Goal: Task Accomplishment & Management: Manage account settings

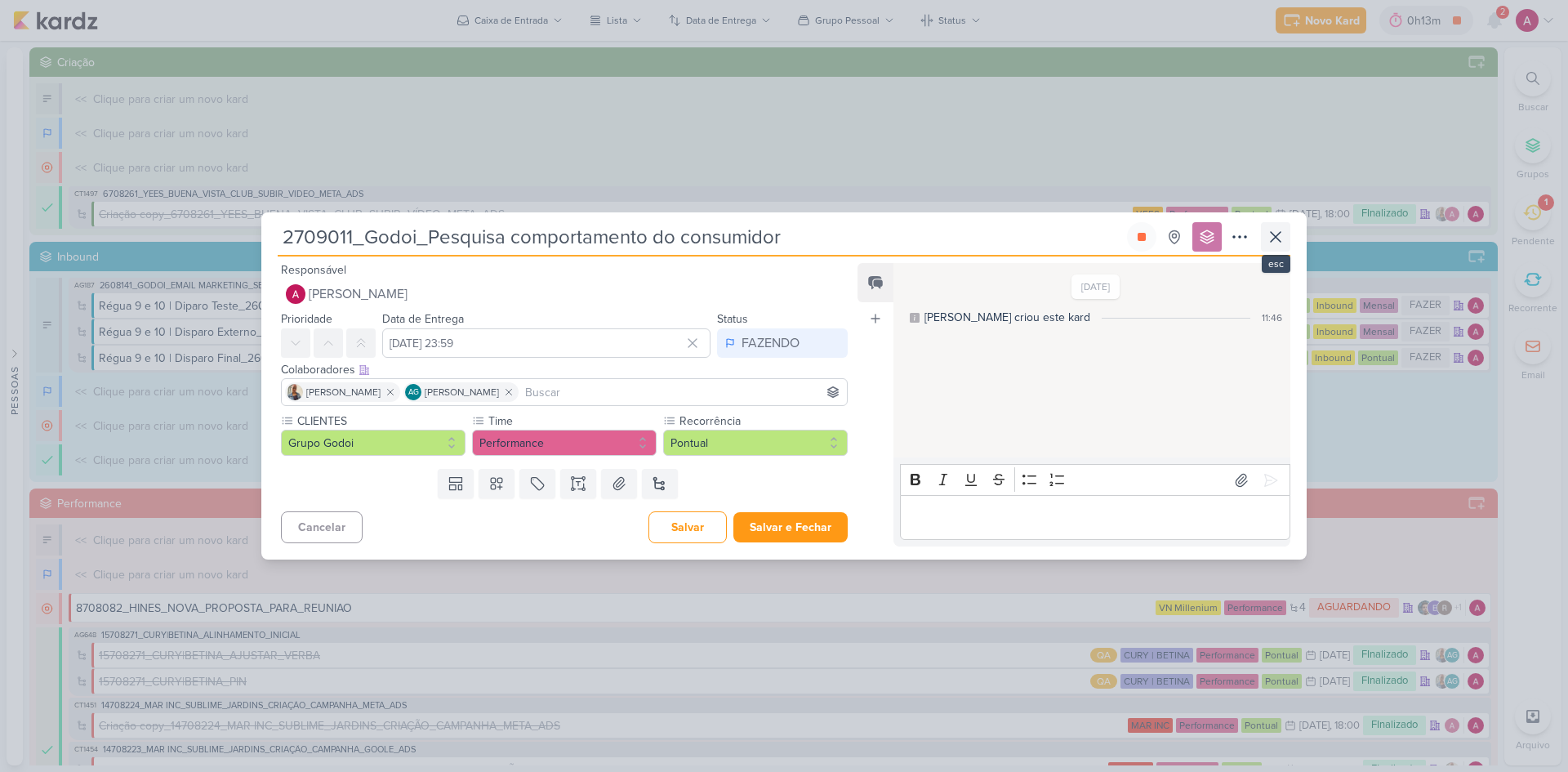
scroll to position [899, 0]
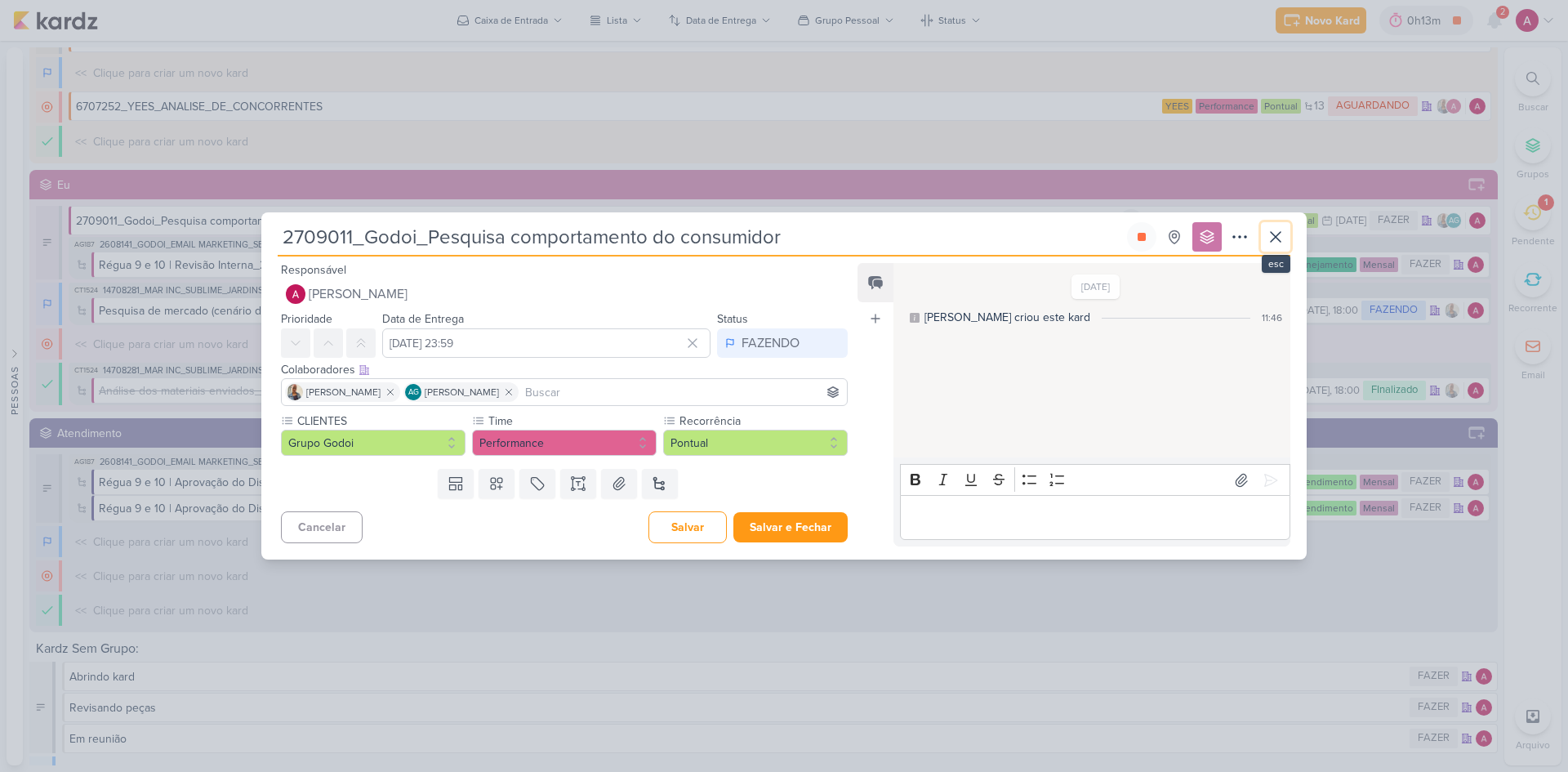
drag, startPoint x: 1271, startPoint y: 236, endPoint x: 1440, endPoint y: 29, distance: 267.2
click at [1271, 235] on icon at bounding box center [1275, 237] width 19 height 19
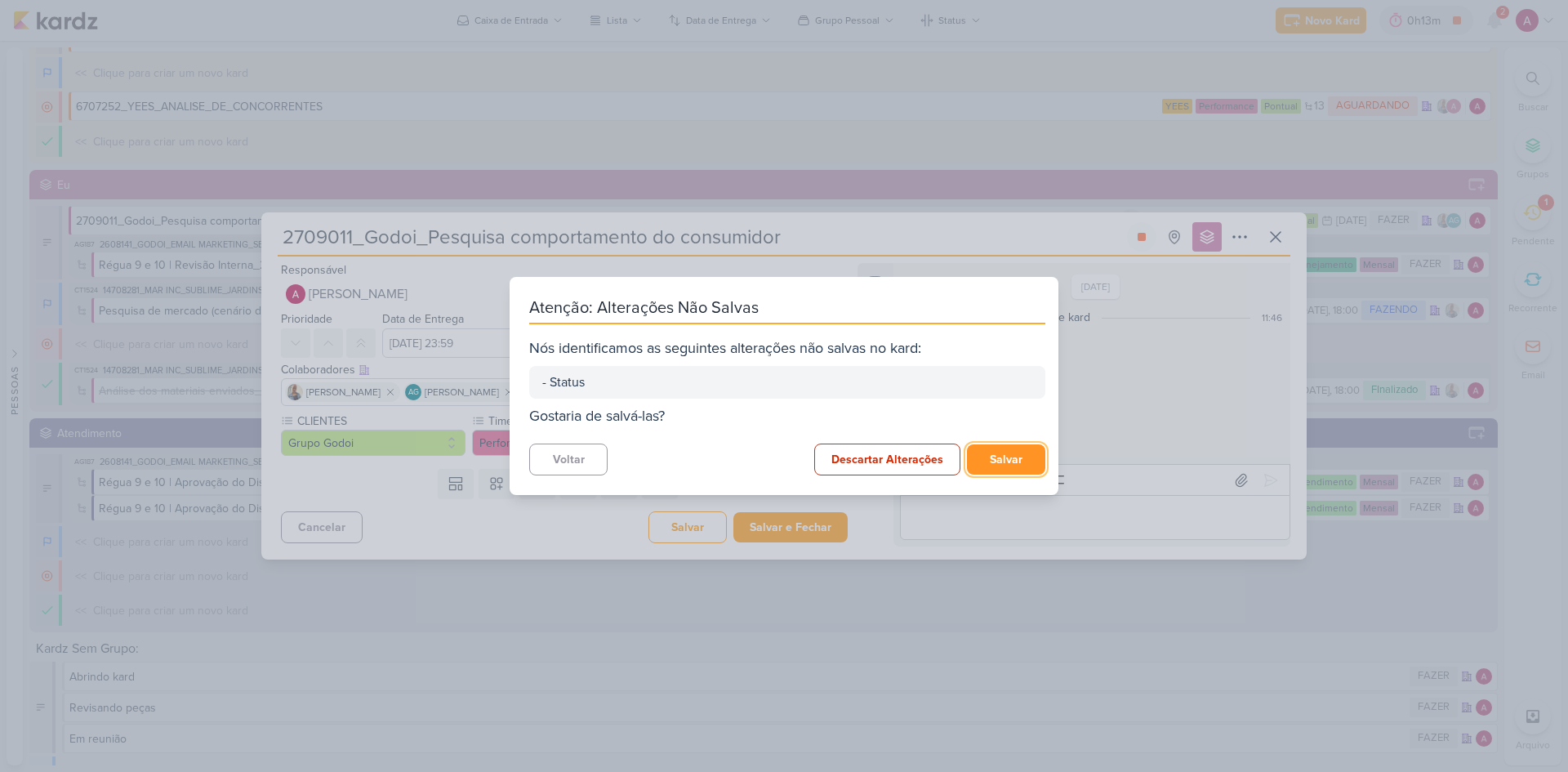
click at [1017, 460] on button "Salvar" at bounding box center [1006, 460] width 79 height 31
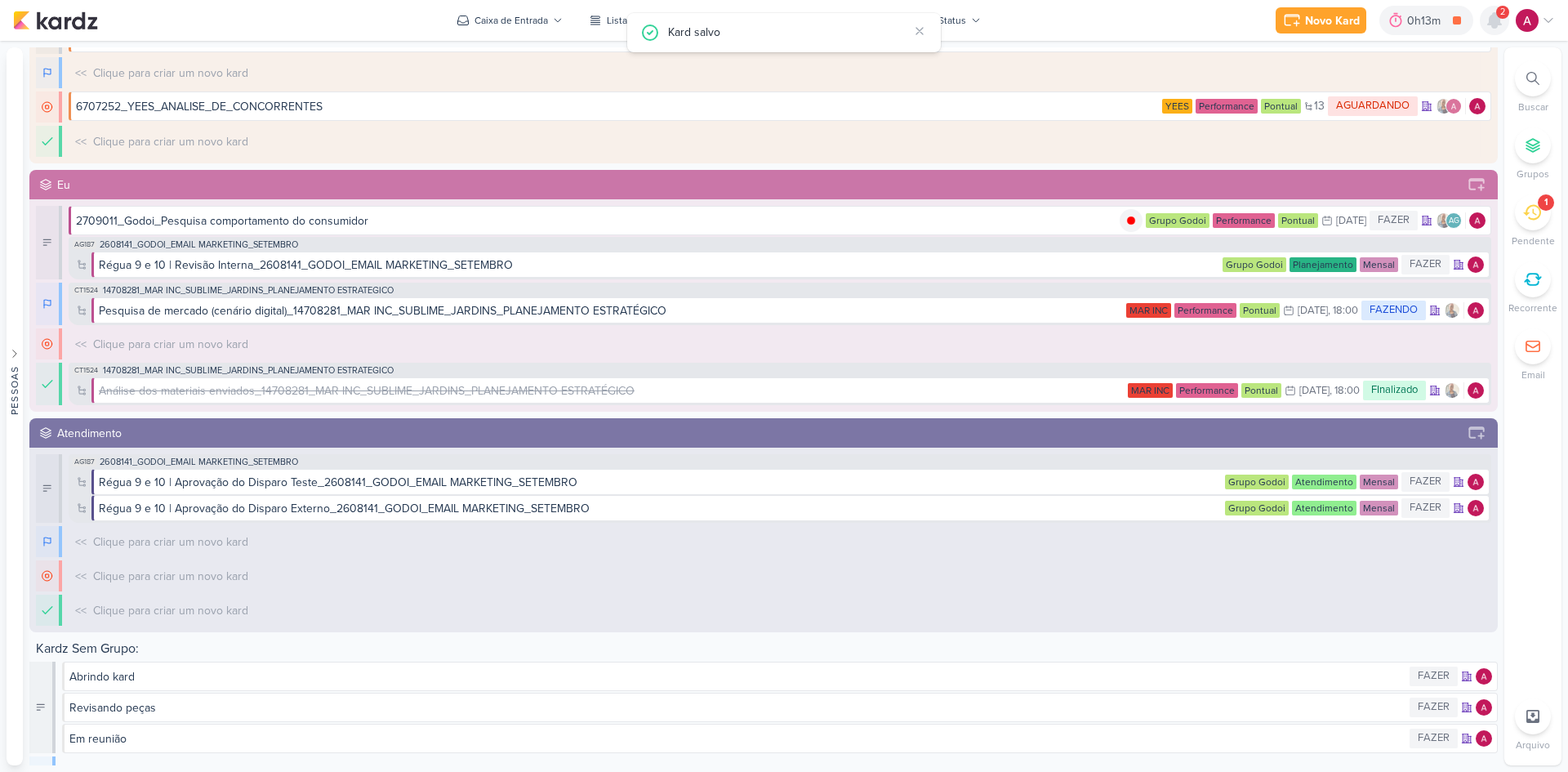
click at [1497, 25] on icon at bounding box center [1495, 20] width 13 height 15
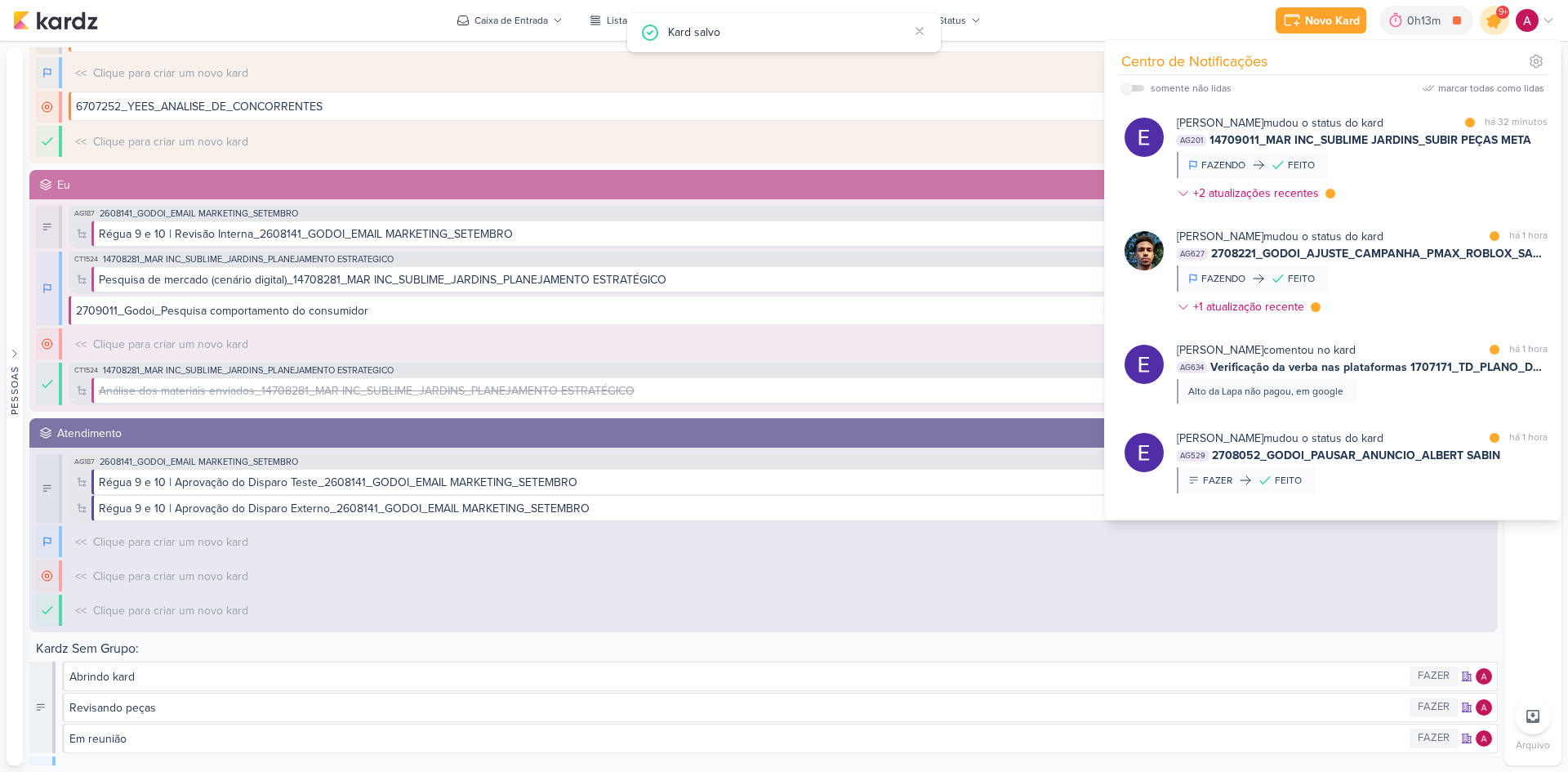
scroll to position [856, 0]
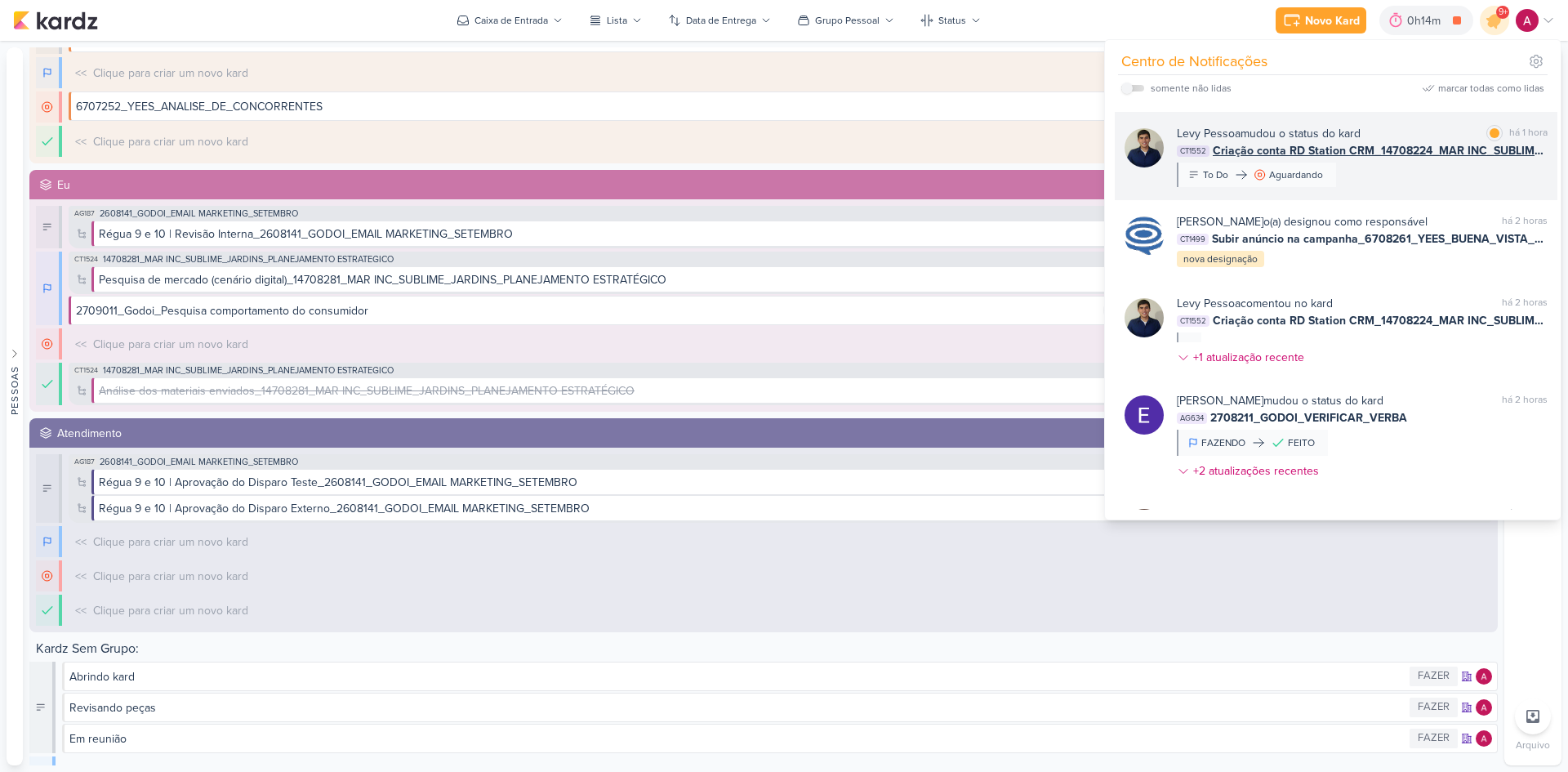
click at [1397, 162] on div "[PERSON_NAME] mudou o status do kard marcar como lida há 1 hora CT1552 Criação …" at bounding box center [1362, 155] width 371 height 62
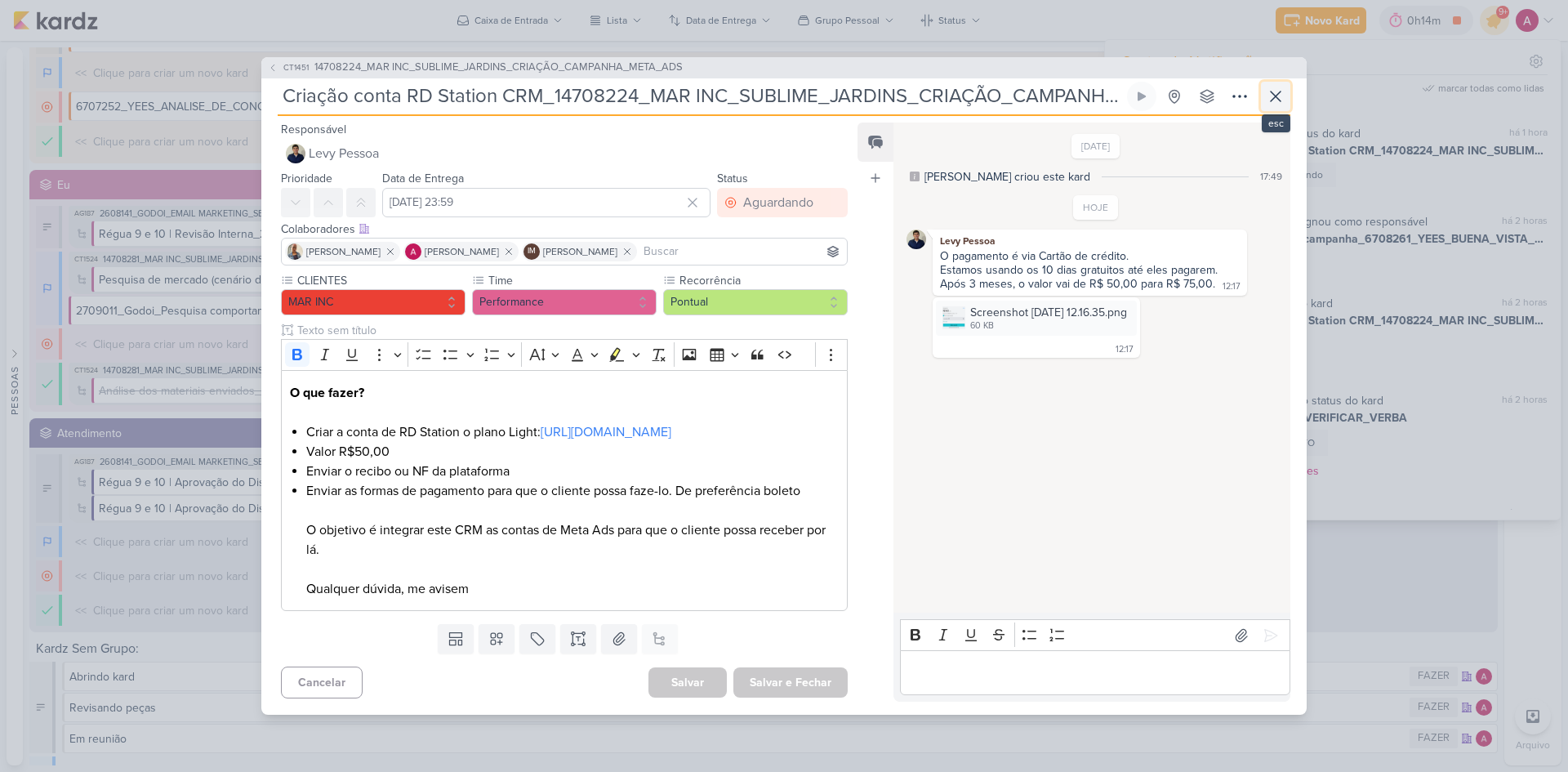
click at [1277, 87] on icon at bounding box center [1275, 96] width 19 height 19
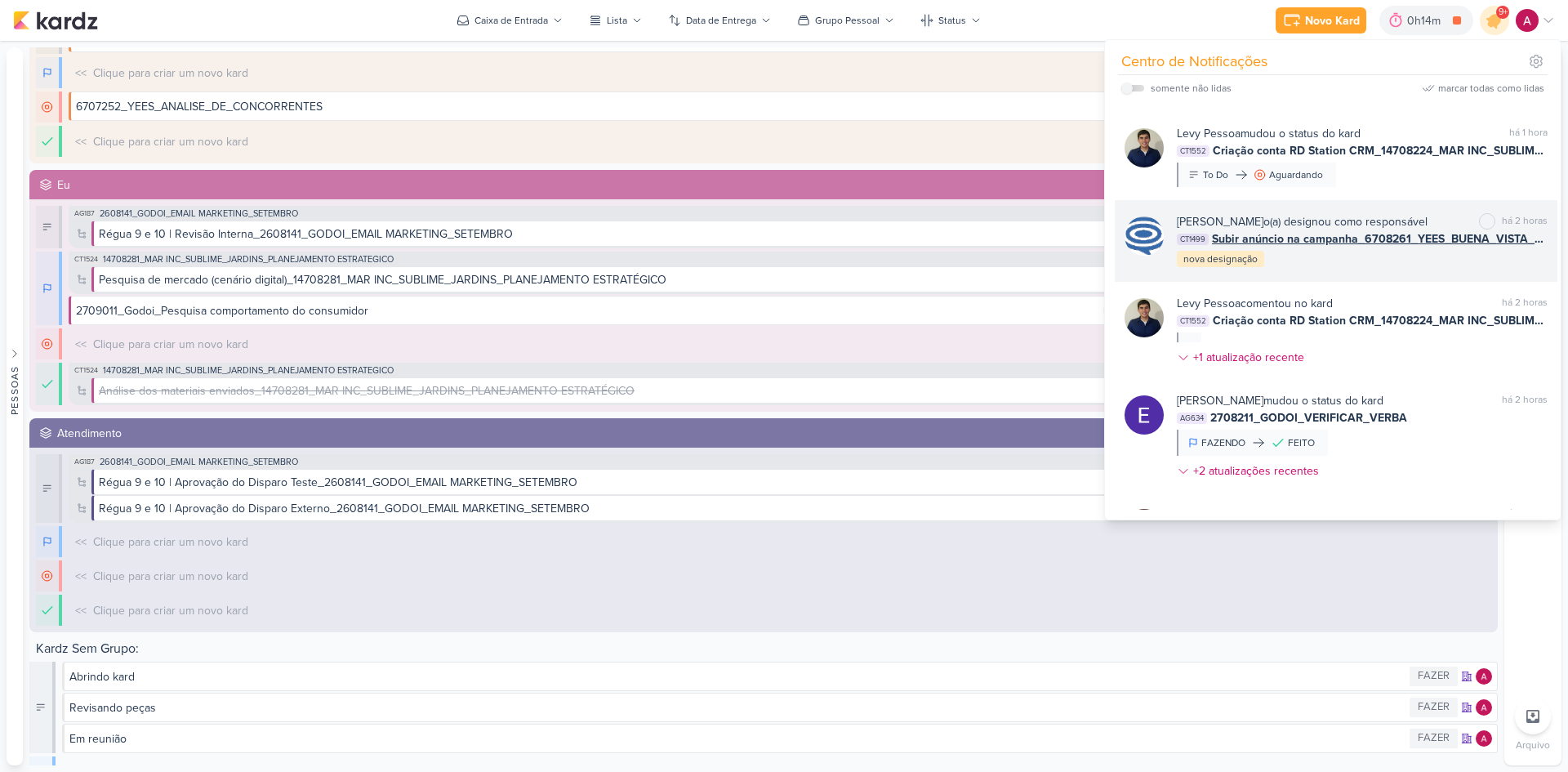
click at [1371, 269] on div "[PERSON_NAME] o(a) designou como responsável marcar como não lida há 2 horas CT…" at bounding box center [1362, 241] width 371 height 55
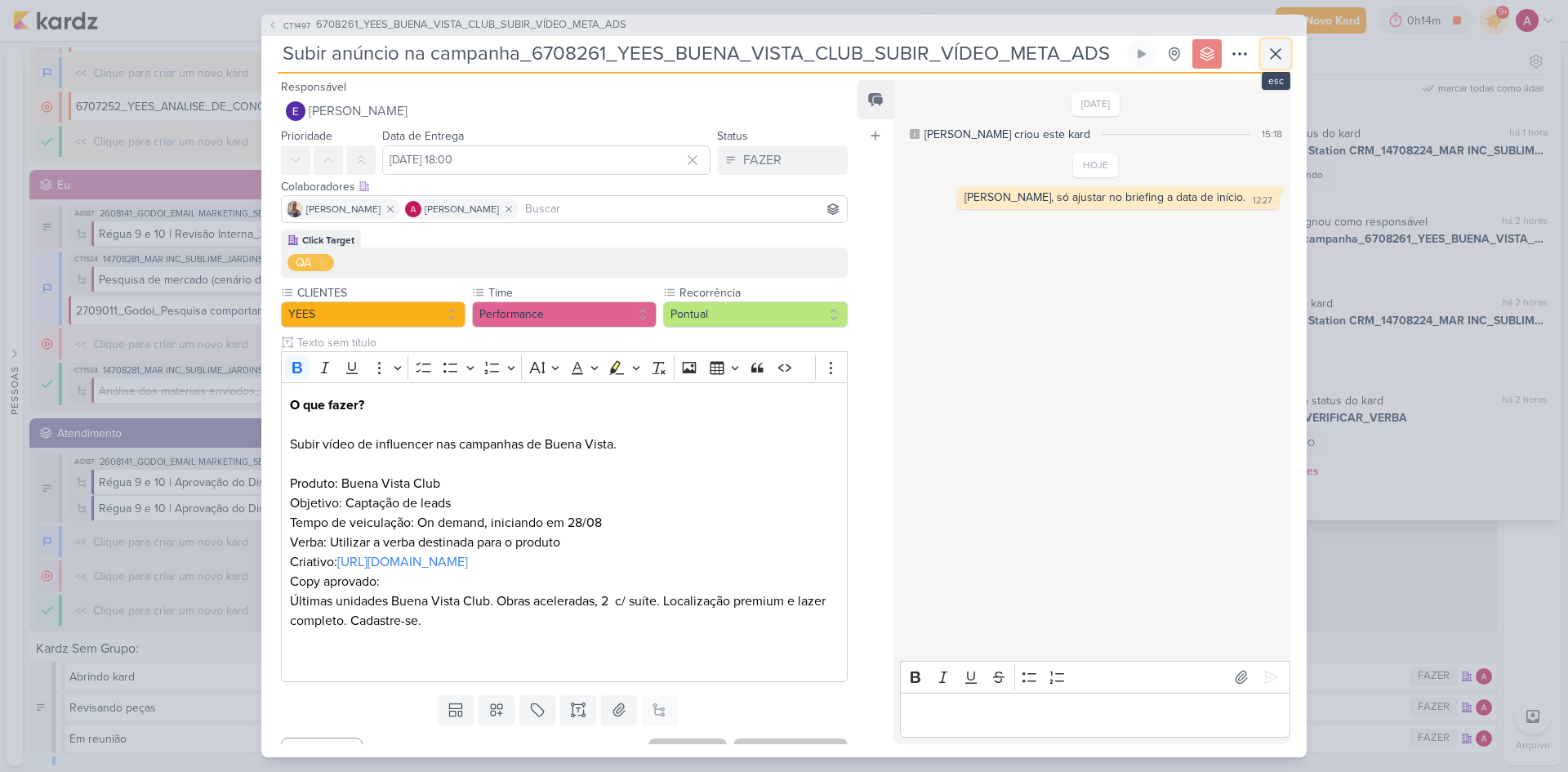
click at [1274, 61] on icon at bounding box center [1275, 54] width 19 height 19
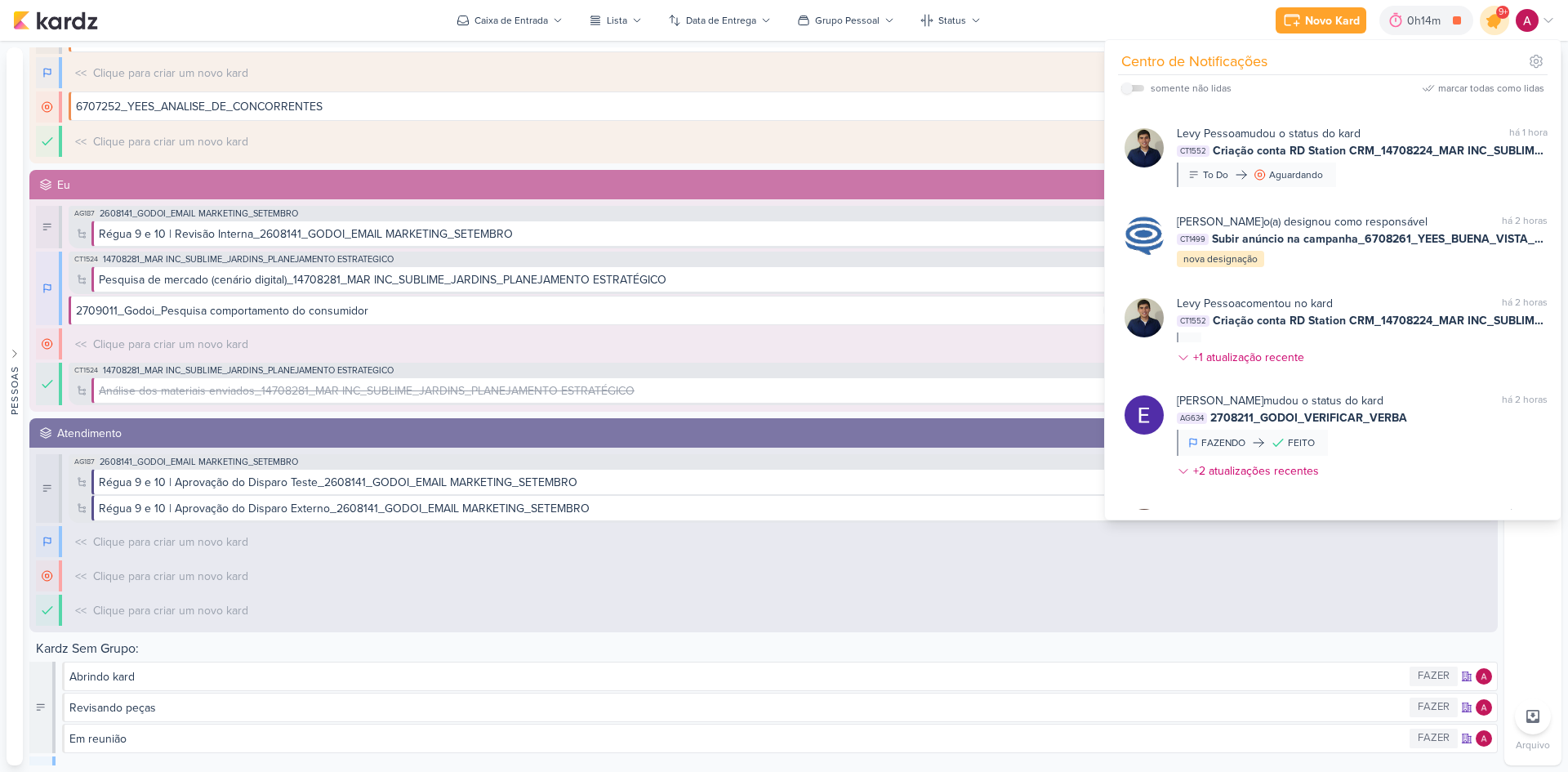
click at [1496, 24] on icon at bounding box center [1494, 19] width 19 height 19
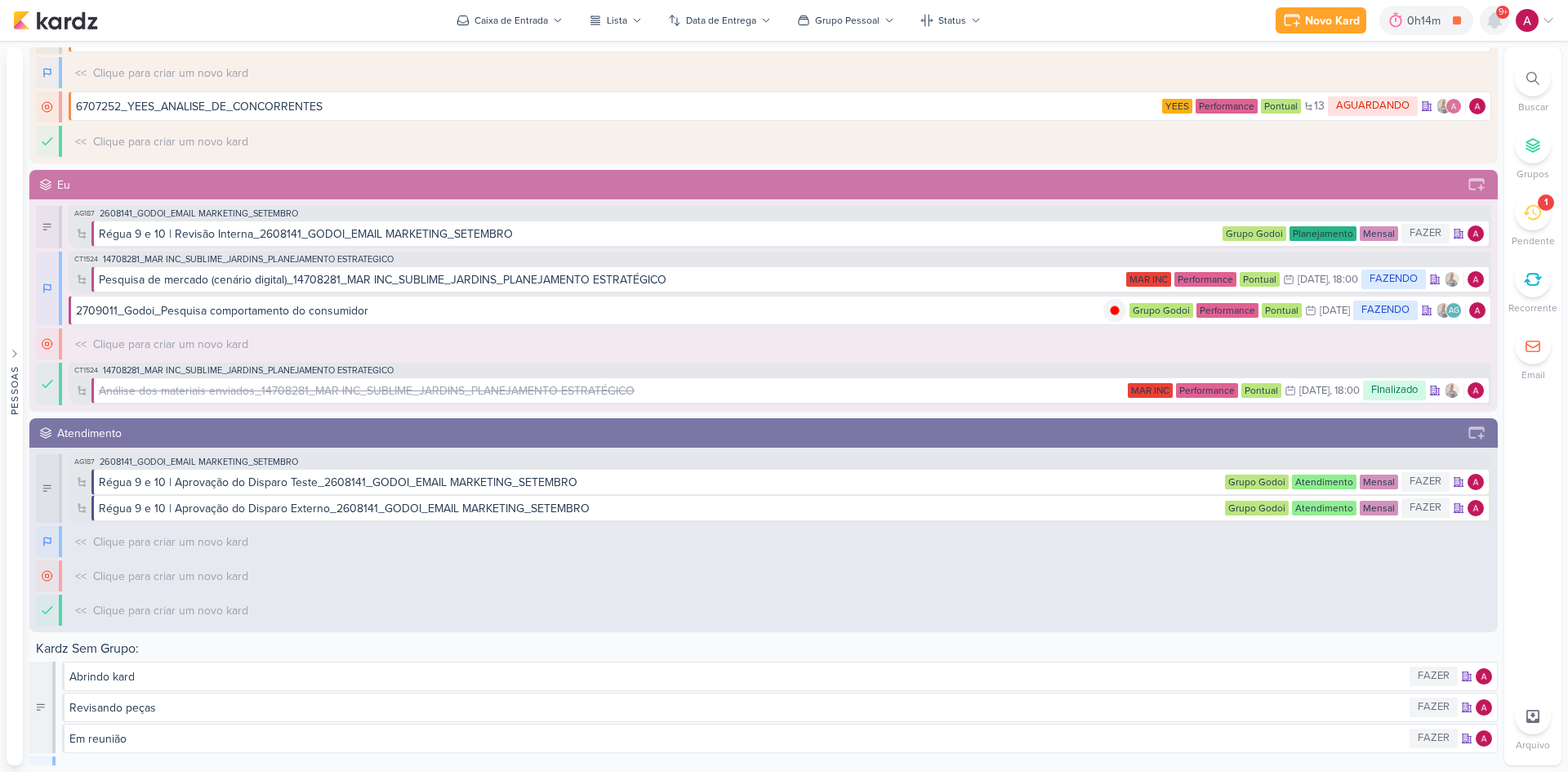
click at [1496, 24] on icon at bounding box center [1495, 20] width 13 height 15
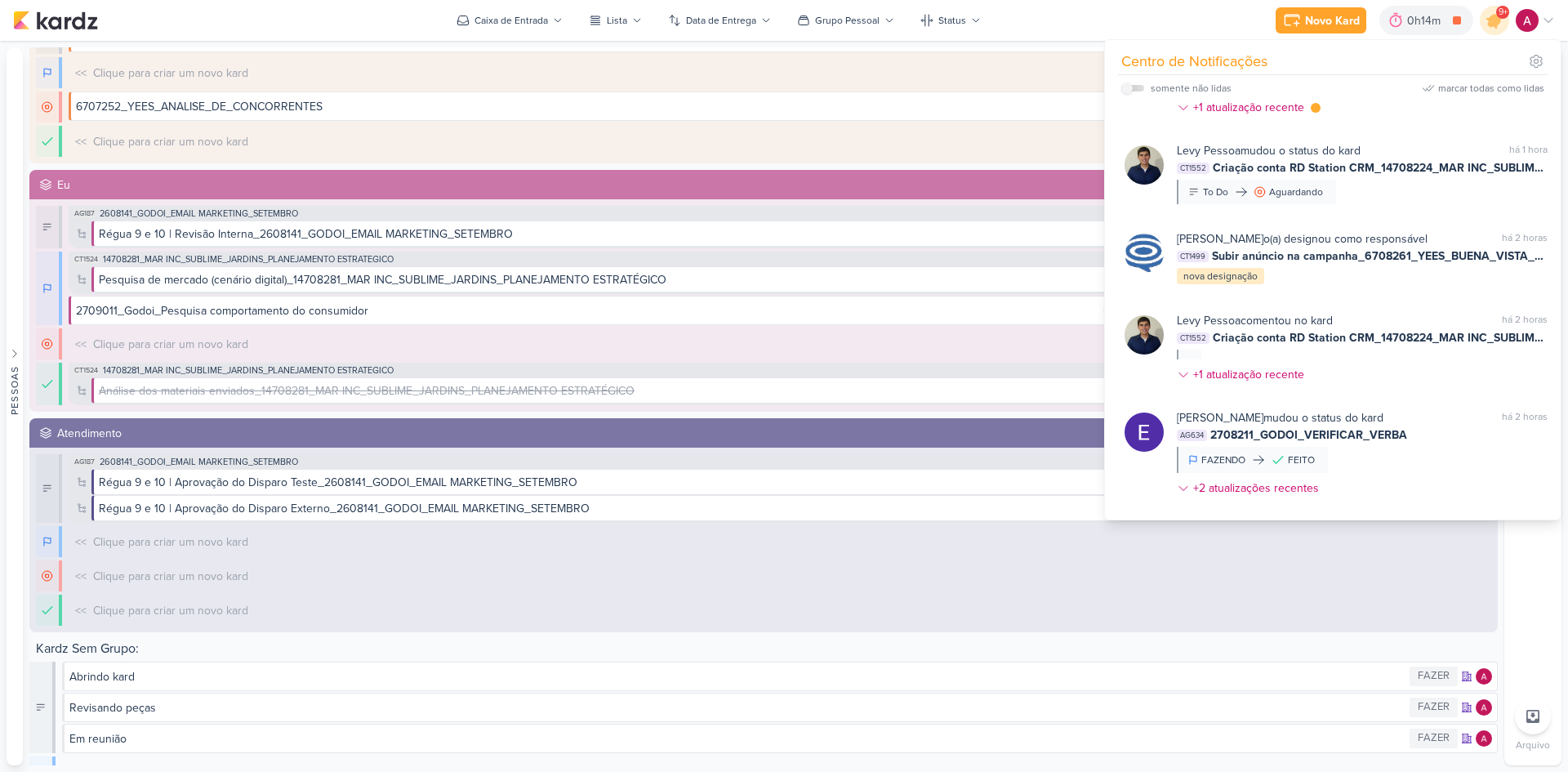
click at [1134, 88] on label at bounding box center [1133, 88] width 23 height 6
click at [1133, 88] on input "checkbox" at bounding box center [1127, 88] width 11 height 11
checkbox input "true"
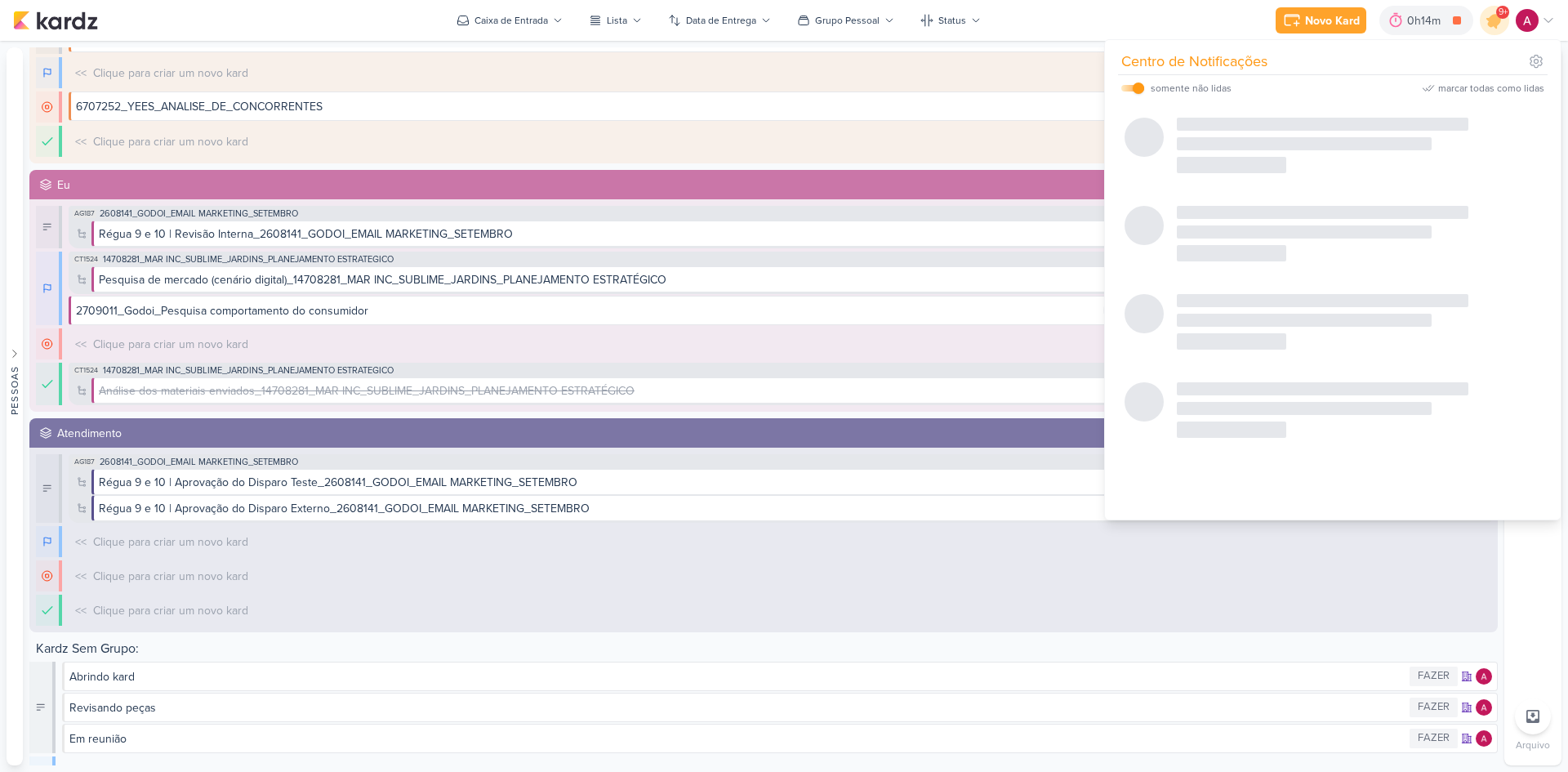
scroll to position [634, 0]
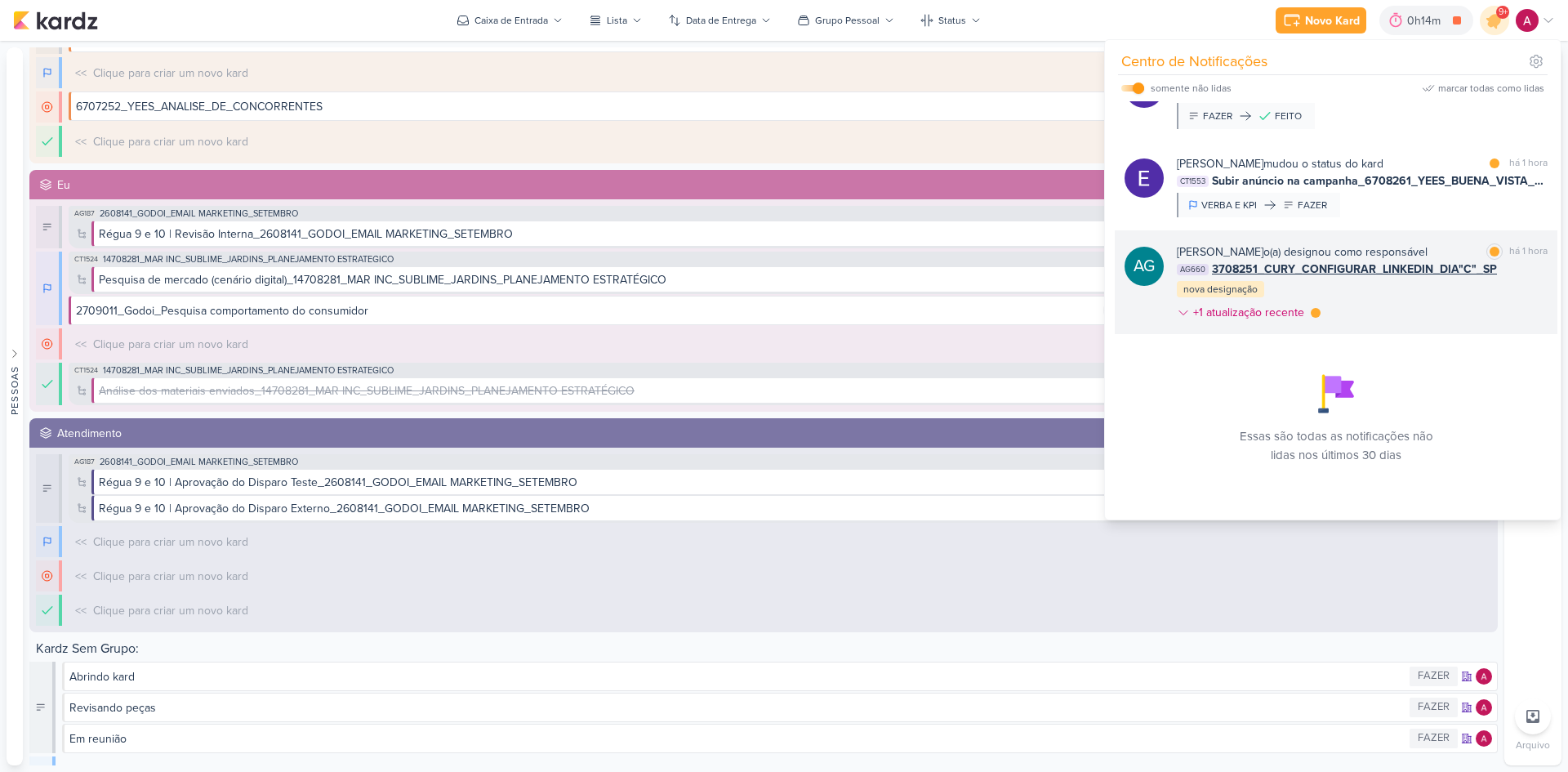
click at [1425, 293] on div "[PERSON_NAME] o(a) designou como responsável marcar como lida há 1 hora AG660 3…" at bounding box center [1362, 285] width 371 height 84
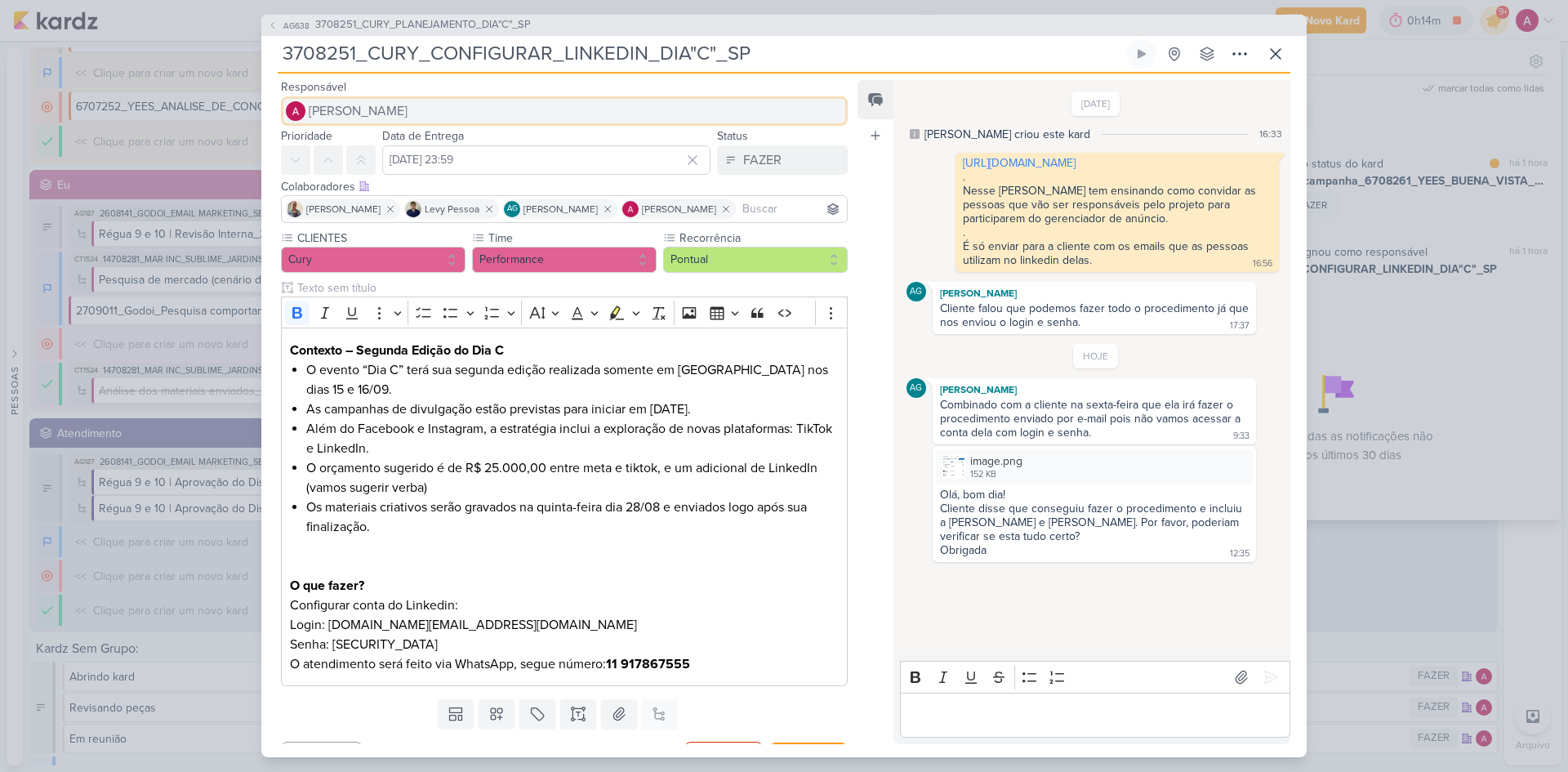
click at [384, 113] on span "[PERSON_NAME]" at bounding box center [358, 111] width 99 height 19
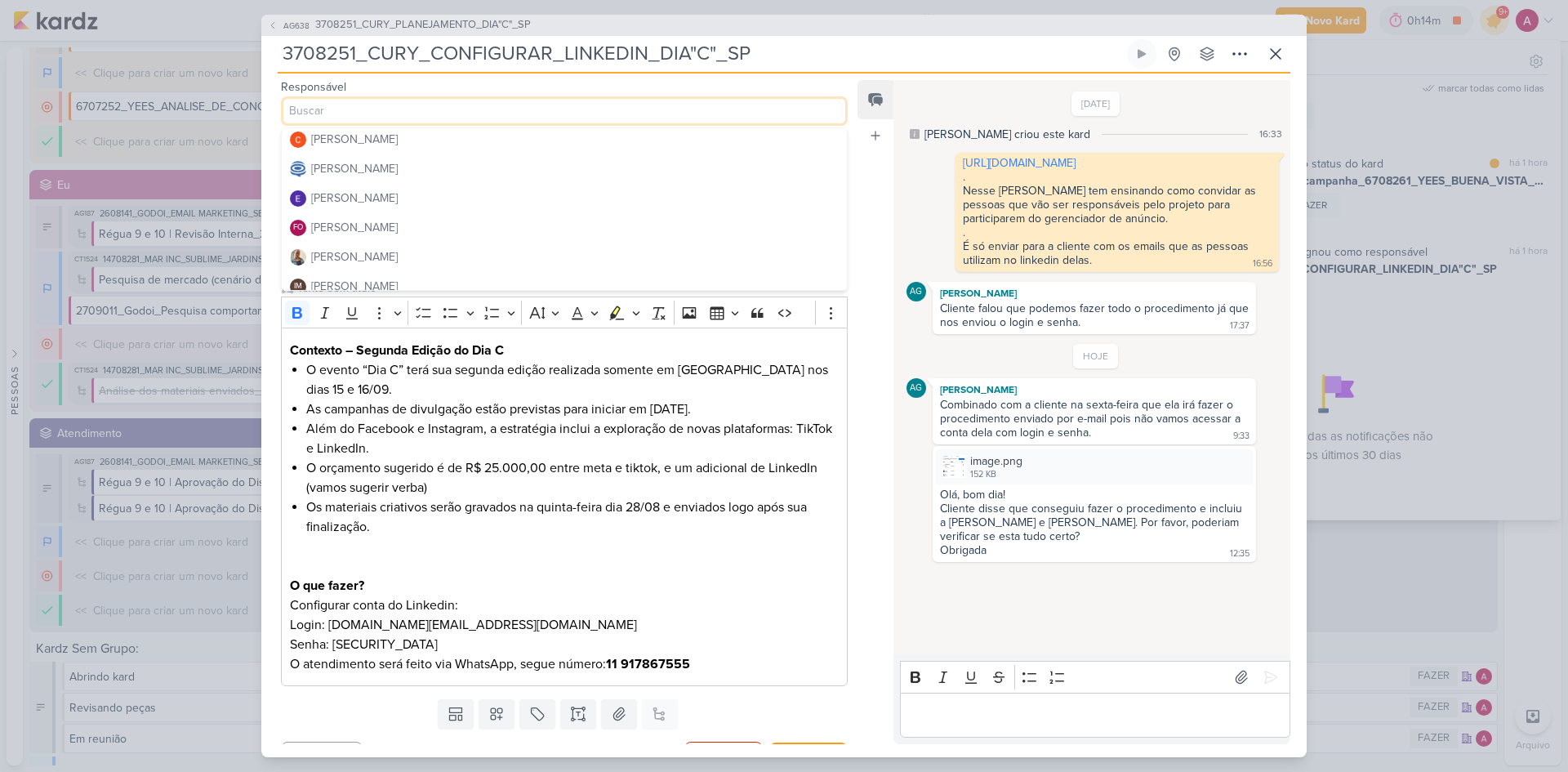
scroll to position [164, 0]
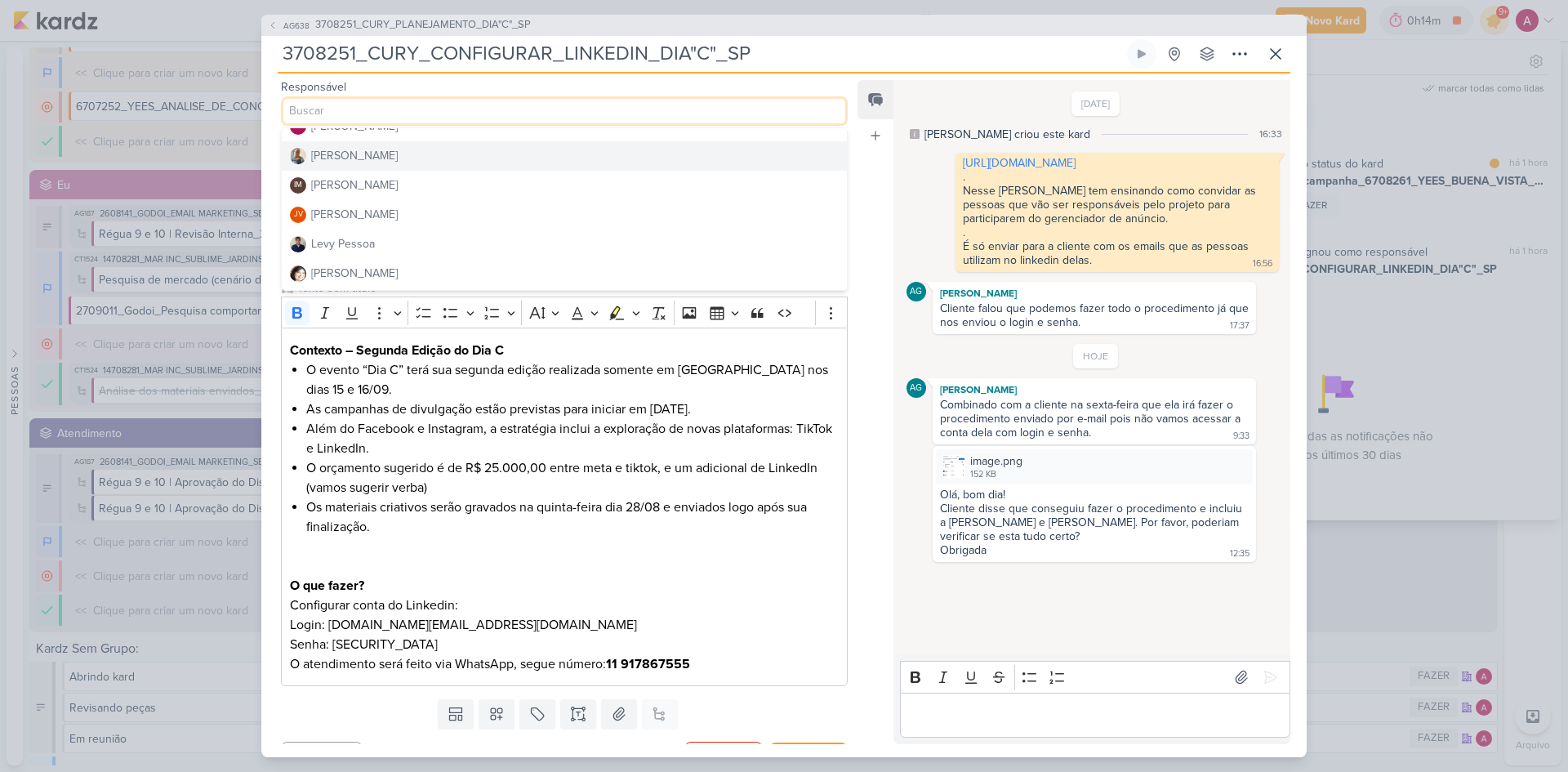
click at [380, 160] on button "[PERSON_NAME]" at bounding box center [565, 156] width 565 height 30
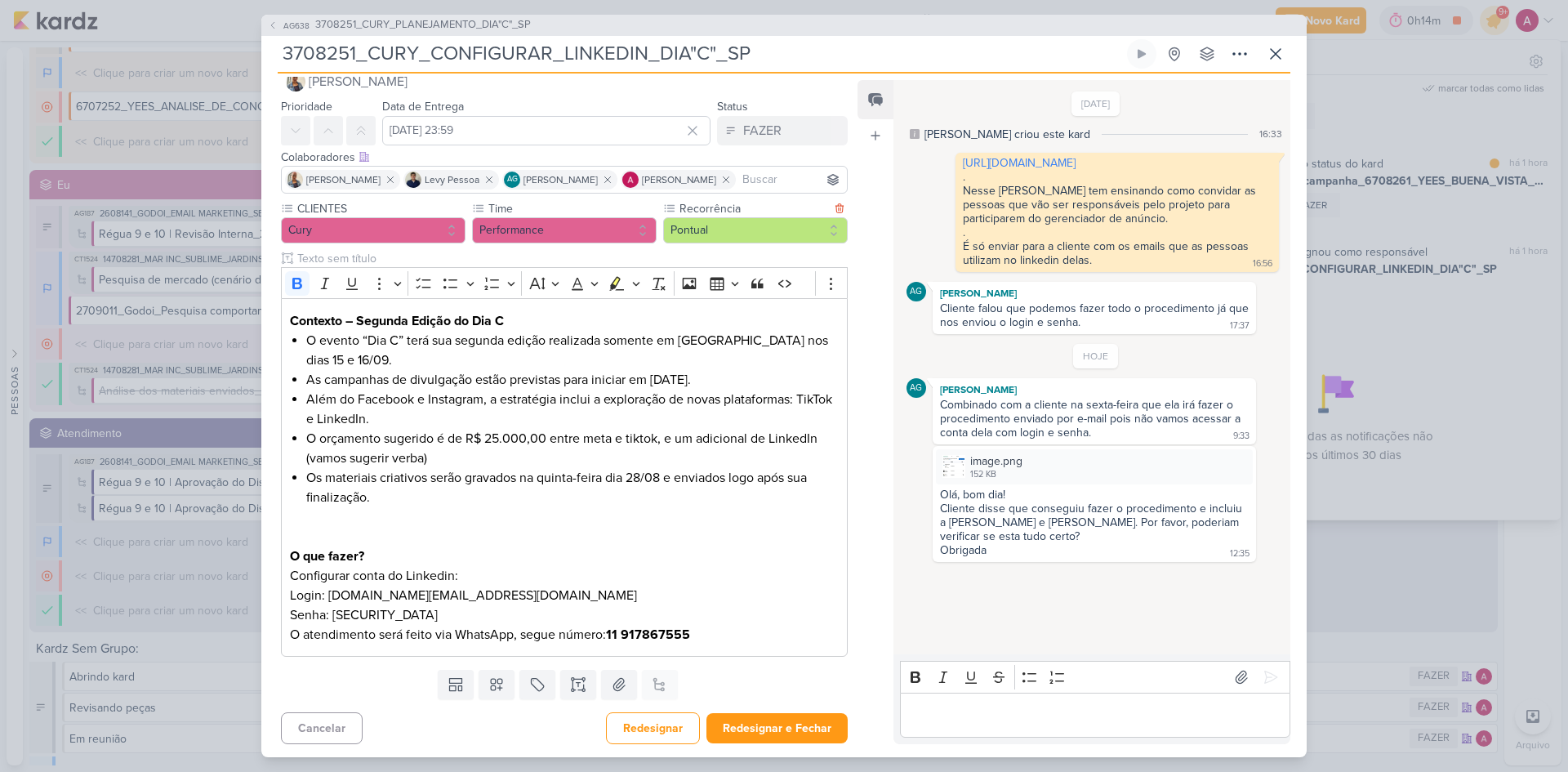
scroll to position [32, 0]
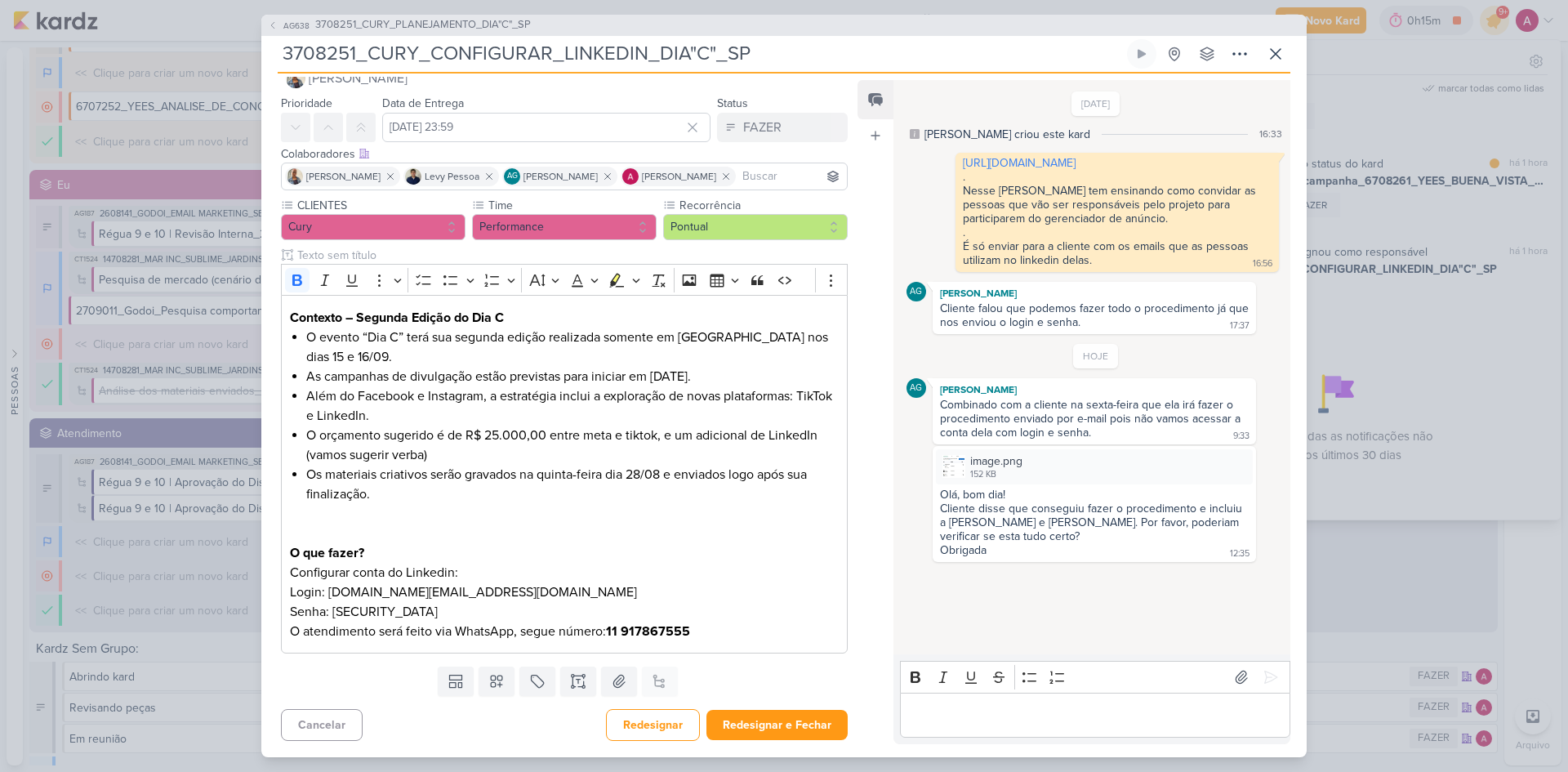
click at [1073, 729] on div "Editor editing area: main" at bounding box center [1095, 716] width 391 height 45
click at [623, 716] on button "Redesignar" at bounding box center [653, 725] width 94 height 31
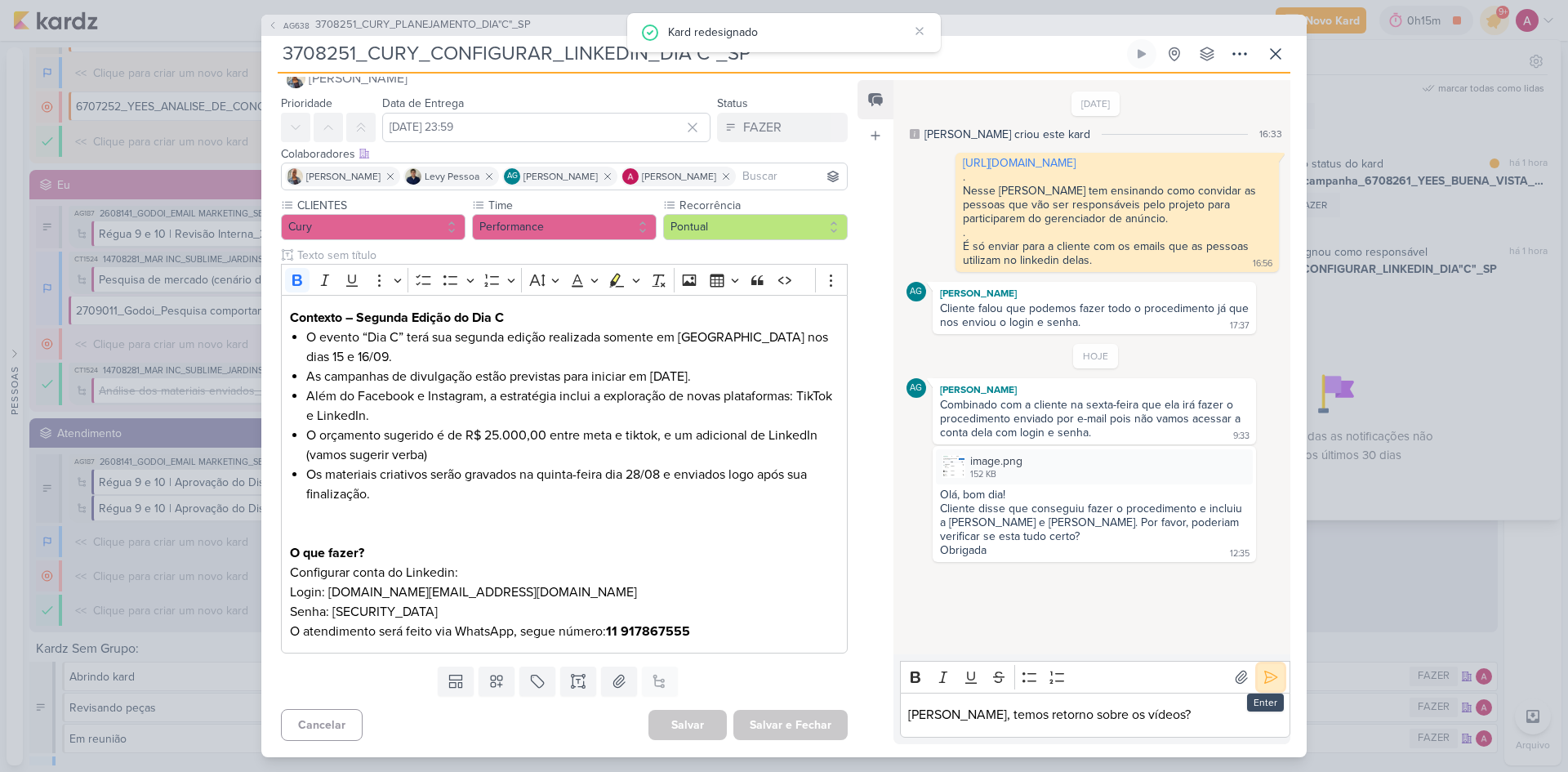
click at [1269, 680] on icon at bounding box center [1271, 678] width 17 height 17
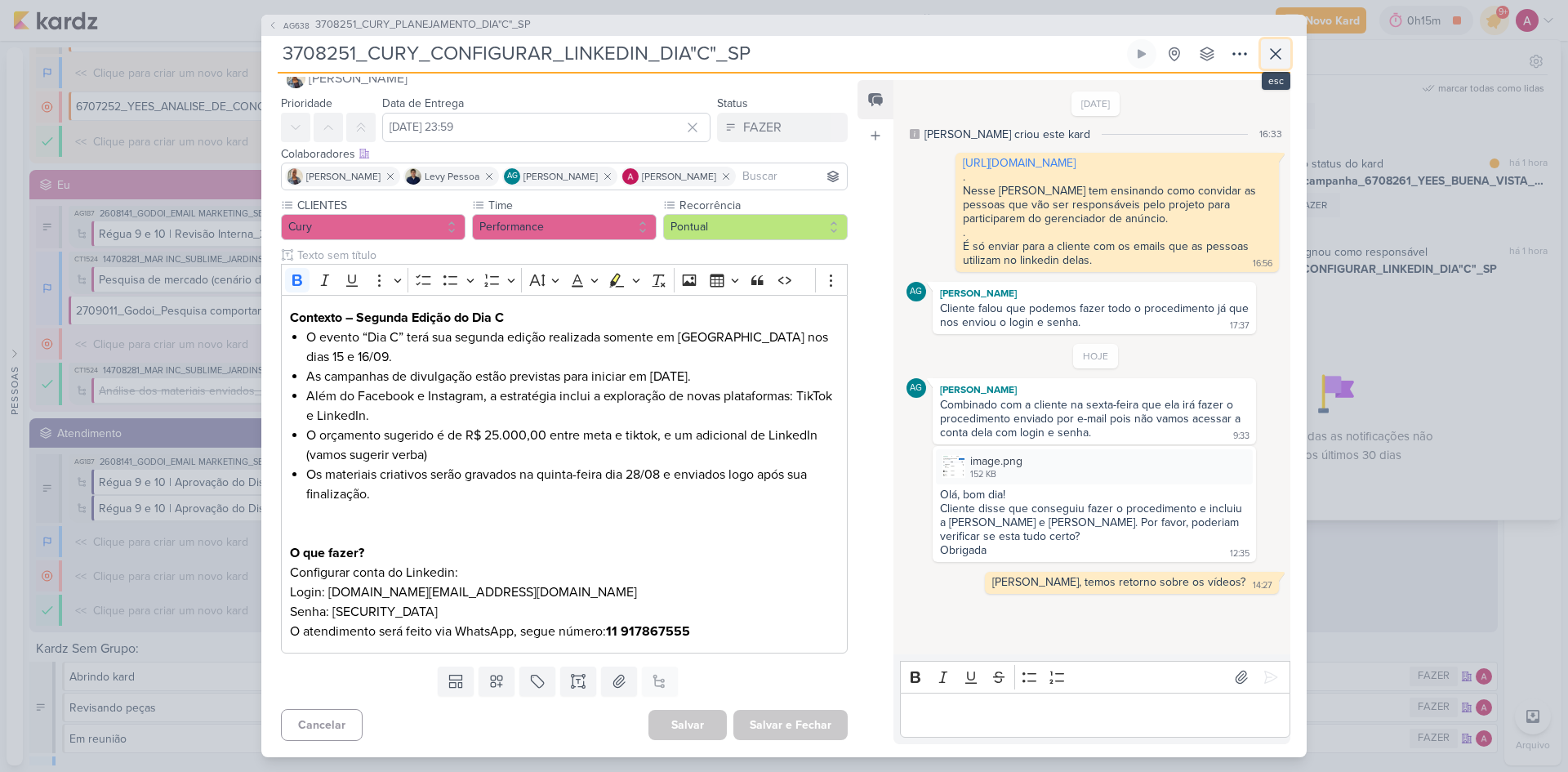
click at [1274, 60] on icon at bounding box center [1275, 54] width 19 height 19
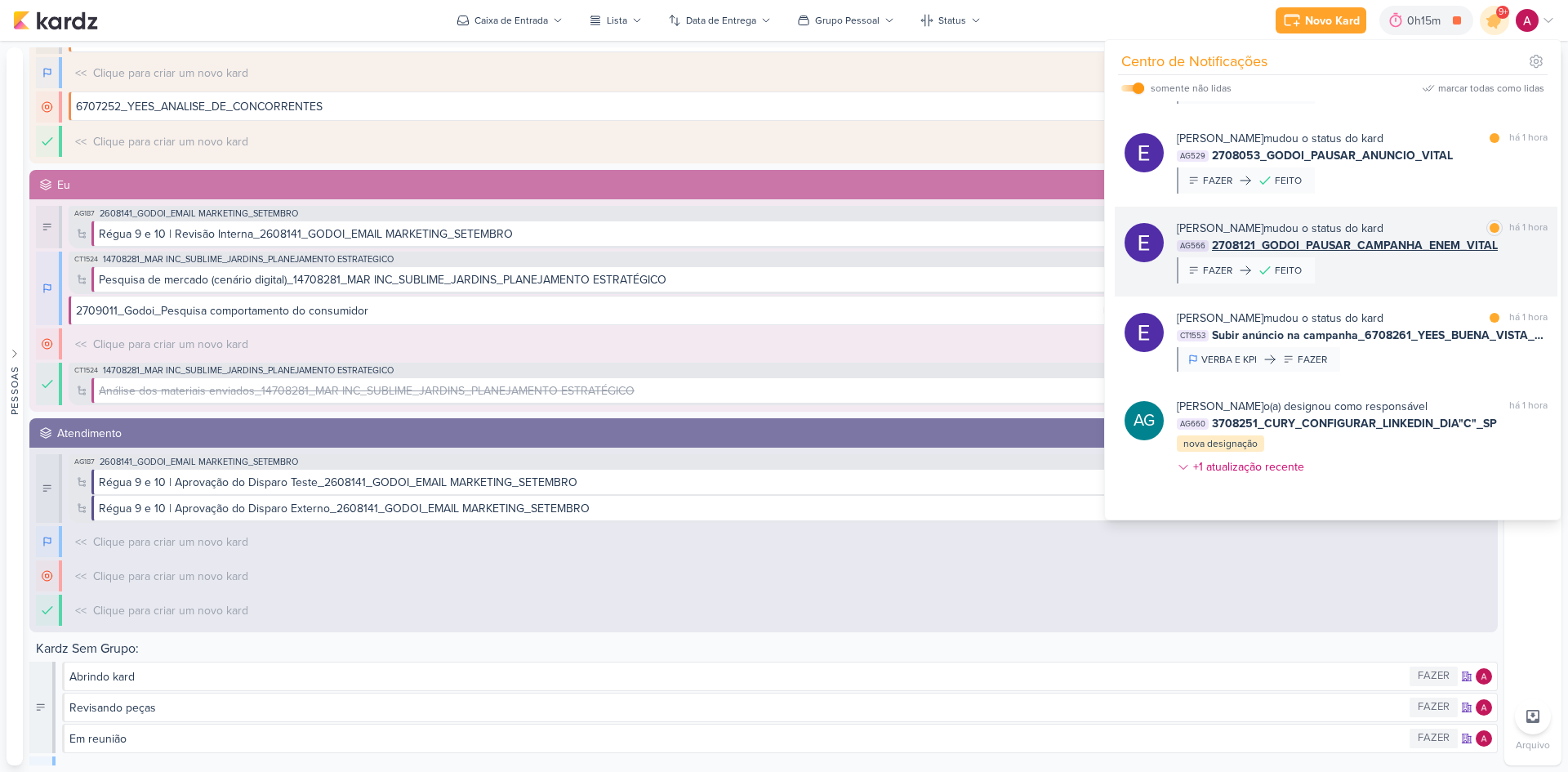
scroll to position [471, 0]
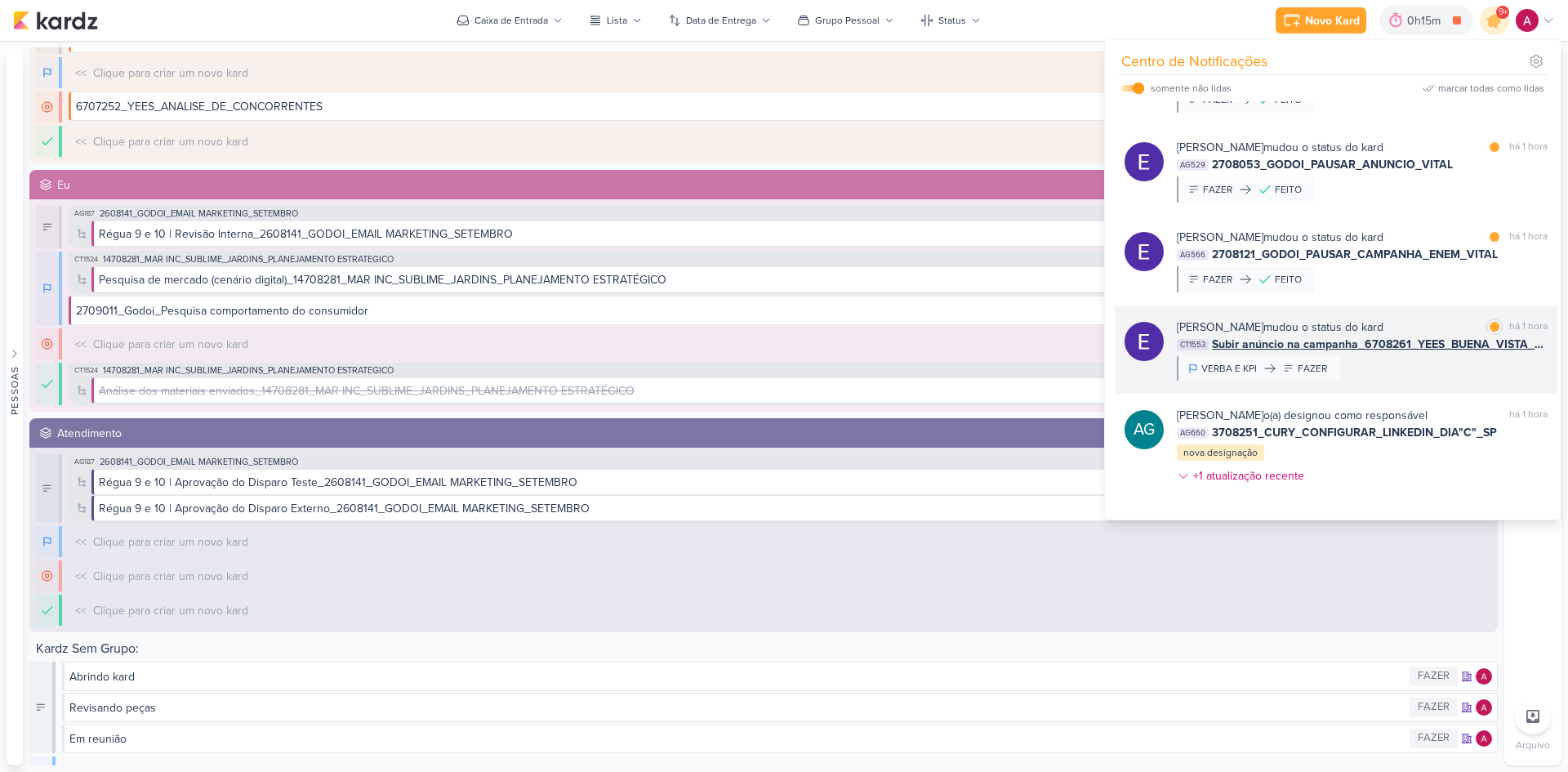
click at [1428, 358] on div "[PERSON_NAME] mudou o status do kard marcar como lida há 1 hora CT1553 Subir an…" at bounding box center [1362, 349] width 371 height 62
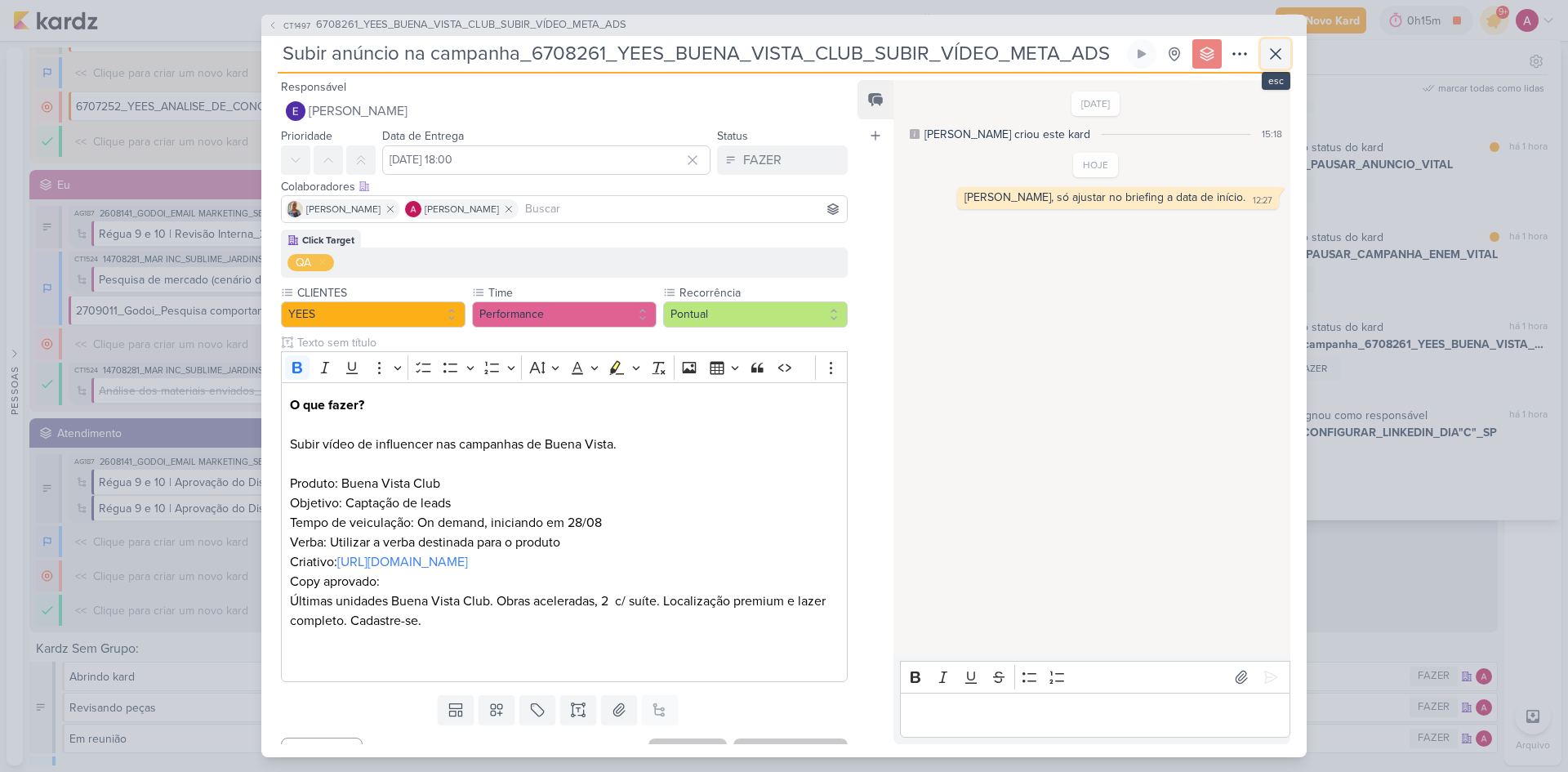
click at [1277, 56] on icon at bounding box center [1275, 54] width 19 height 19
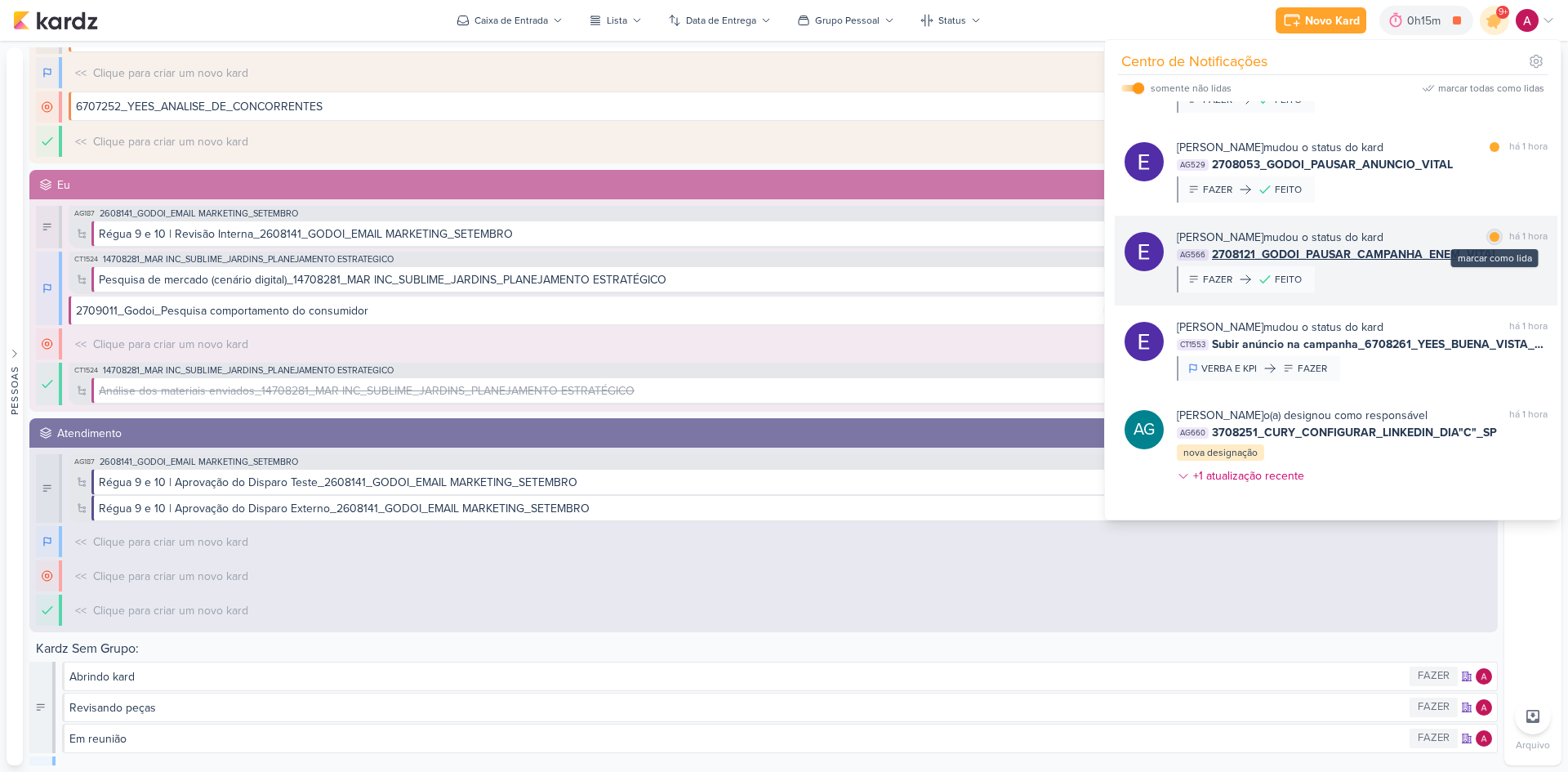
click at [1489, 235] on div at bounding box center [1494, 237] width 10 height 10
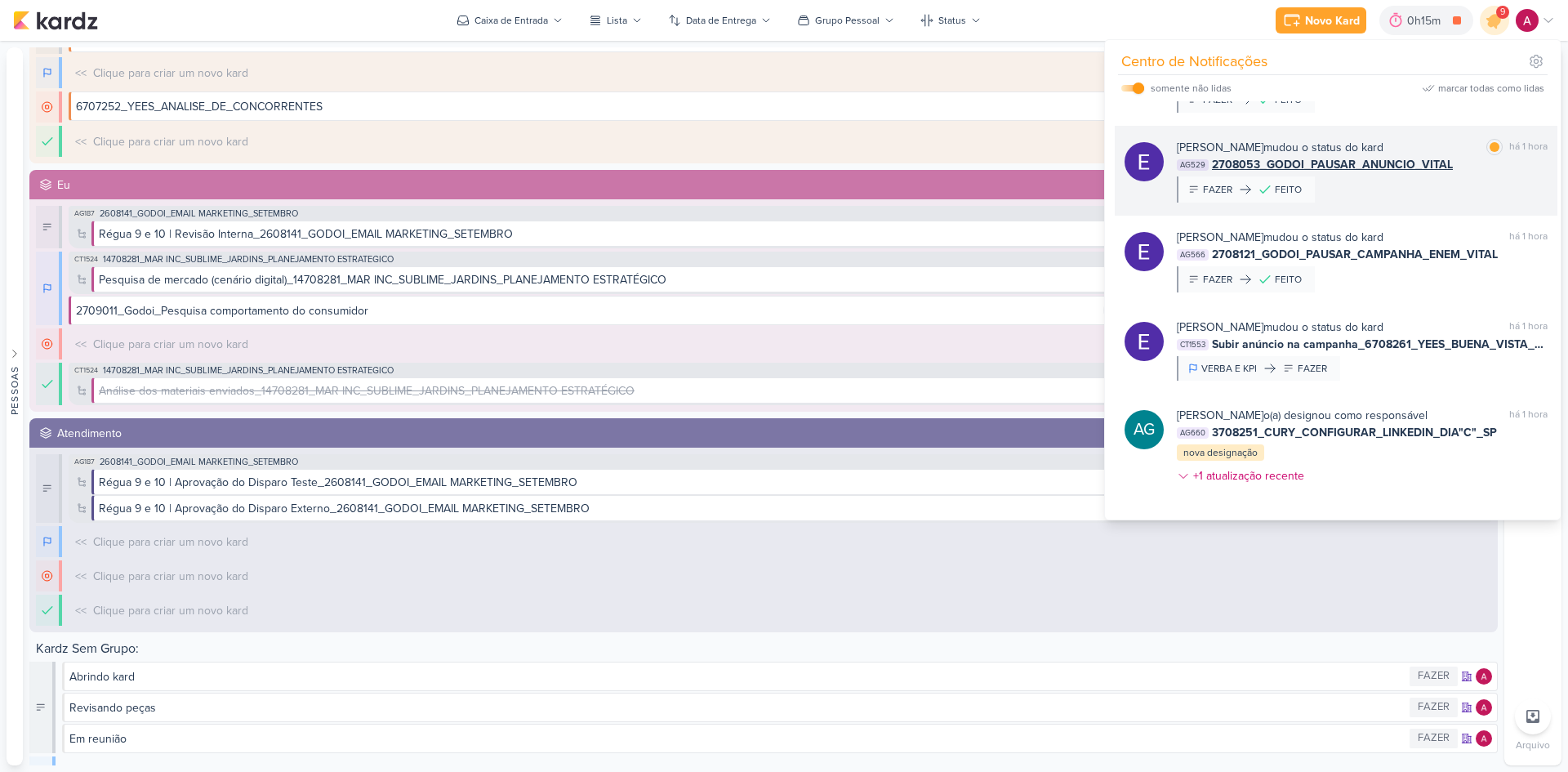
scroll to position [389, 0]
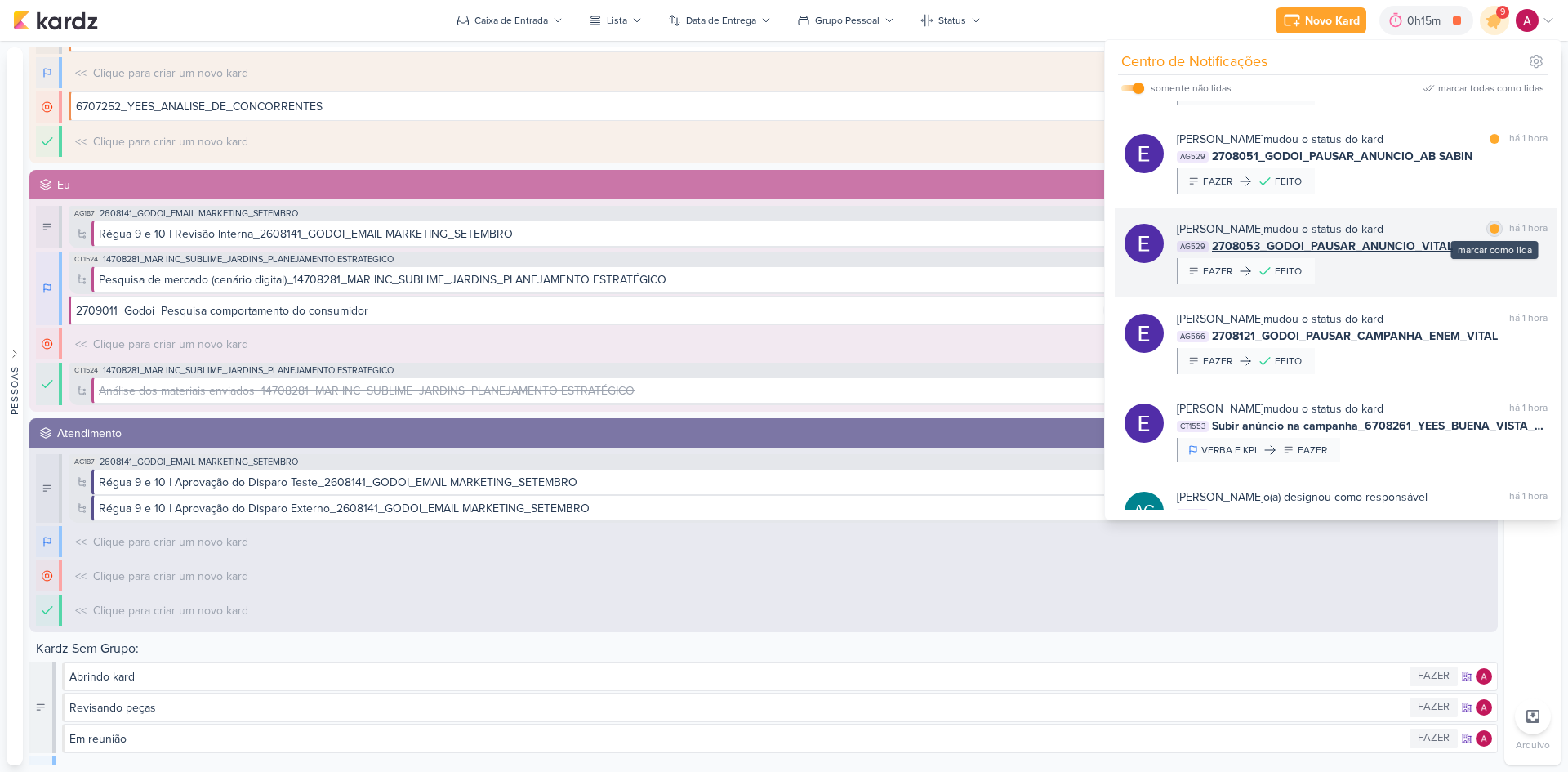
click at [1489, 230] on div at bounding box center [1494, 228] width 10 height 10
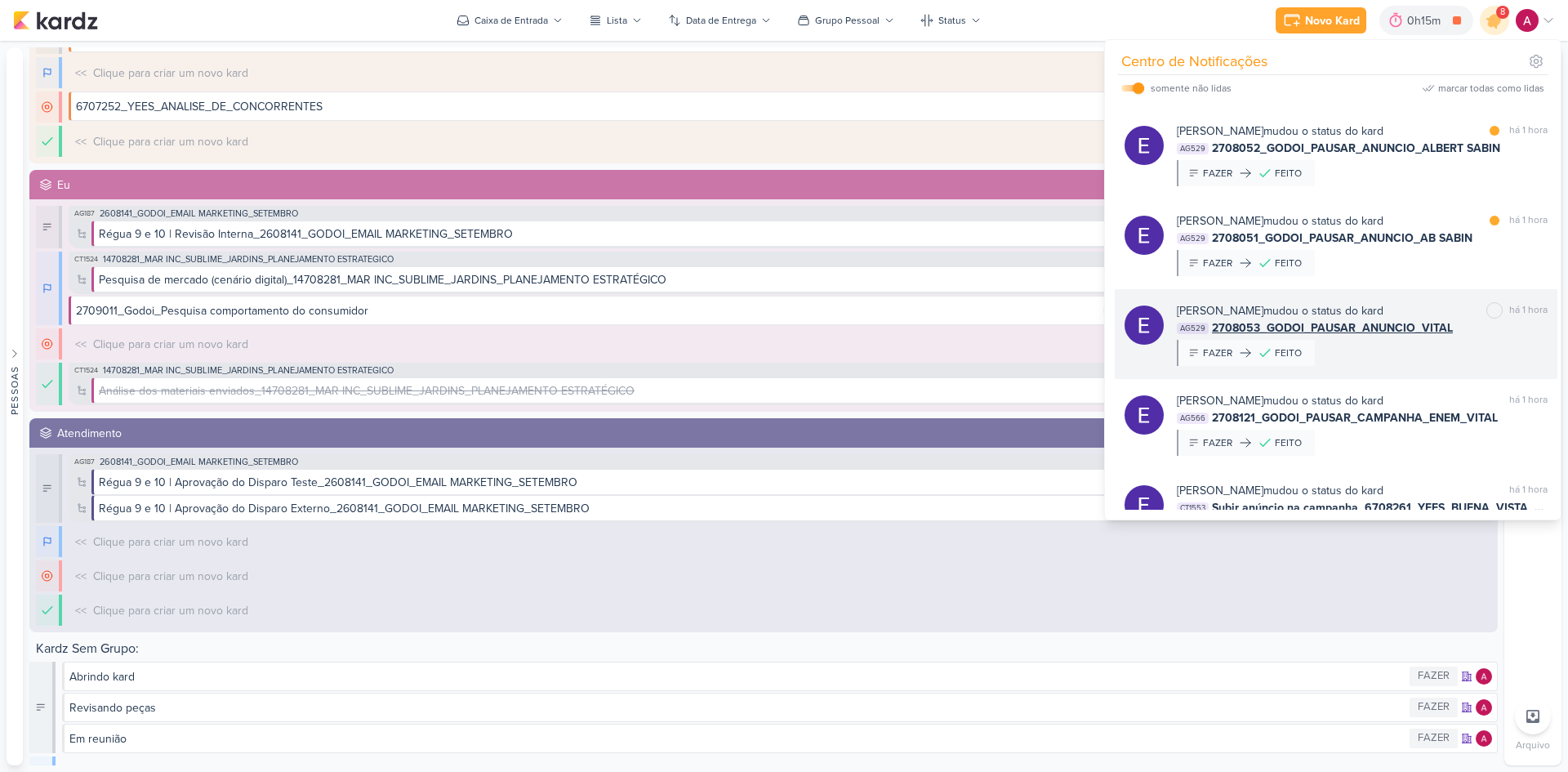
click at [1403, 328] on span "2708053_GODOI_PAUSAR_ANUNCIO_VITAL" at bounding box center [1332, 328] width 241 height 18
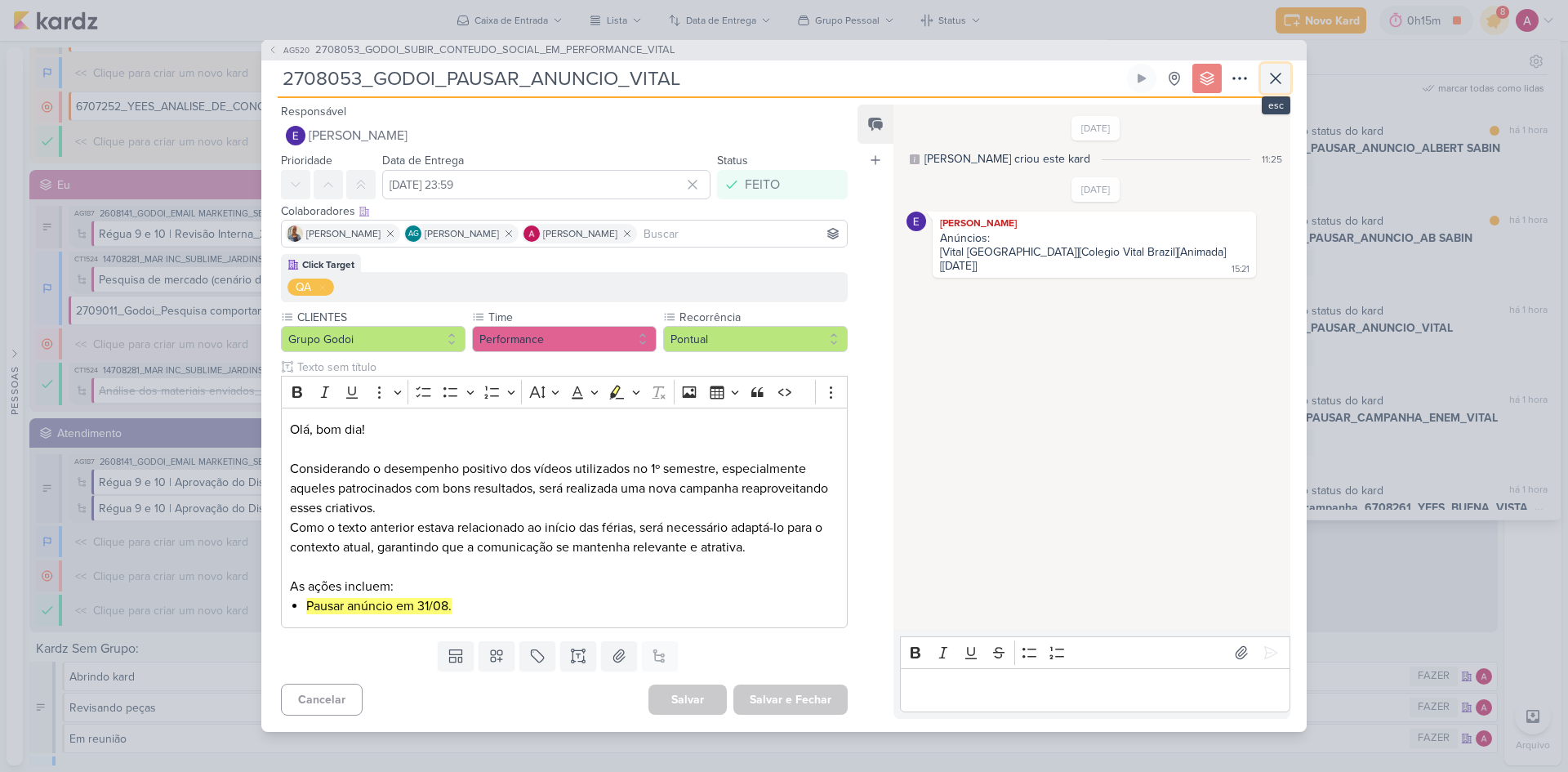
click at [1270, 85] on icon at bounding box center [1275, 78] width 19 height 19
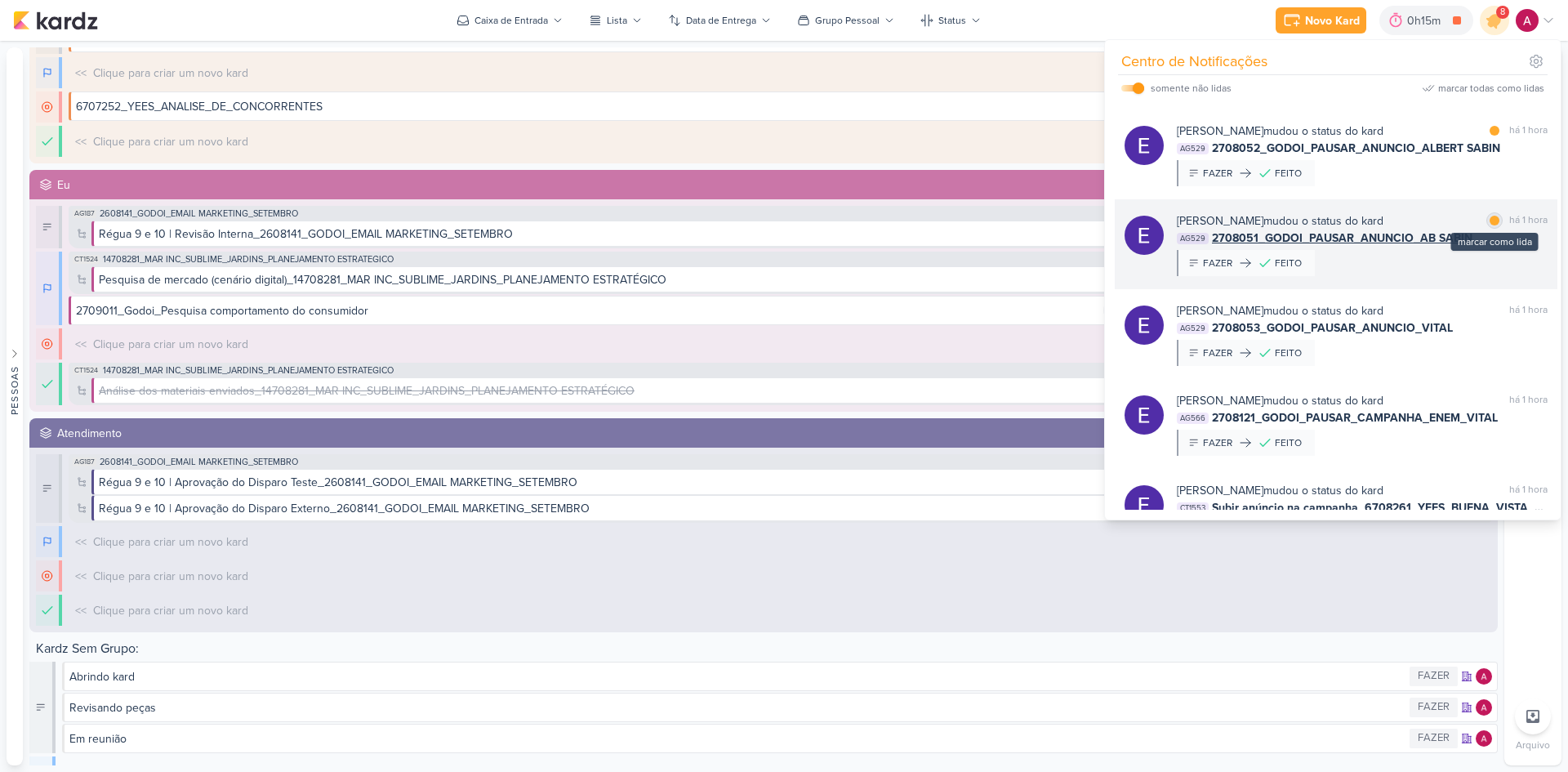
click at [1489, 220] on div at bounding box center [1494, 220] width 10 height 10
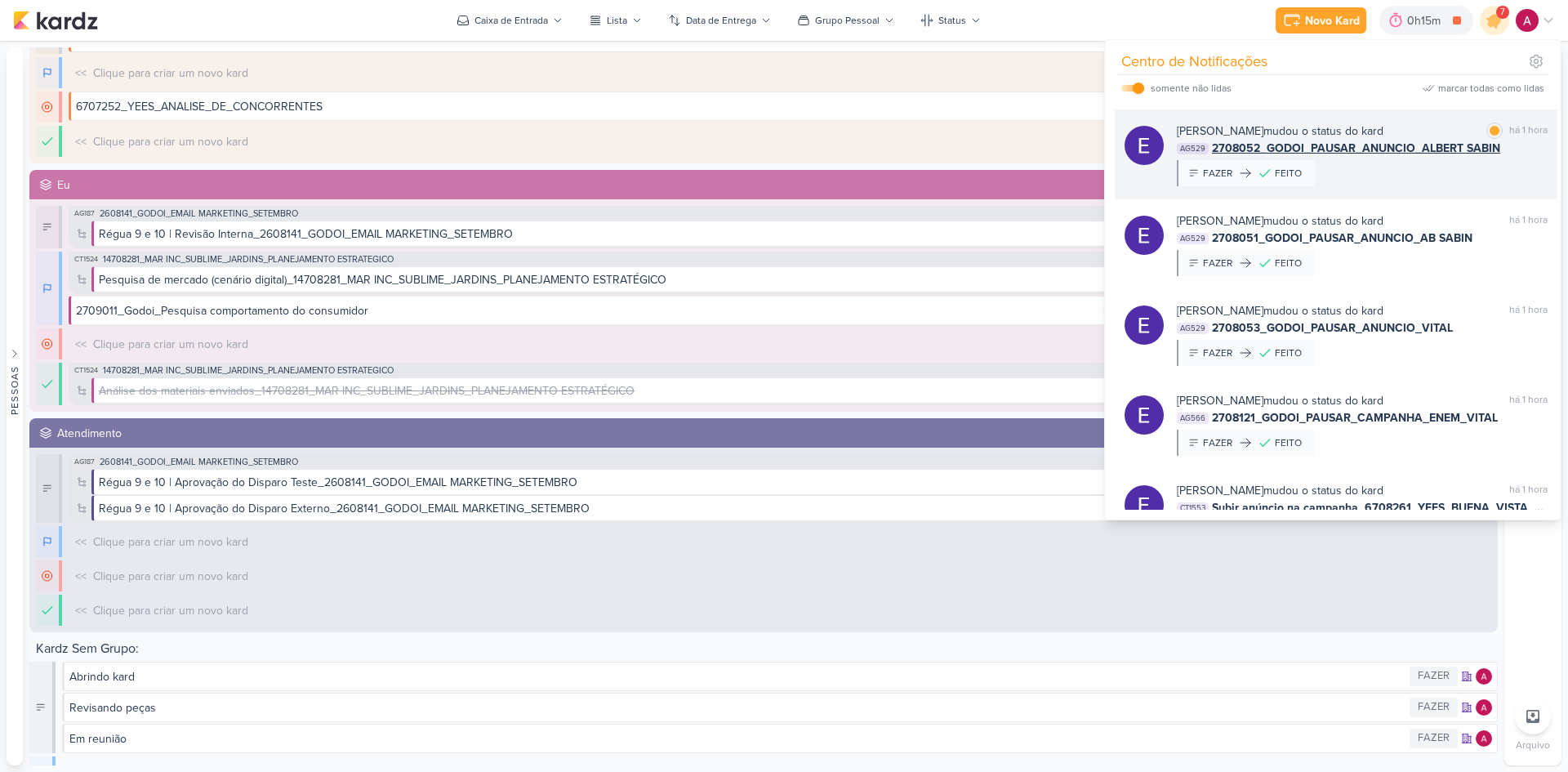
scroll to position [226, 0]
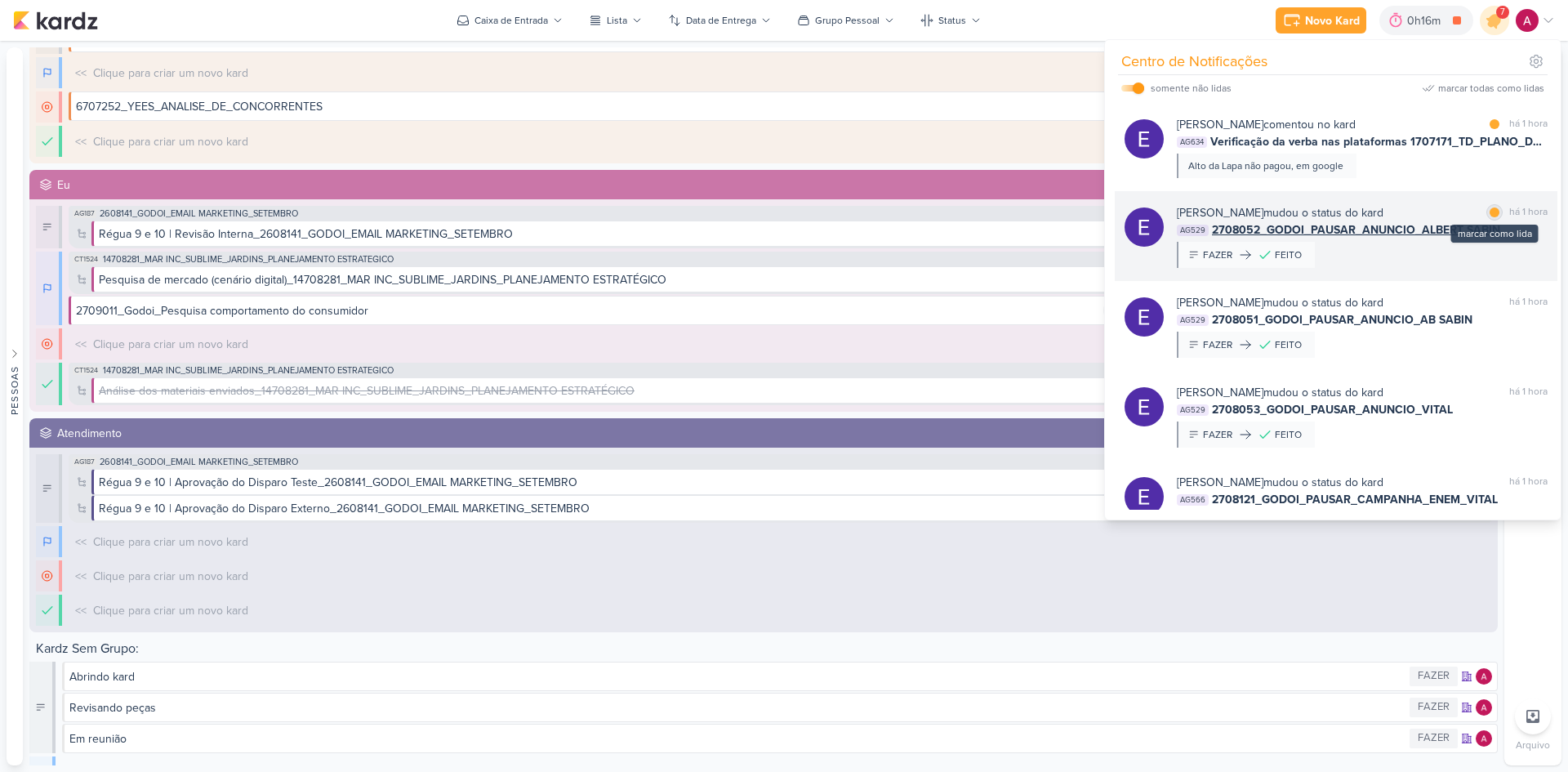
click at [1489, 213] on div at bounding box center [1494, 213] width 10 height 10
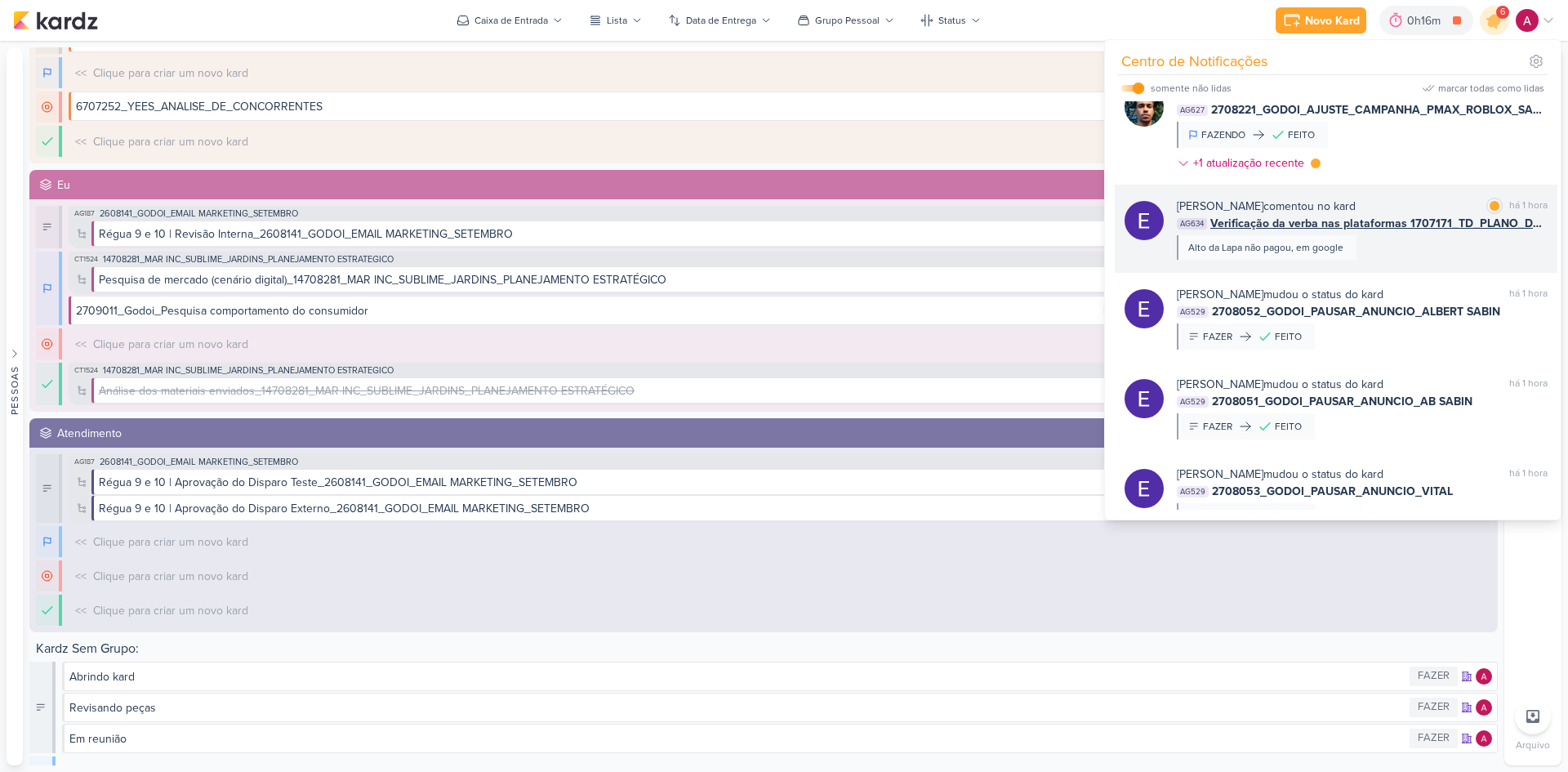
click at [1417, 249] on div "[PERSON_NAME] comentou no kard marcar como lida há 1 hora AG634 Verificação da …" at bounding box center [1362, 228] width 371 height 62
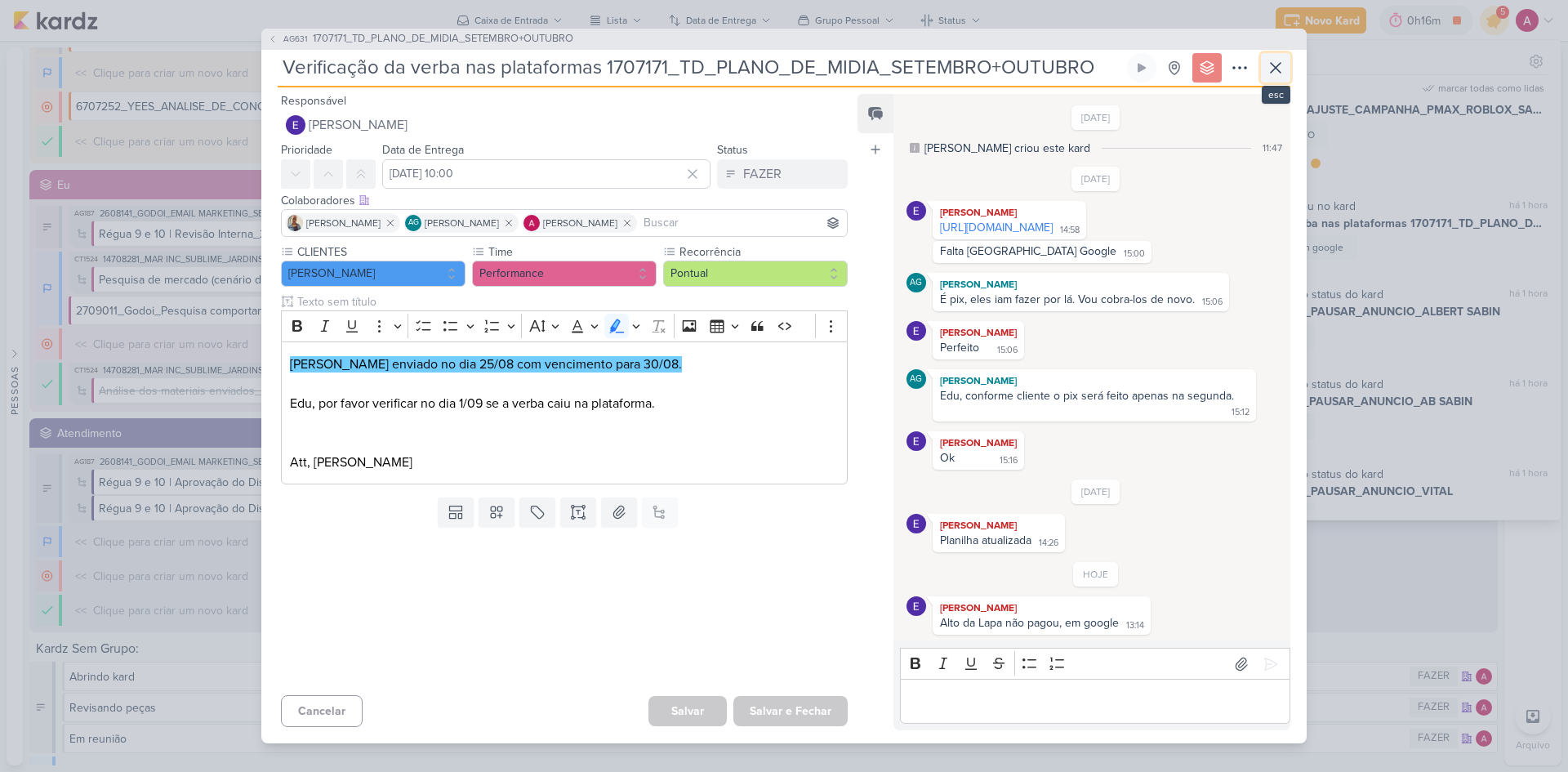
click at [1276, 60] on icon at bounding box center [1275, 67] width 19 height 19
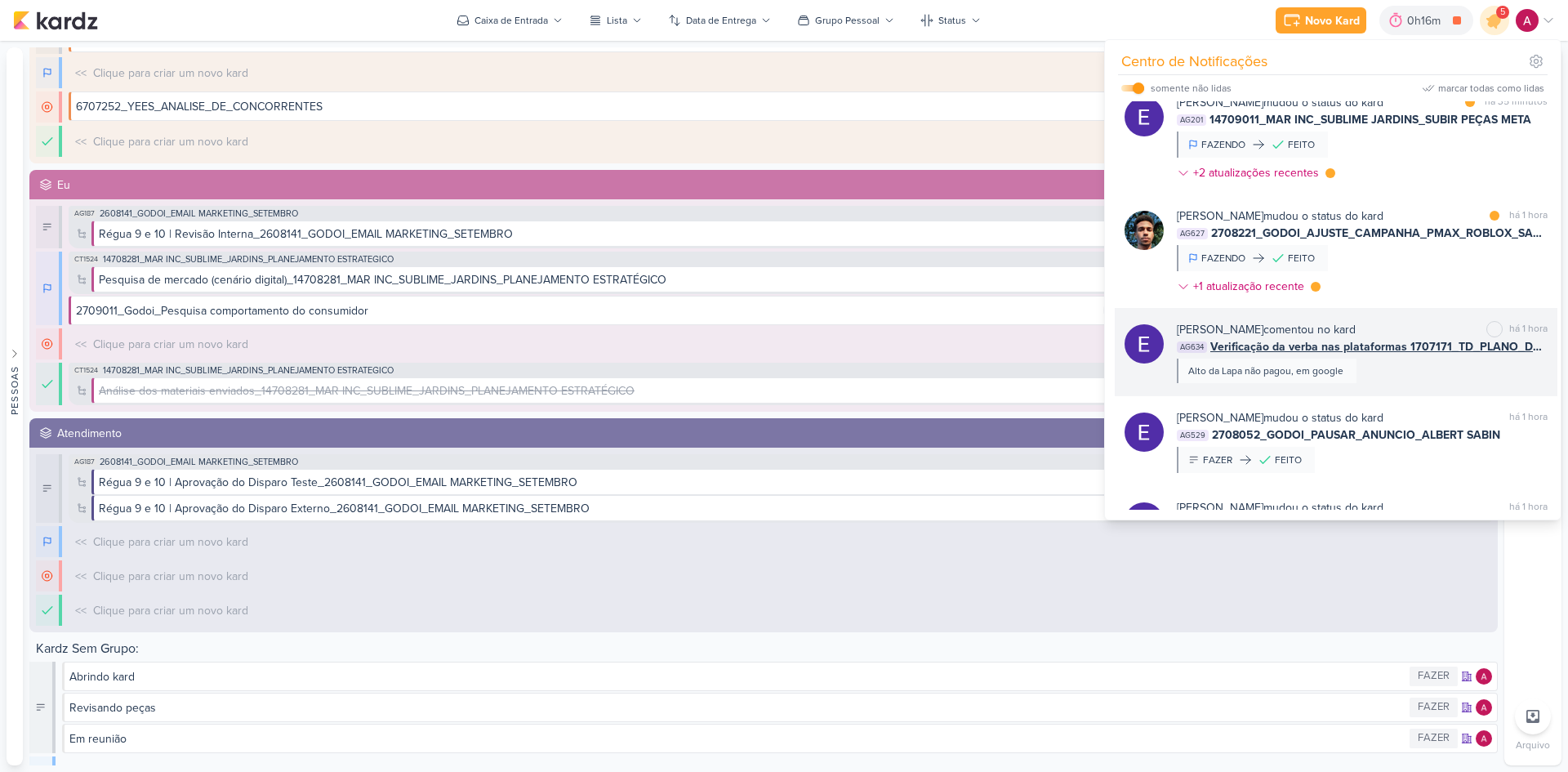
scroll to position [0, 0]
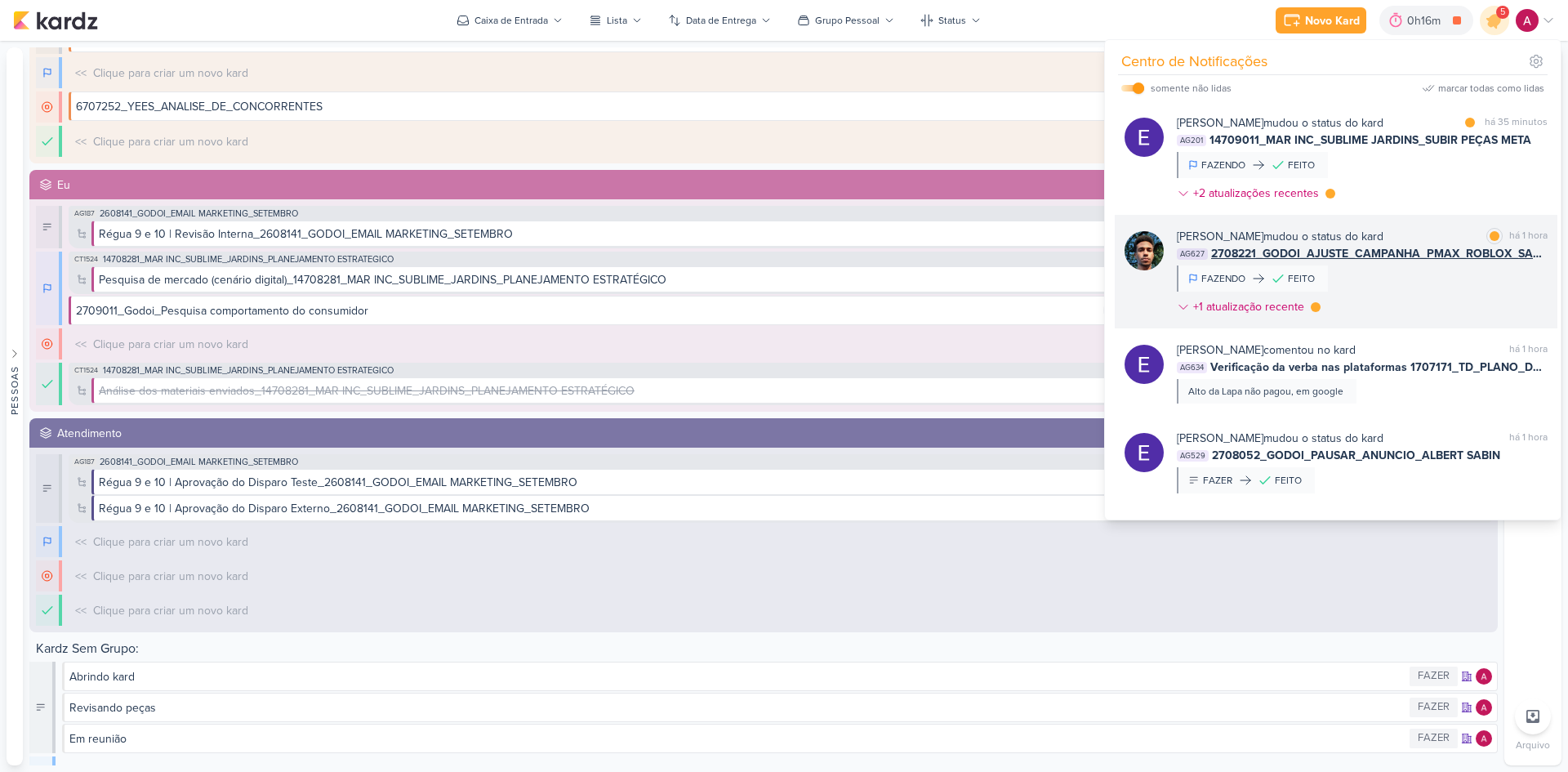
click at [1430, 278] on div "[PERSON_NAME] mudou o status do kard marcar como lida há 1 hora AG627 2708221_G…" at bounding box center [1362, 276] width 371 height 94
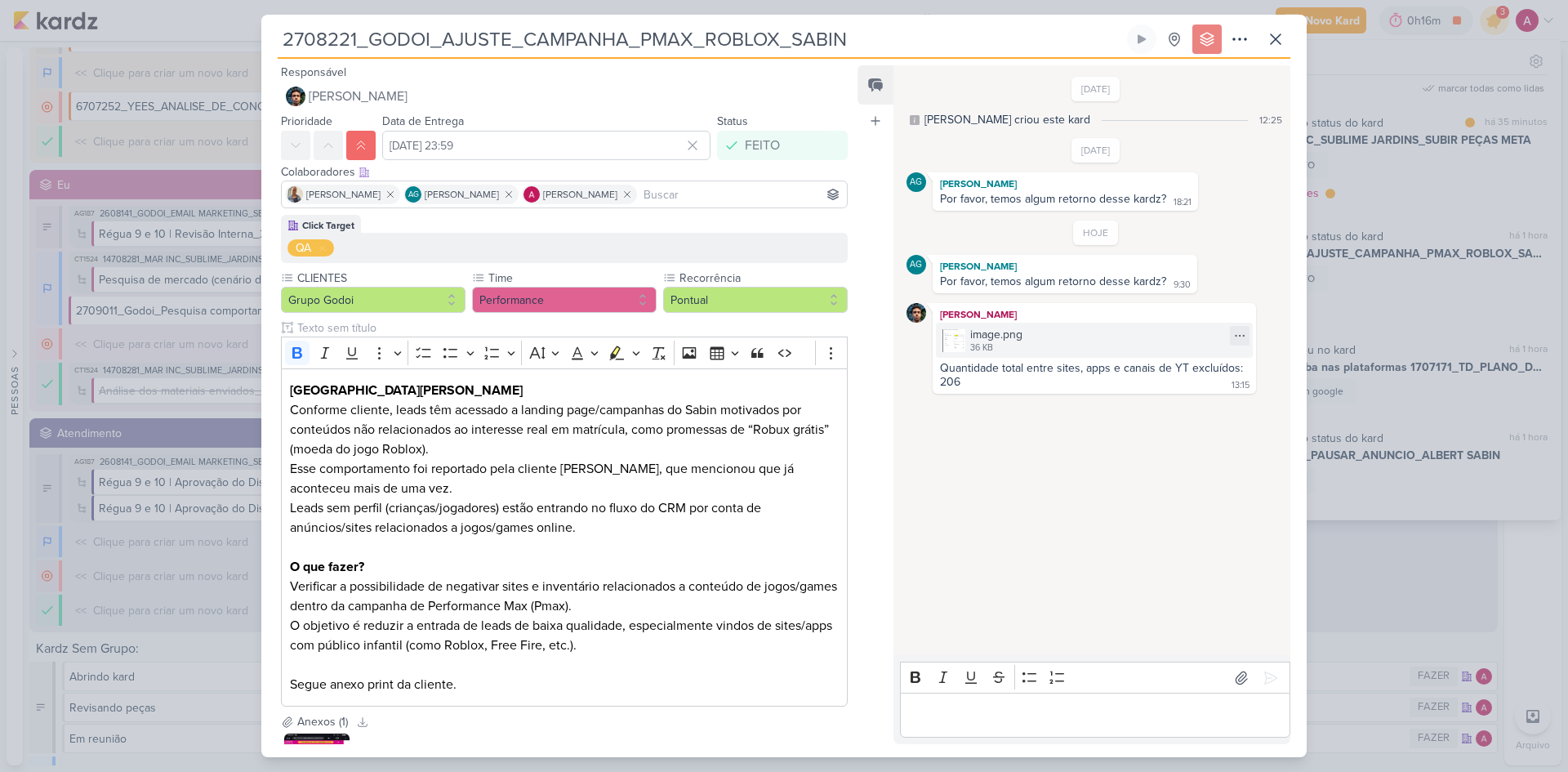
click at [1092, 335] on div "image.png 36 KB" at bounding box center [1094, 340] width 317 height 35
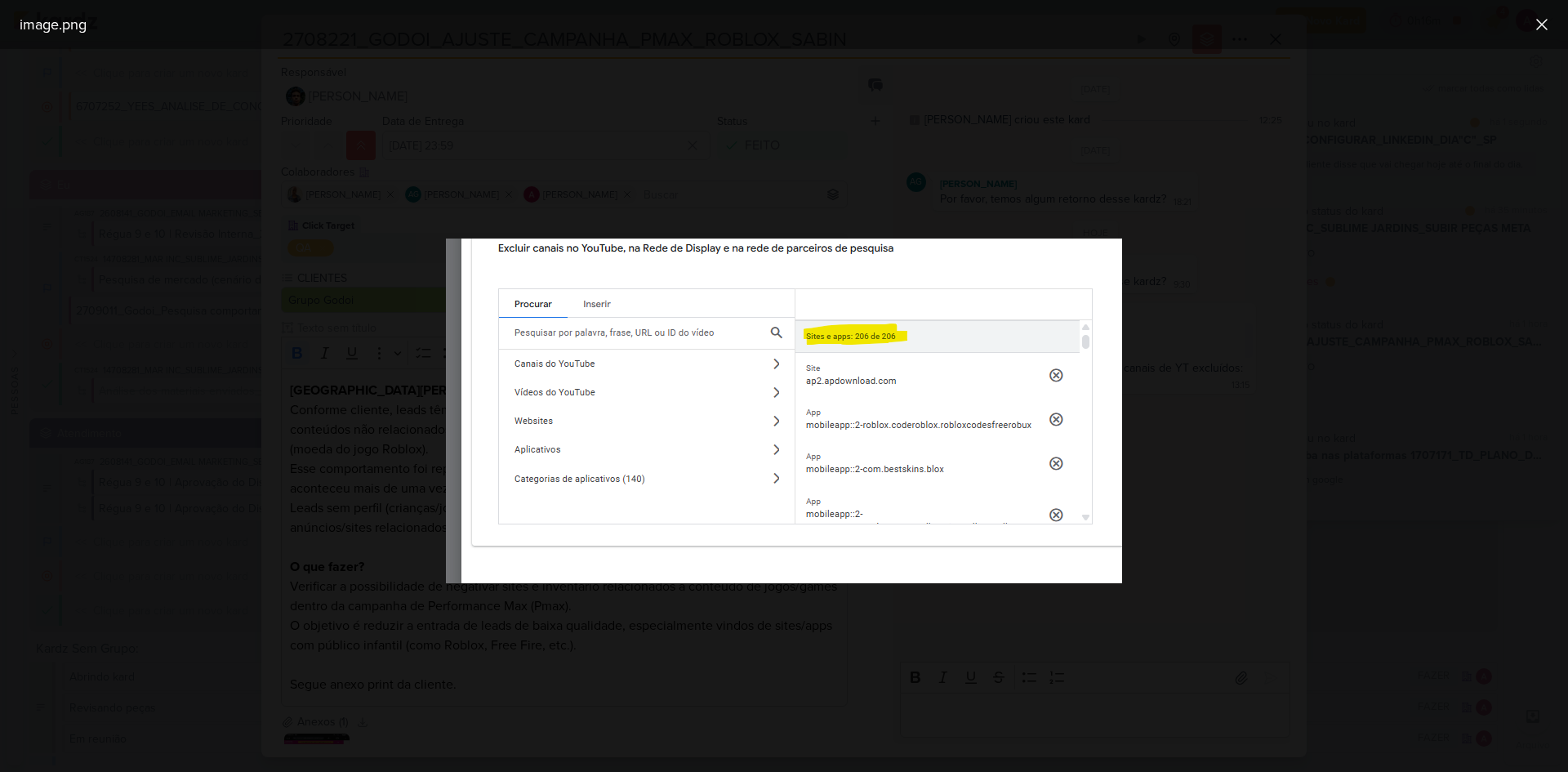
click at [1198, 428] on div at bounding box center [784, 411] width 1568 height 723
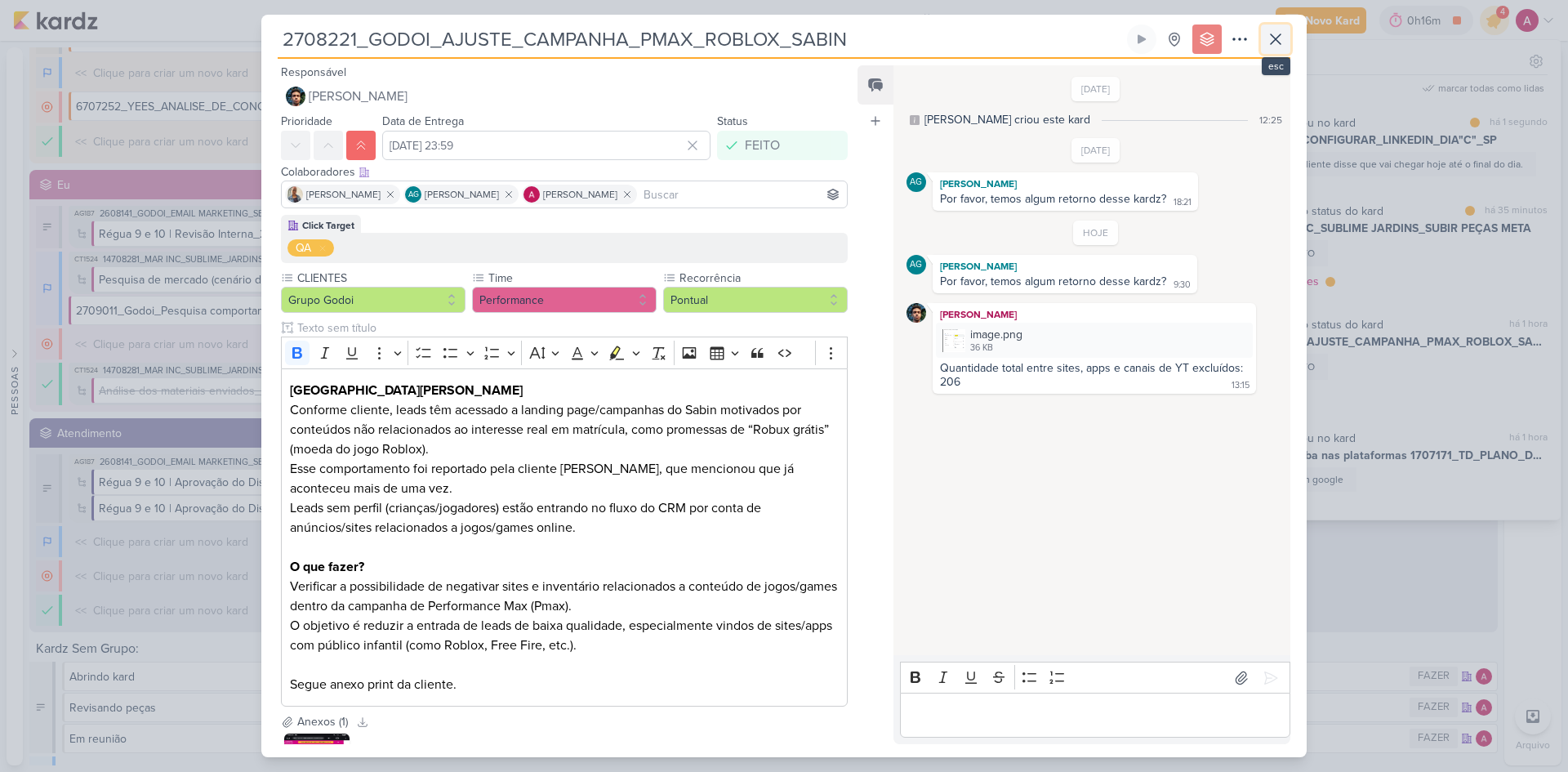
click at [1285, 36] on button at bounding box center [1276, 40] width 30 height 30
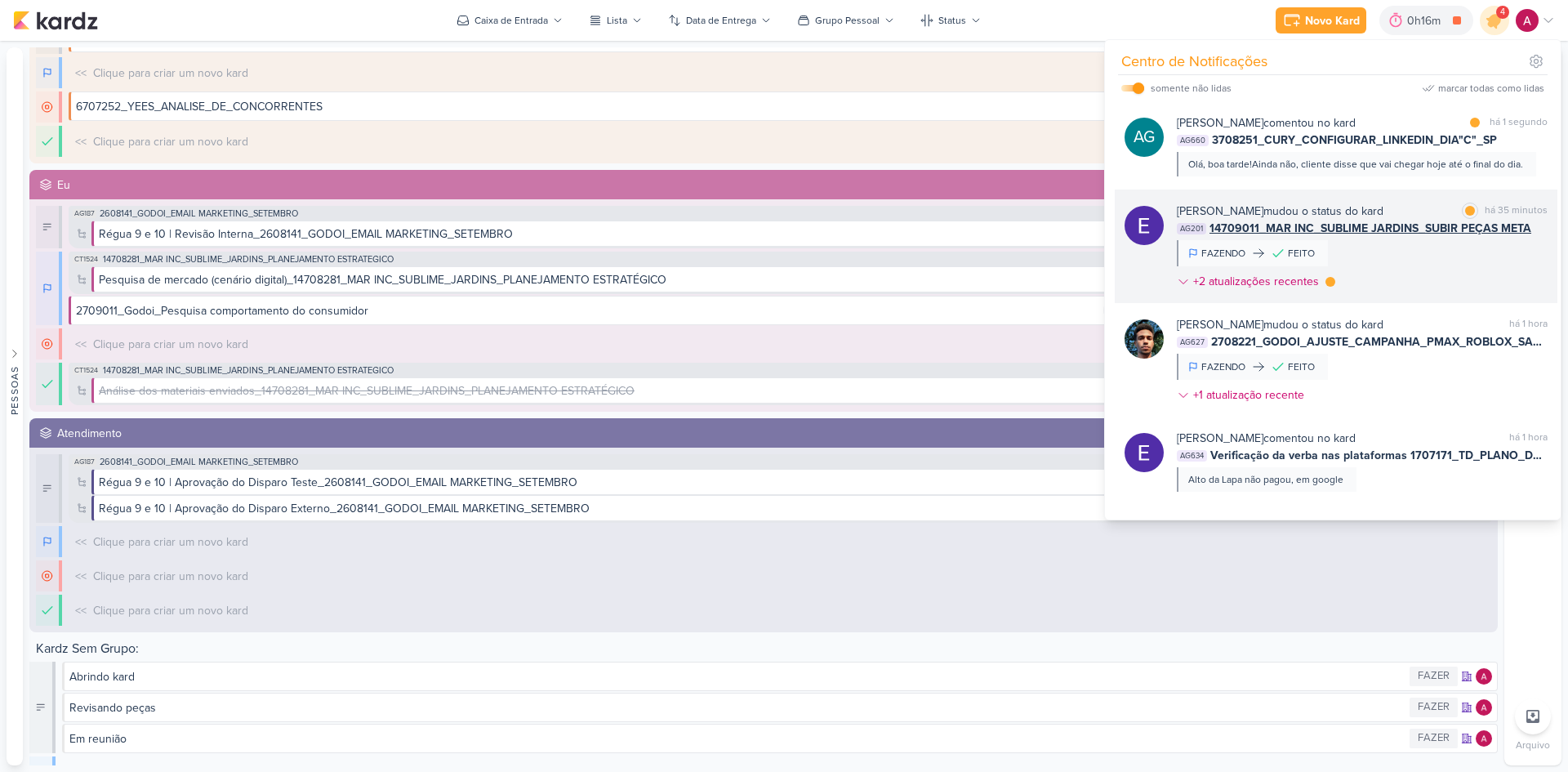
click at [1427, 254] on div "[PERSON_NAME] mudou o status do kard marcar como lida há 35 minutos AG201 14709…" at bounding box center [1362, 250] width 371 height 94
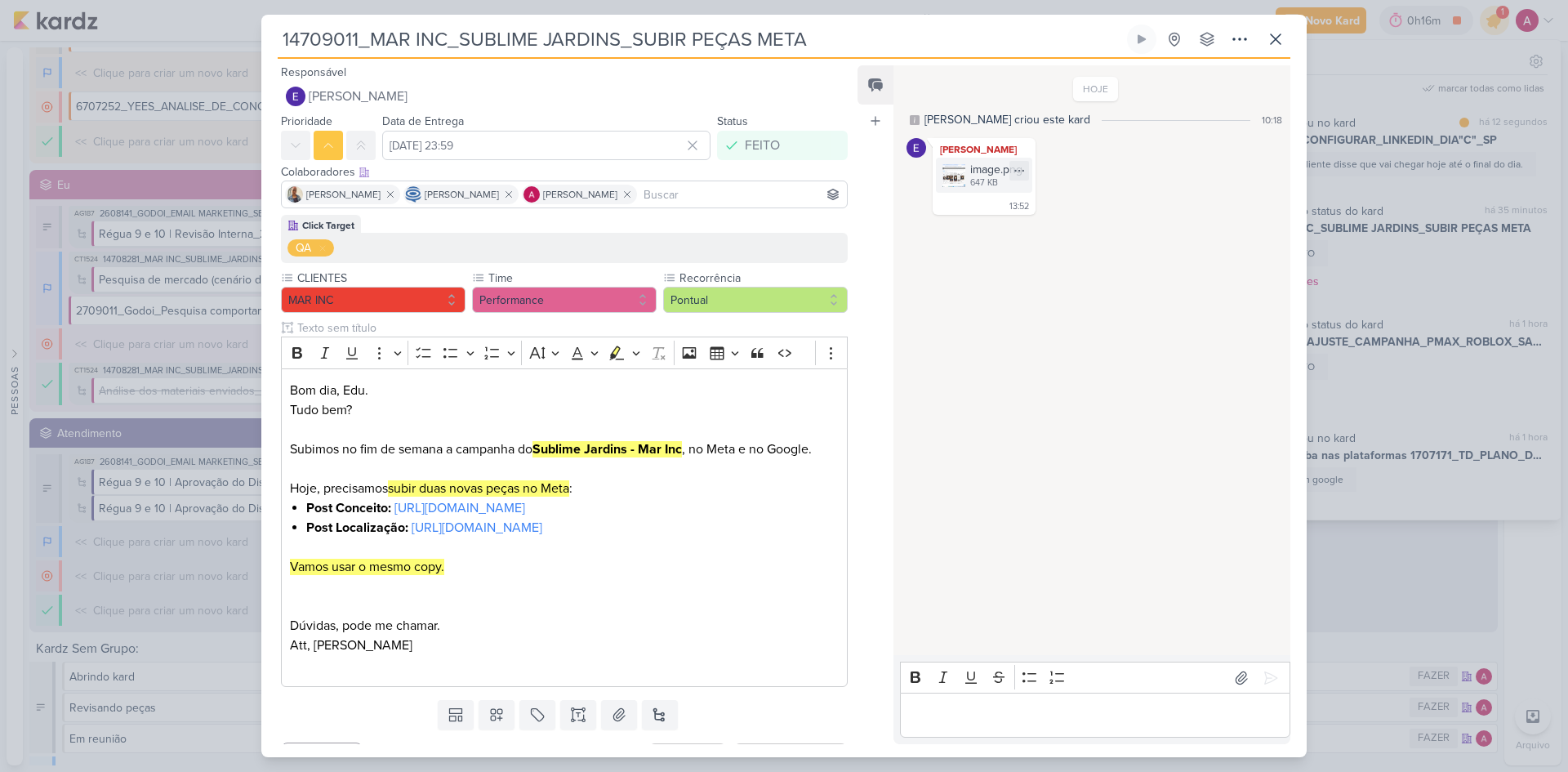
click at [982, 178] on div "647 KB" at bounding box center [996, 183] width 53 height 13
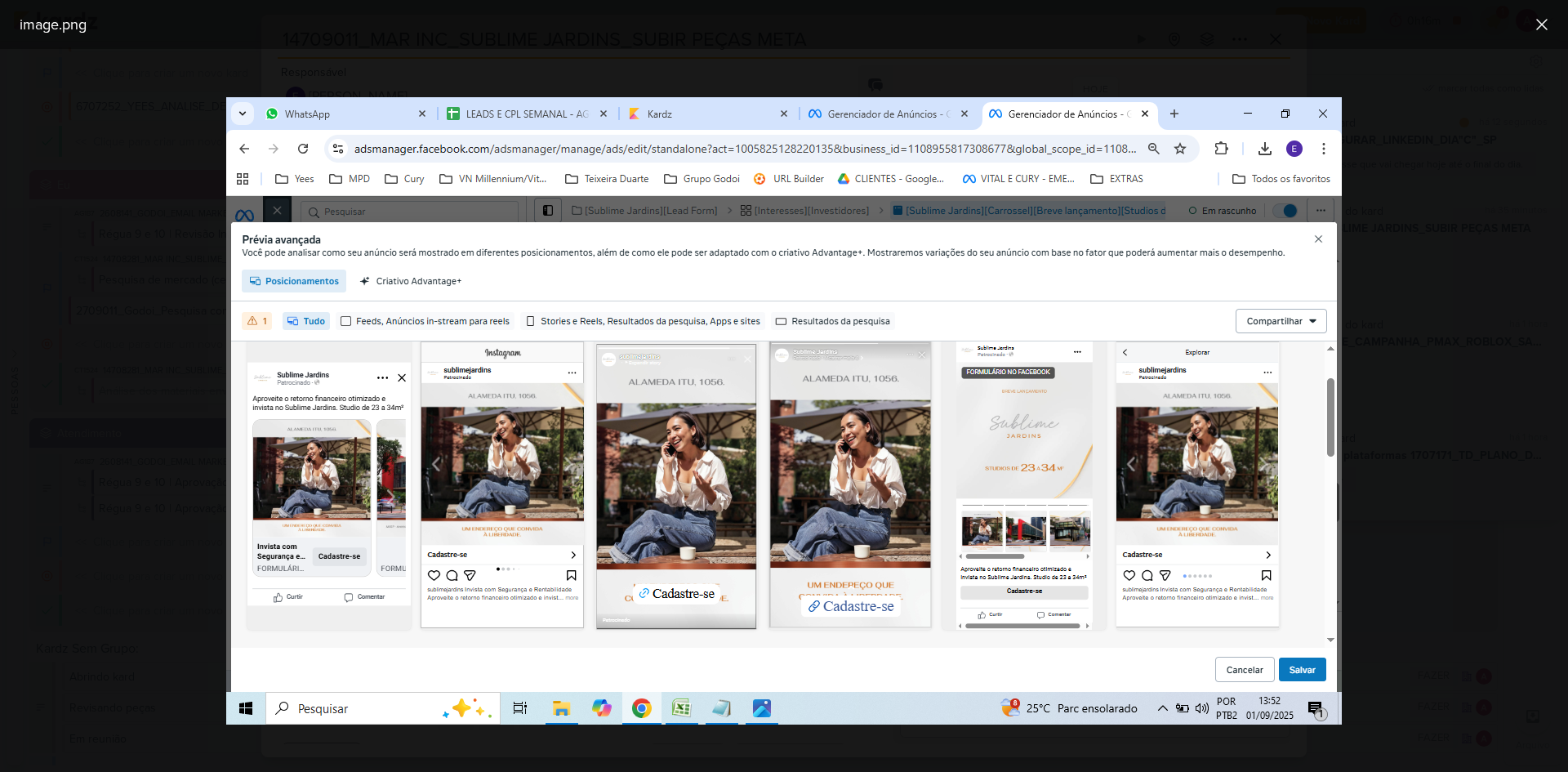
click at [1392, 184] on div at bounding box center [784, 411] width 1568 height 723
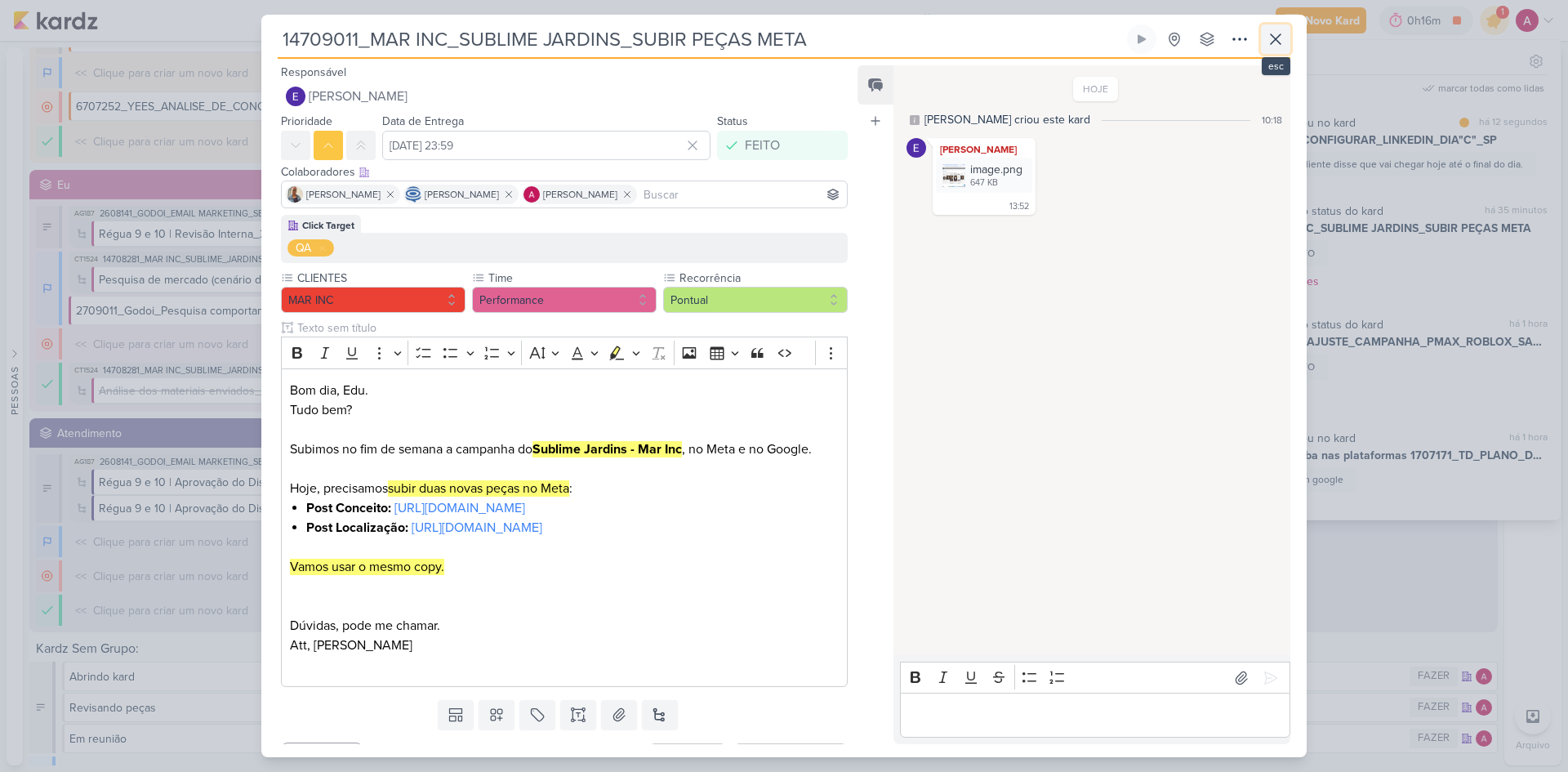
click at [1277, 43] on icon at bounding box center [1275, 39] width 19 height 19
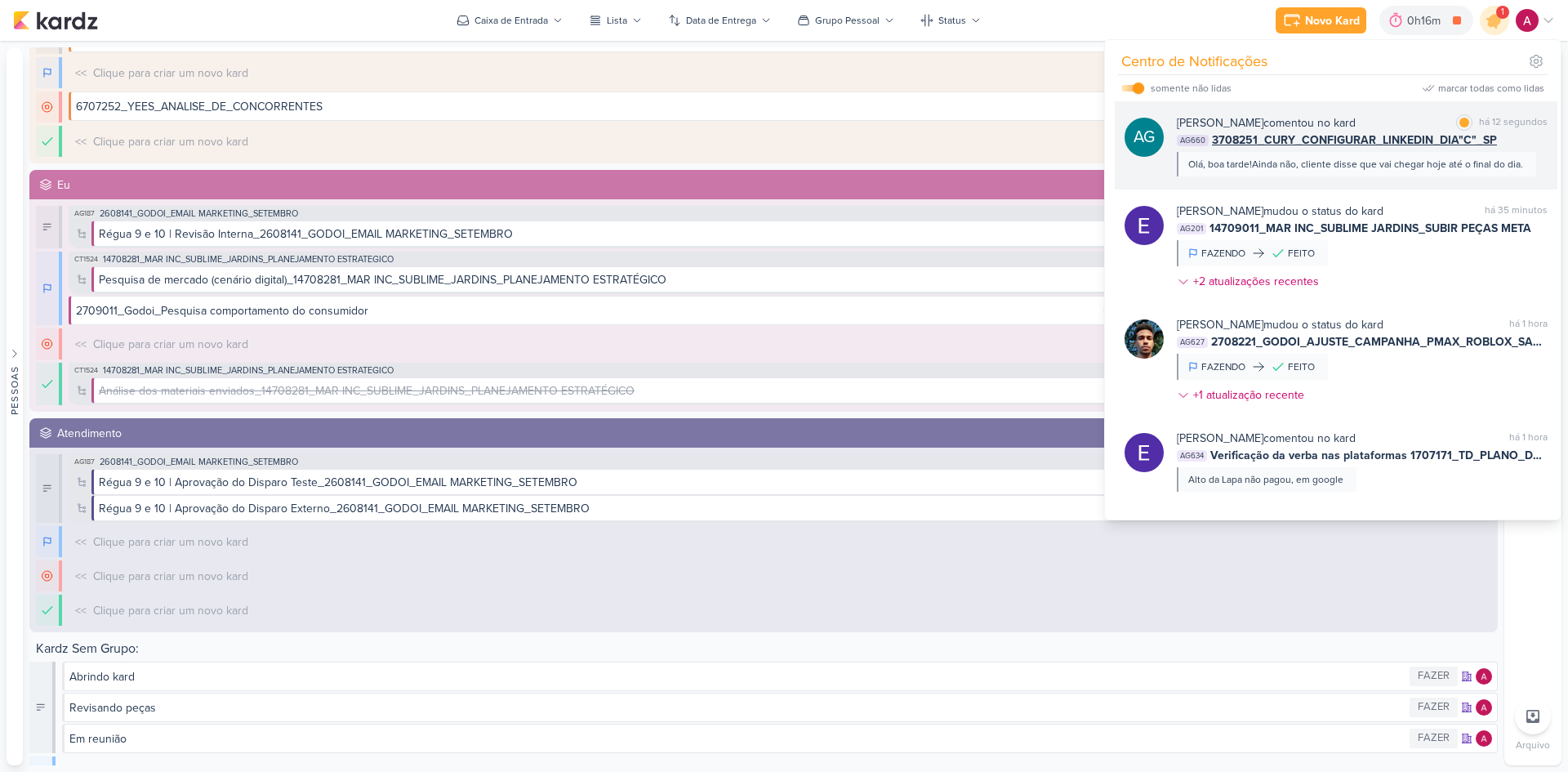
click at [1355, 116] on div "[PERSON_NAME] comentou no kard" at bounding box center [1267, 123] width 179 height 18
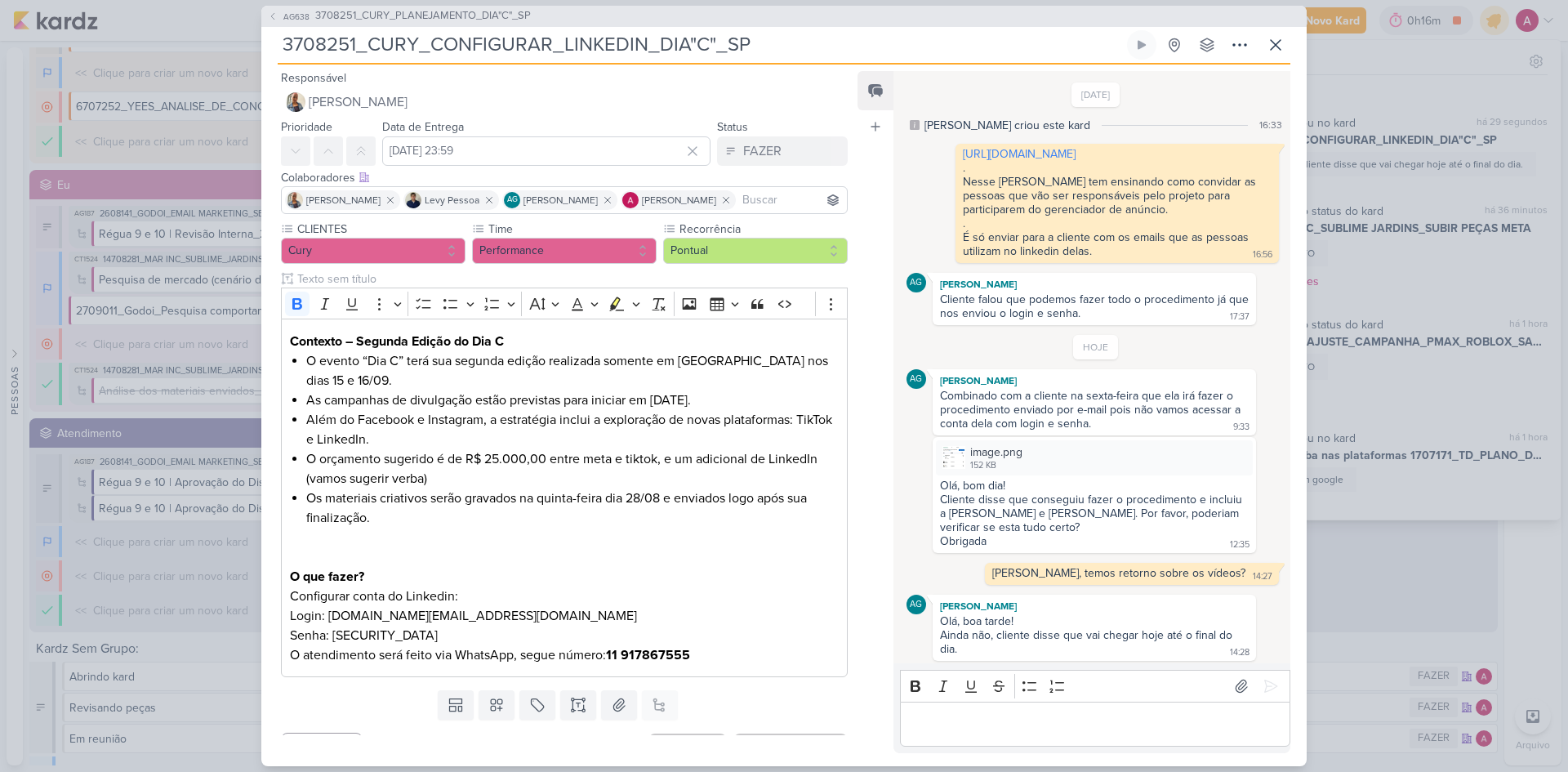
scroll to position [18, 0]
click at [560, 153] on input "[DATE] 23:59" at bounding box center [546, 152] width 328 height 30
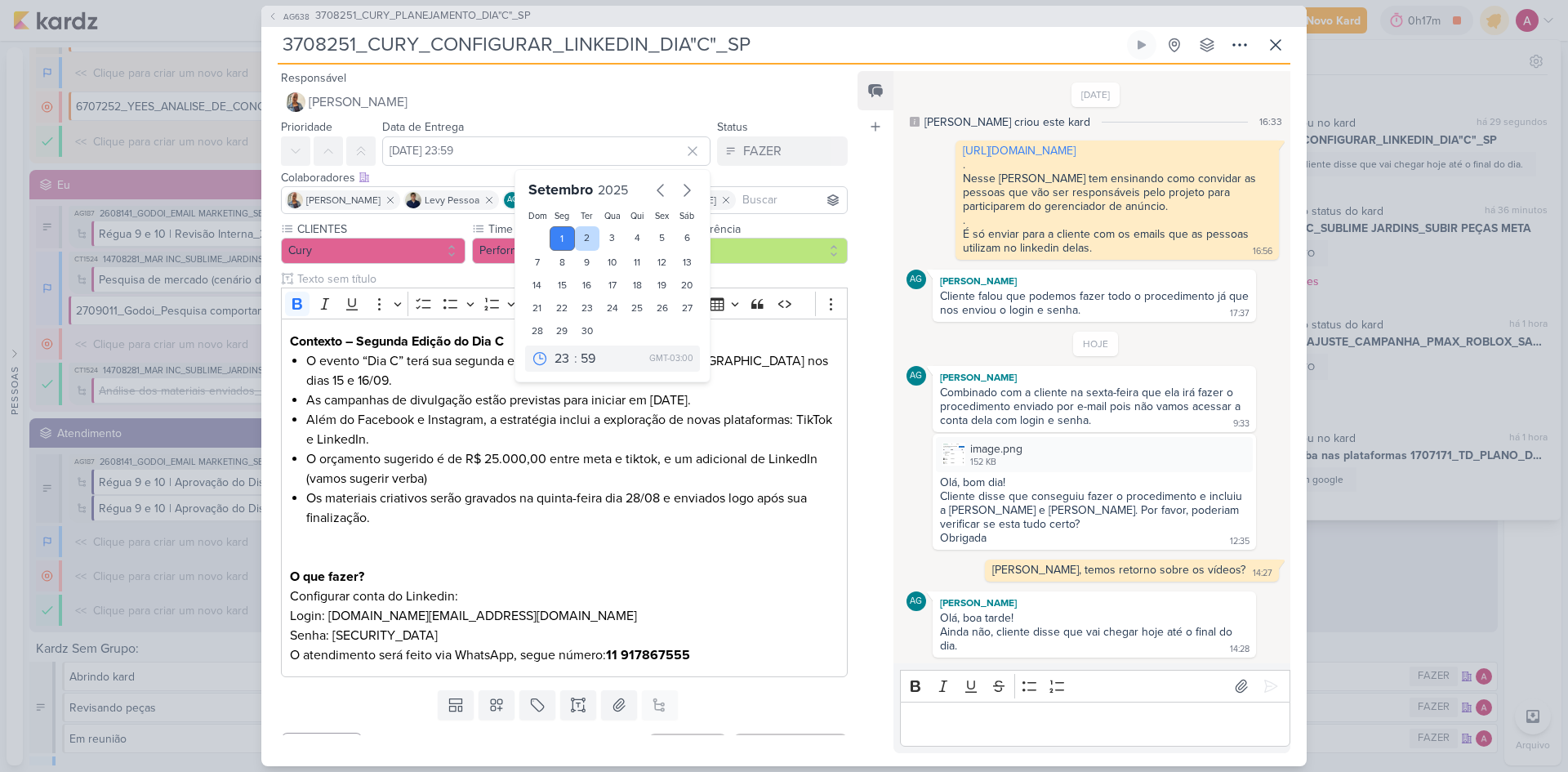
click at [585, 241] on div "2" at bounding box center [587, 239] width 25 height 25
type input "[DATE] 23:59"
click at [553, 361] on select "00 01 02 03 04 05 06 07 08 09 10 11 12 13 14 15 16 17 18 19 20 21 22 23" at bounding box center [563, 358] width 23 height 19
drag, startPoint x: 879, startPoint y: 449, endPoint x: 886, endPoint y: 432, distance: 18.4
click at [881, 445] on div "Feed Atrelar email Solte o email para atrelar ao kard" at bounding box center [875, 412] width 36 height 682
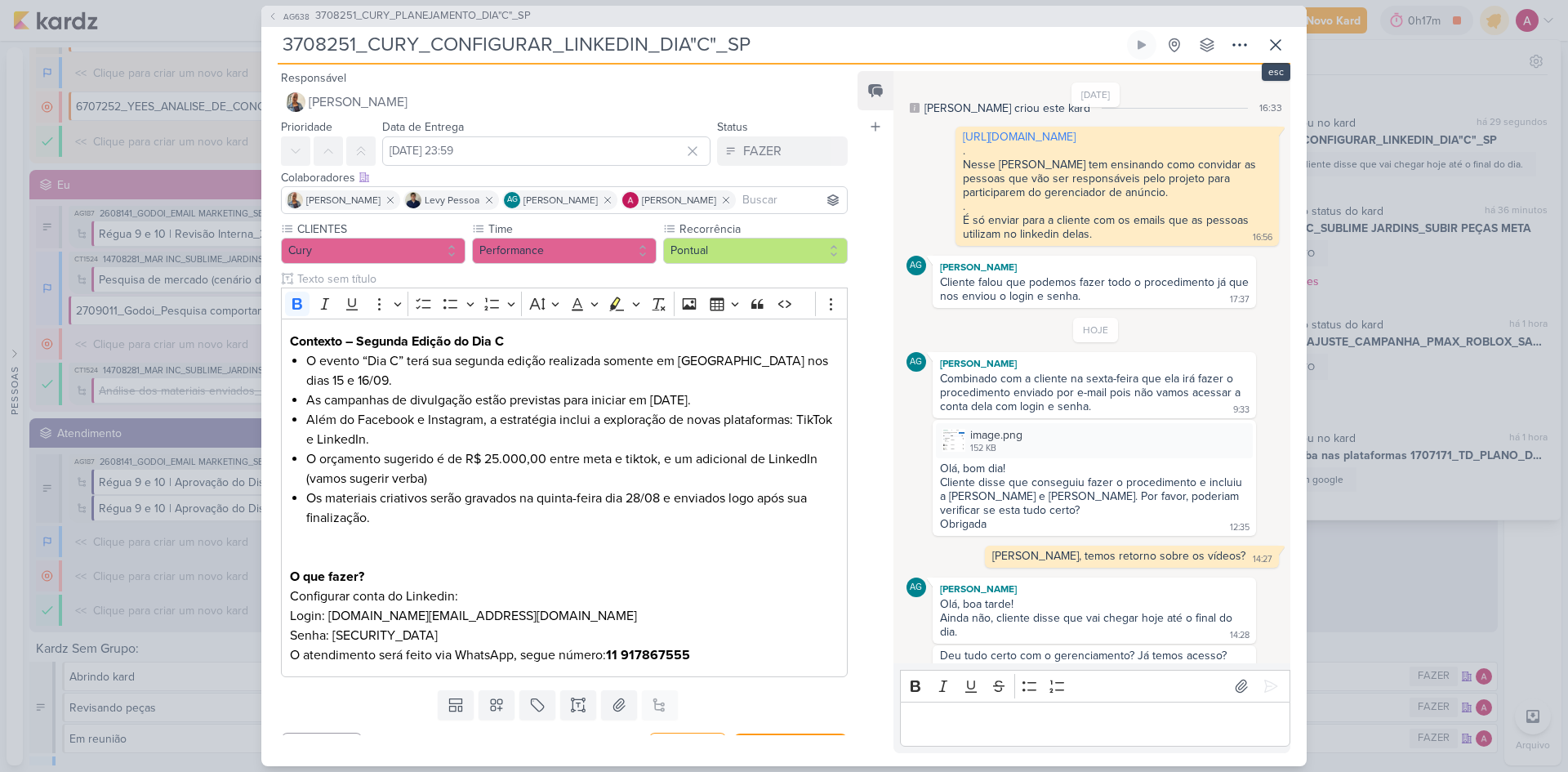
scroll to position [55, 0]
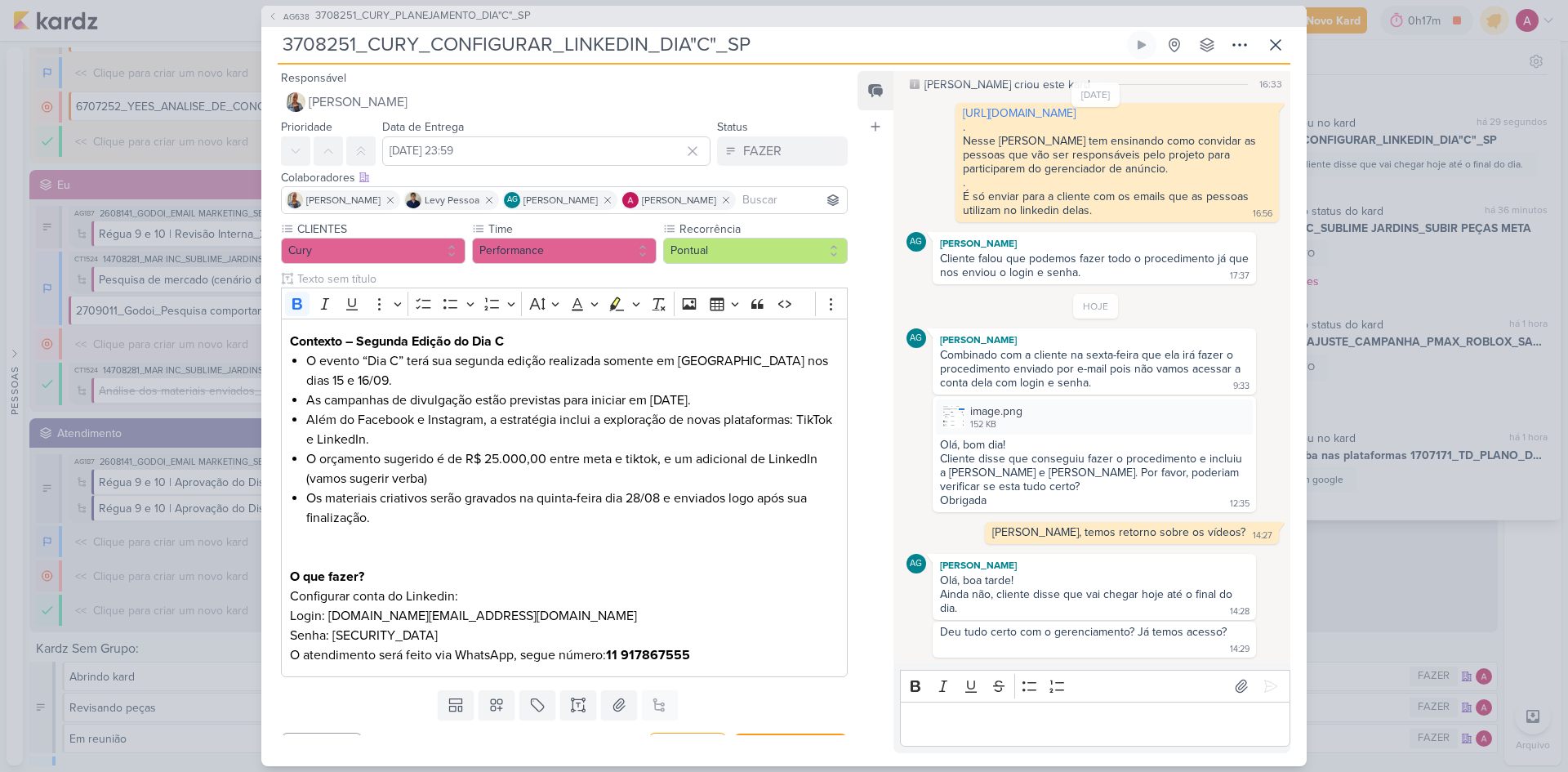
click at [1295, 47] on div "AG638 3708251_CURY_PLANEJAMENTO_DIA"C"_SP 3708251_CURY_CONFIGURAR_LINKEDIN_DIA"…" at bounding box center [784, 386] width 1045 height 761
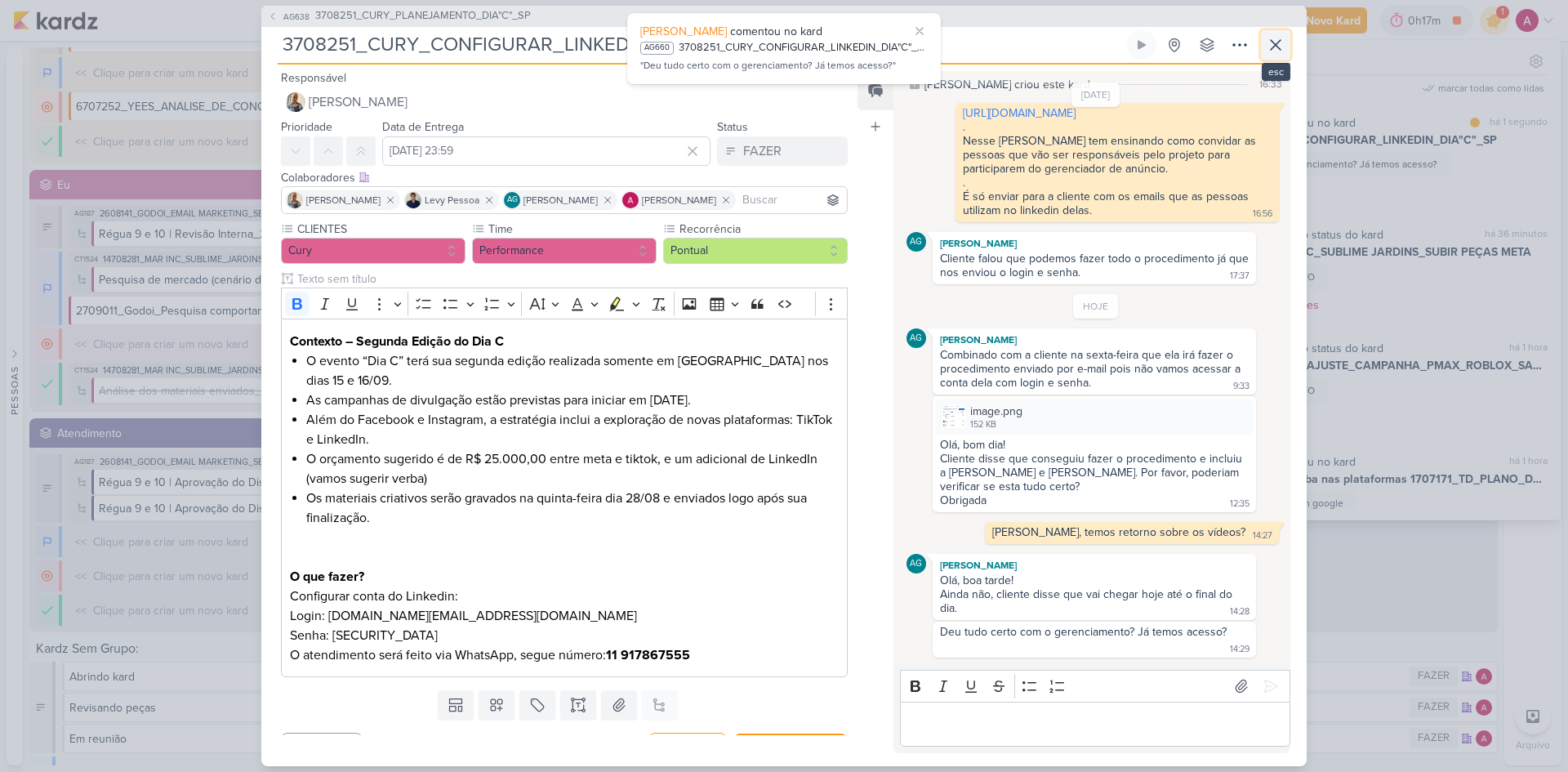
click at [1283, 46] on icon at bounding box center [1275, 44] width 19 height 19
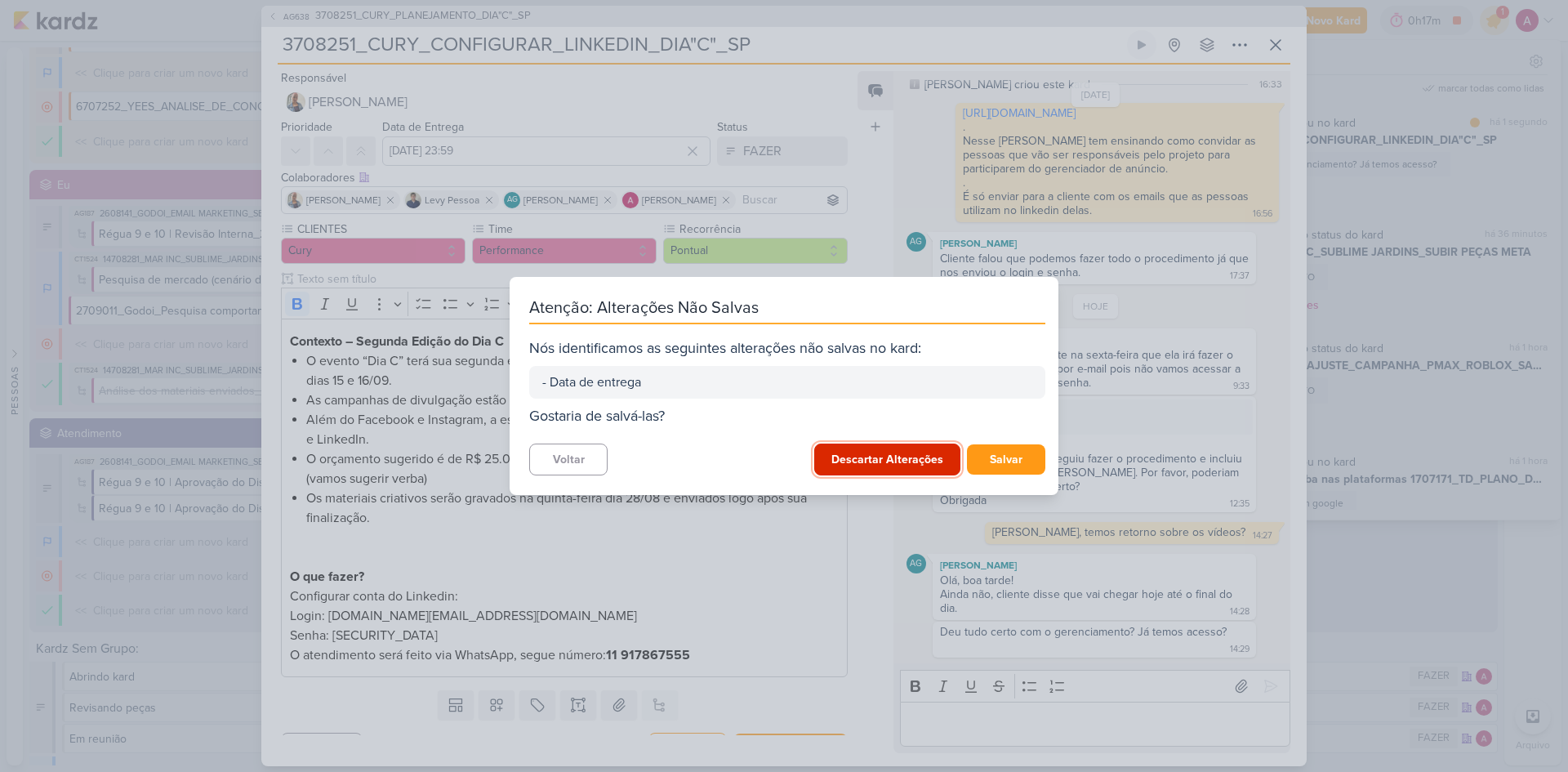
click at [881, 461] on button "Descartar Alterações" at bounding box center [887, 460] width 146 height 31
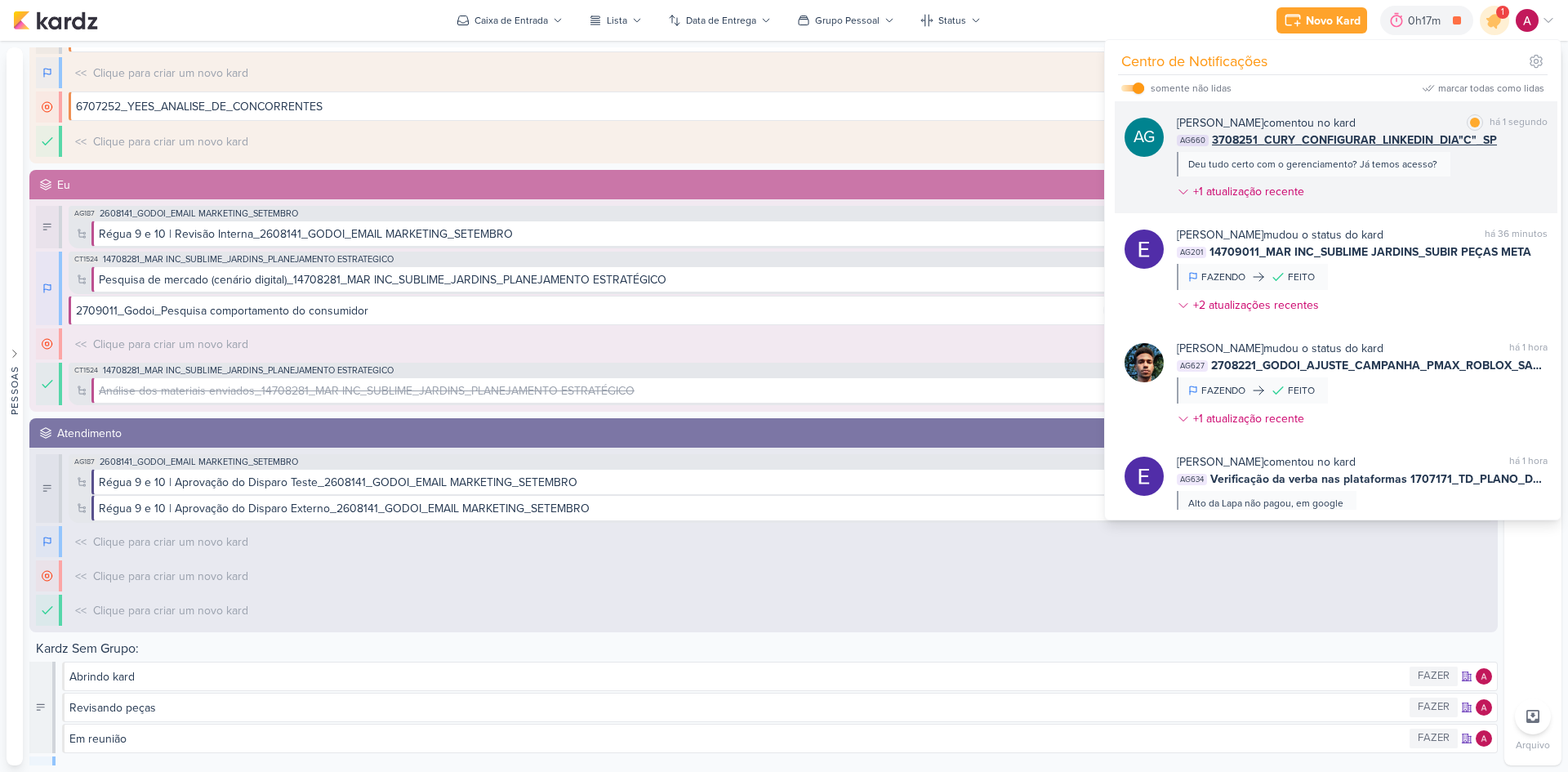
click at [1497, 164] on div "[PERSON_NAME] comentou no kard marcar como lida há 1 segundo AG660 3708251_CURY…" at bounding box center [1362, 161] width 371 height 92
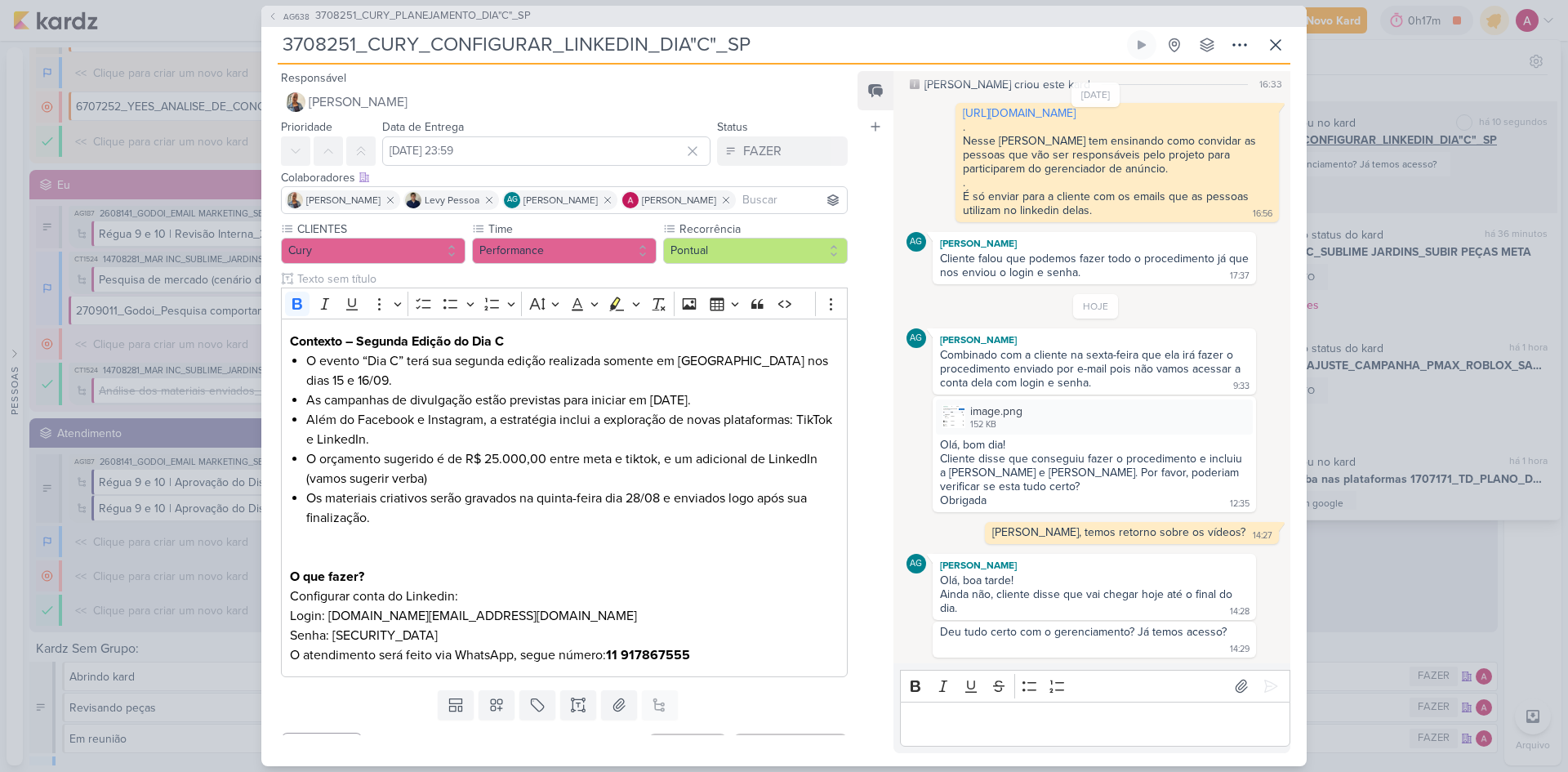
click at [1497, 164] on div "AG638 3708251_CURY_PLANEJAMENTO_DIA"C"_SP 3708251_CURY_CONFIGURAR_LINKEDIN_DIA"…" at bounding box center [784, 386] width 1568 height 772
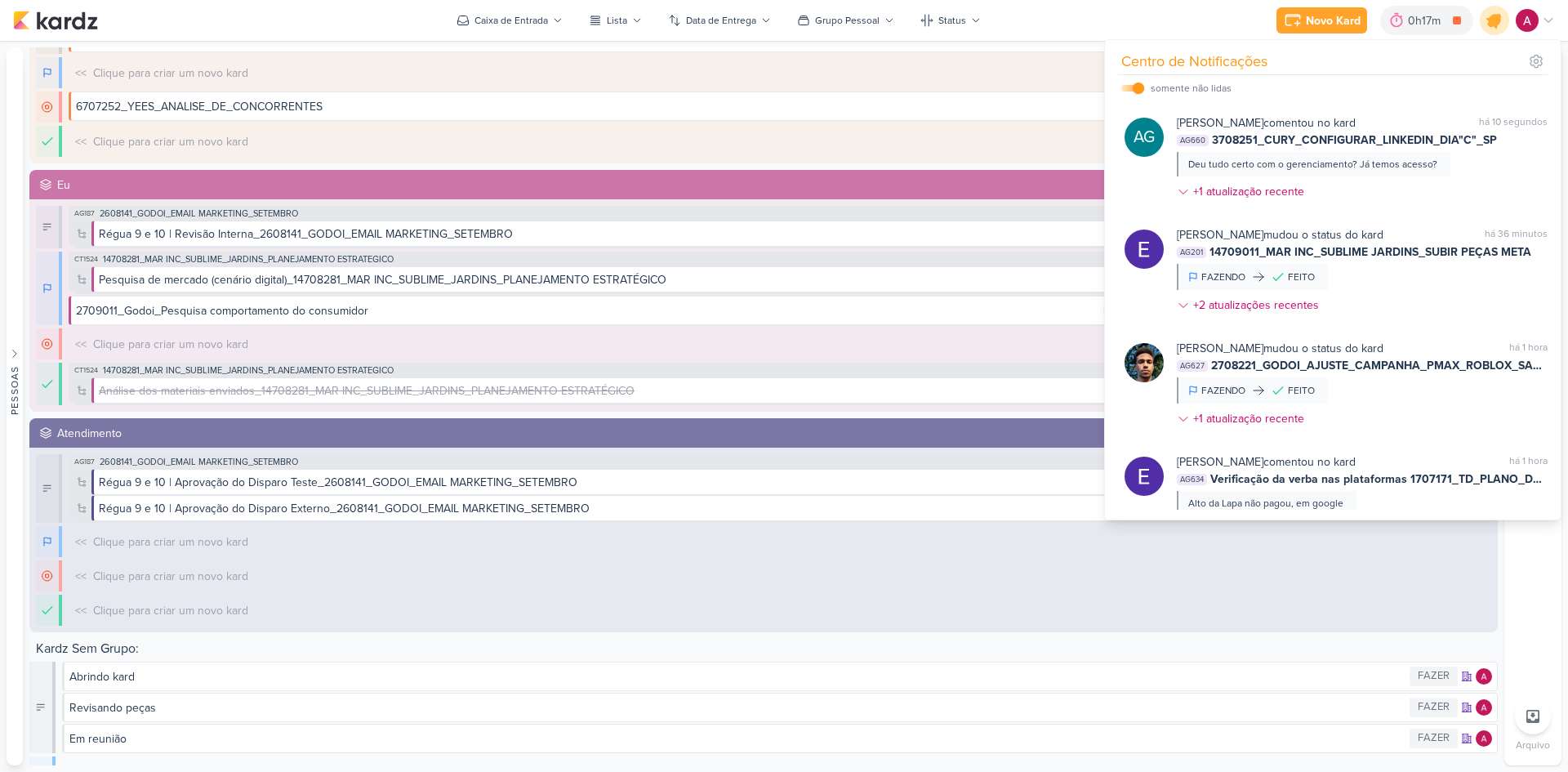
click at [1491, 25] on icon at bounding box center [1494, 19] width 19 height 19
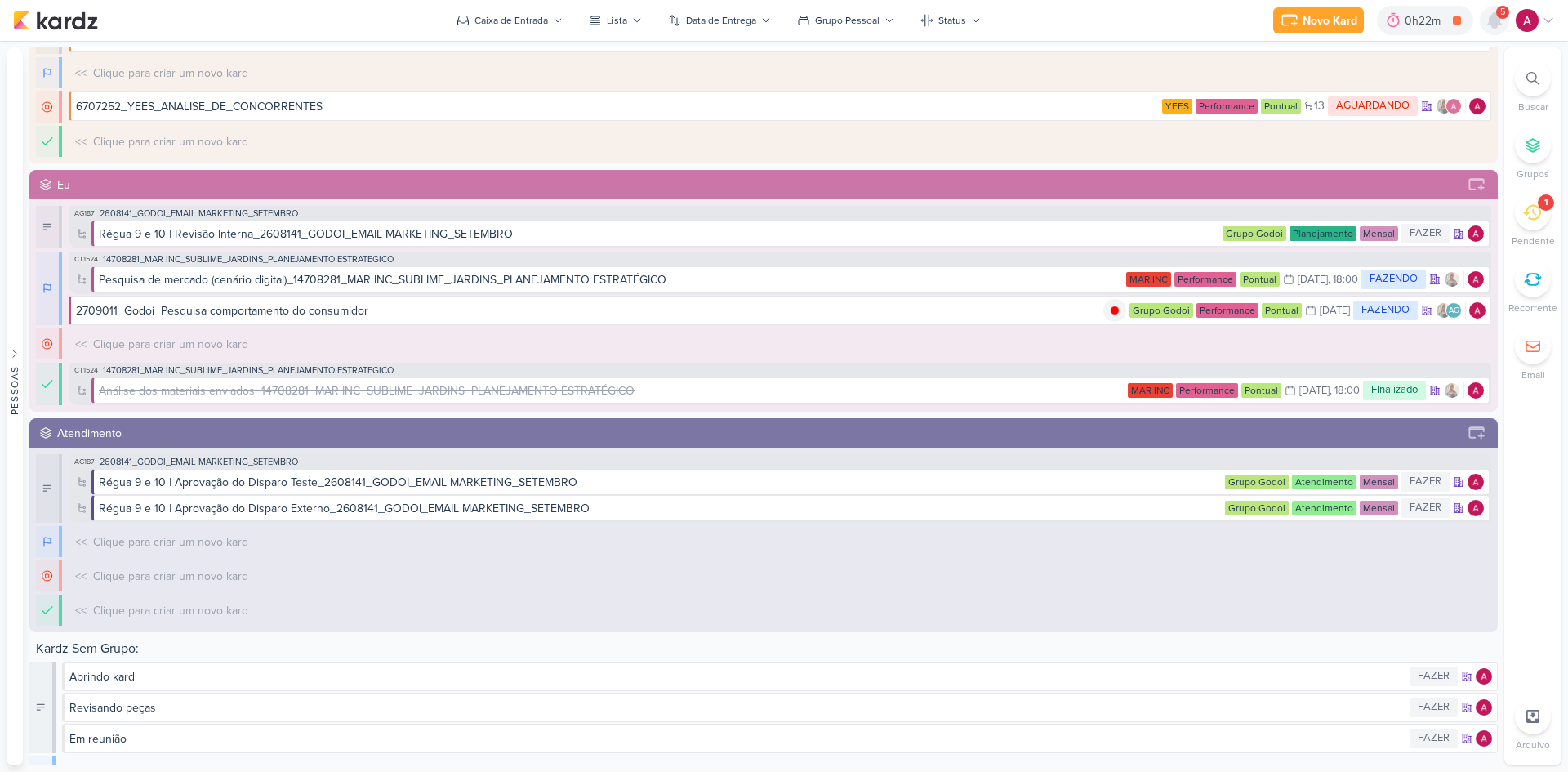
click at [1499, 22] on icon at bounding box center [1495, 20] width 13 height 15
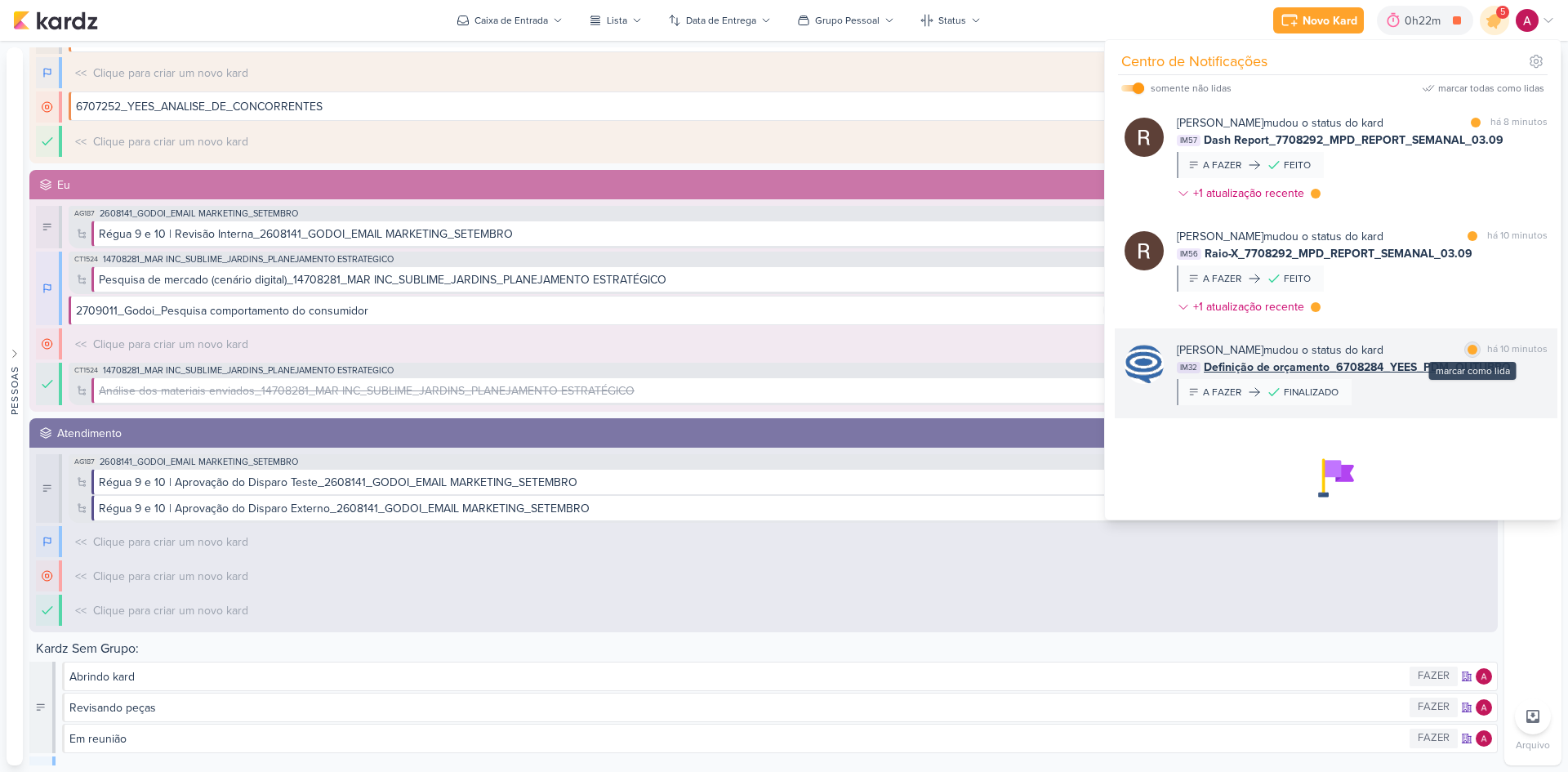
click at [1468, 349] on div at bounding box center [1473, 349] width 10 height 10
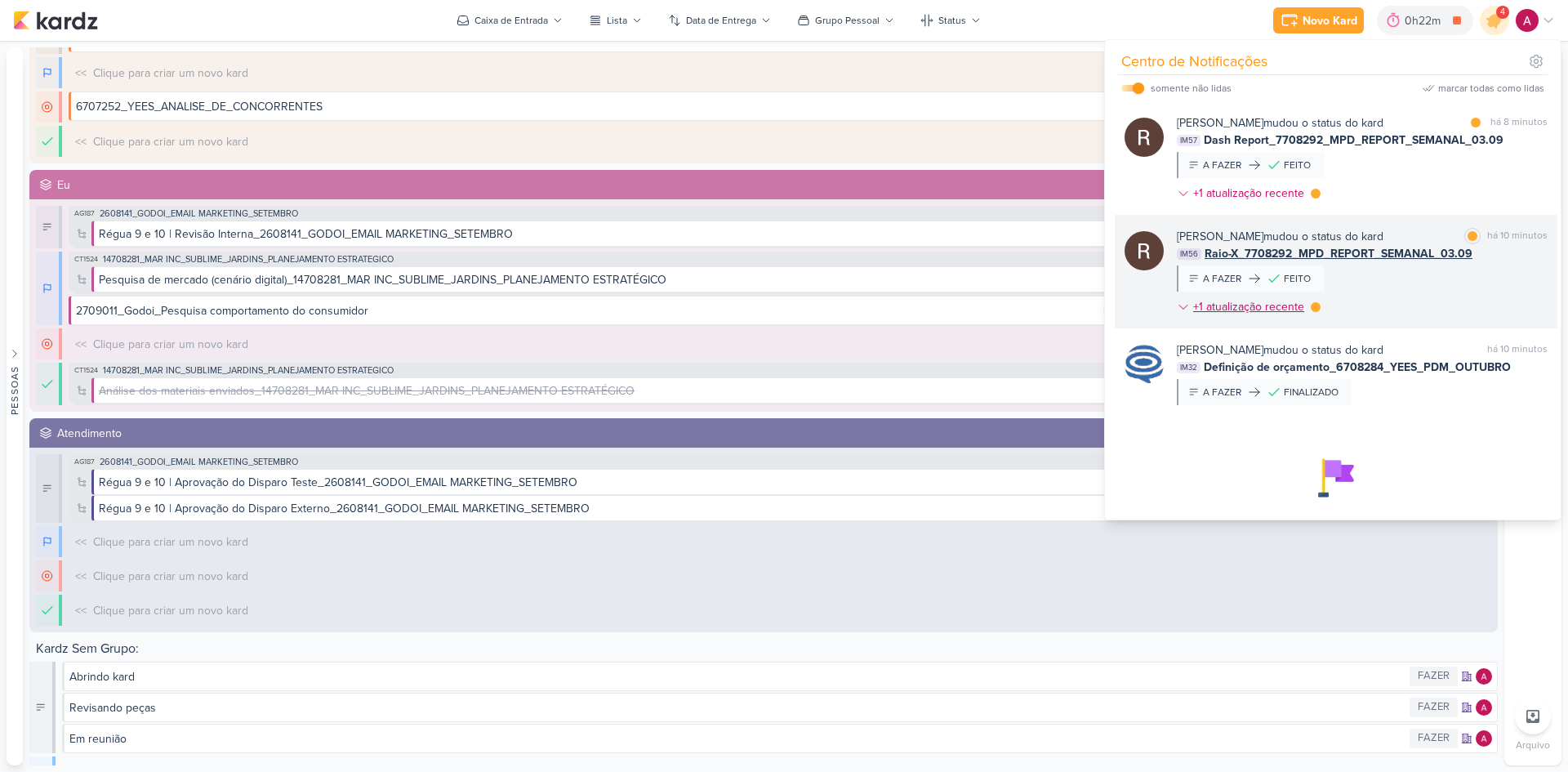
click at [1317, 307] on div at bounding box center [1316, 307] width 10 height 10
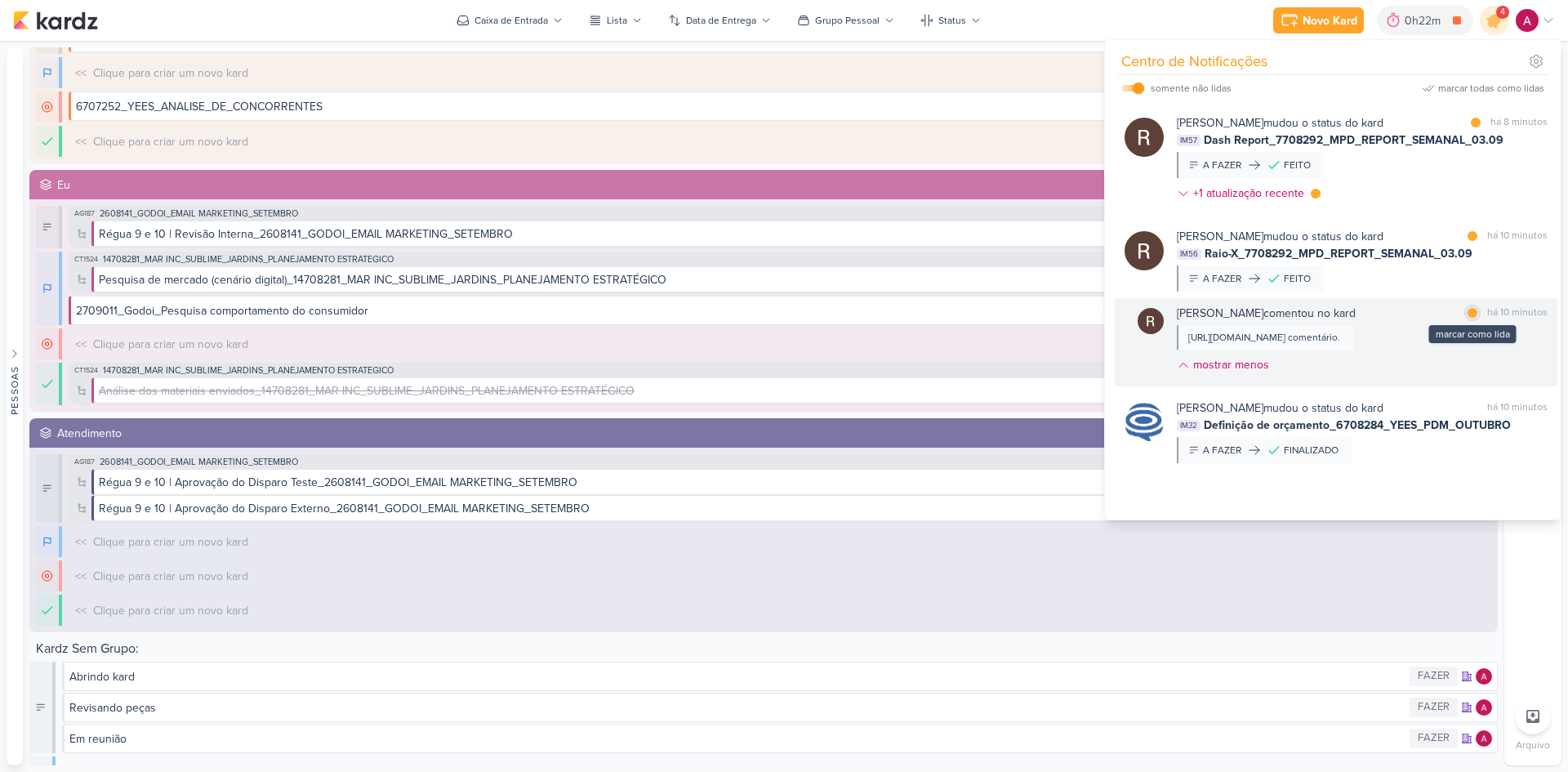
click at [1468, 314] on div at bounding box center [1473, 312] width 10 height 10
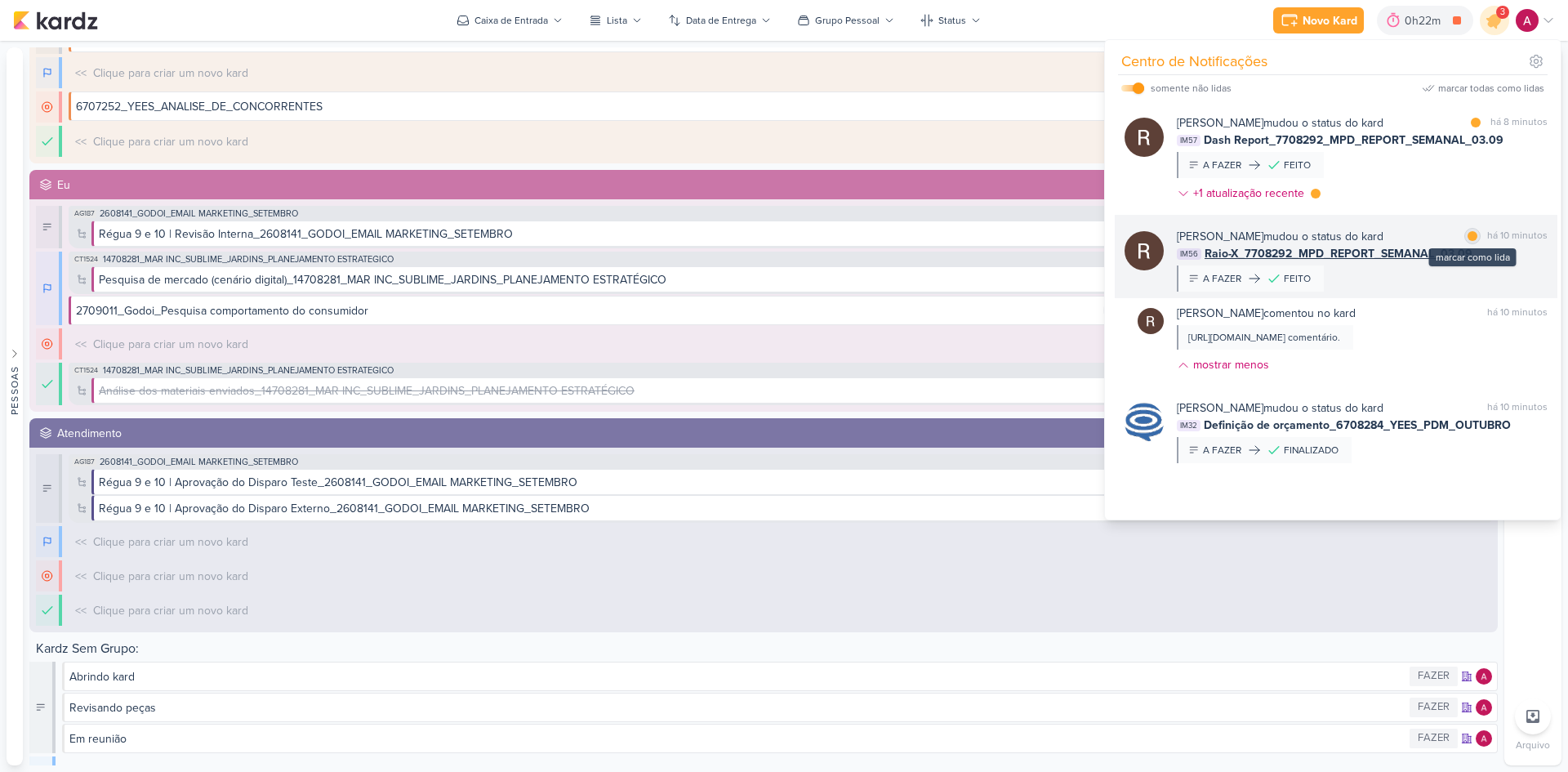
click at [1466, 242] on div "marcar como lida" at bounding box center [1473, 237] width 17 height 17
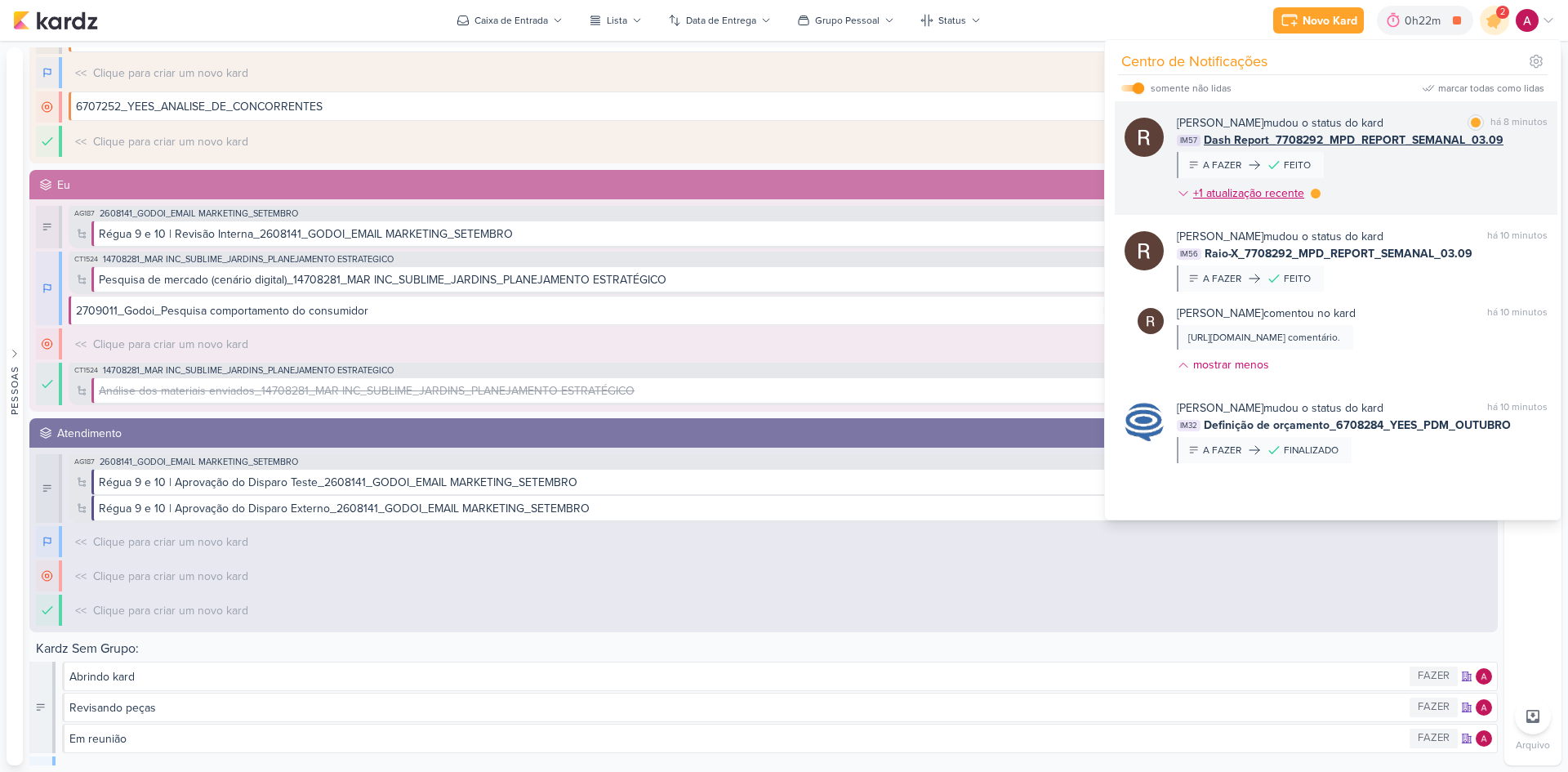
click at [1315, 192] on div at bounding box center [1316, 193] width 10 height 10
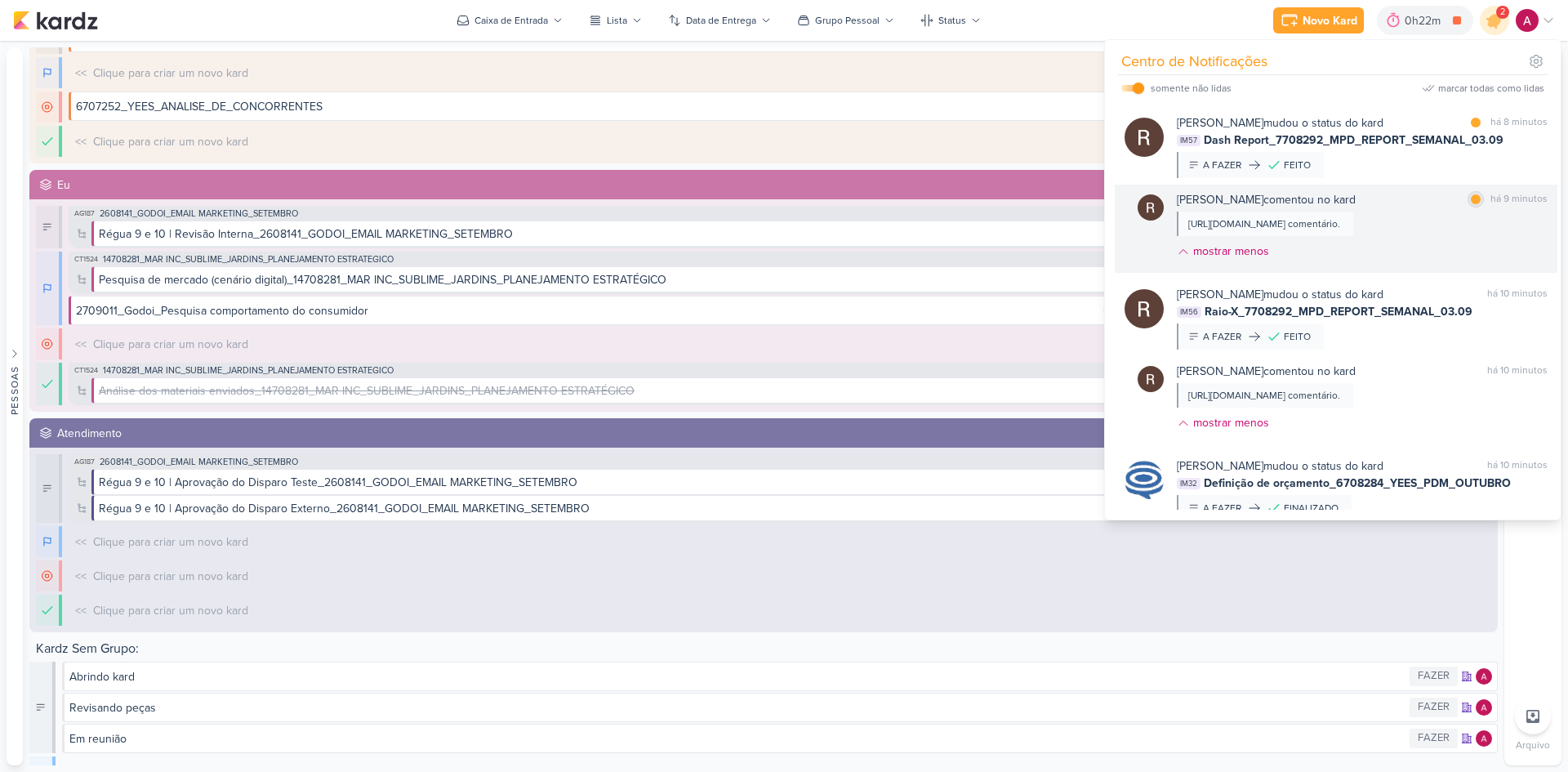
click at [1475, 202] on div at bounding box center [1476, 199] width 10 height 10
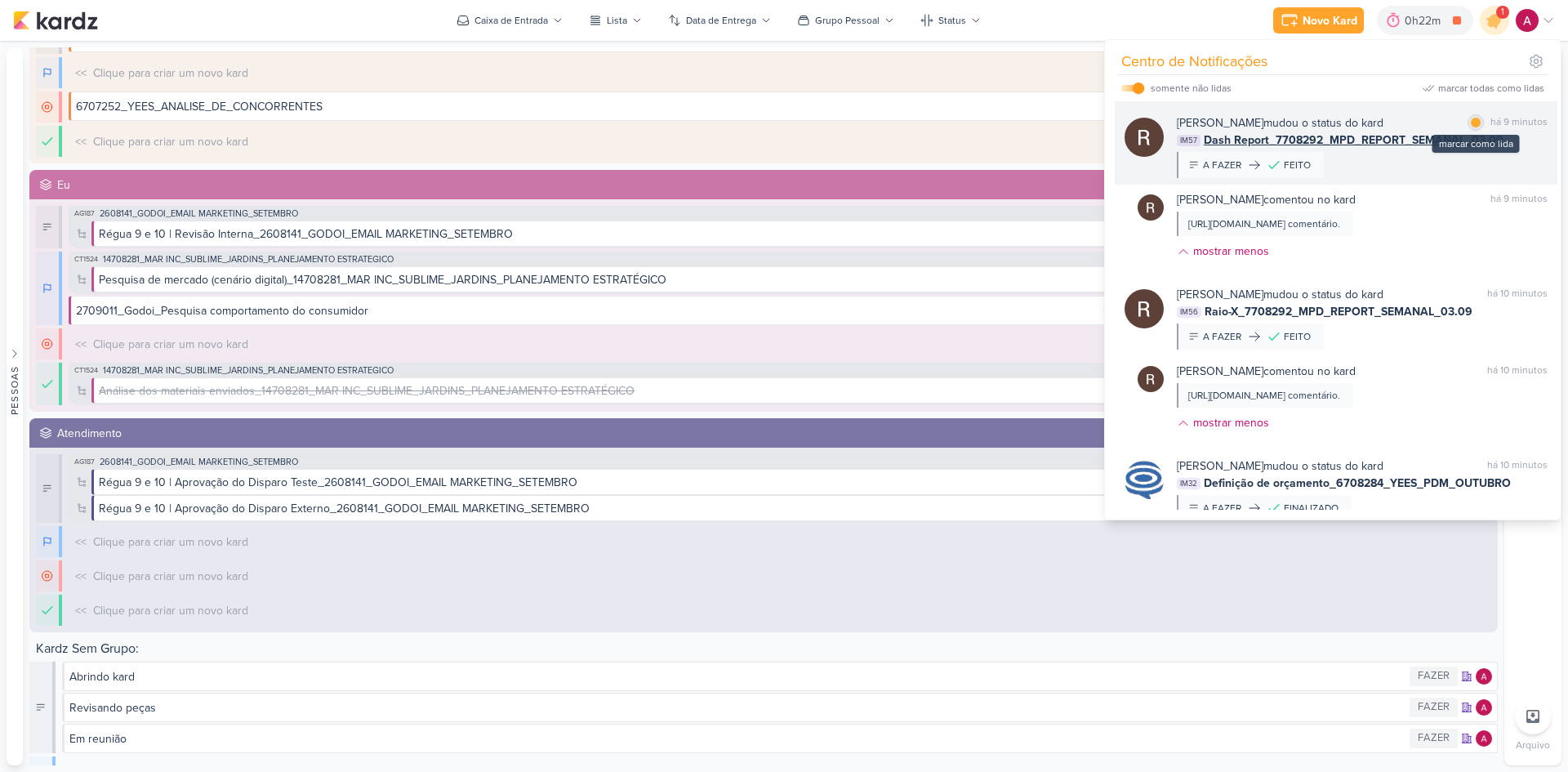
click at [1471, 122] on div at bounding box center [1476, 122] width 10 height 10
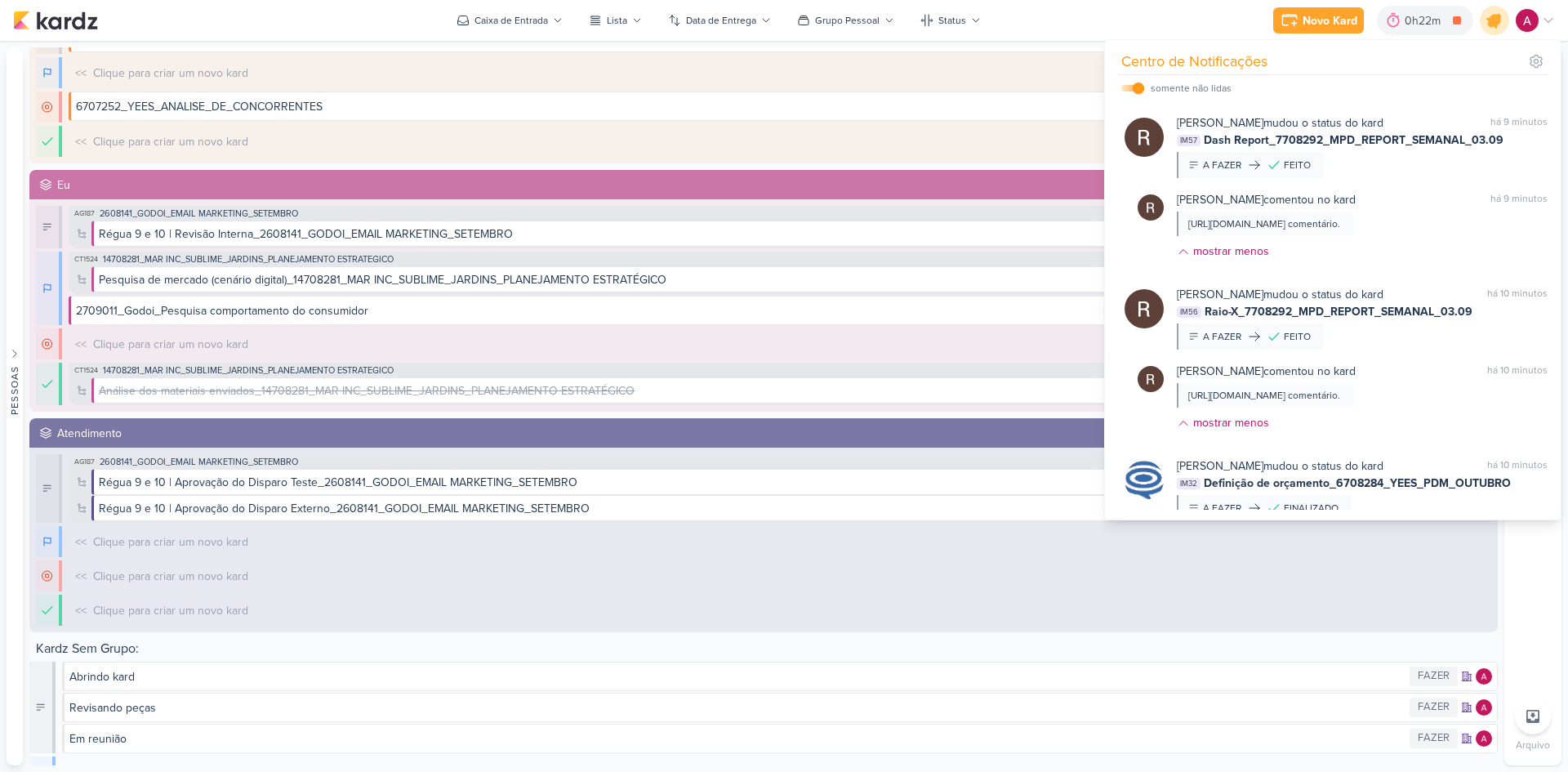
click at [1496, 22] on icon at bounding box center [1494, 19] width 19 height 19
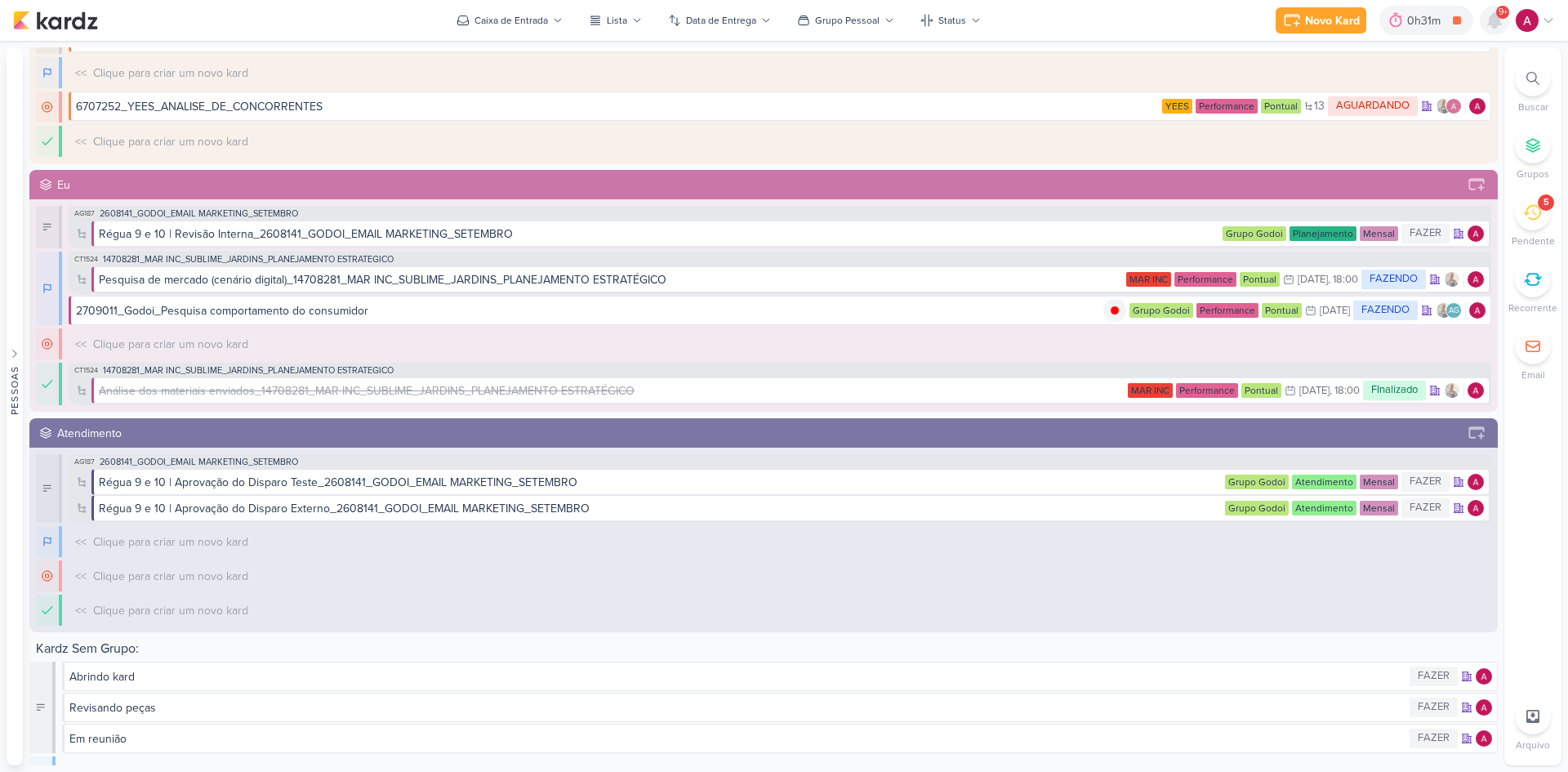
click at [1494, 10] on div at bounding box center [1495, 20] width 30 height 30
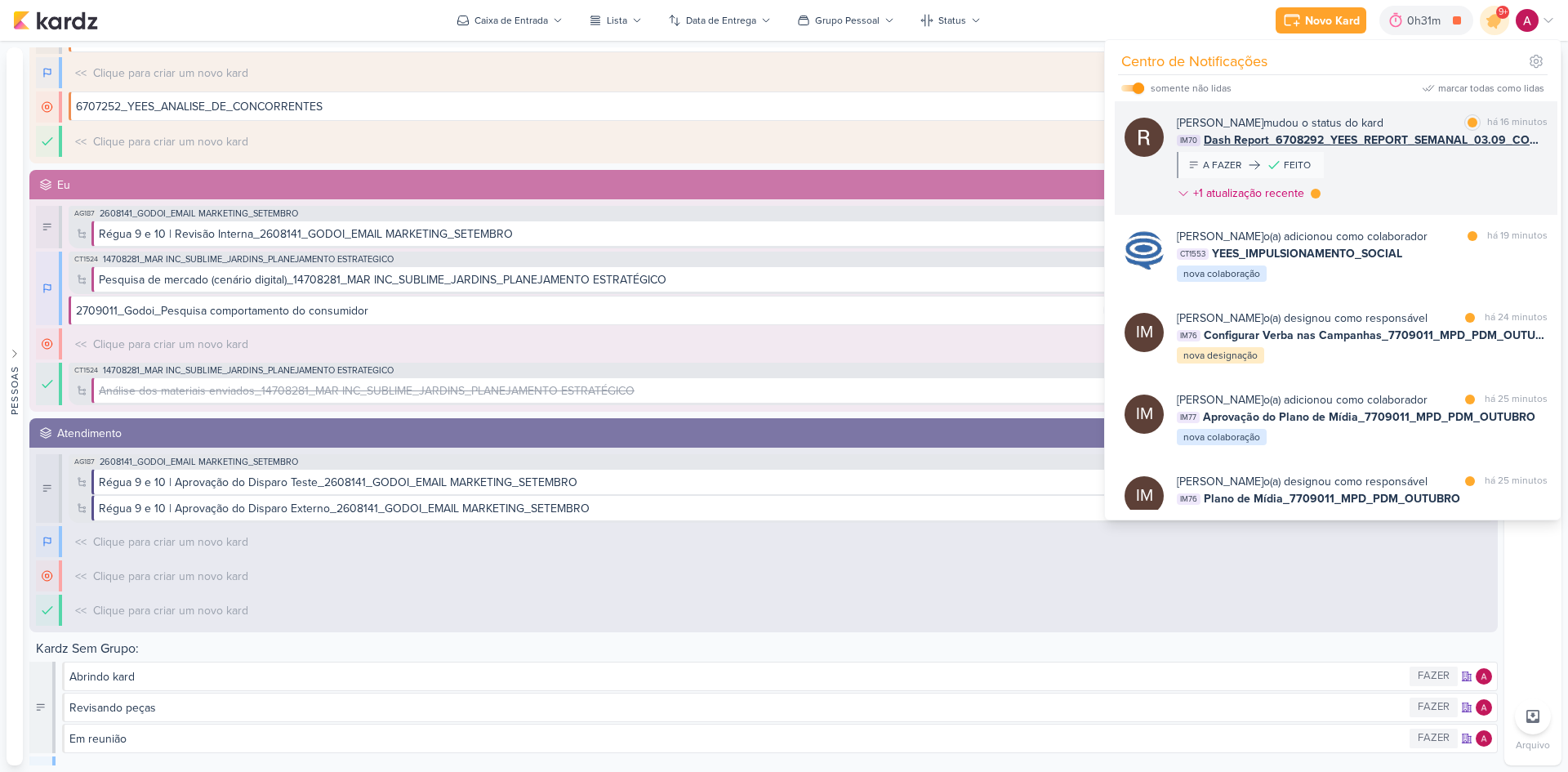
click at [1386, 173] on div "[PERSON_NAME] mudou o status do kard marcar como lida há 16 minutos IM70 Dash R…" at bounding box center [1362, 162] width 371 height 94
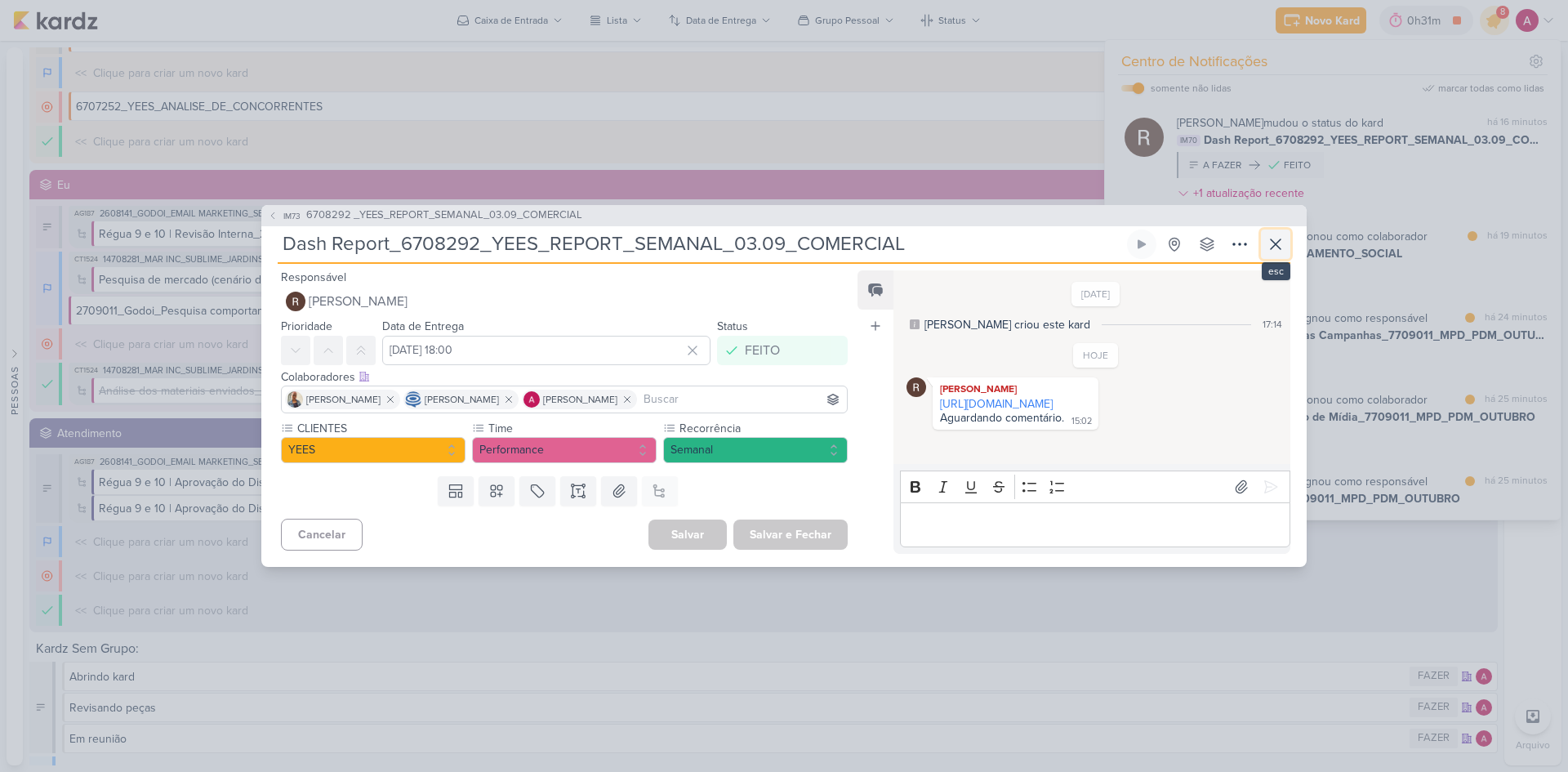
click at [1284, 247] on icon at bounding box center [1275, 244] width 19 height 19
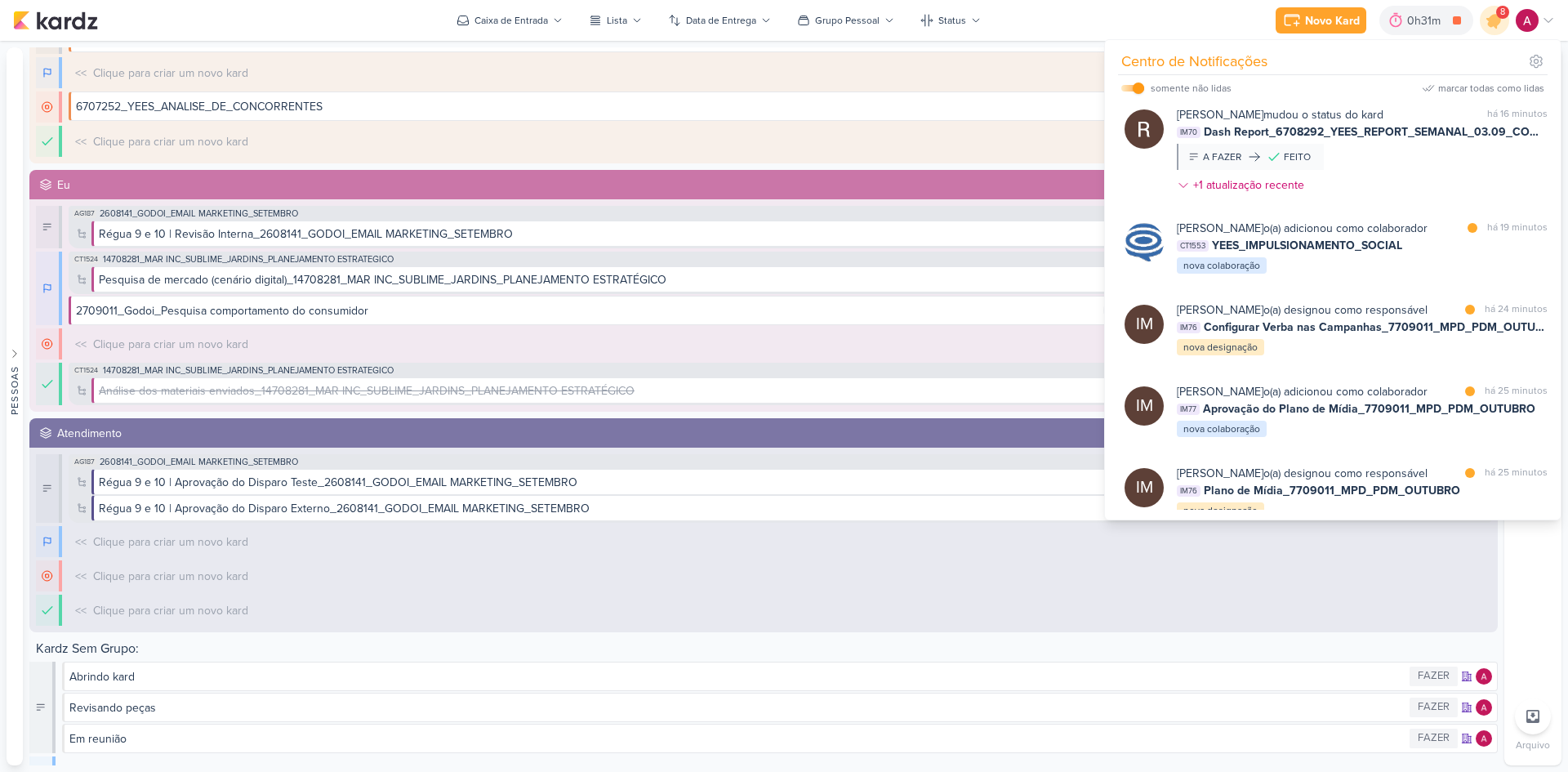
scroll to position [0, 0]
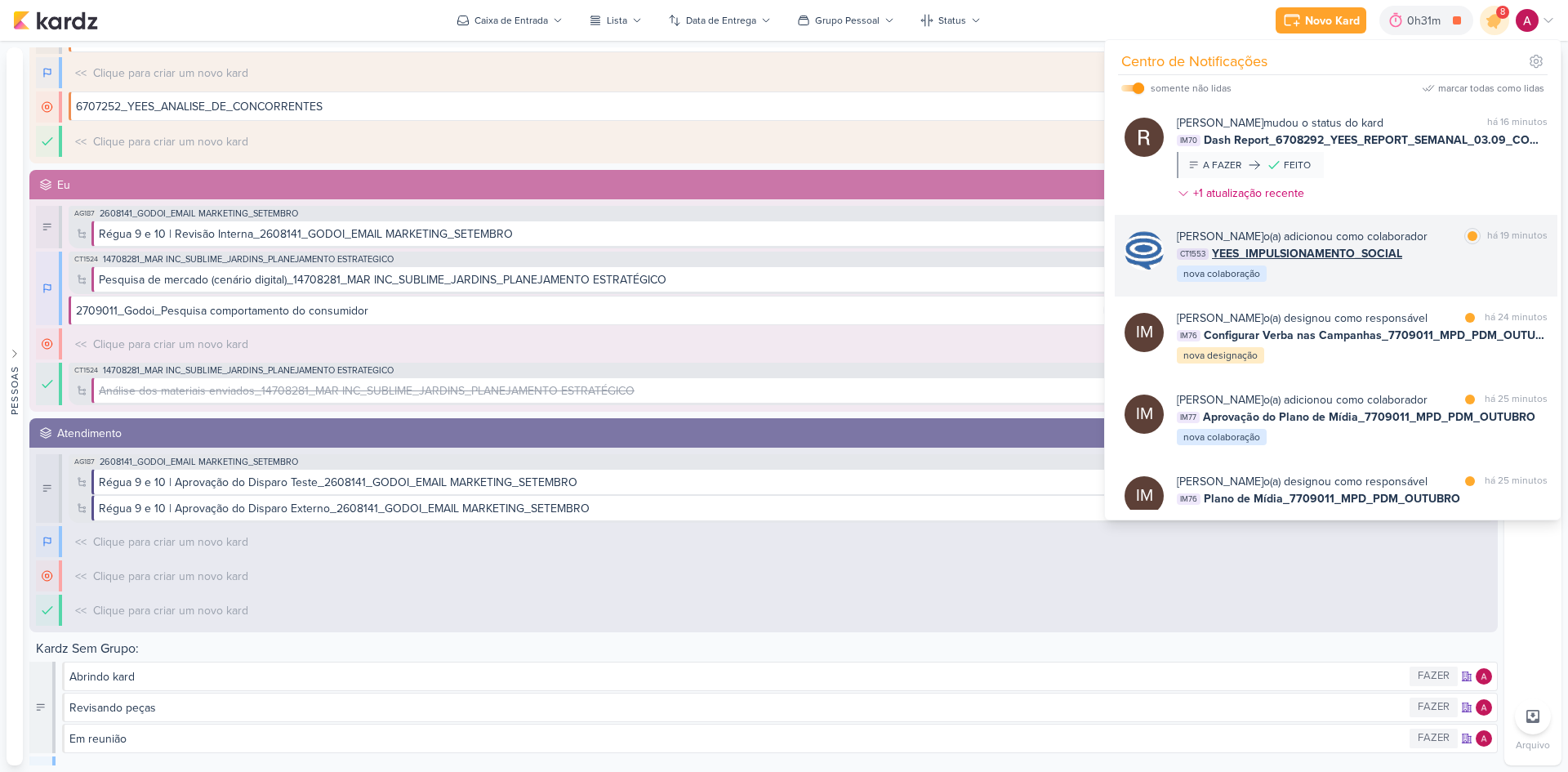
click at [1471, 263] on div "CT1553 YEES_IMPULSIONAMENTO_SOCIAL" at bounding box center [1362, 253] width 371 height 18
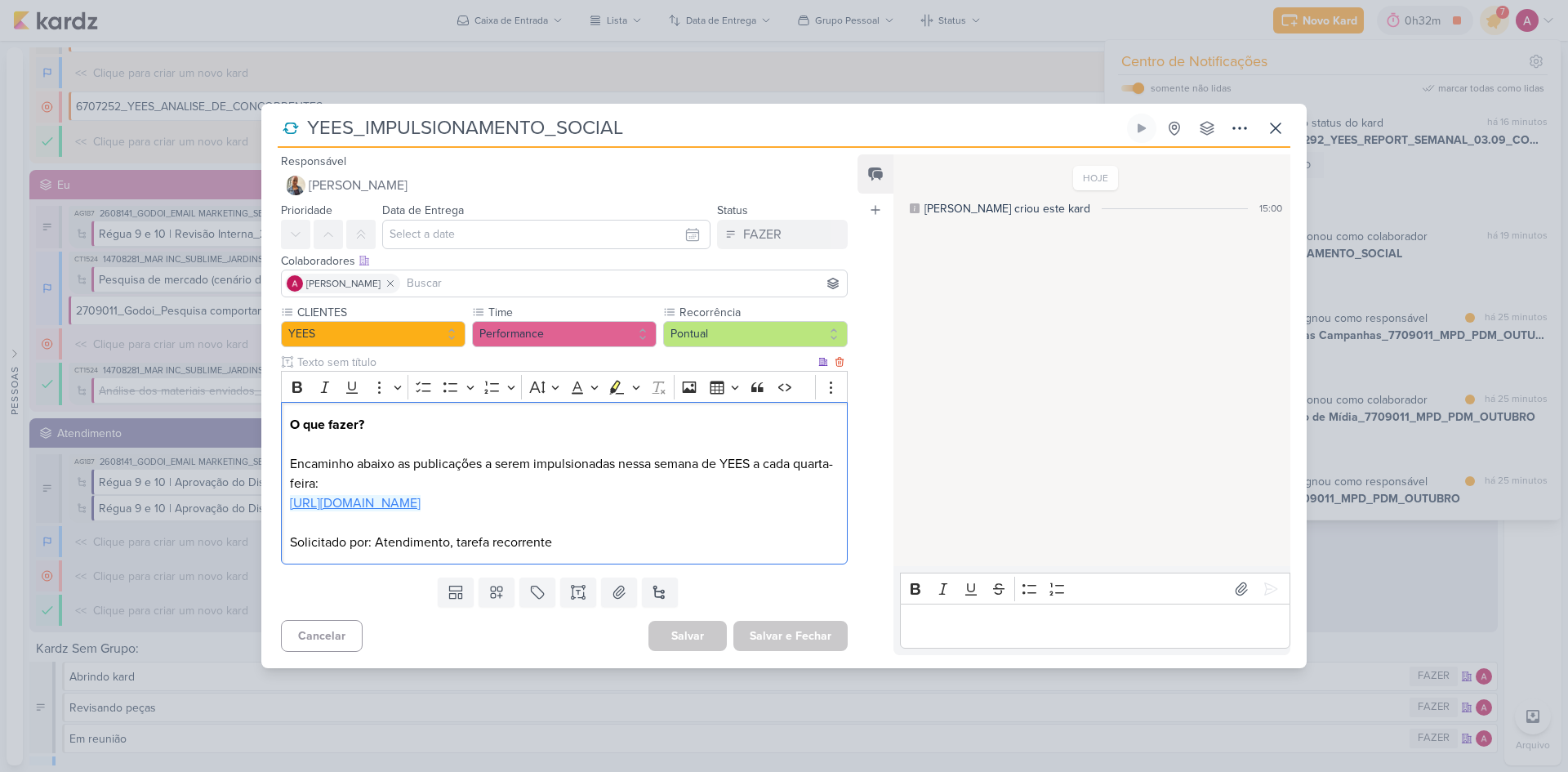
click at [397, 507] on link "[URL][DOMAIN_NAME]" at bounding box center [355, 504] width 130 height 17
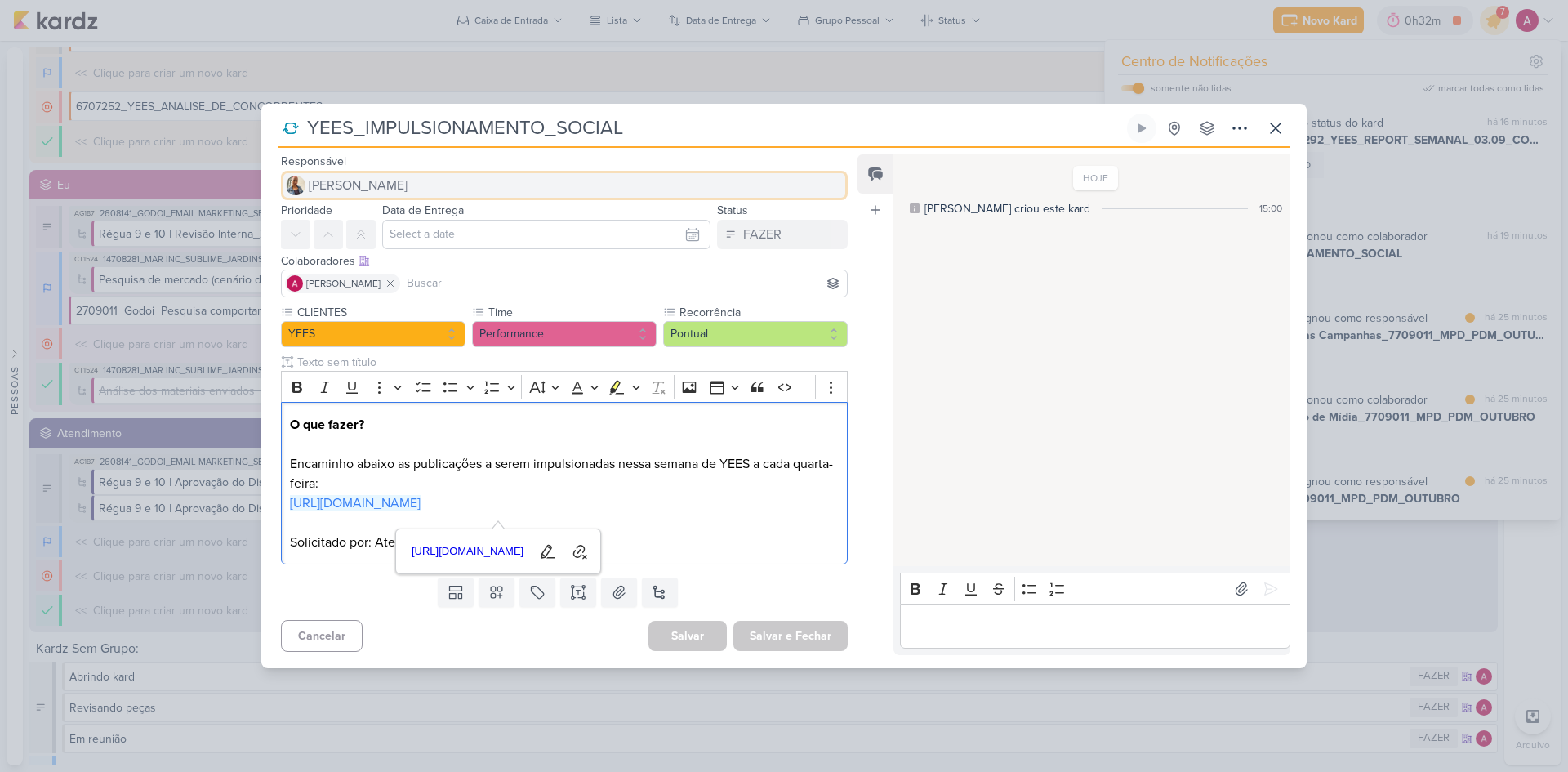
click at [317, 182] on span "[PERSON_NAME]" at bounding box center [358, 185] width 99 height 19
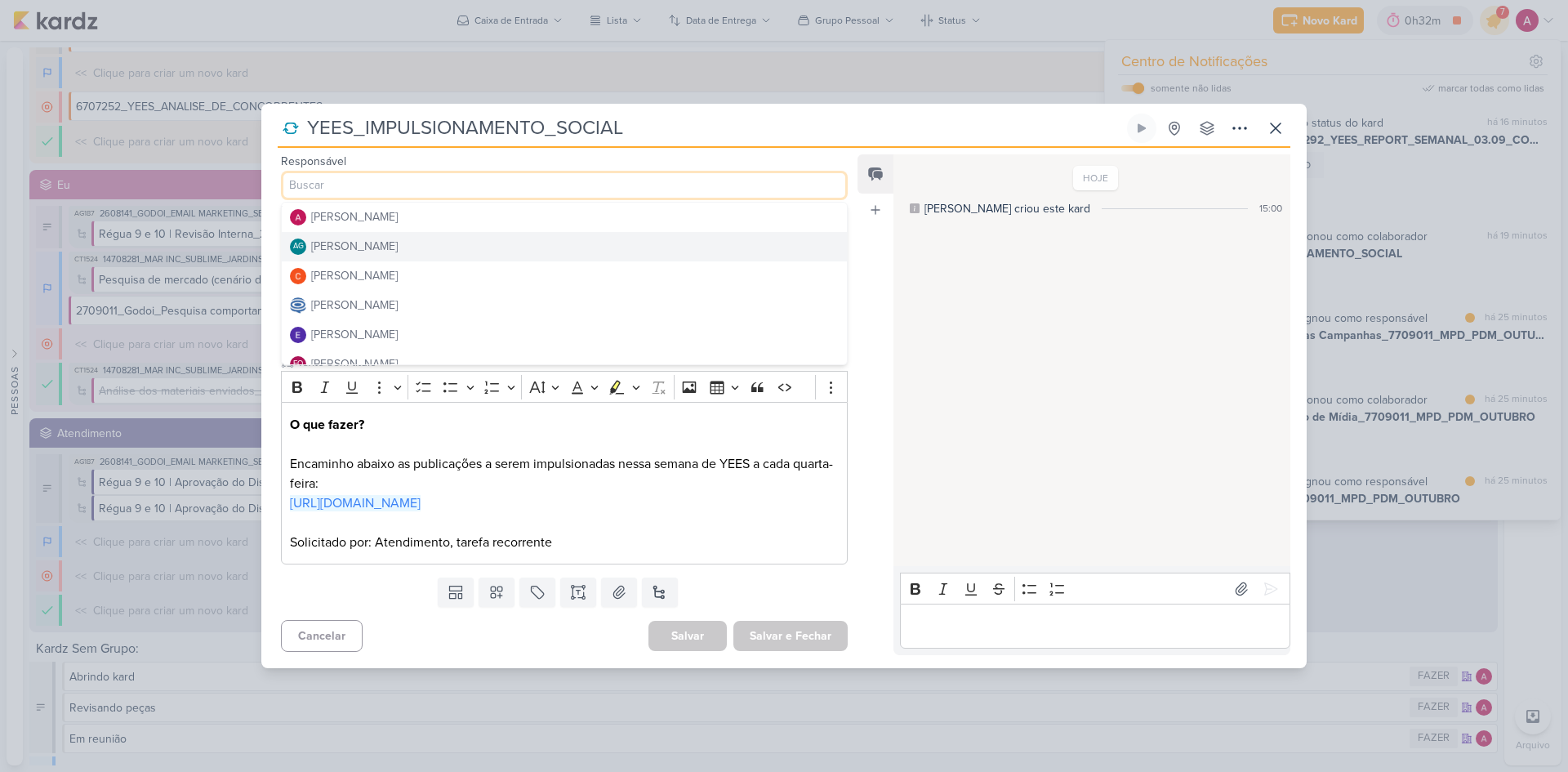
scroll to position [81, 0]
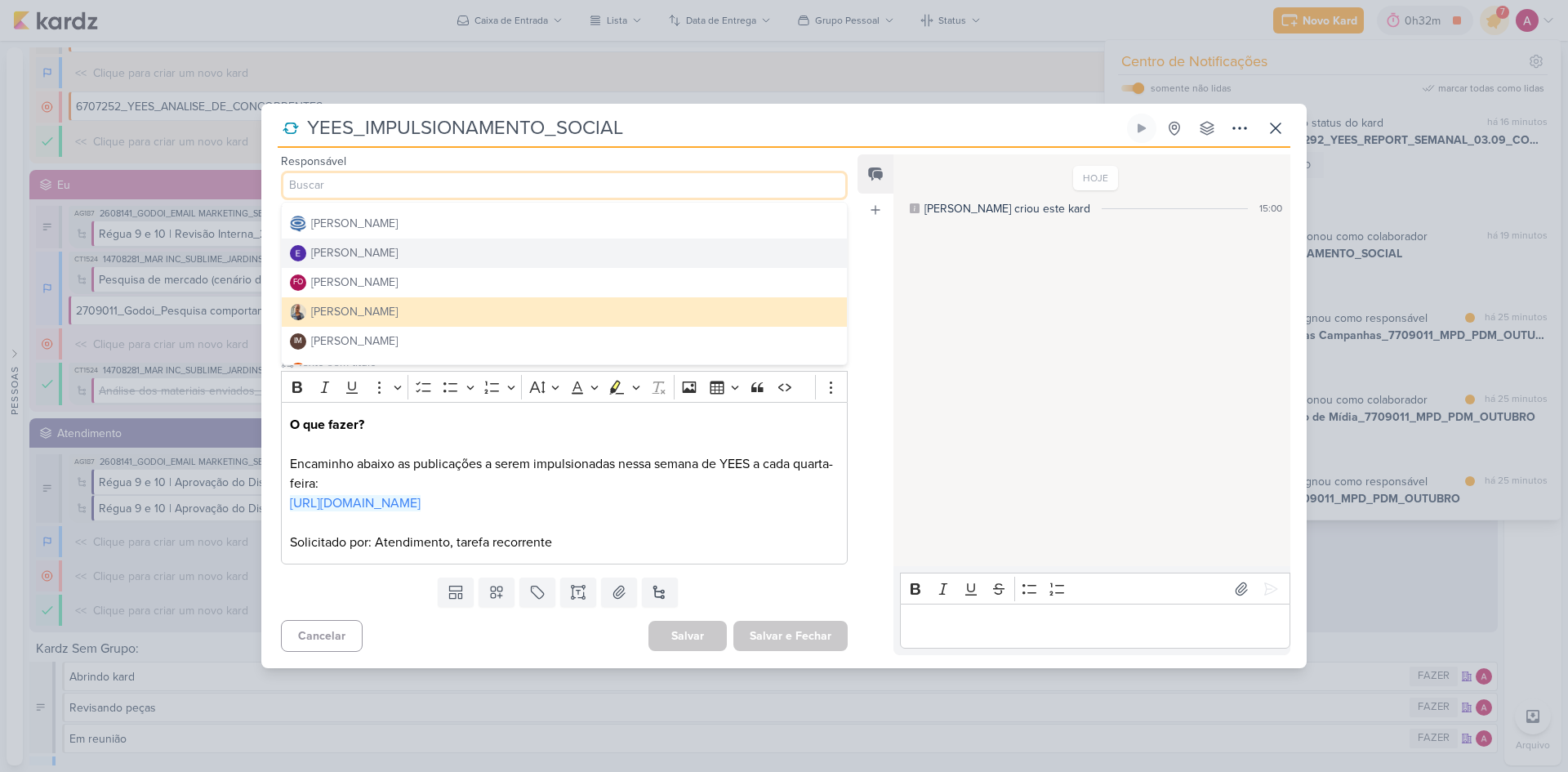
click at [408, 241] on button "[PERSON_NAME]" at bounding box center [565, 253] width 565 height 30
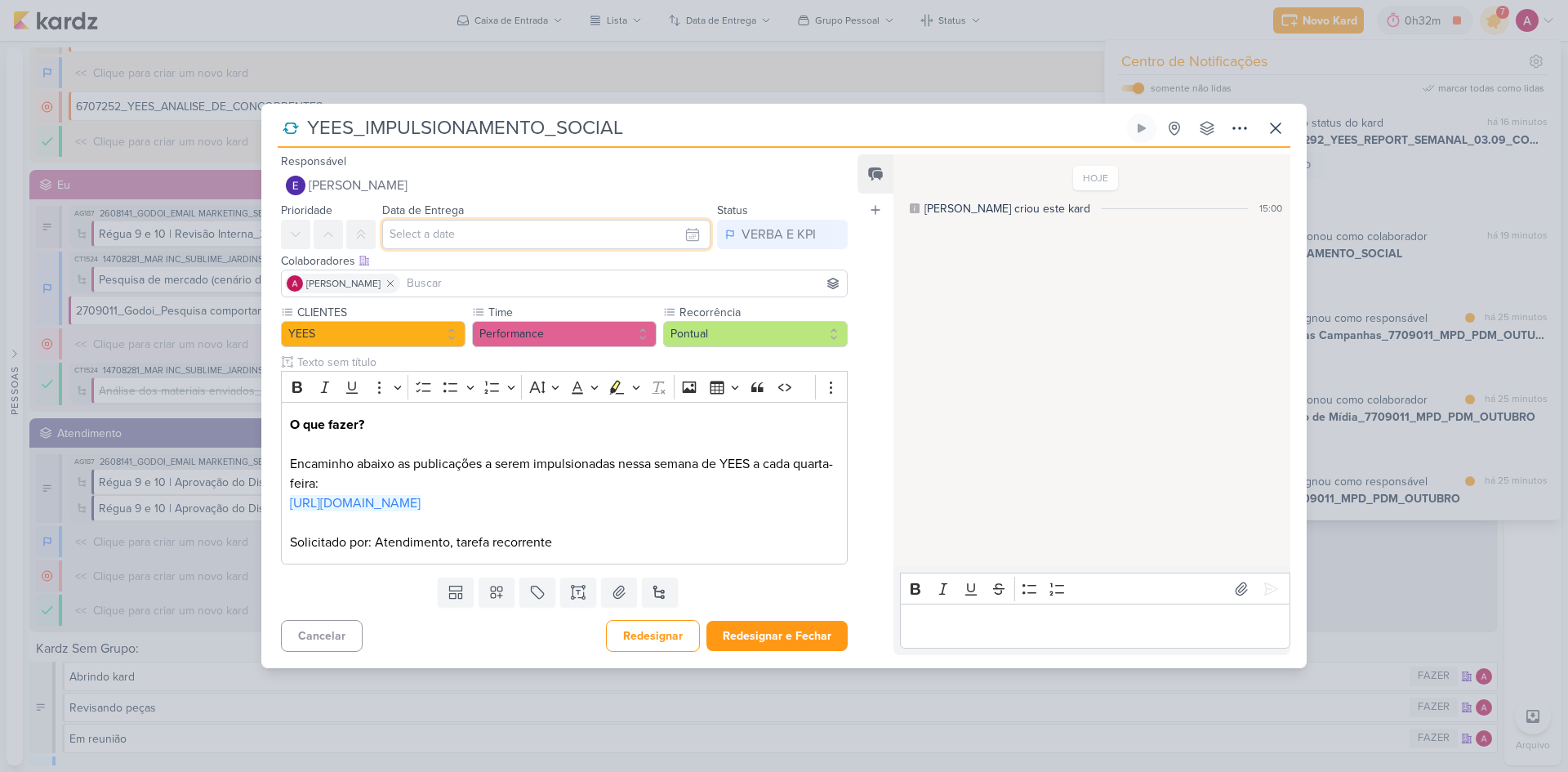
click at [443, 221] on input "text" at bounding box center [546, 235] width 328 height 30
click at [607, 310] on div "3" at bounding box center [612, 322] width 25 height 25
type input "[DATE] 23:59"
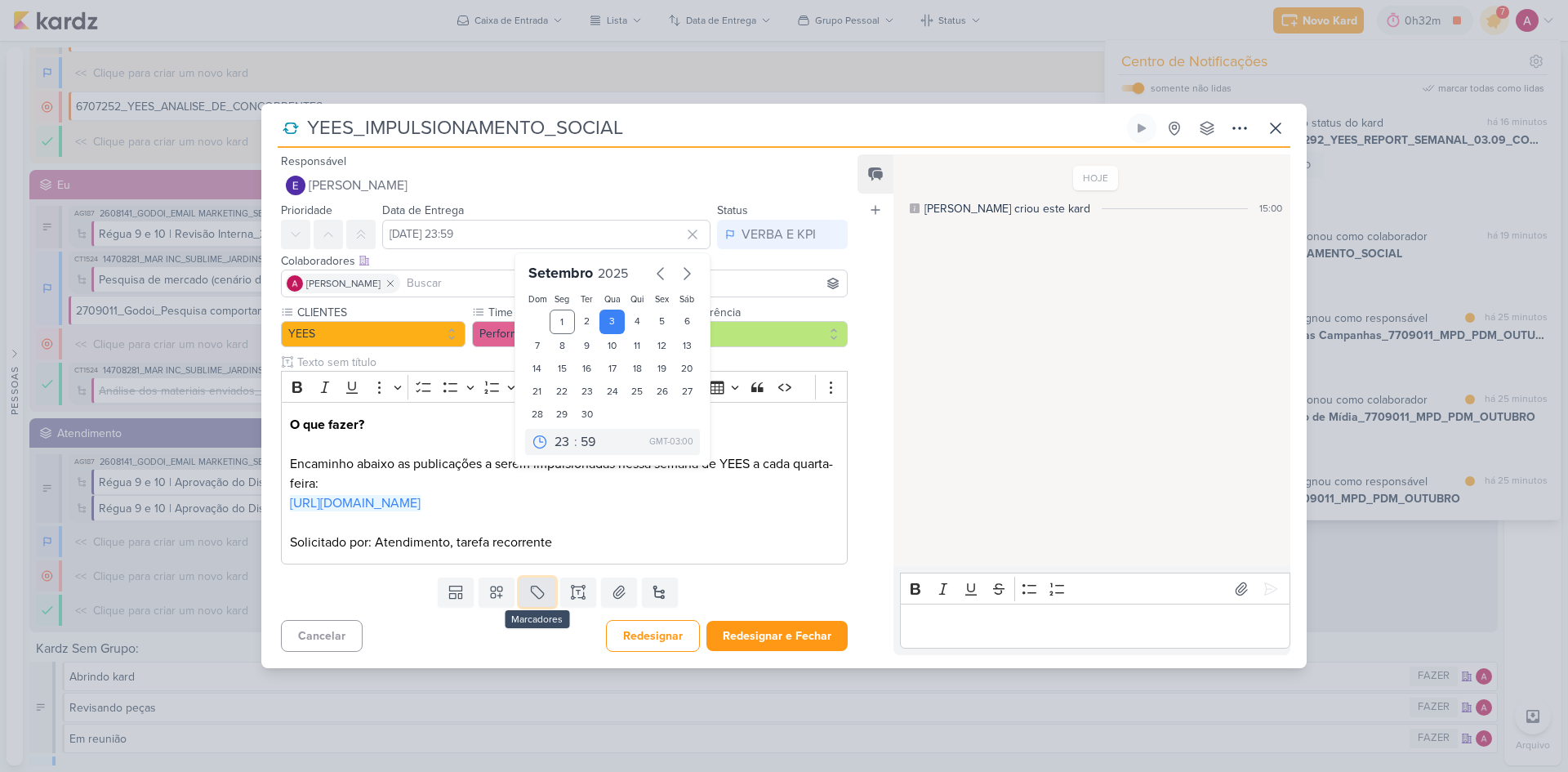
click at [537, 601] on icon at bounding box center [538, 593] width 17 height 17
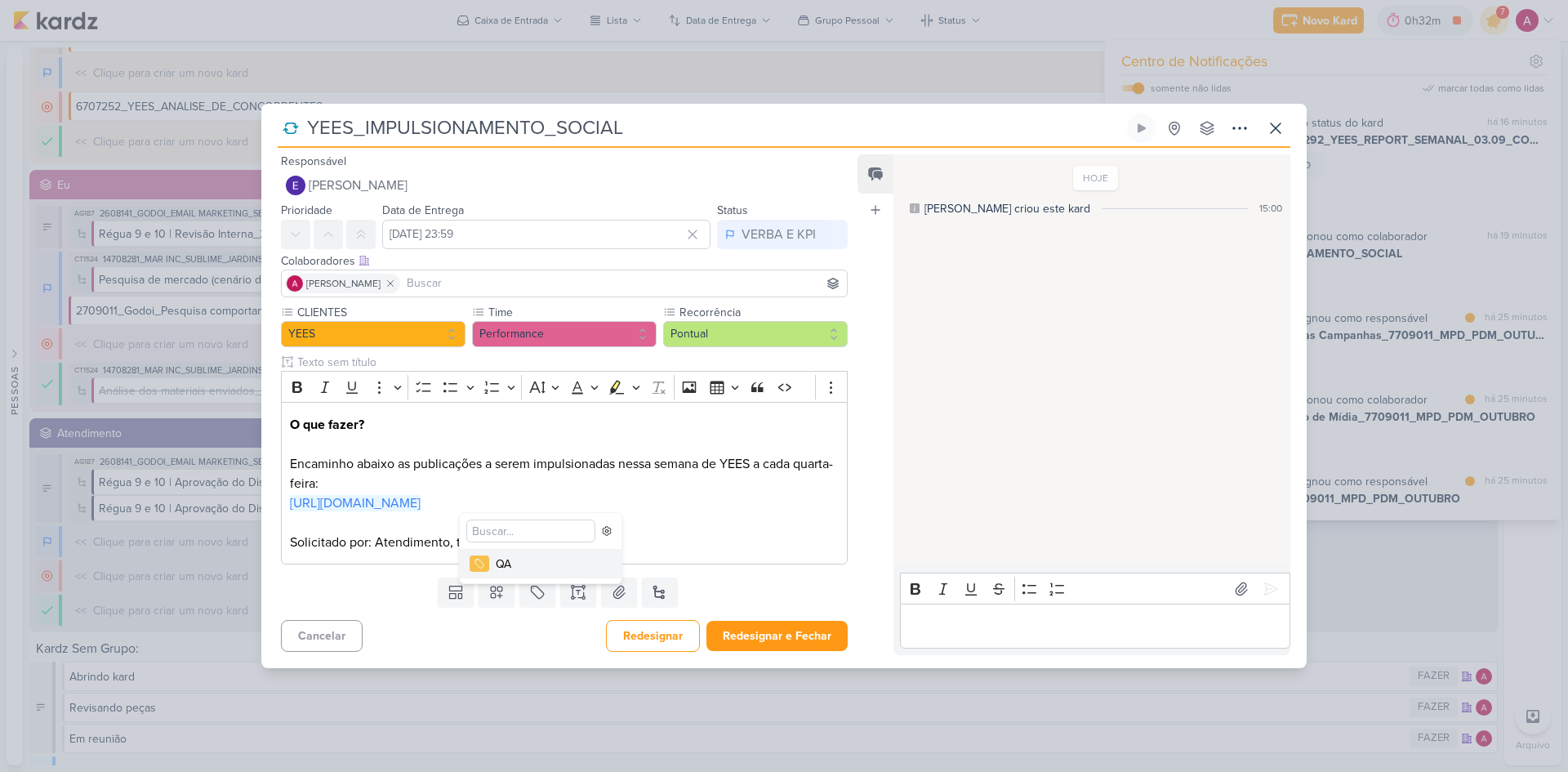
click at [535, 630] on div "Cancelar Redesignar Redesignar e Fechar Ctrl + Enter" at bounding box center [558, 634] width 593 height 42
click at [482, 270] on div "[PERSON_NAME]" at bounding box center [564, 284] width 566 height 28
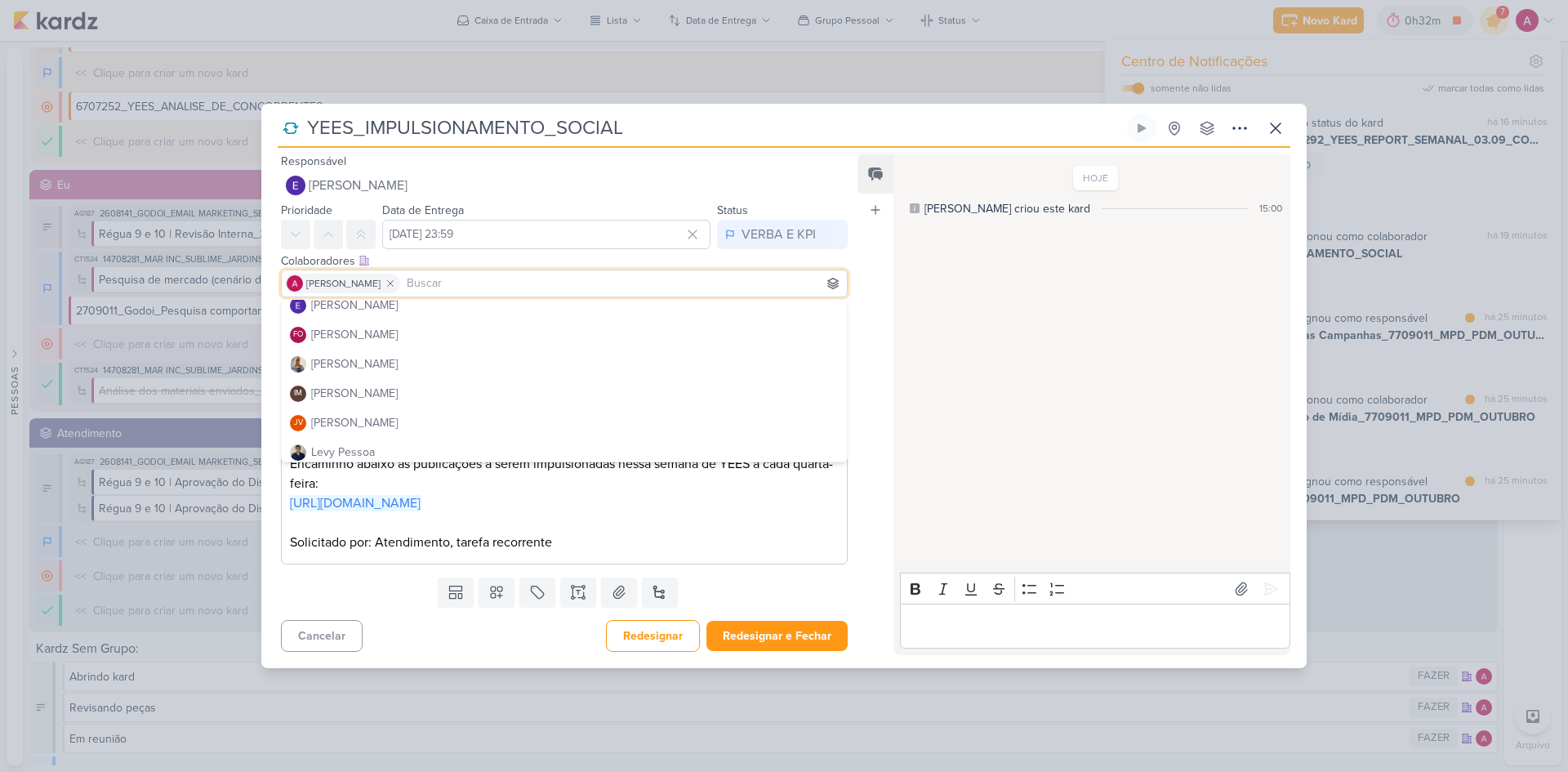
scroll to position [164, 0]
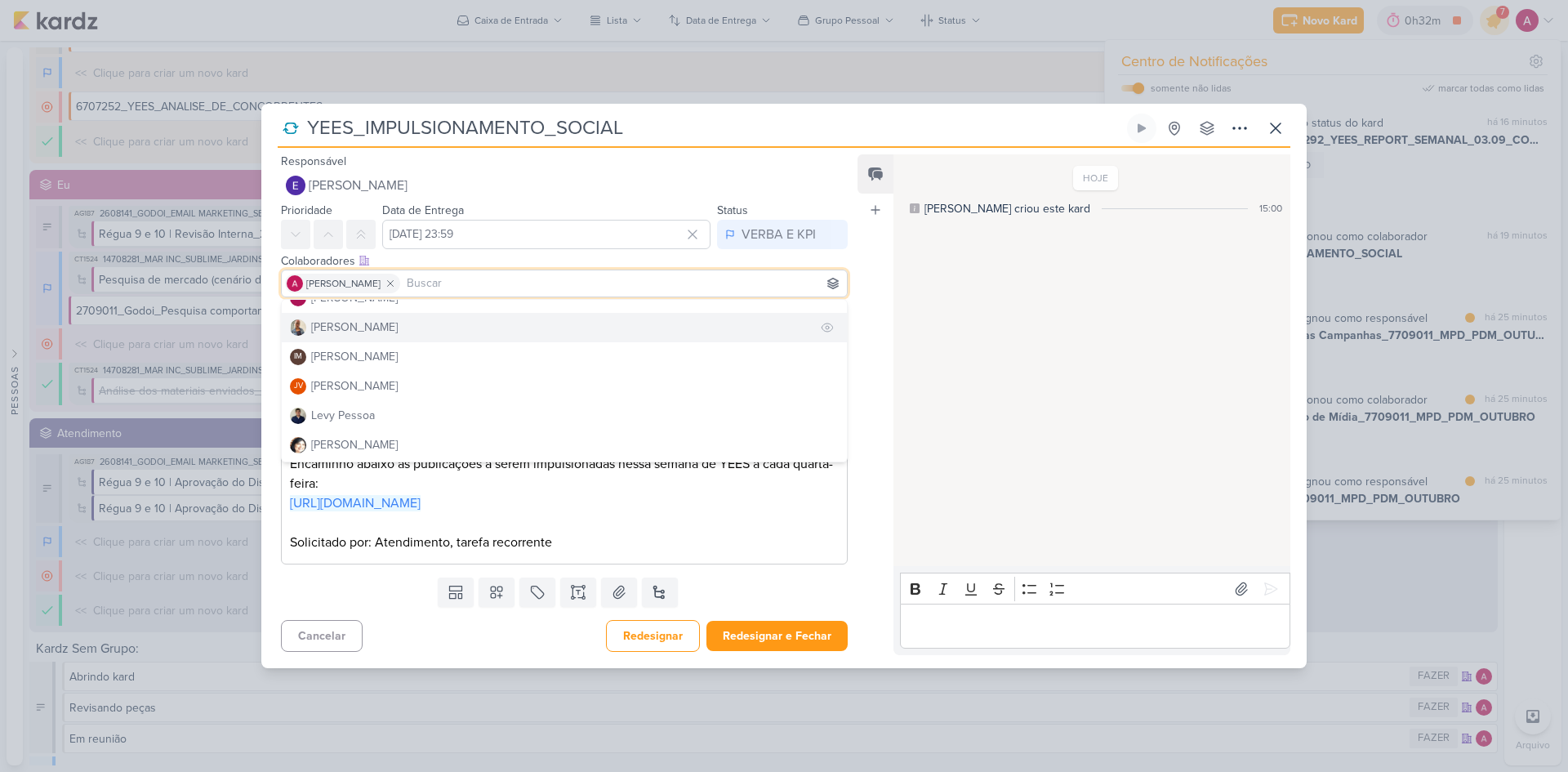
click at [366, 319] on div "[PERSON_NAME]" at bounding box center [355, 327] width 87 height 18
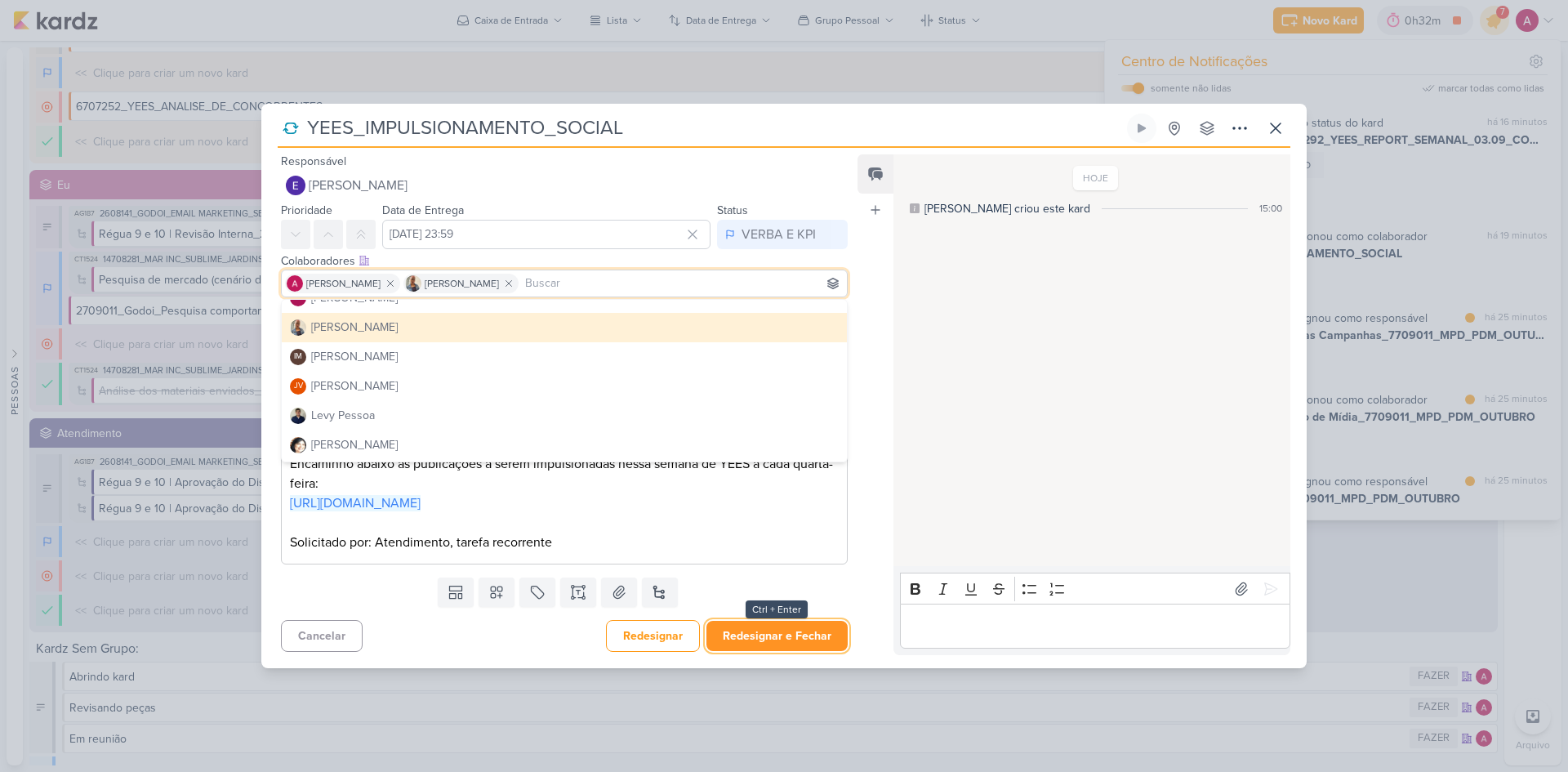
click at [761, 646] on button "Redesignar e Fechar" at bounding box center [777, 636] width 141 height 31
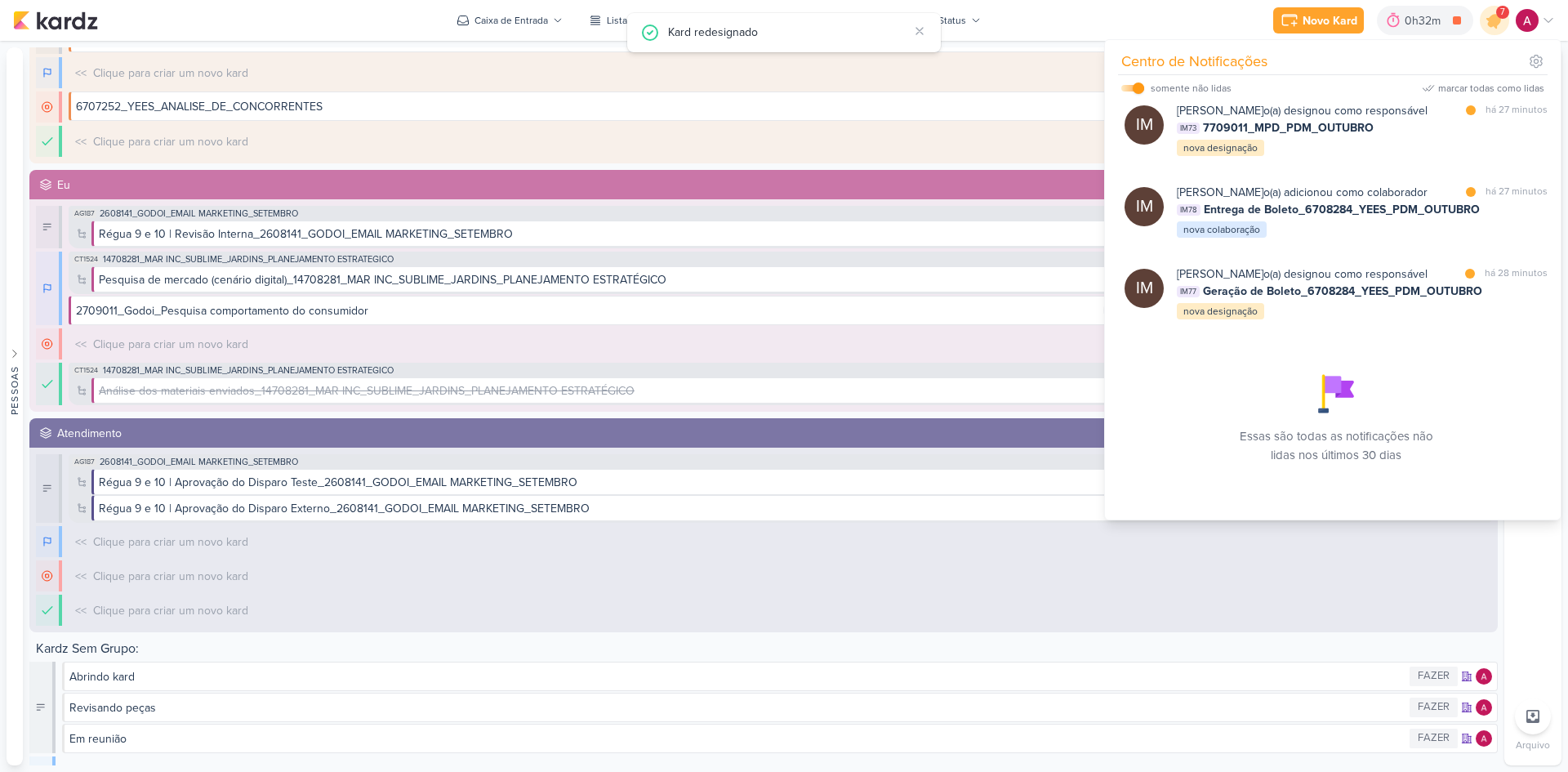
scroll to position [672, 0]
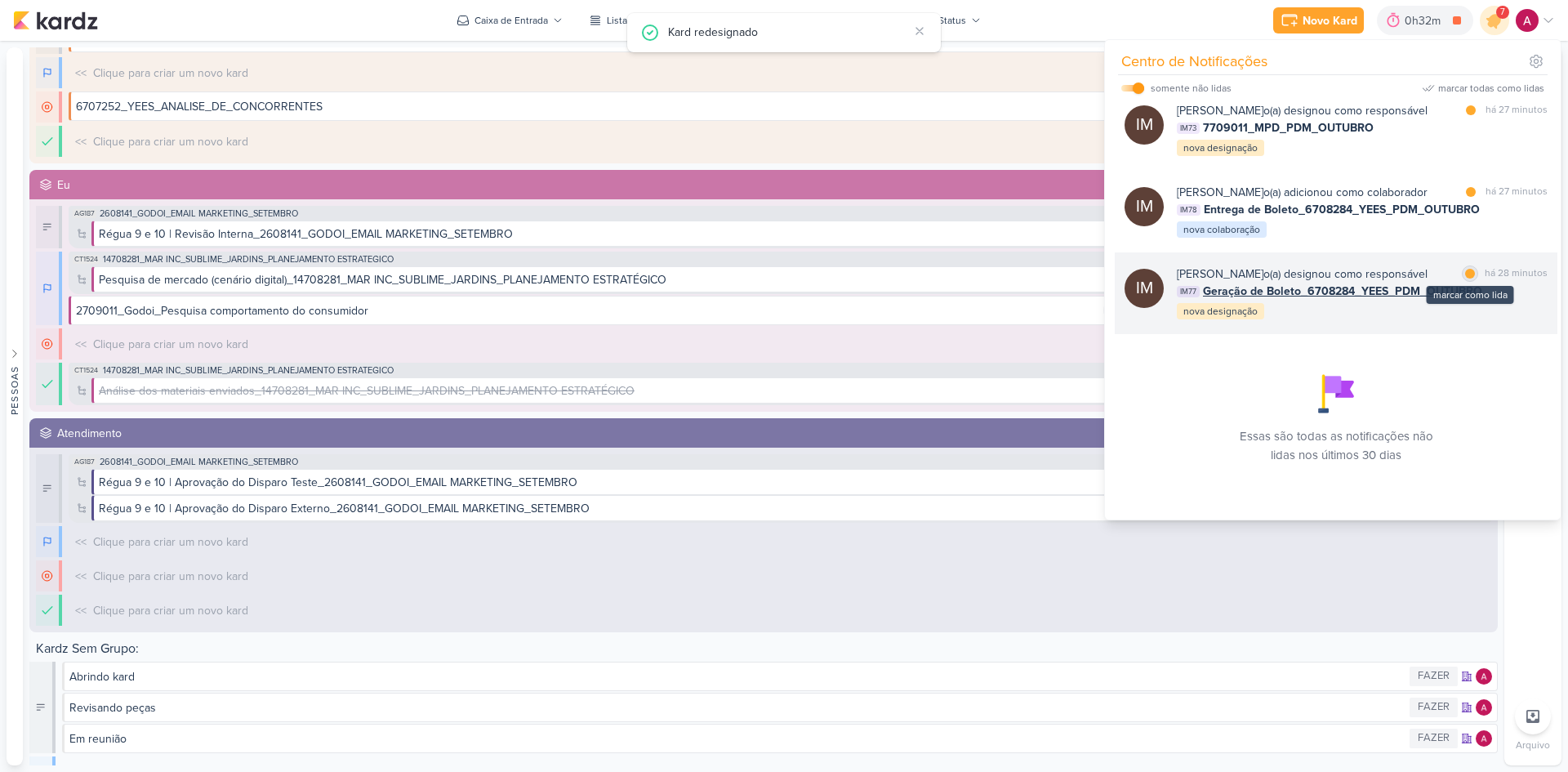
click at [1467, 269] on div at bounding box center [1470, 274] width 10 height 10
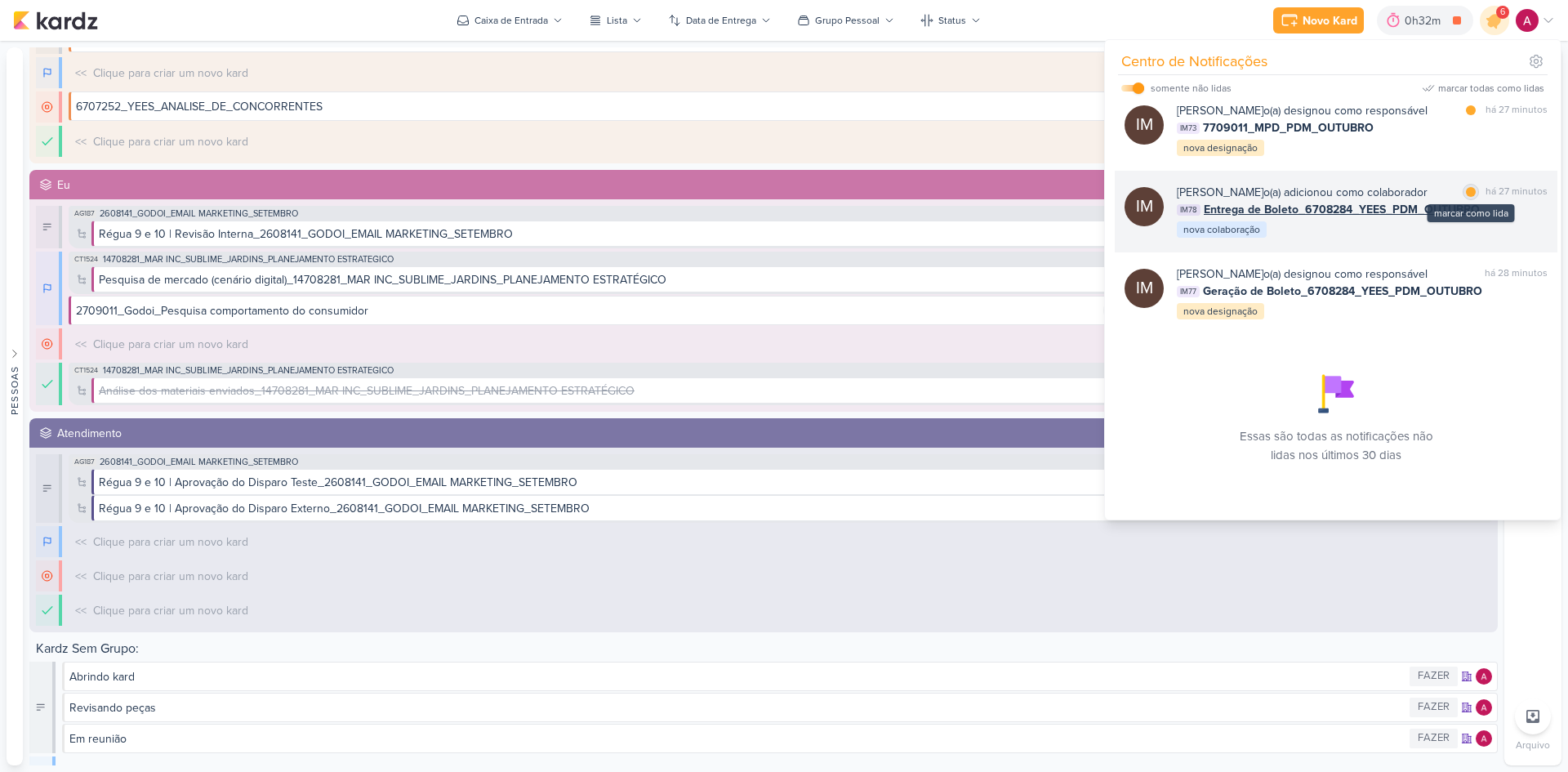
click at [1466, 187] on div at bounding box center [1471, 191] width 10 height 10
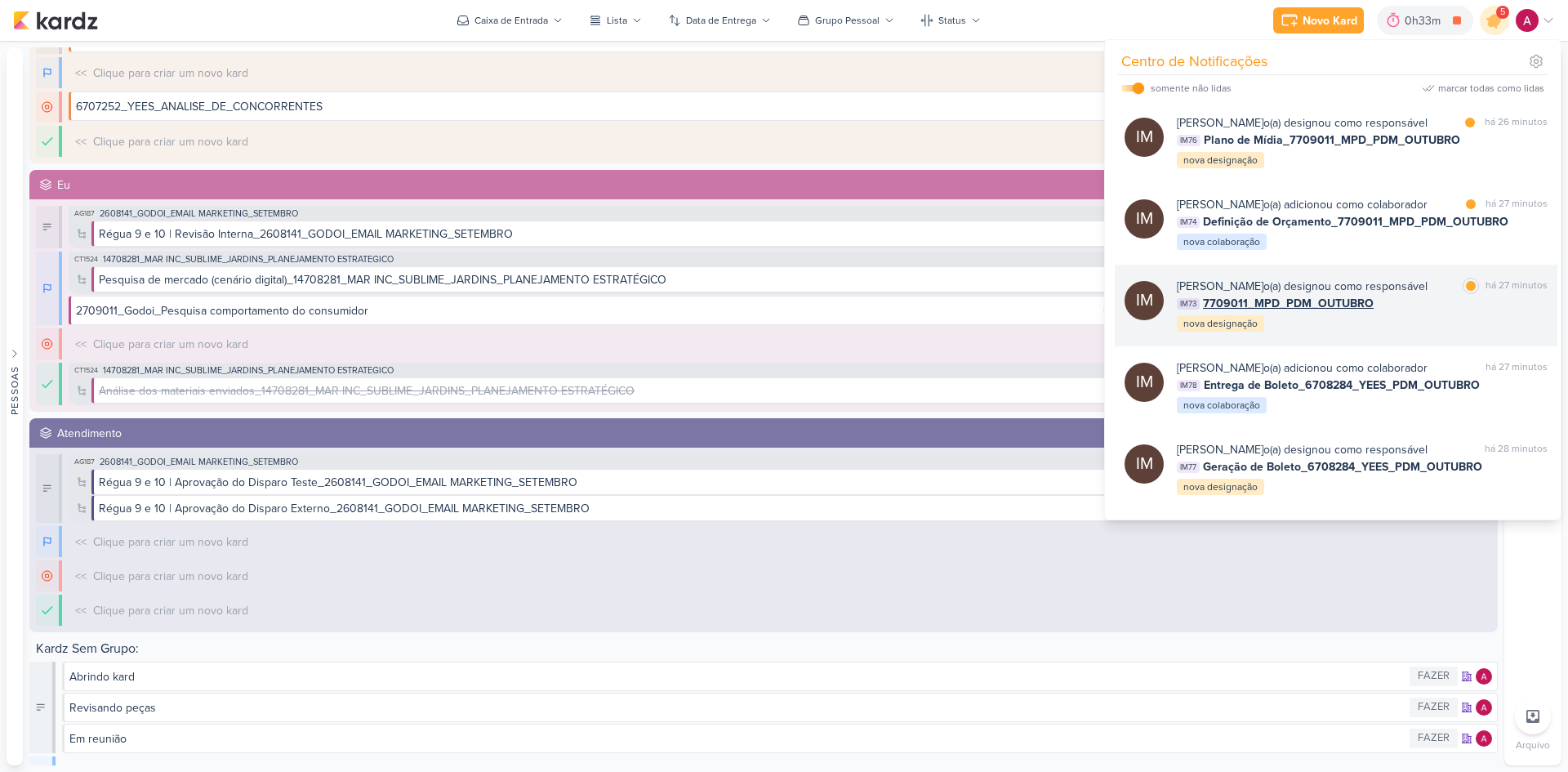
scroll to position [345, 0]
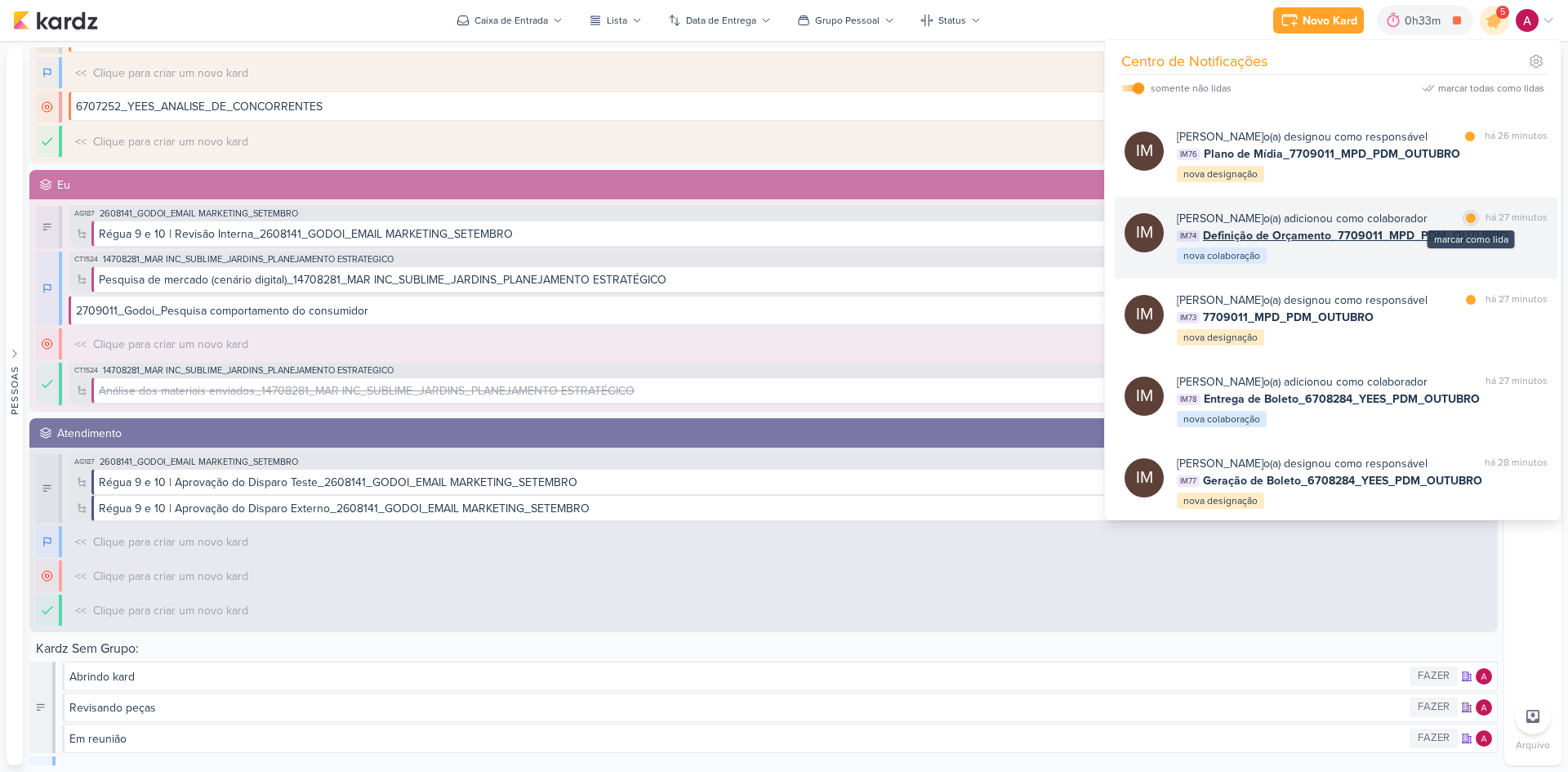
click at [1470, 227] on div "marcar como lida" at bounding box center [1471, 218] width 17 height 17
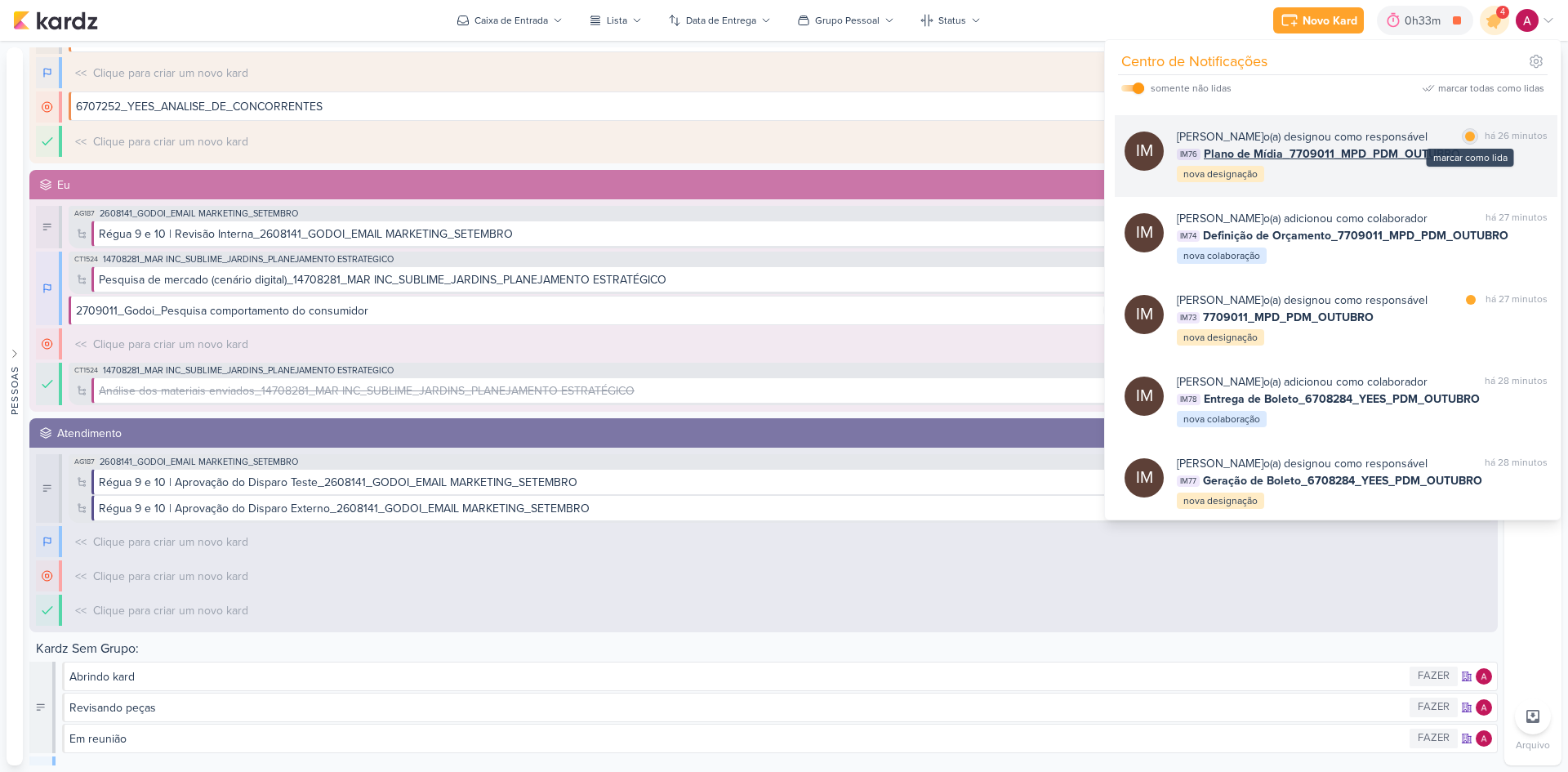
click at [1465, 141] on div at bounding box center [1470, 136] width 10 height 10
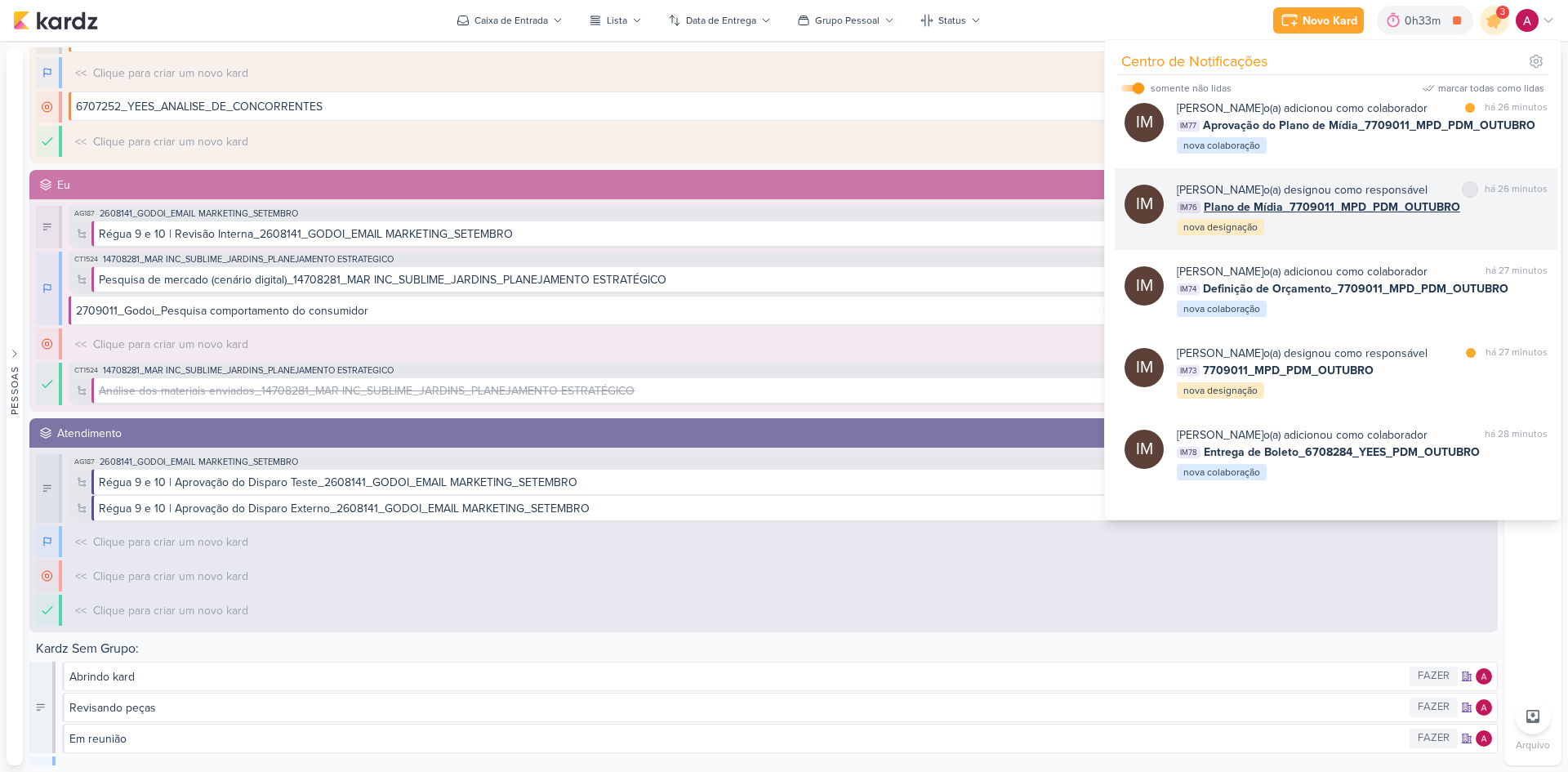
scroll to position [263, 0]
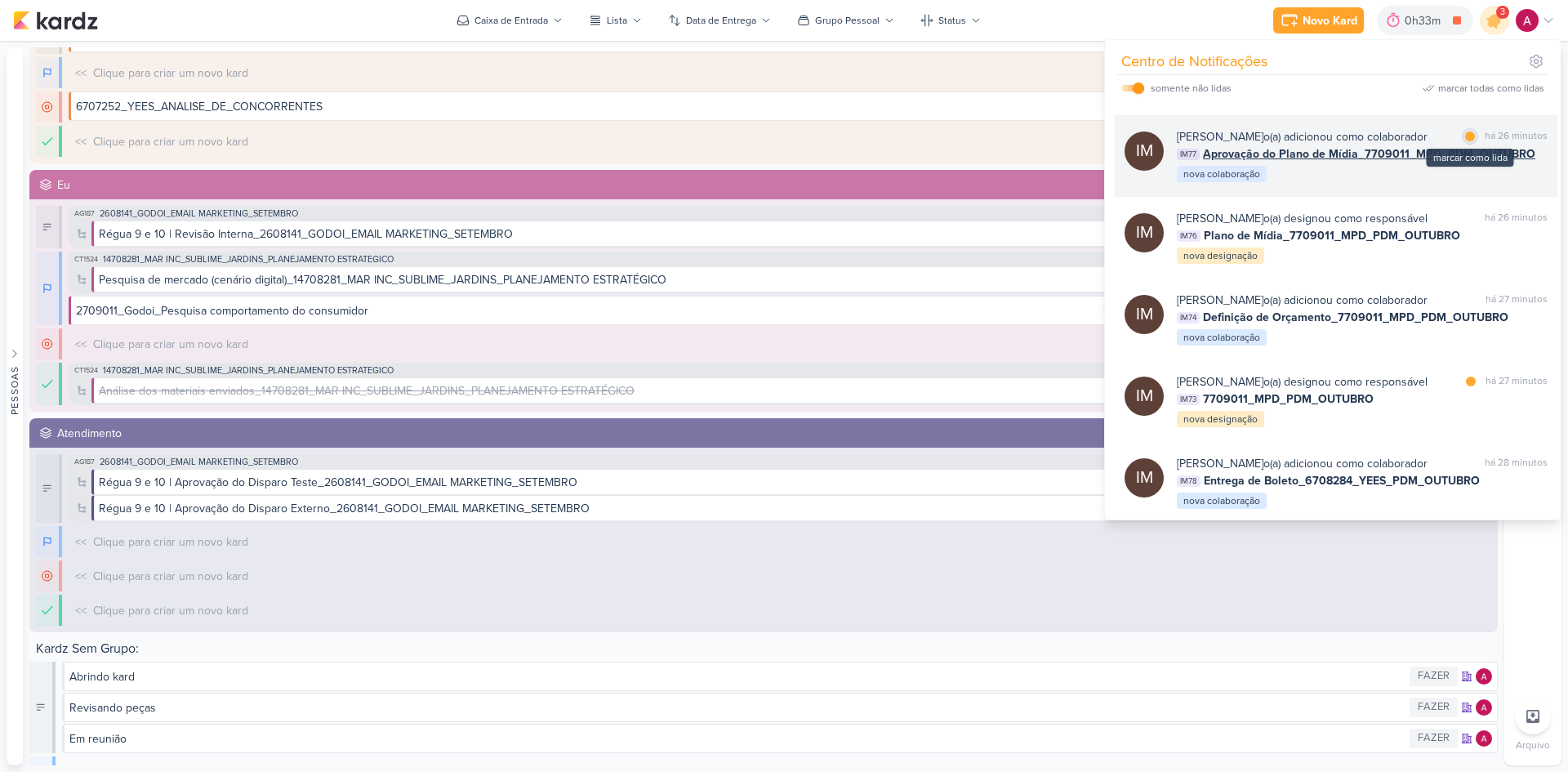
click at [1465, 141] on div at bounding box center [1470, 136] width 10 height 10
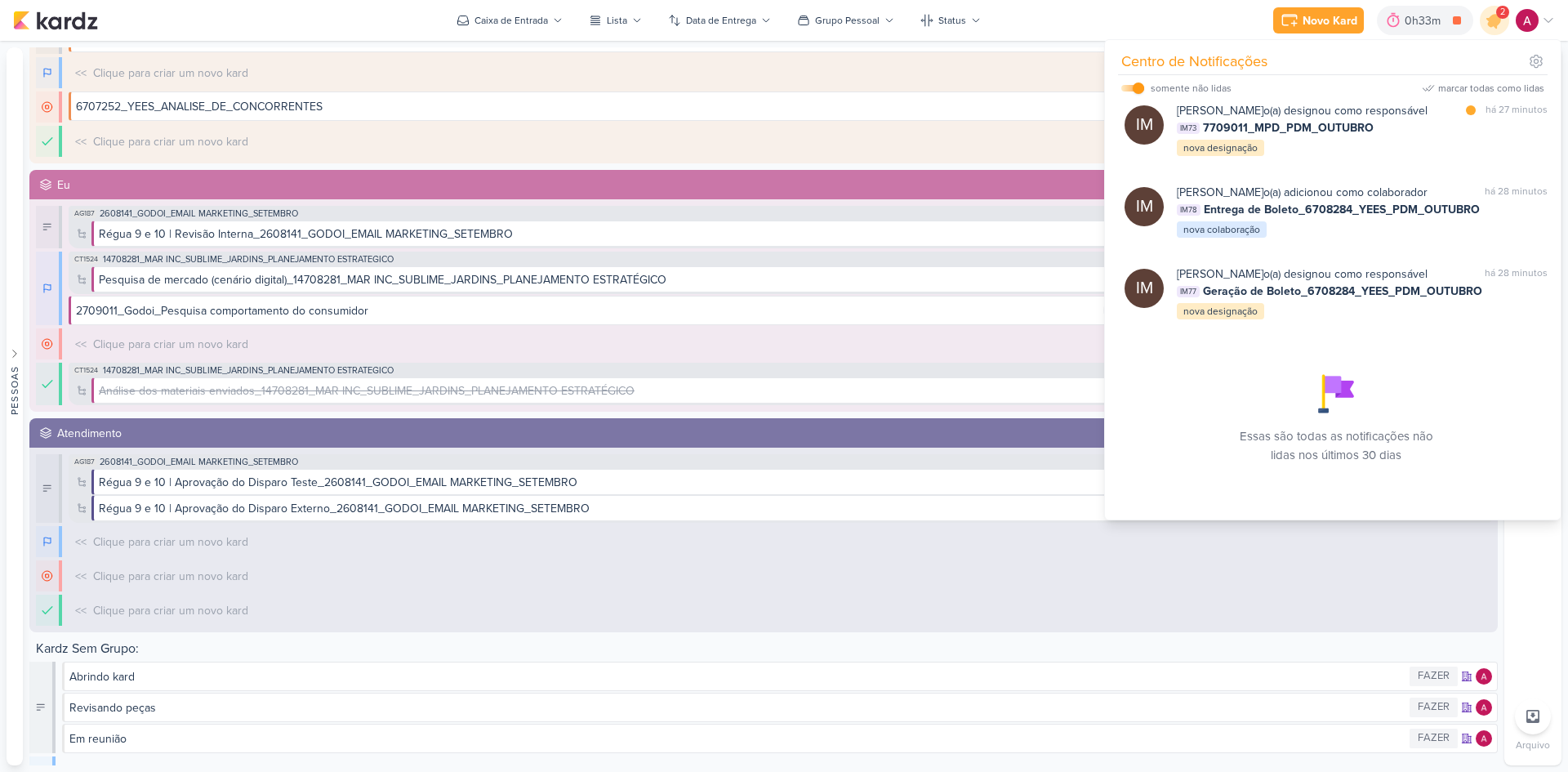
scroll to position [672, 0]
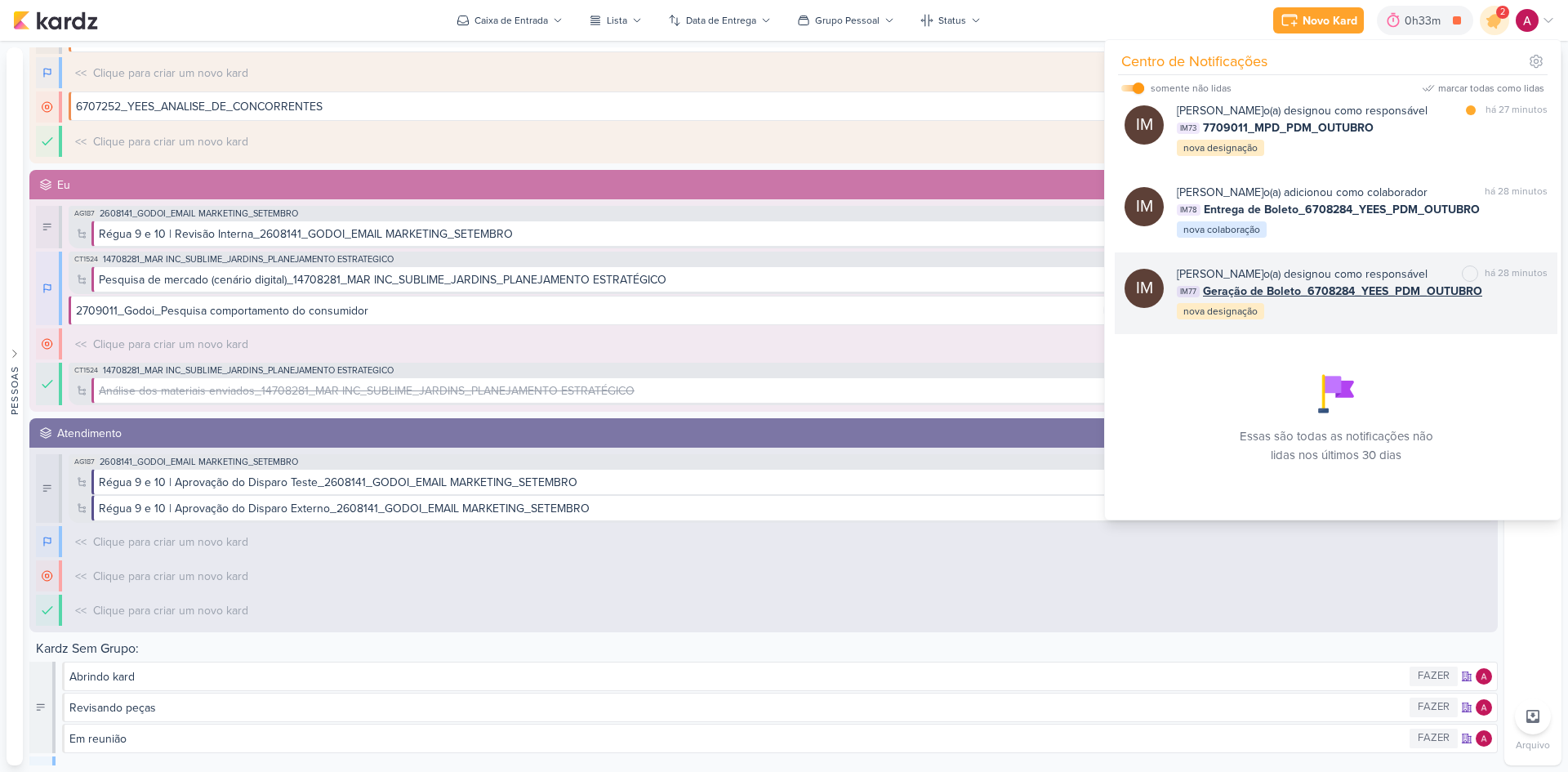
click at [1326, 311] on div "[PERSON_NAME] o(a) designou como responsável marcar como não lida há 28 minutos…" at bounding box center [1362, 293] width 371 height 55
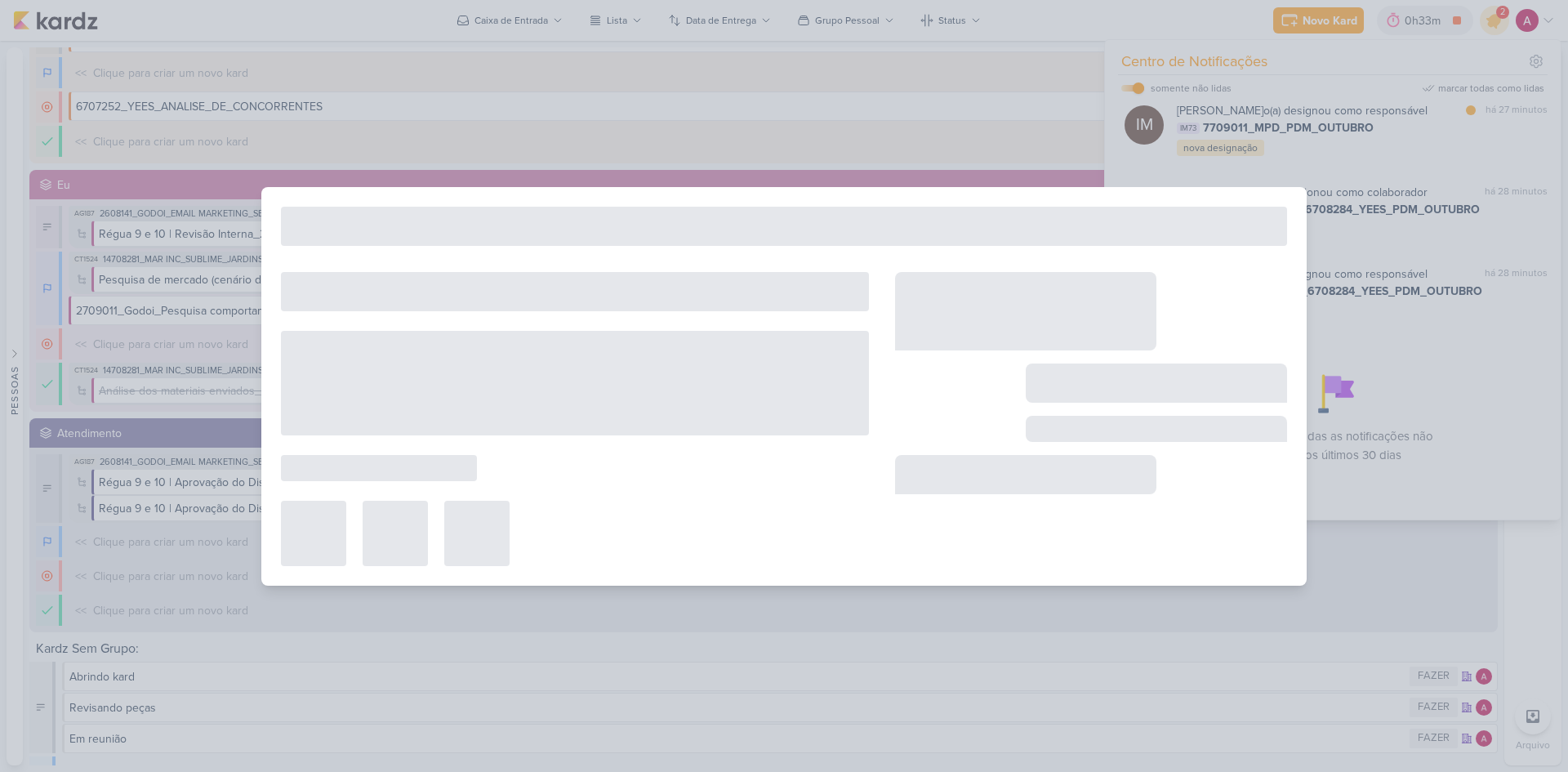
type input "Geração de Boleto_6708284_YEES_PDM_OUTUBRO"
type input "[DATE] 18:00"
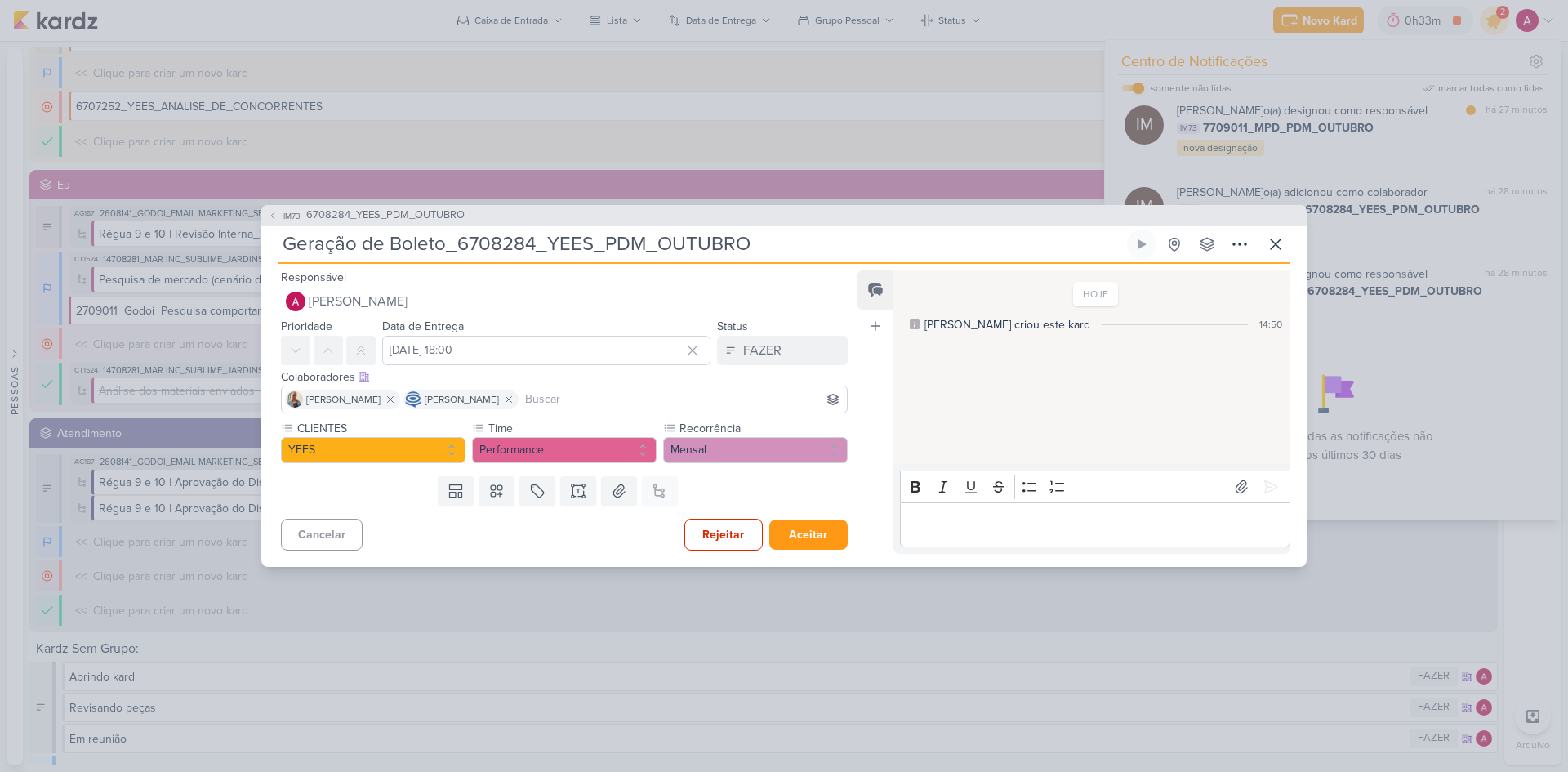
click at [426, 205] on div "IM73 6708284_YEES_PDM_OUTUBRO" at bounding box center [784, 215] width 1045 height 21
click at [426, 212] on span "6708284_YEES_PDM_OUTUBRO" at bounding box center [384, 216] width 158 height 17
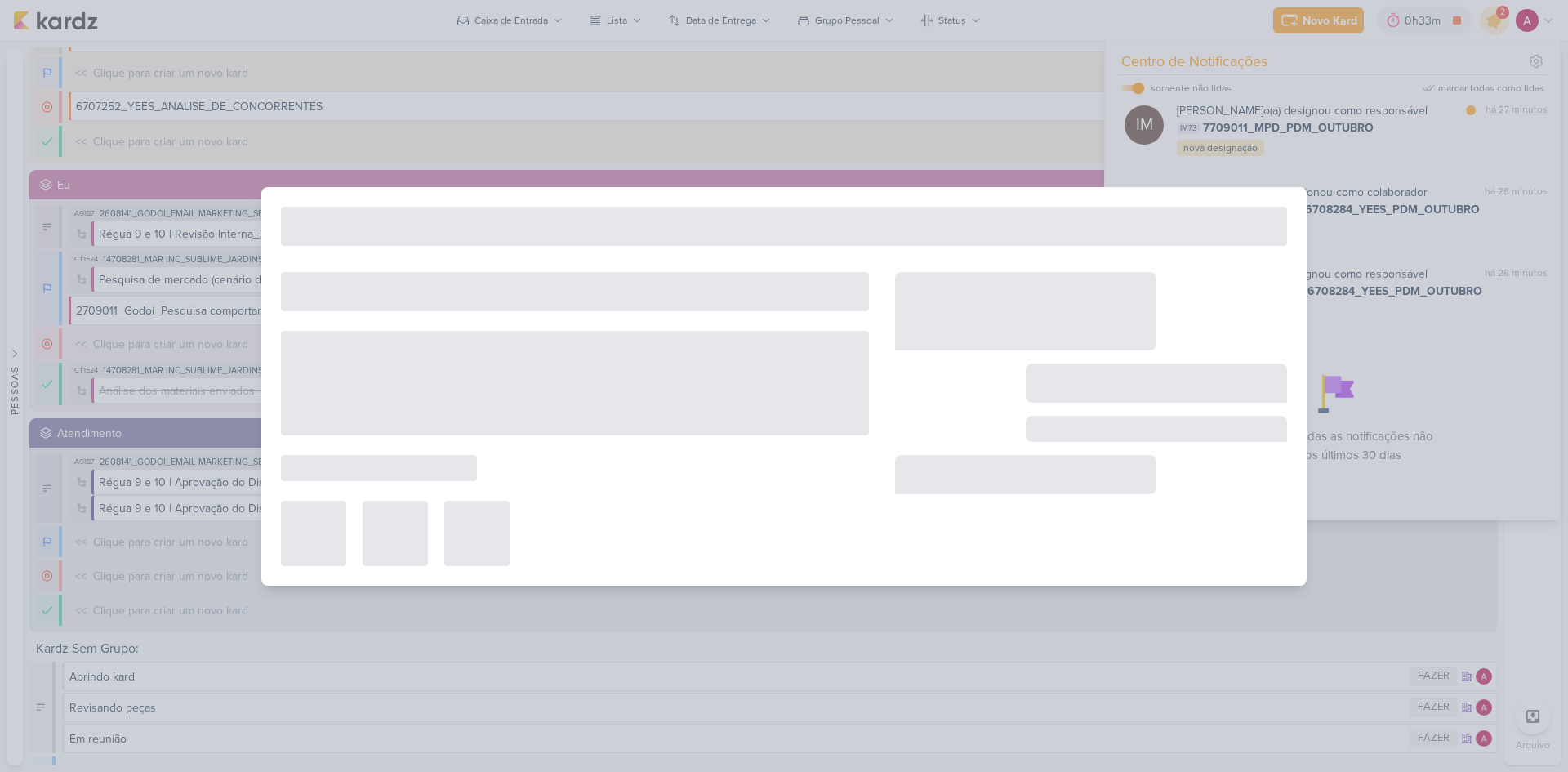
type input "6708284_YEES_PDM_OUTUBRO"
type input "[DATE] 18:00"
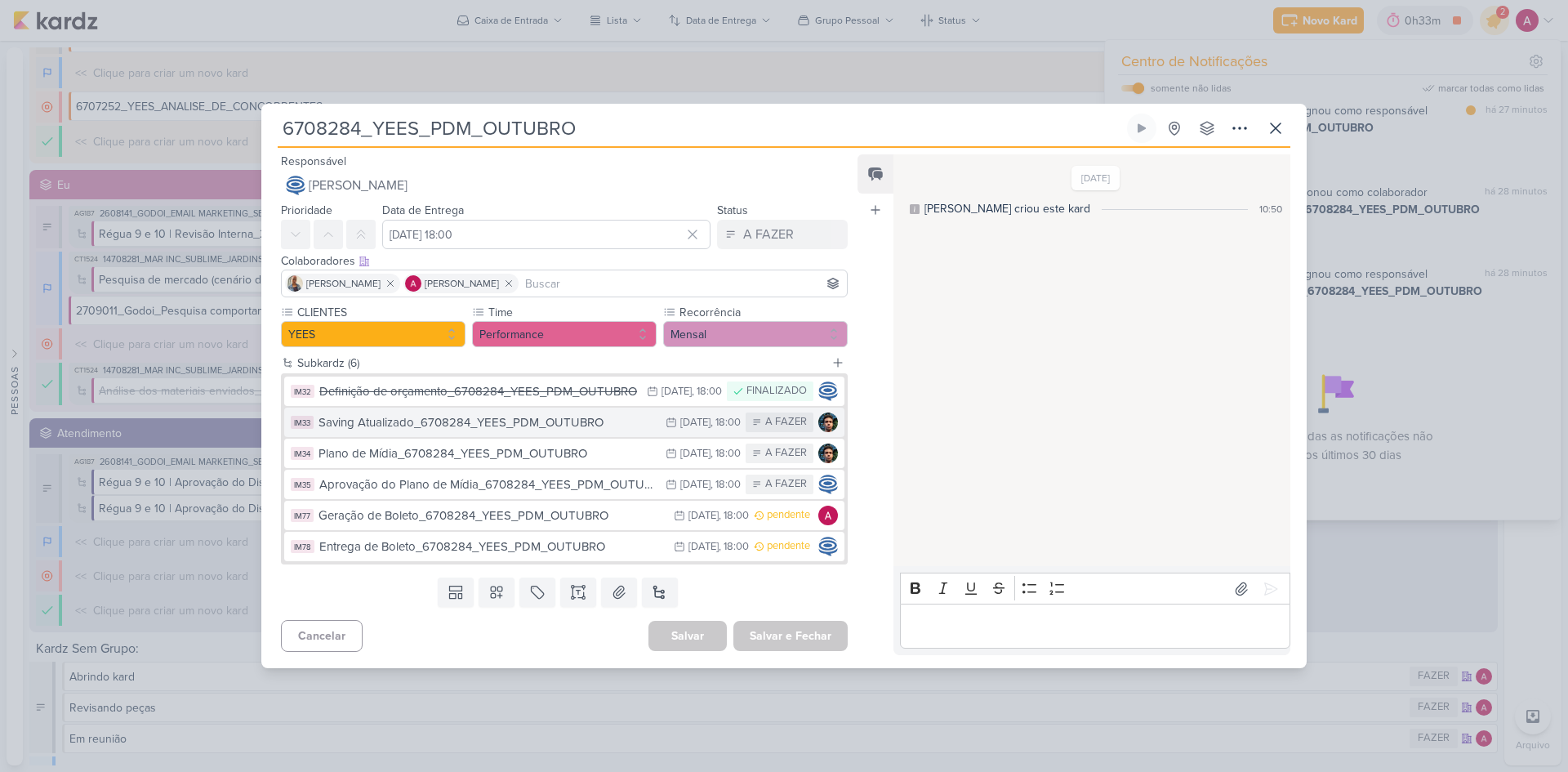
click at [594, 423] on div "Saving Atualizado_6708284_YEES_PDM_OUTUBRO" at bounding box center [488, 423] width 339 height 18
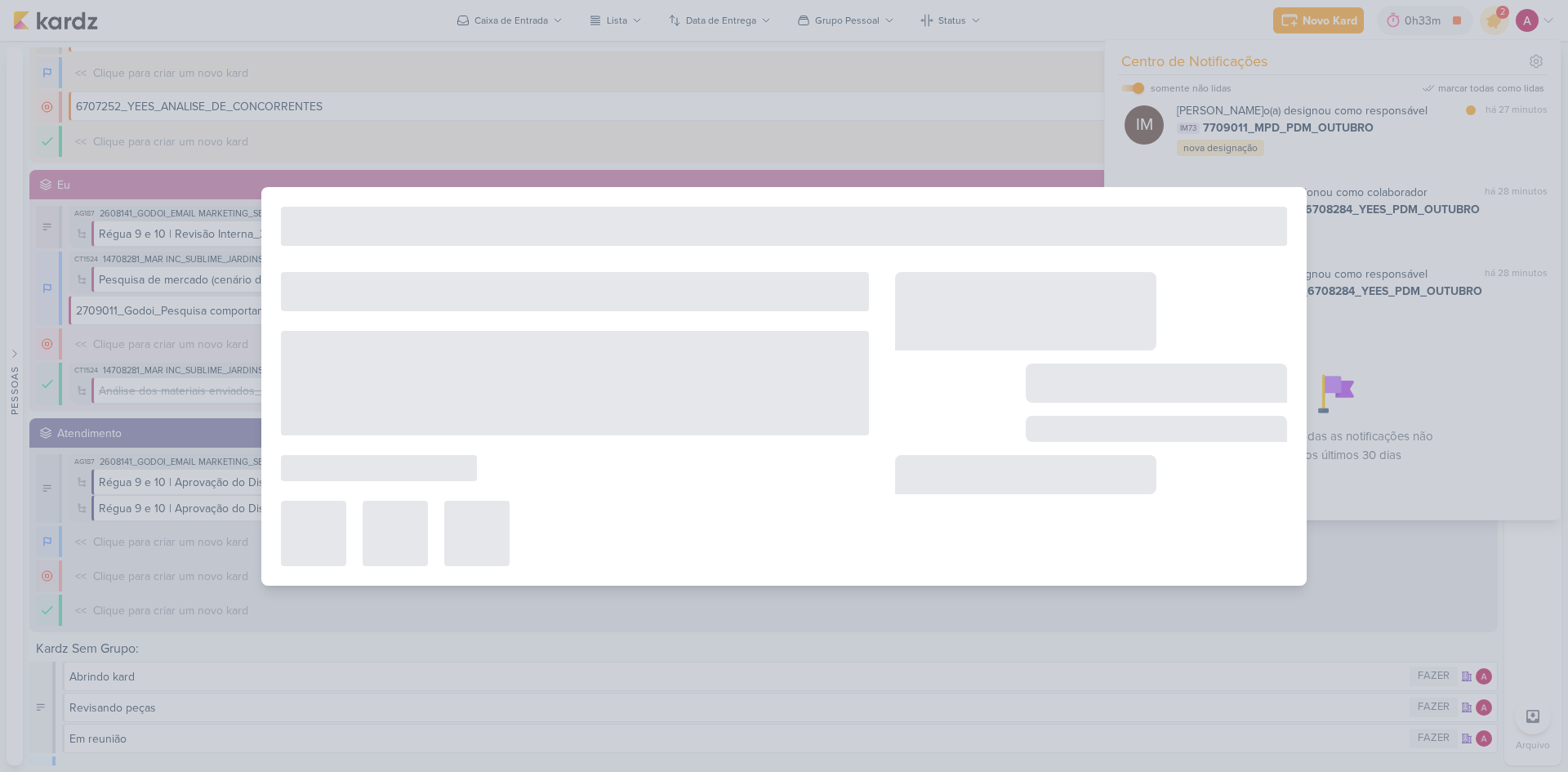
type input "Saving Atualizado_6708284_YEES_PDM_OUTUBRO"
type input "[DATE] 18:00"
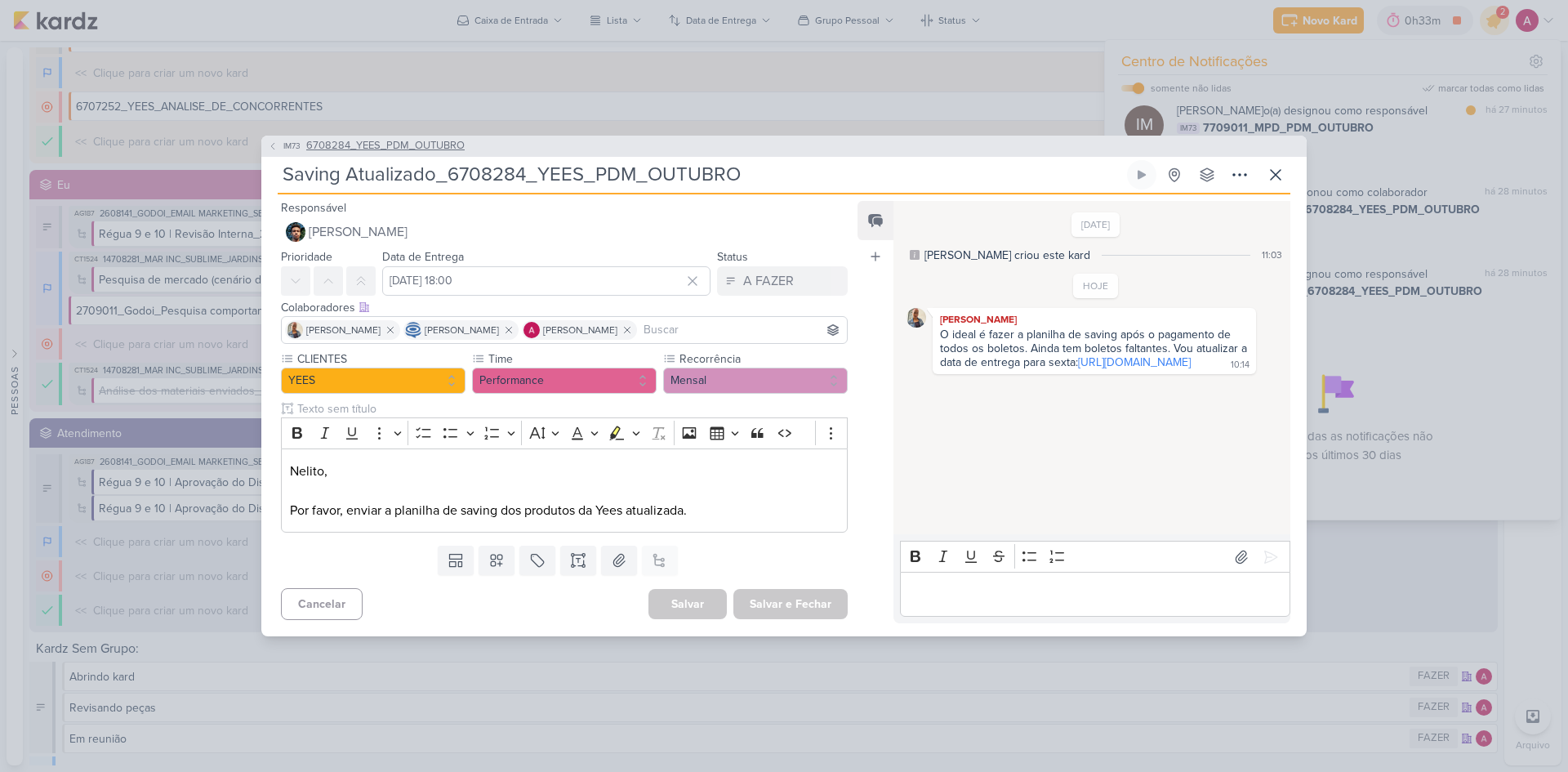
click at [276, 145] on icon at bounding box center [273, 146] width 10 height 10
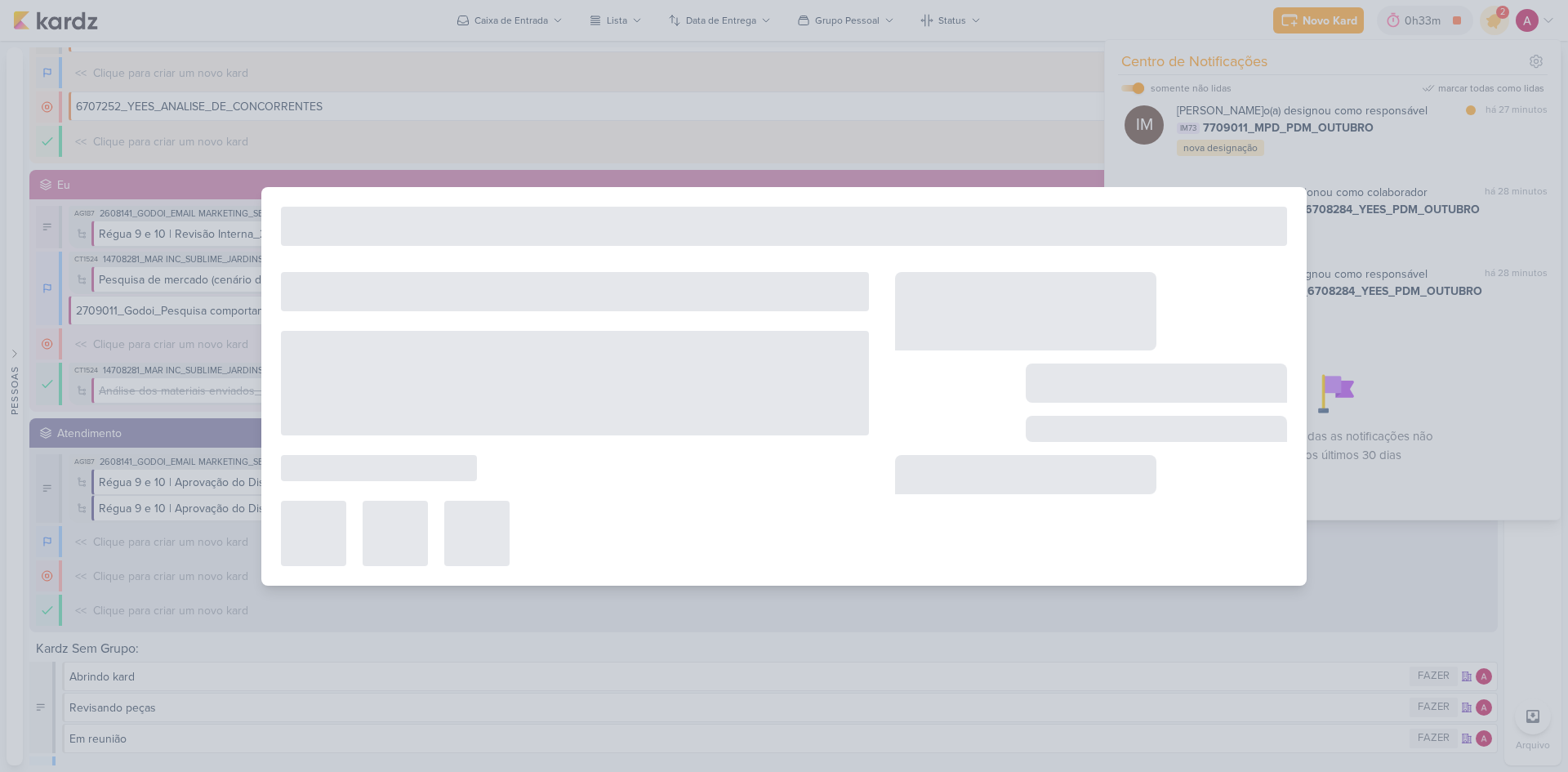
type input "6708284_YEES_PDM_OUTUBRO"
type input "[DATE] 18:00"
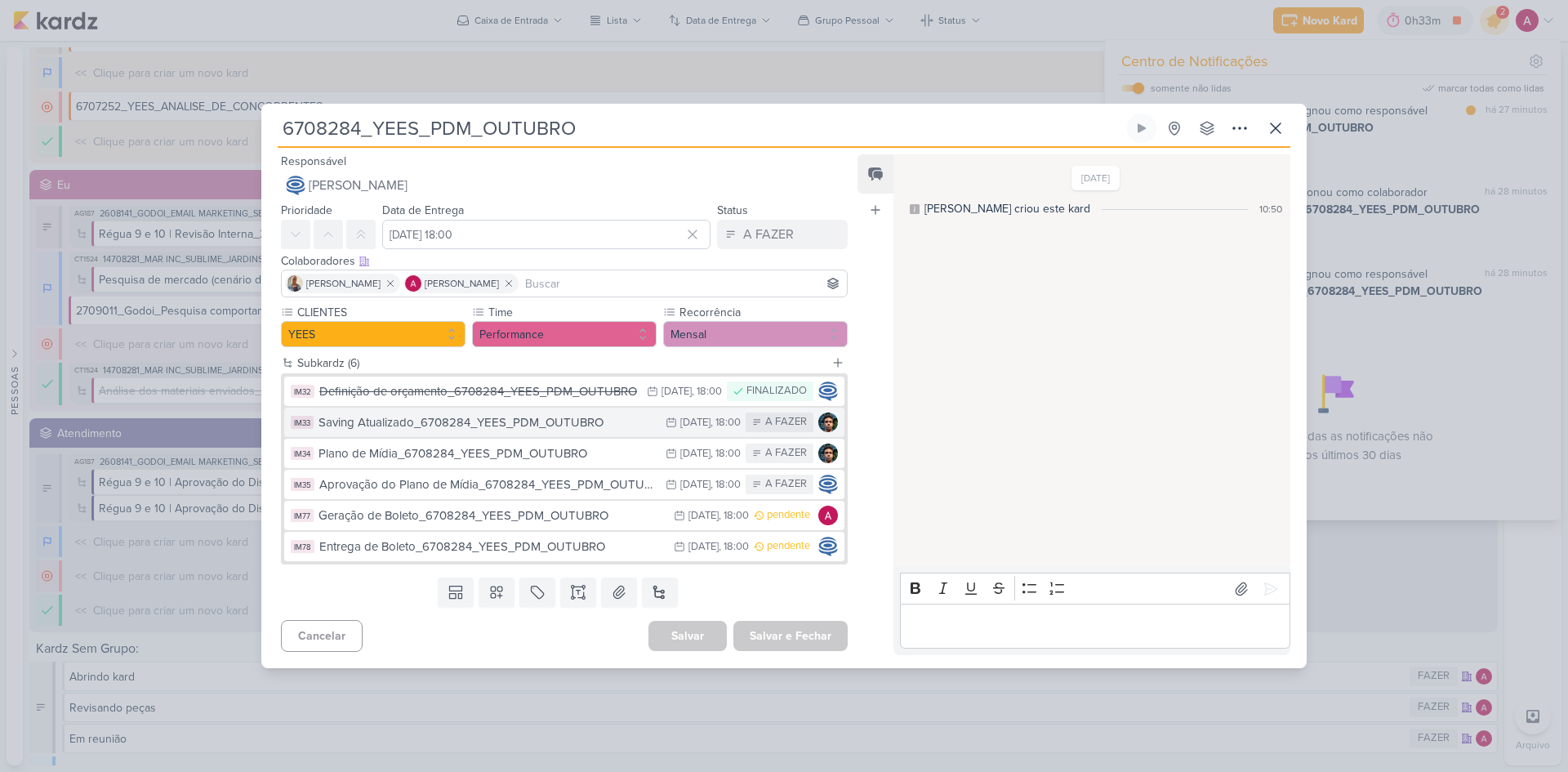
click at [533, 429] on div "Saving Atualizado_6708284_YEES_PDM_OUTUBRO" at bounding box center [488, 423] width 339 height 18
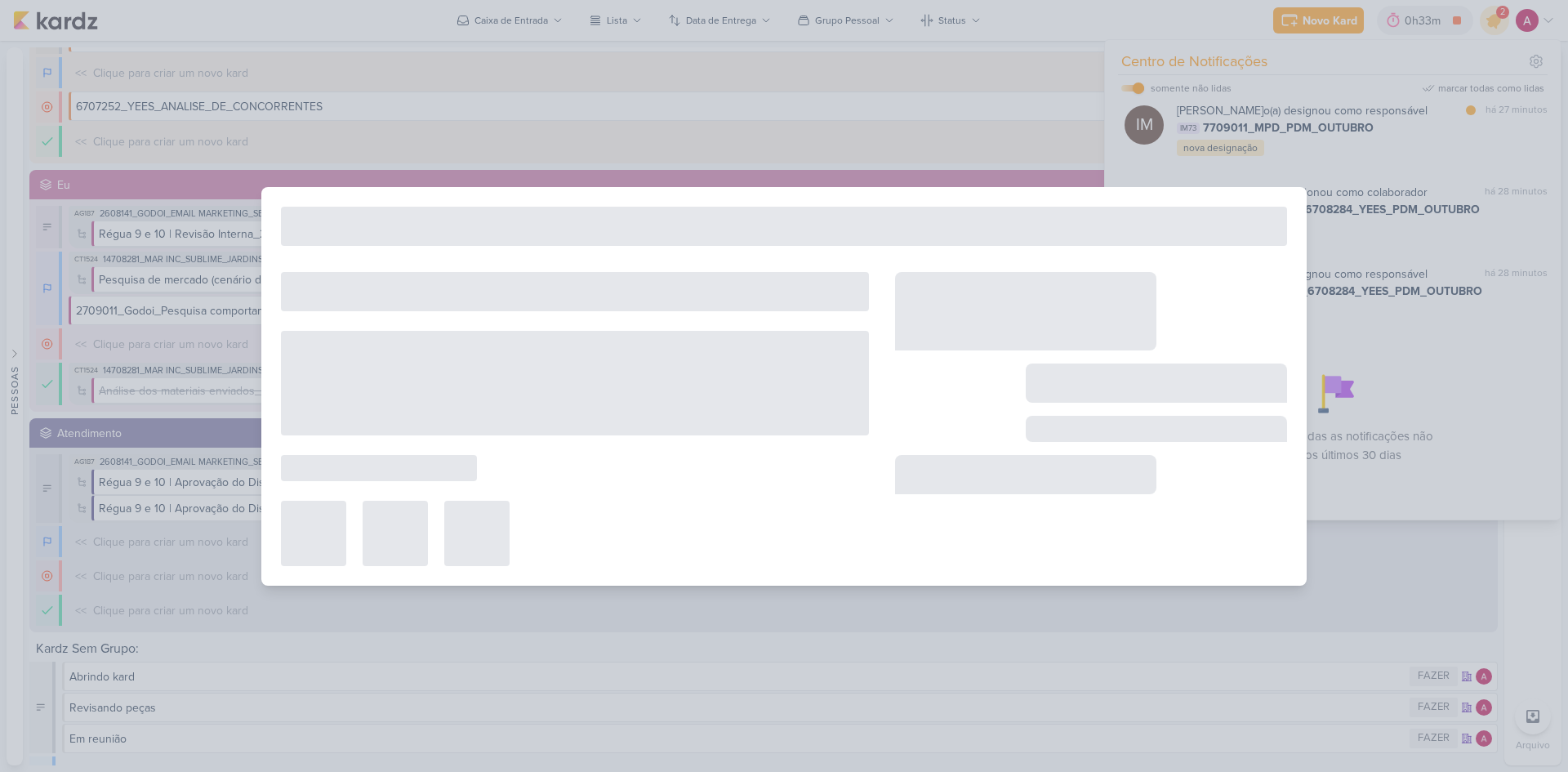
type input "Saving Atualizado_6708284_YEES_PDM_OUTUBRO"
type input "[DATE] 18:00"
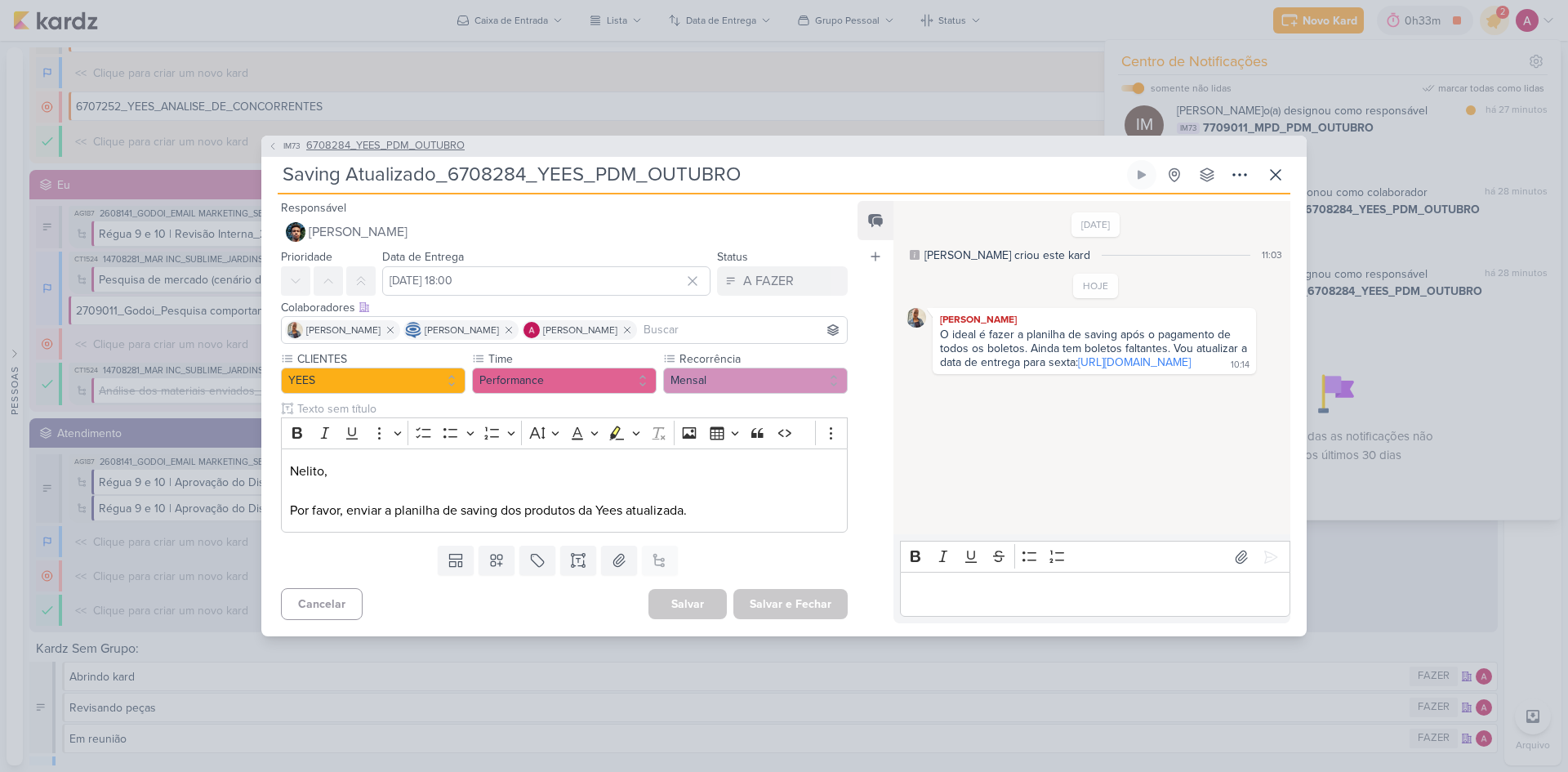
click at [271, 143] on icon at bounding box center [273, 146] width 10 height 10
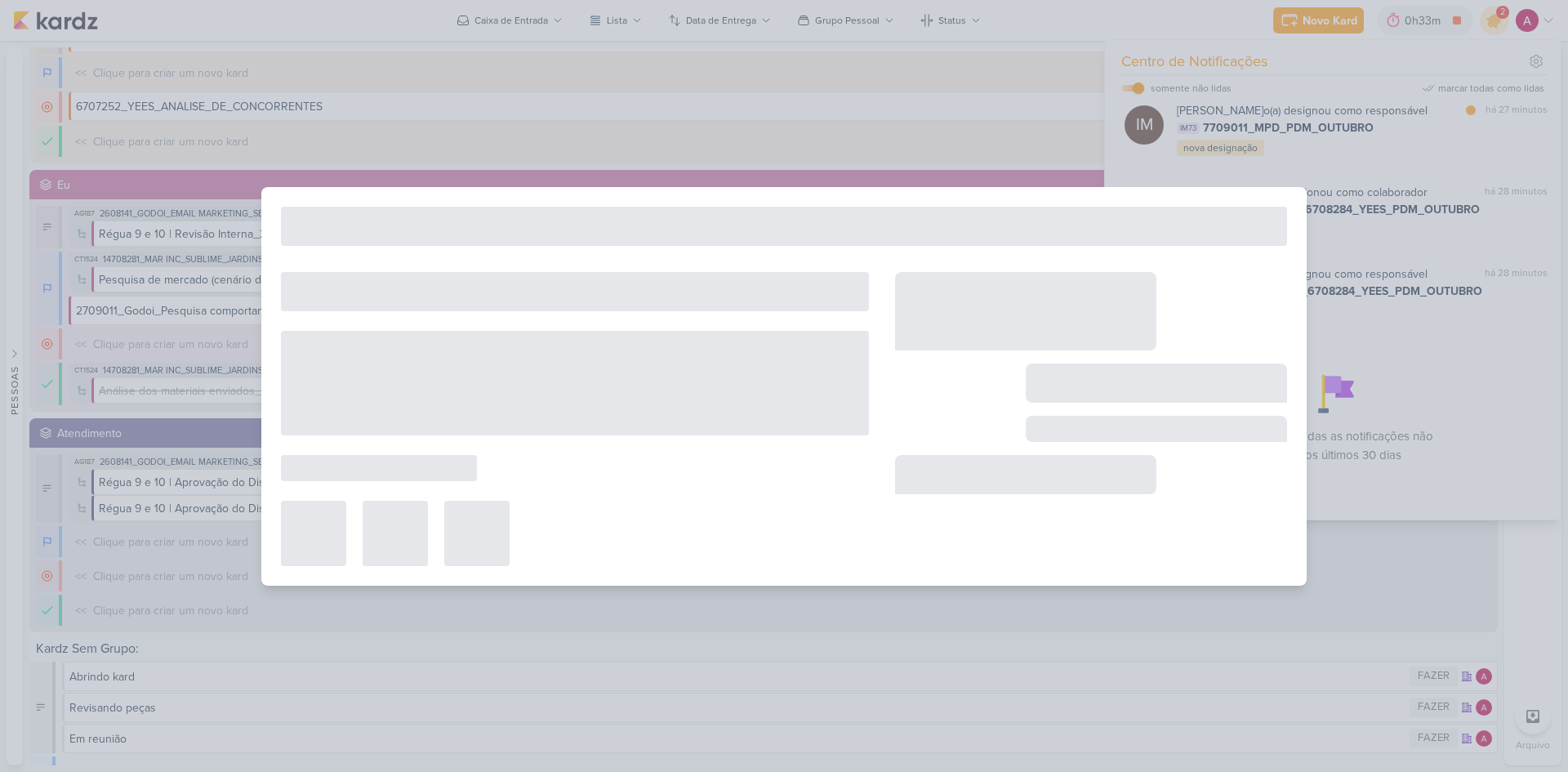
type input "6708284_YEES_PDM_OUTUBRO"
type input "[DATE] 18:00"
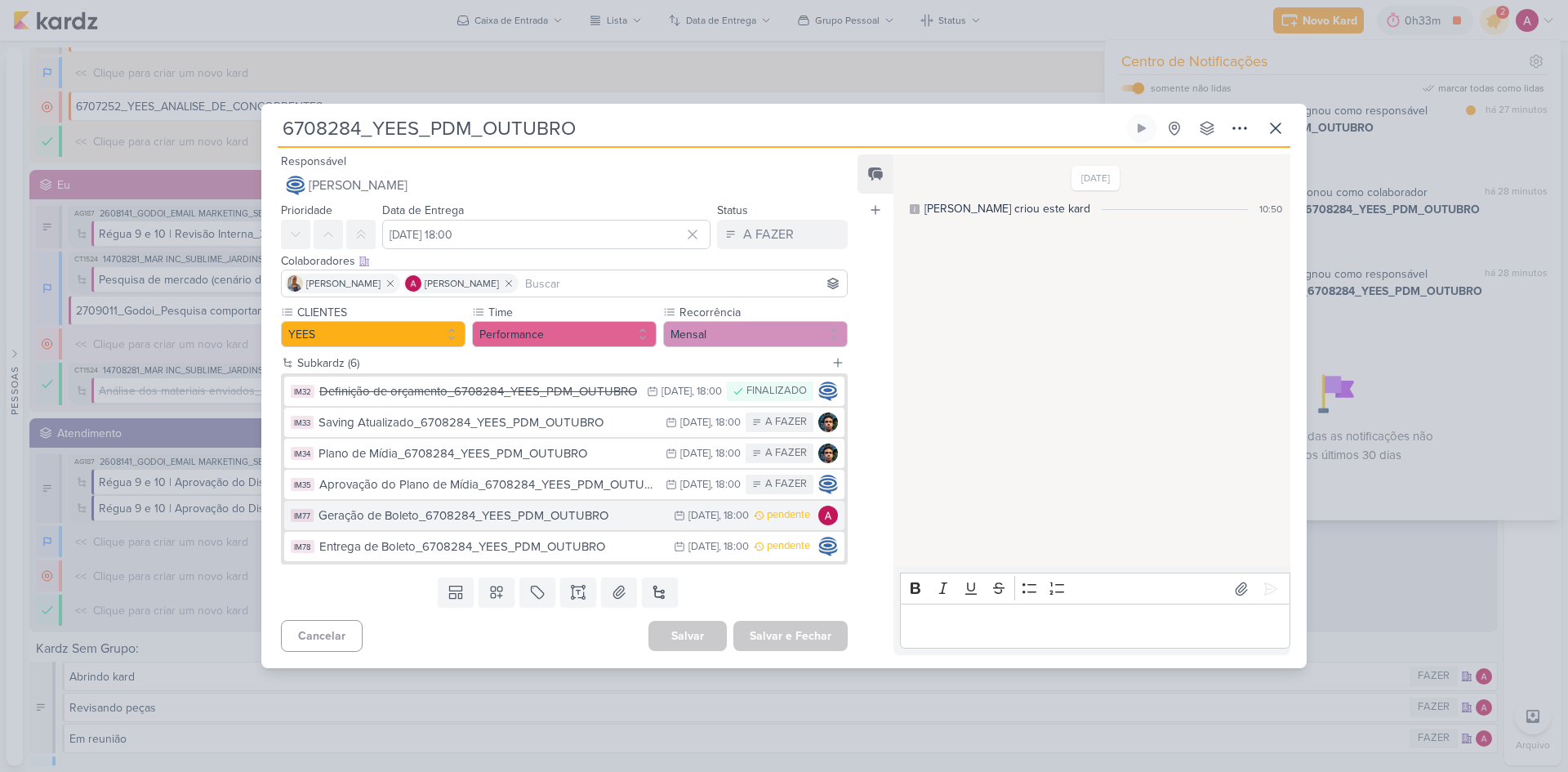
click at [619, 516] on div "Geração de Boleto_6708284_YEES_PDM_OUTUBRO" at bounding box center [492, 516] width 347 height 18
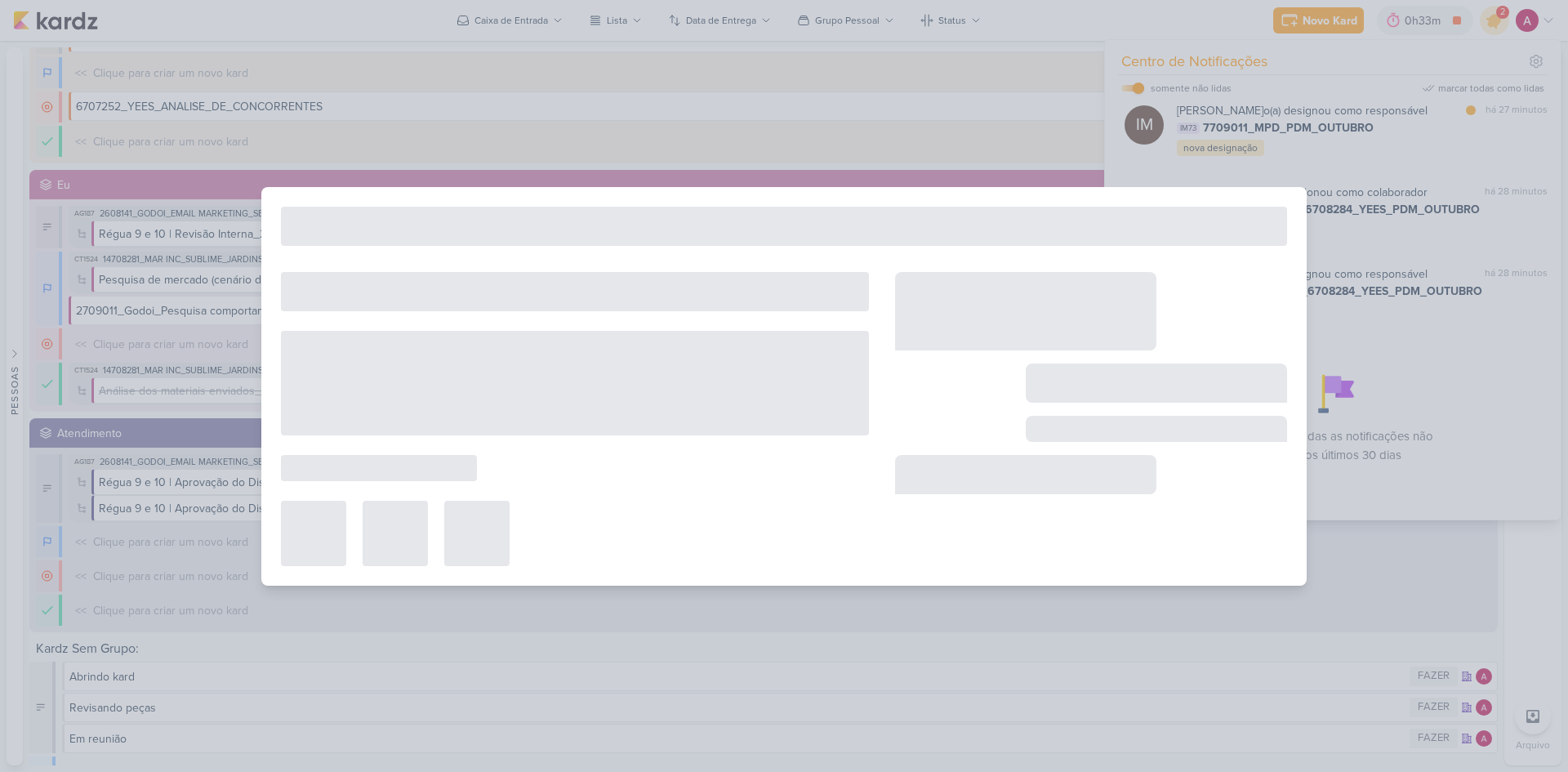
type input "Geração de Boleto_6708284_YEES_PDM_OUTUBRO"
type input "[DATE] 18:00"
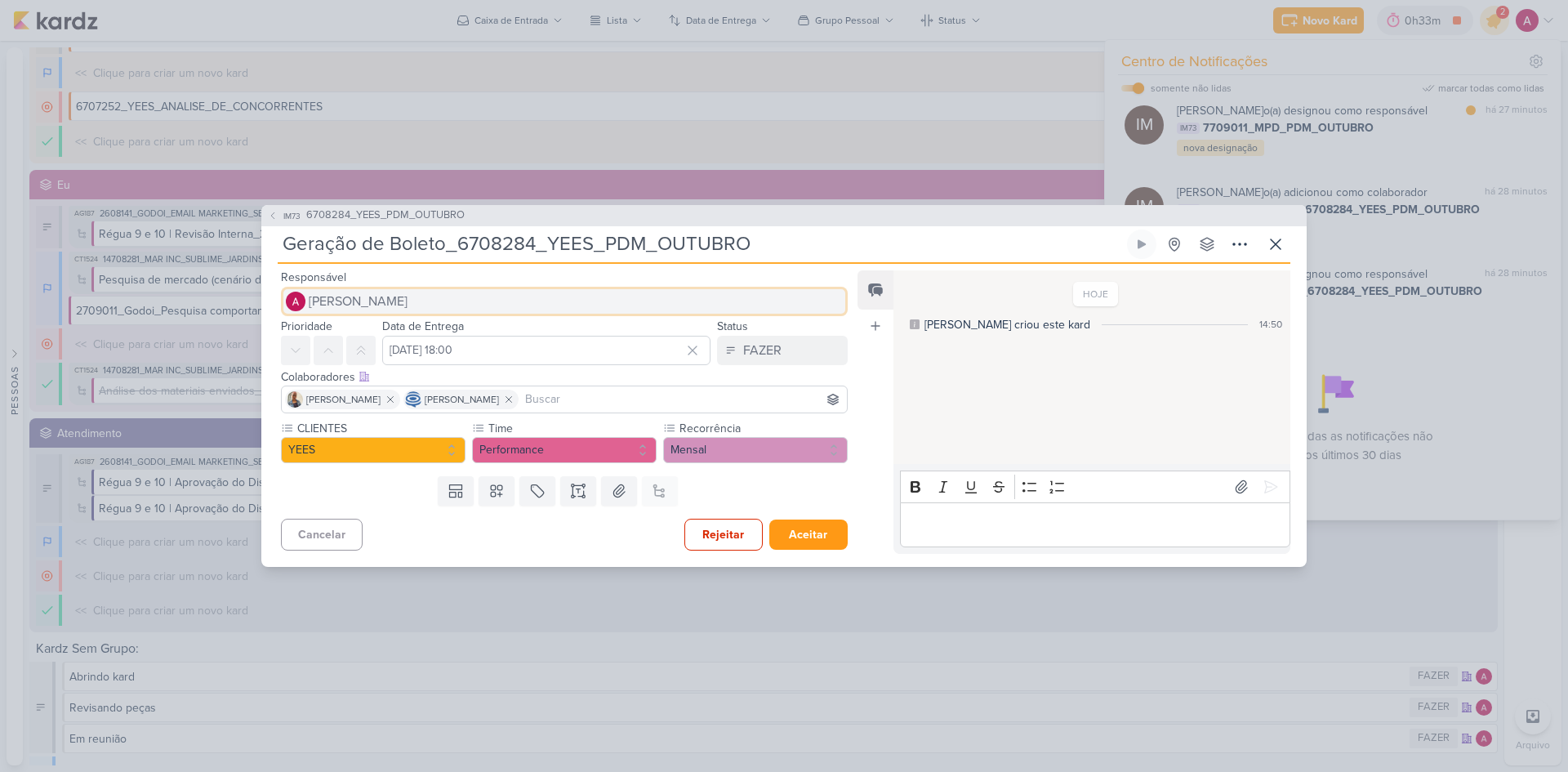
click at [367, 292] on span "[PERSON_NAME]" at bounding box center [358, 301] width 99 height 19
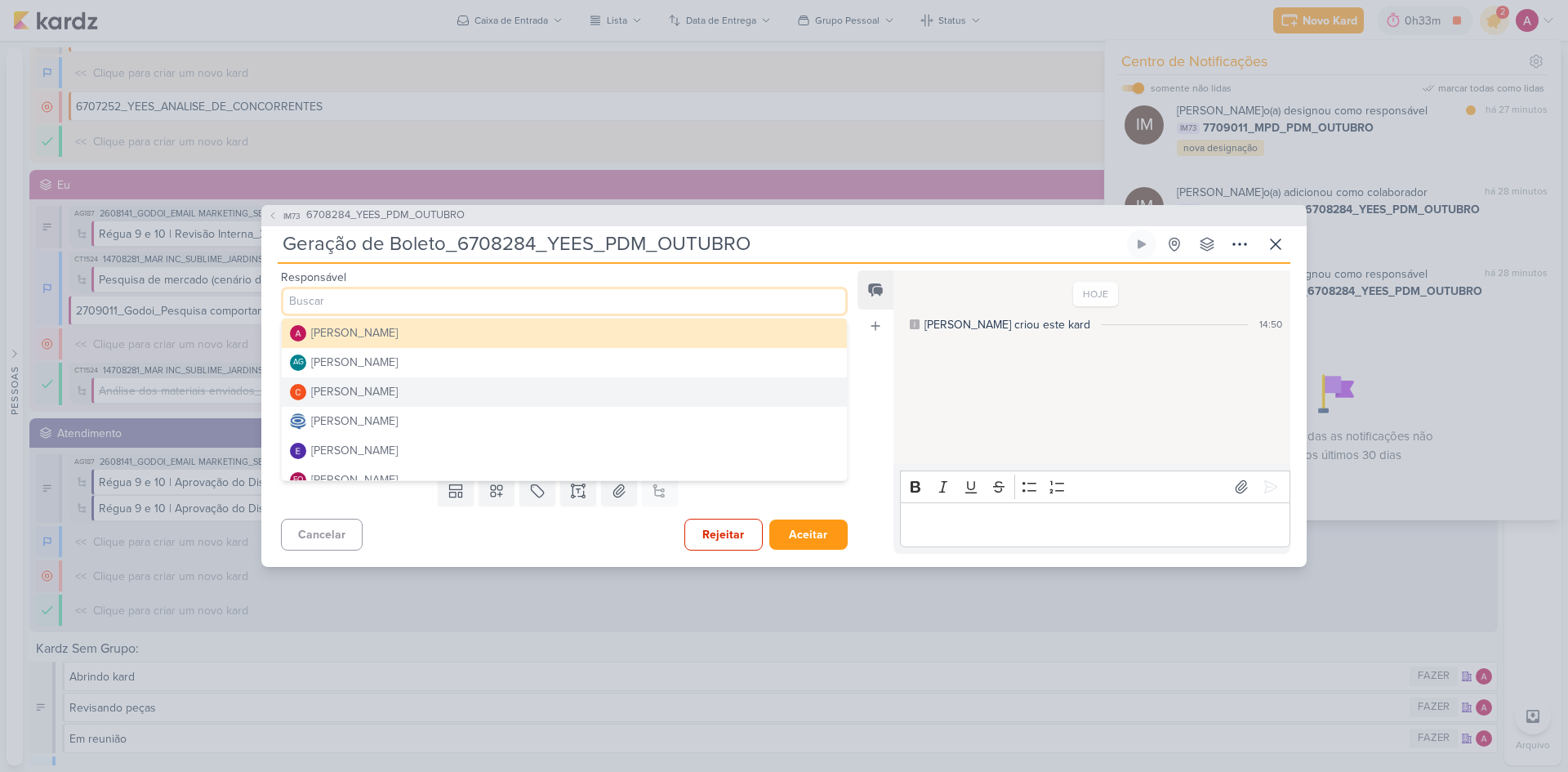
scroll to position [81, 0]
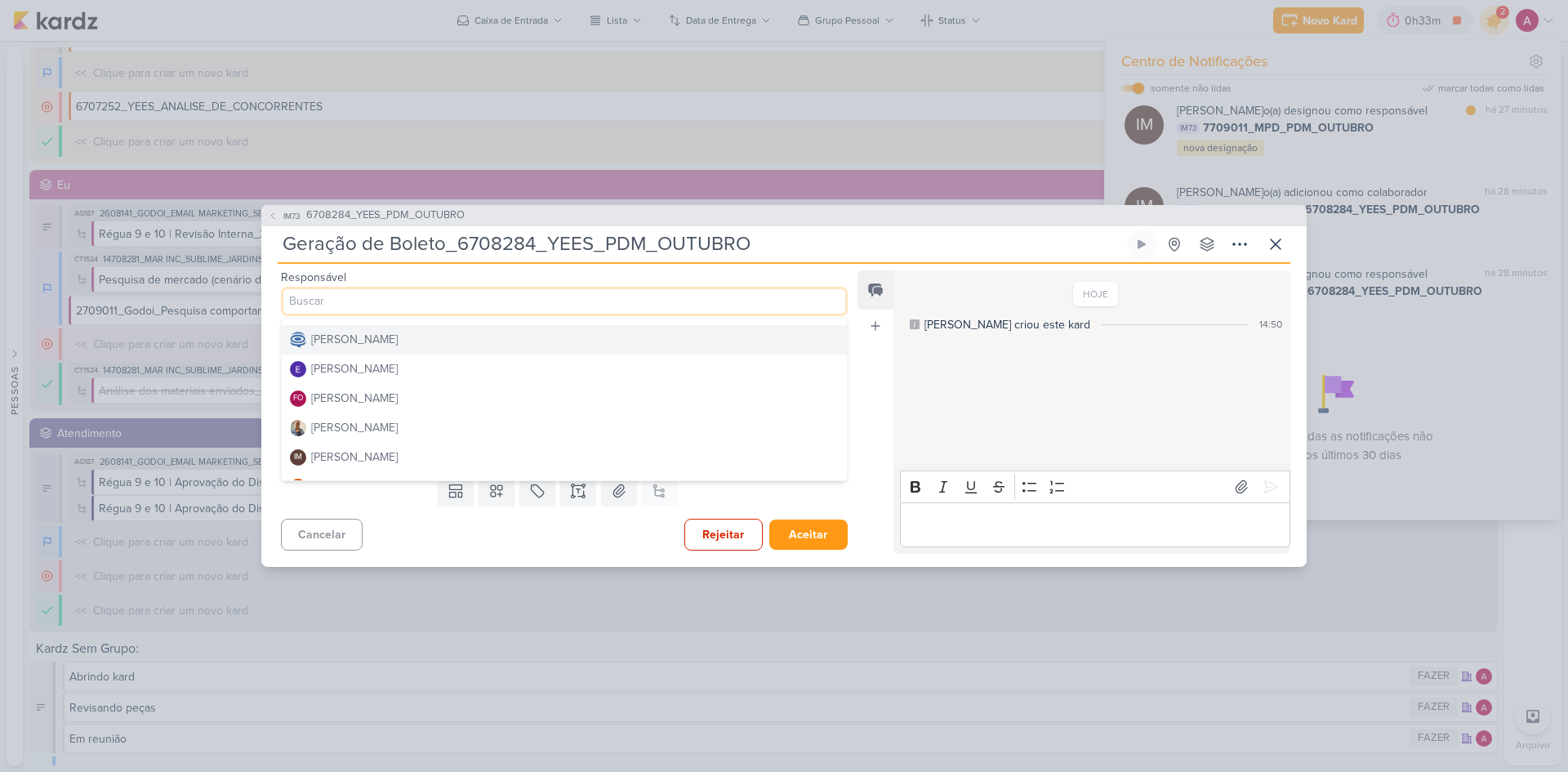
click at [397, 345] on div "[PERSON_NAME]" at bounding box center [355, 339] width 87 height 18
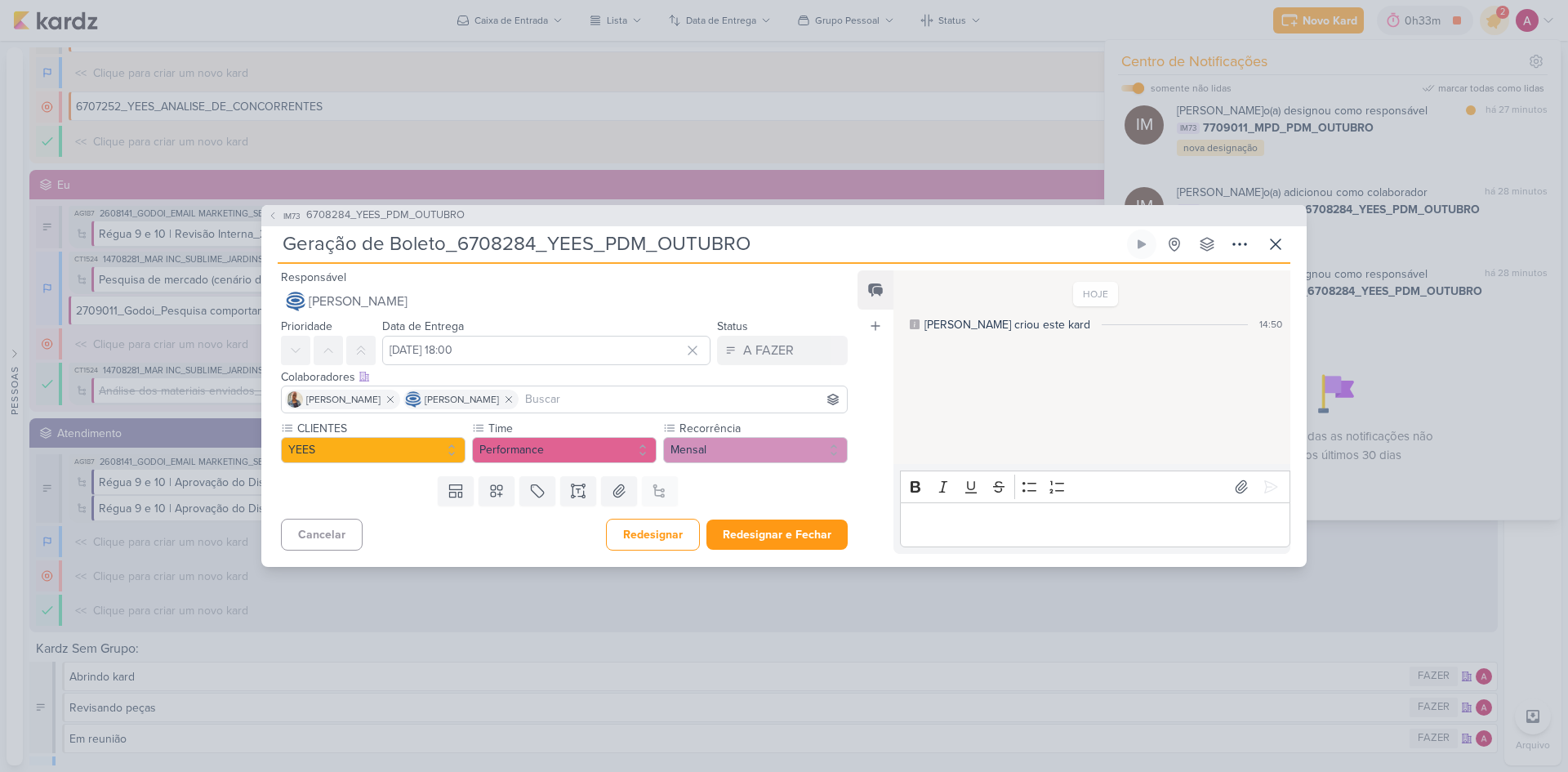
click at [615, 402] on input at bounding box center [683, 399] width 322 height 19
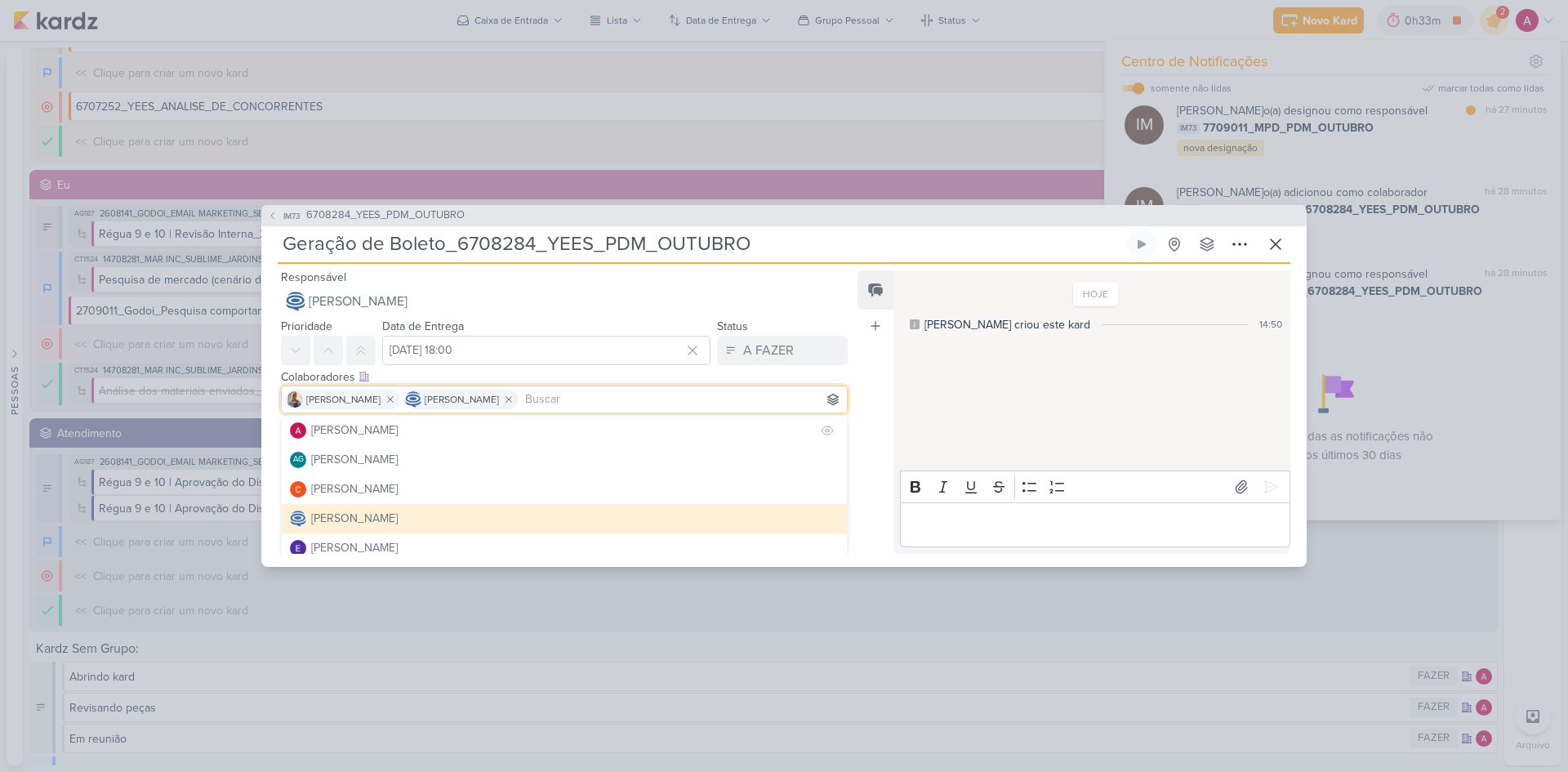
click at [456, 426] on button "[PERSON_NAME]" at bounding box center [565, 431] width 565 height 30
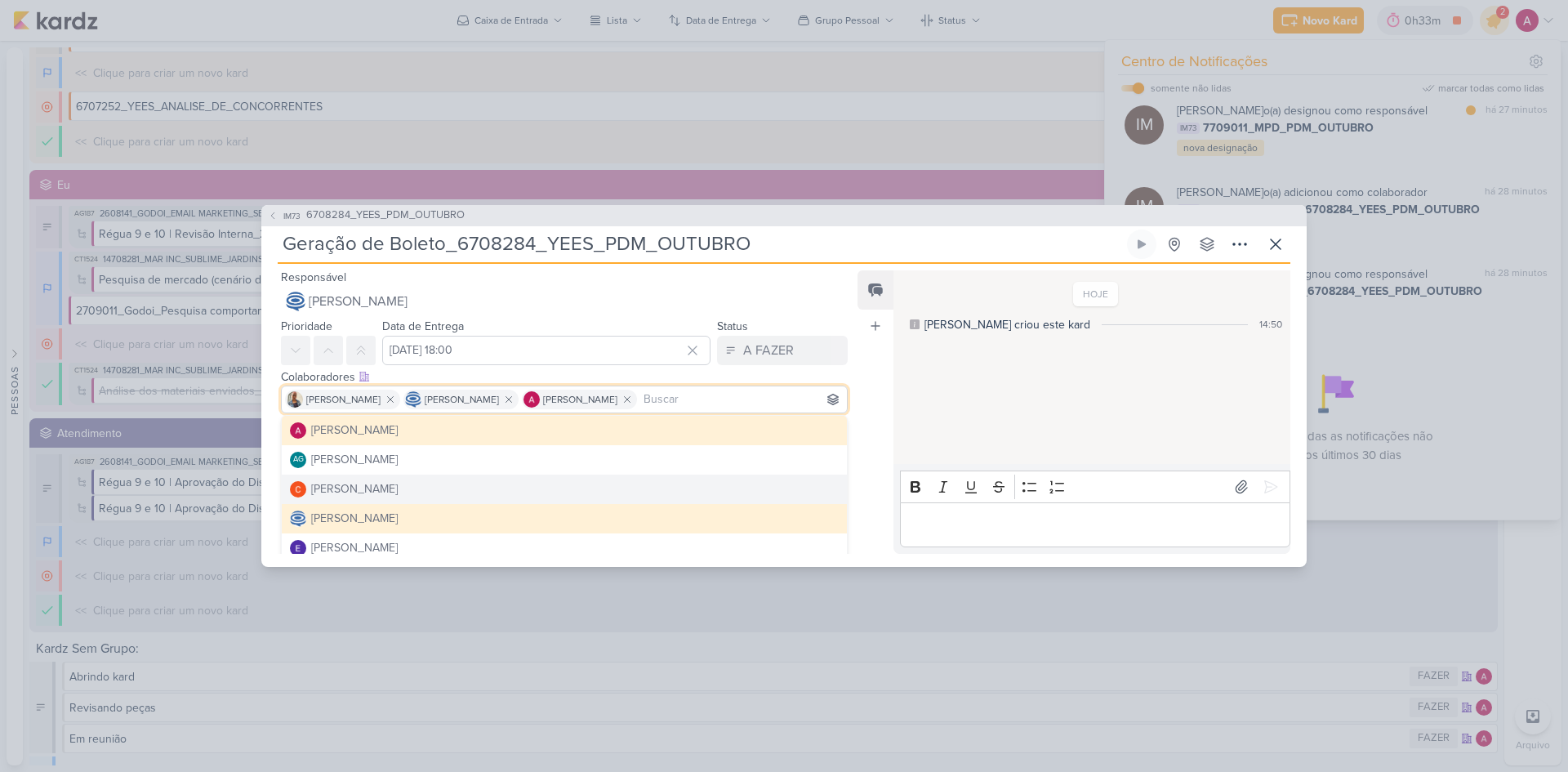
click at [864, 541] on div "Feed Atrelar email Solte o email para atrelar ao kard" at bounding box center [875, 412] width 36 height 284
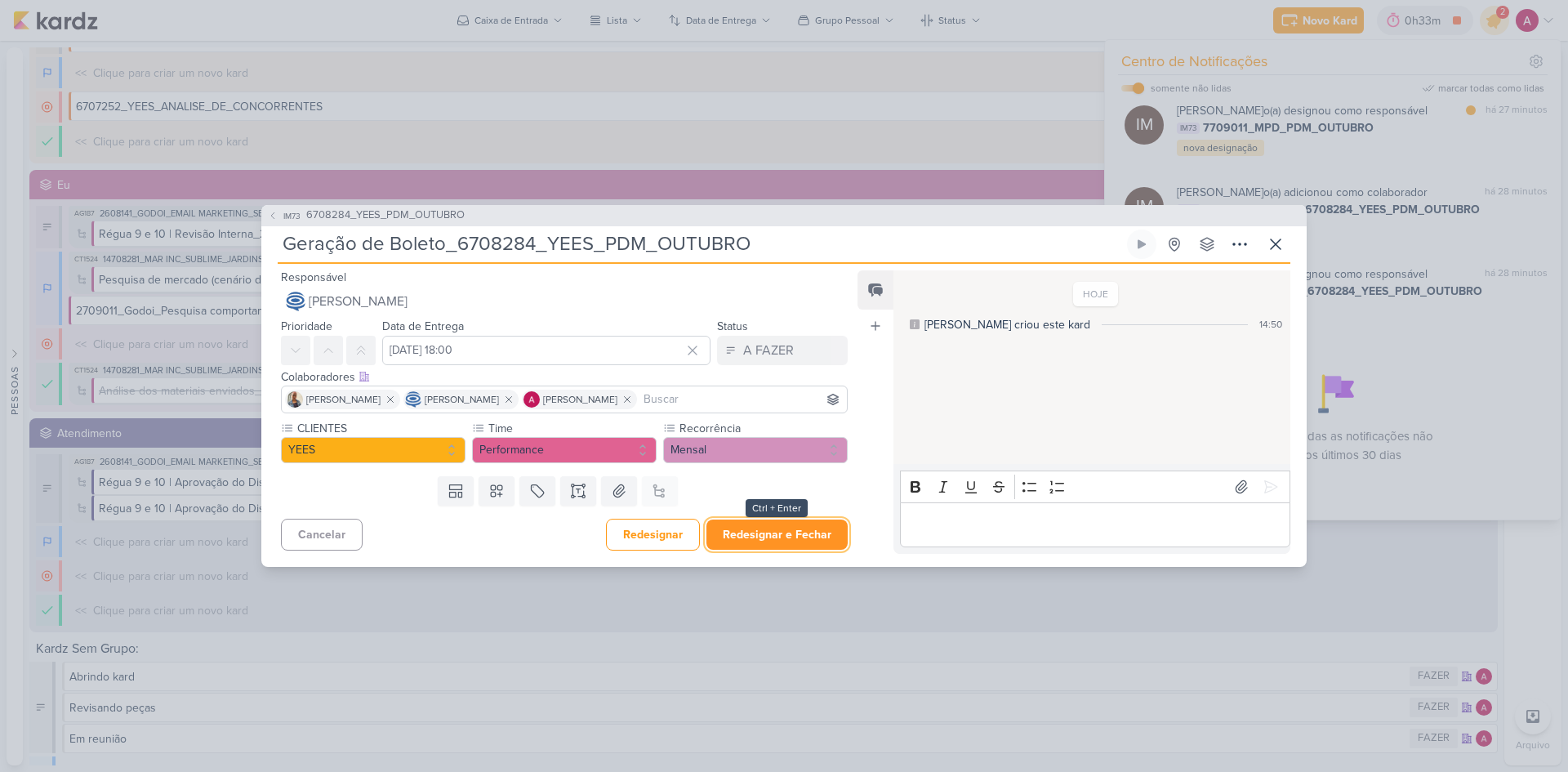
click at [813, 537] on button "Redesignar e Fechar" at bounding box center [777, 534] width 141 height 31
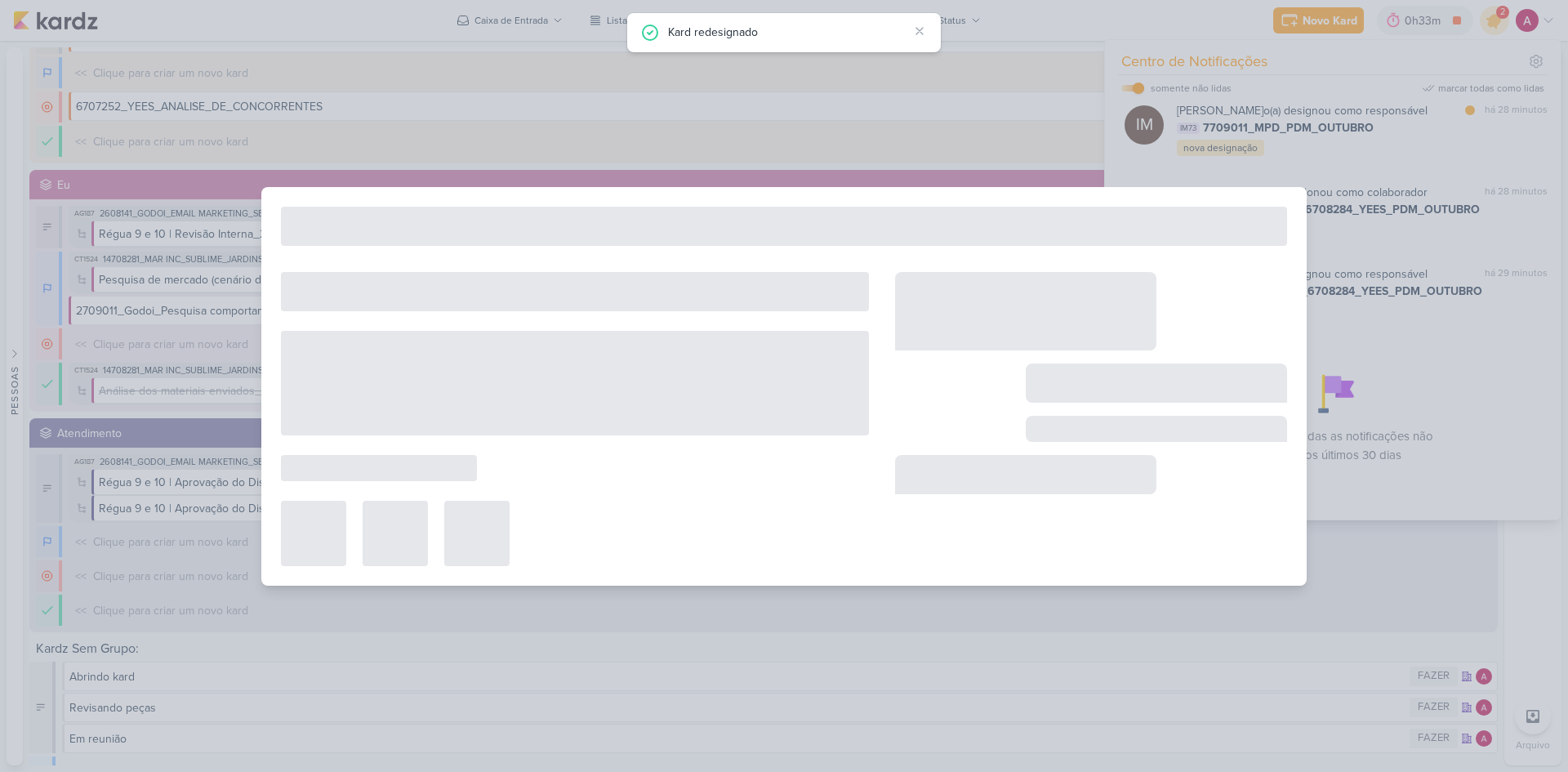
type input "6708284_YEES_PDM_OUTUBRO"
type input "[DATE] 18:00"
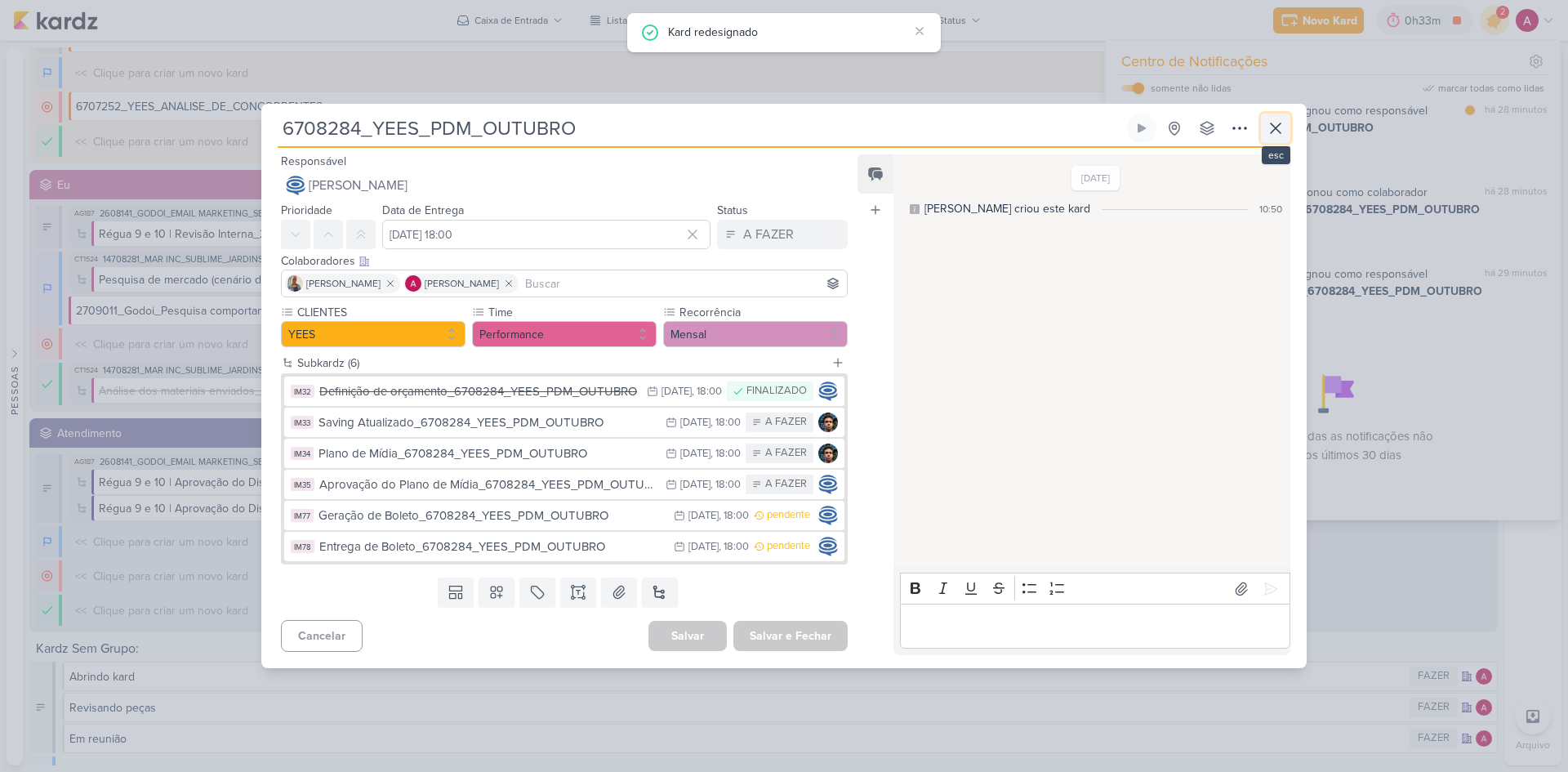
click at [1274, 129] on icon at bounding box center [1275, 128] width 10 height 10
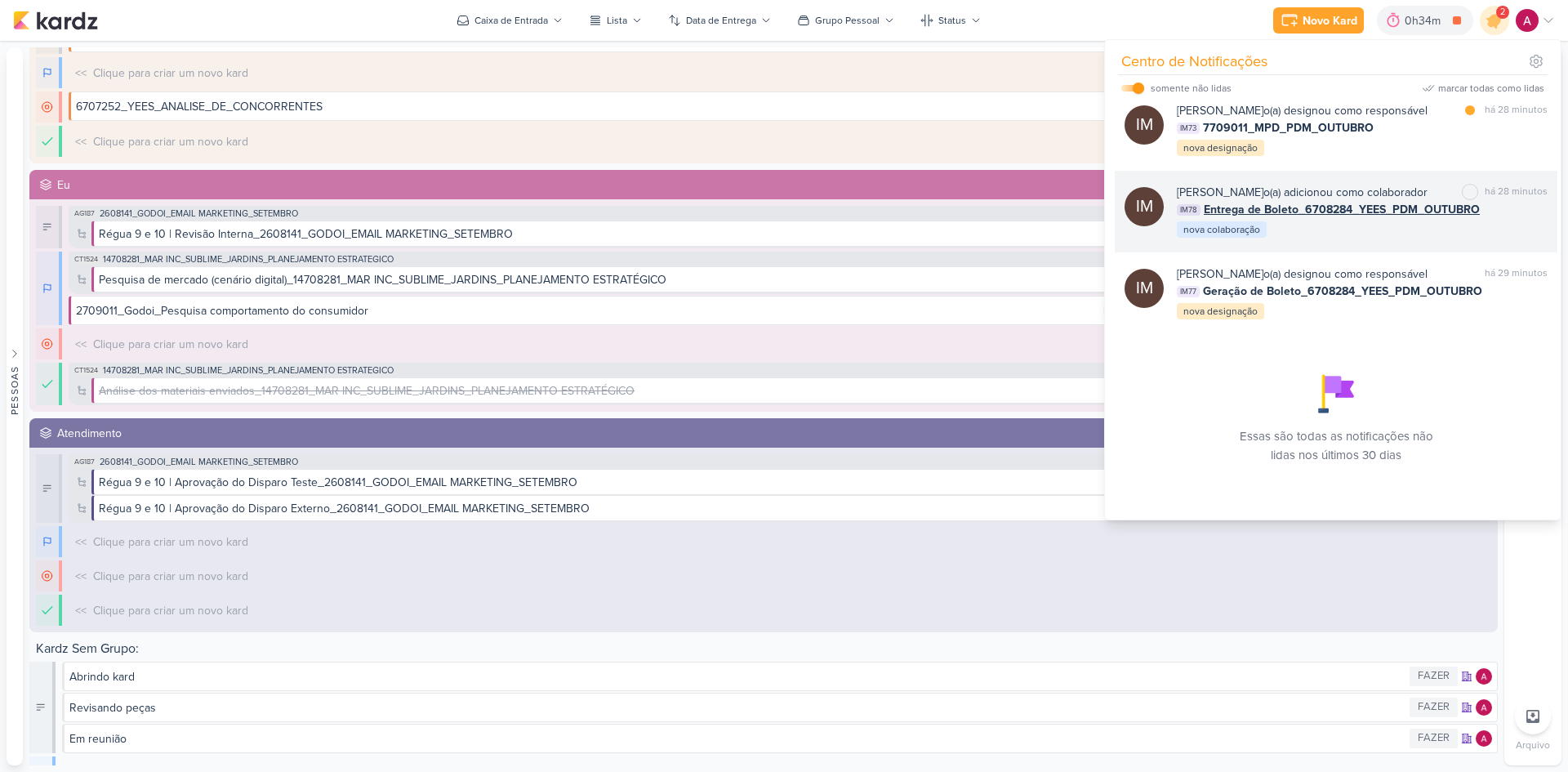
scroll to position [509, 0]
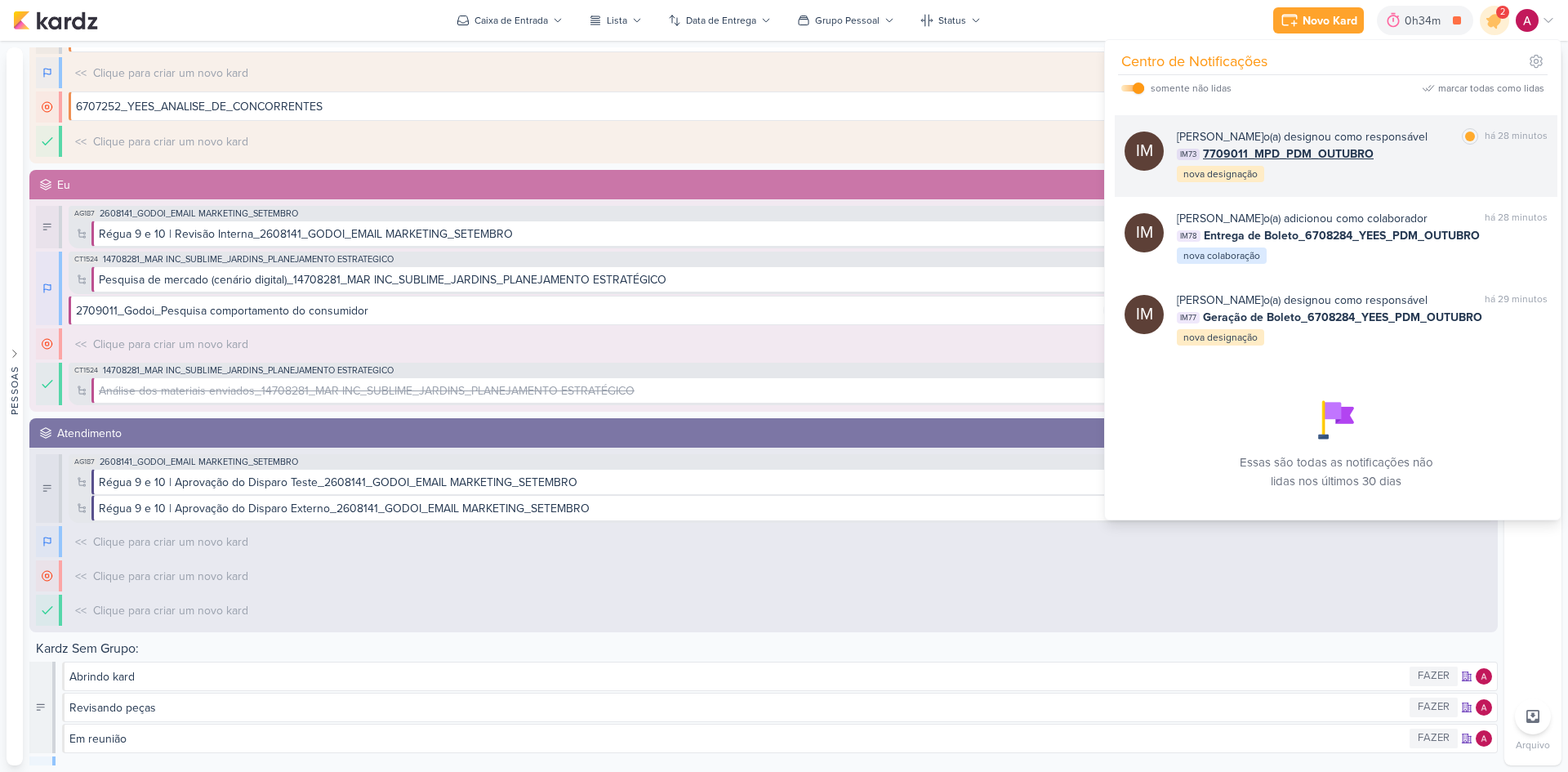
click at [1440, 184] on div "[PERSON_NAME] o(a) designou como responsável marcar como lida há 28 minutos IM7…" at bounding box center [1362, 156] width 371 height 55
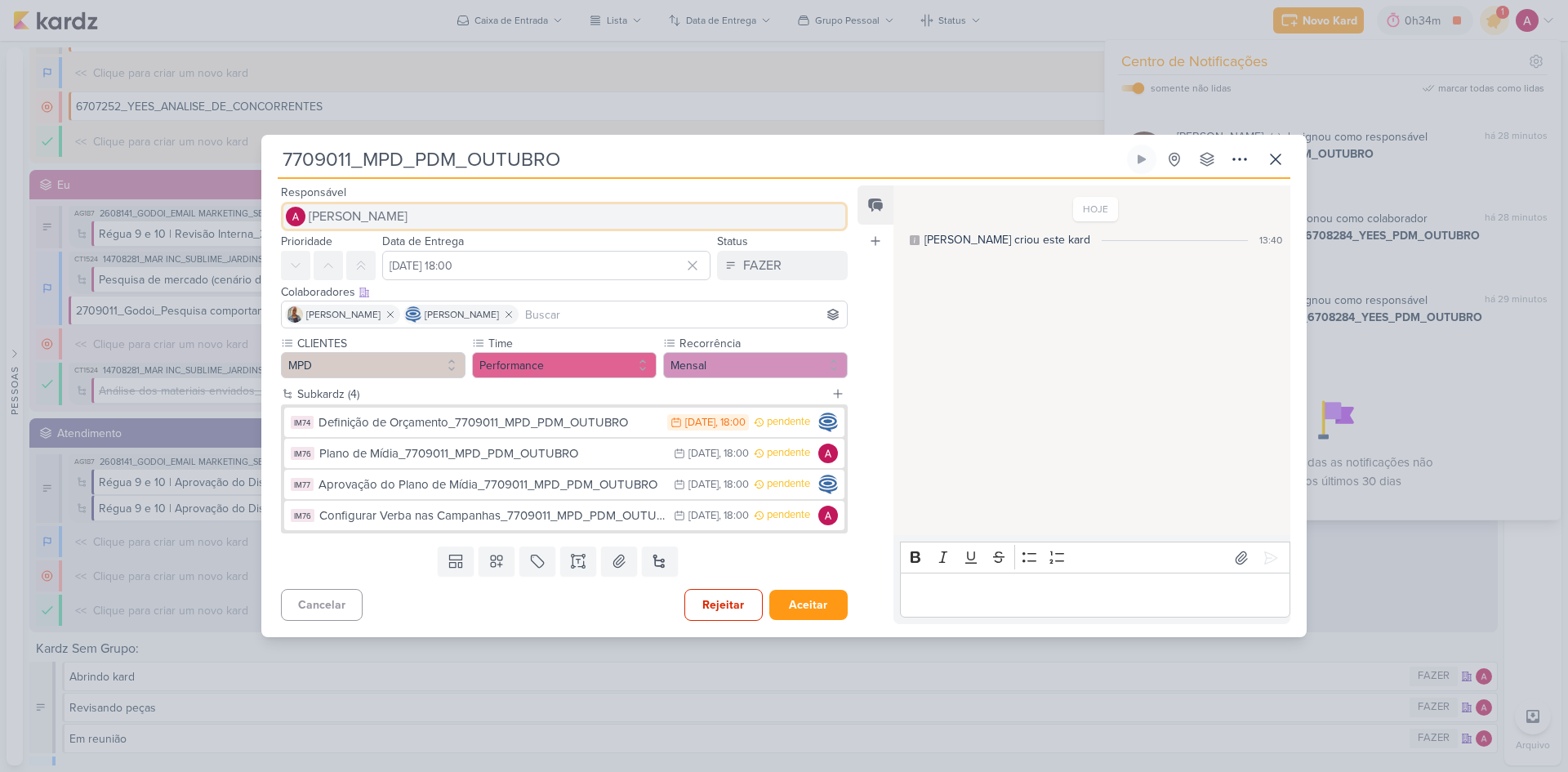
click at [419, 214] on button "[PERSON_NAME]" at bounding box center [564, 216] width 566 height 30
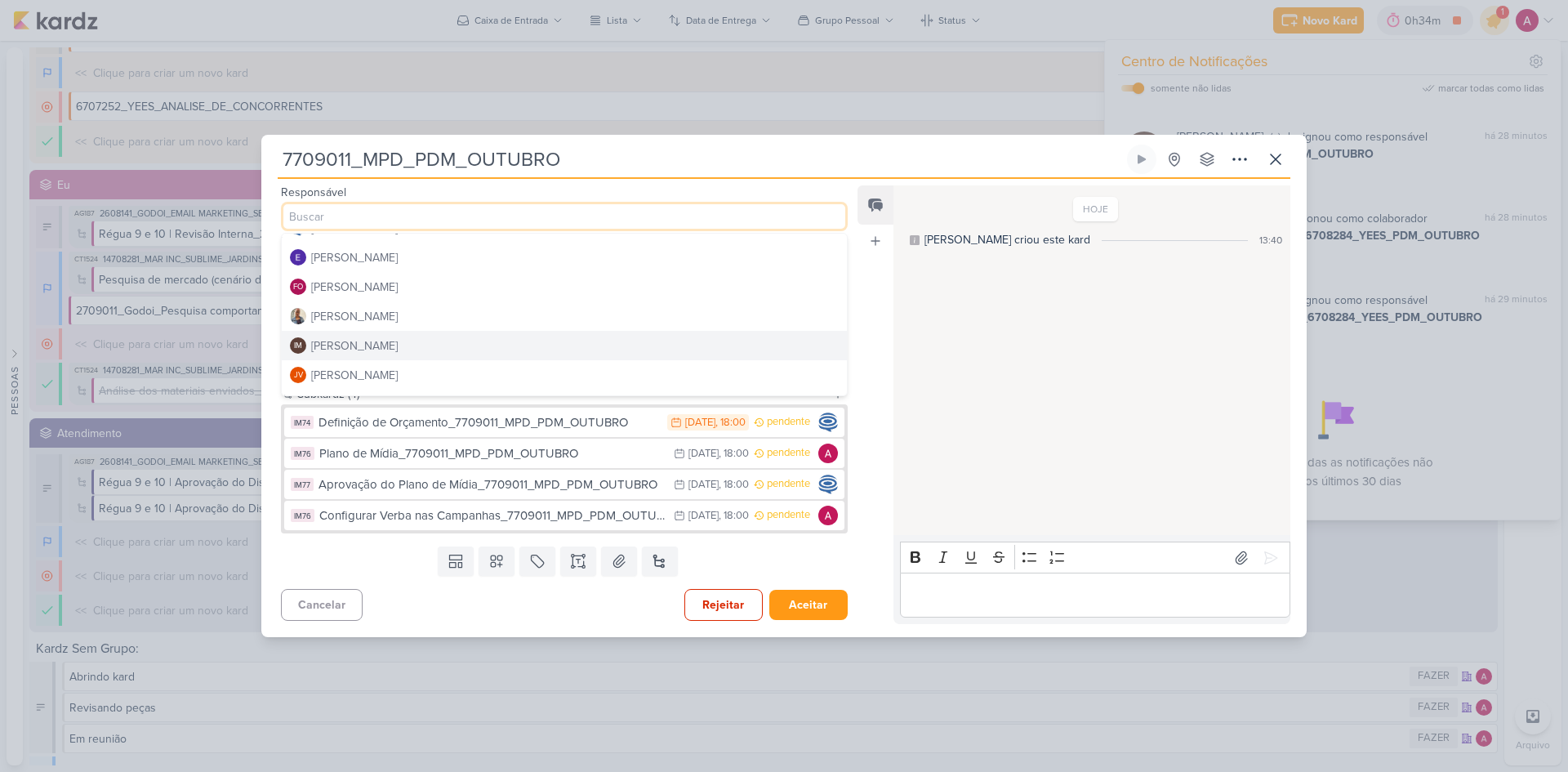
scroll to position [81, 0]
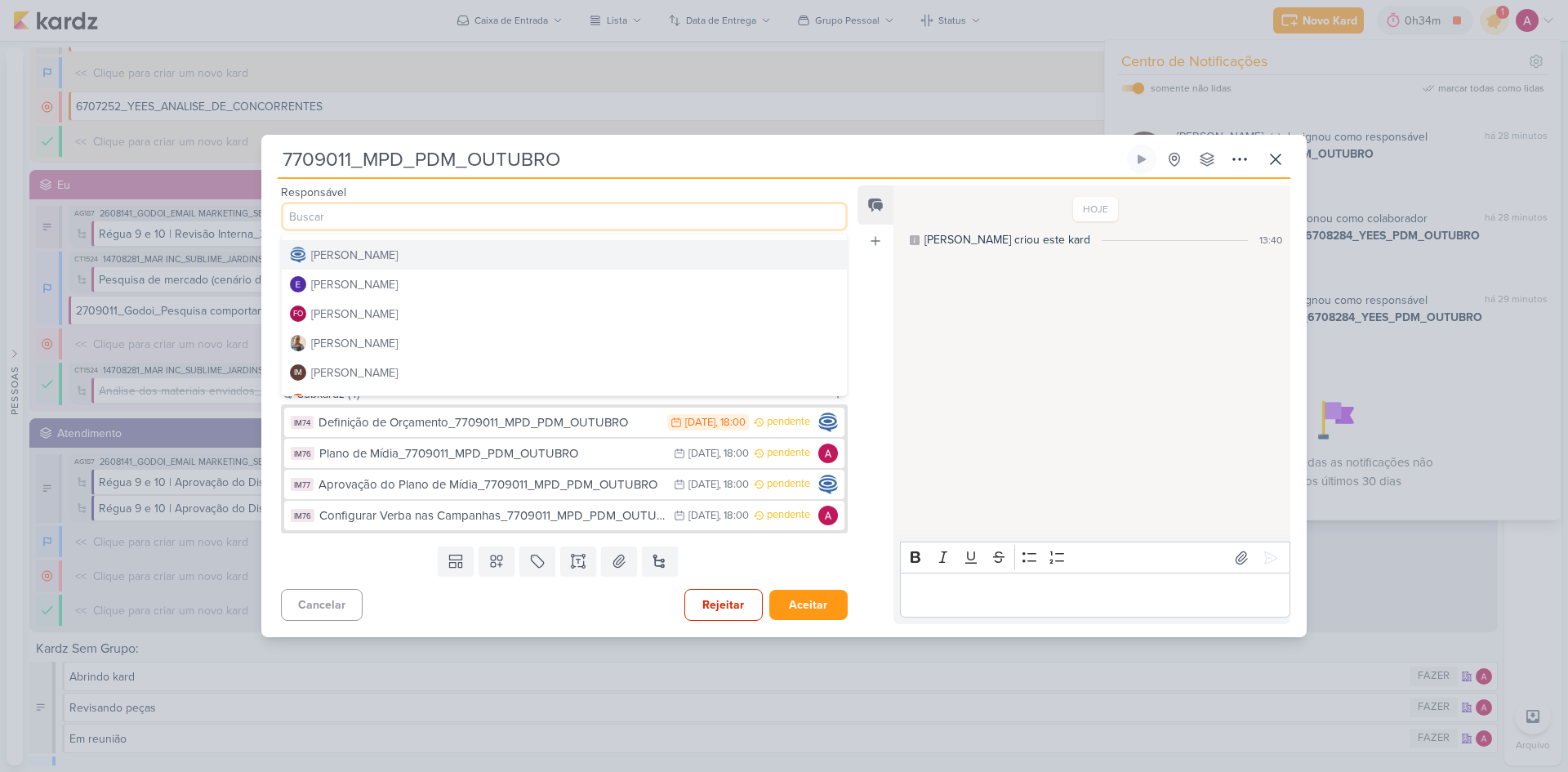
click at [397, 261] on div "[PERSON_NAME]" at bounding box center [355, 255] width 87 height 18
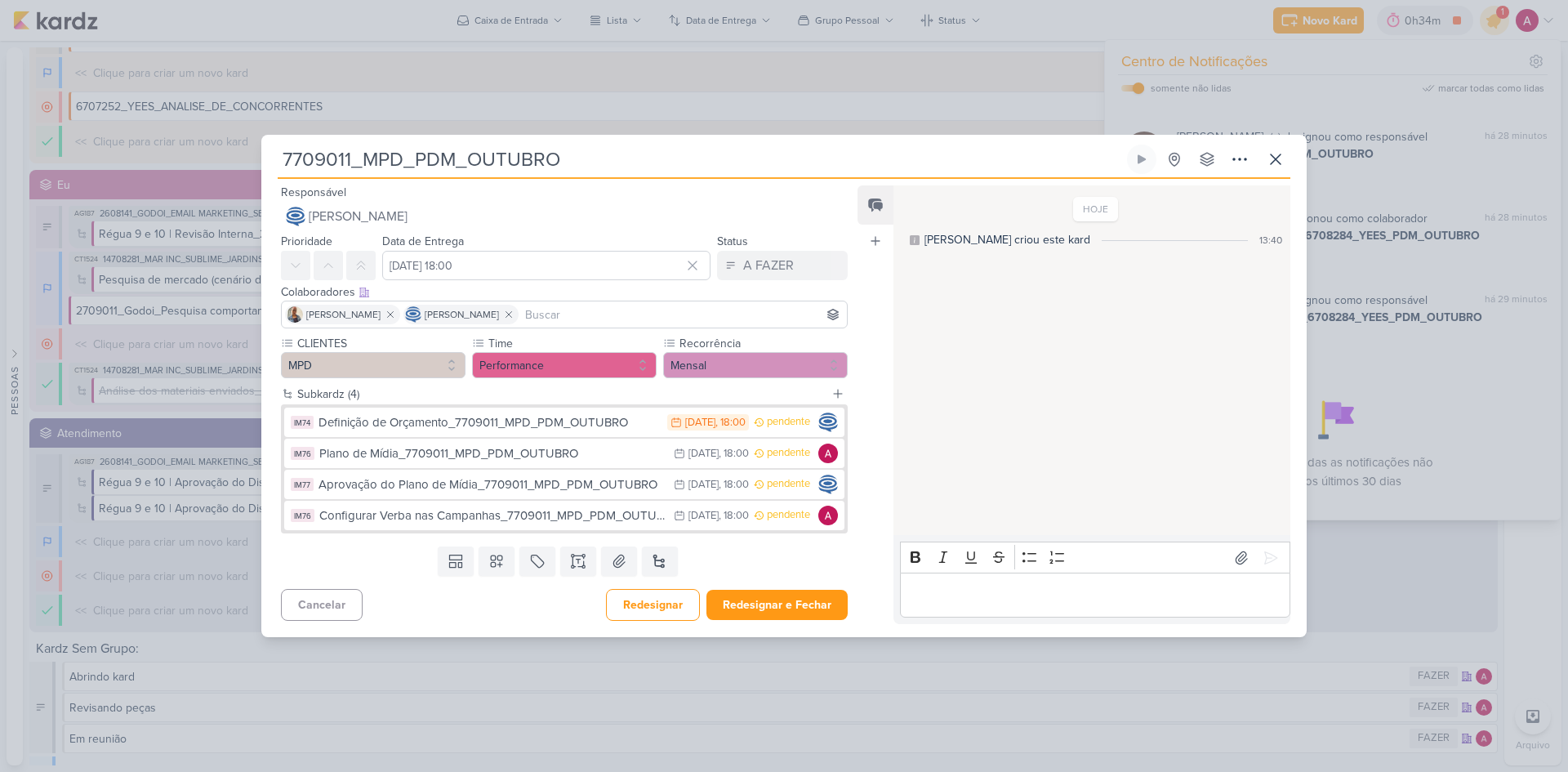
click at [607, 313] on input at bounding box center [683, 314] width 322 height 19
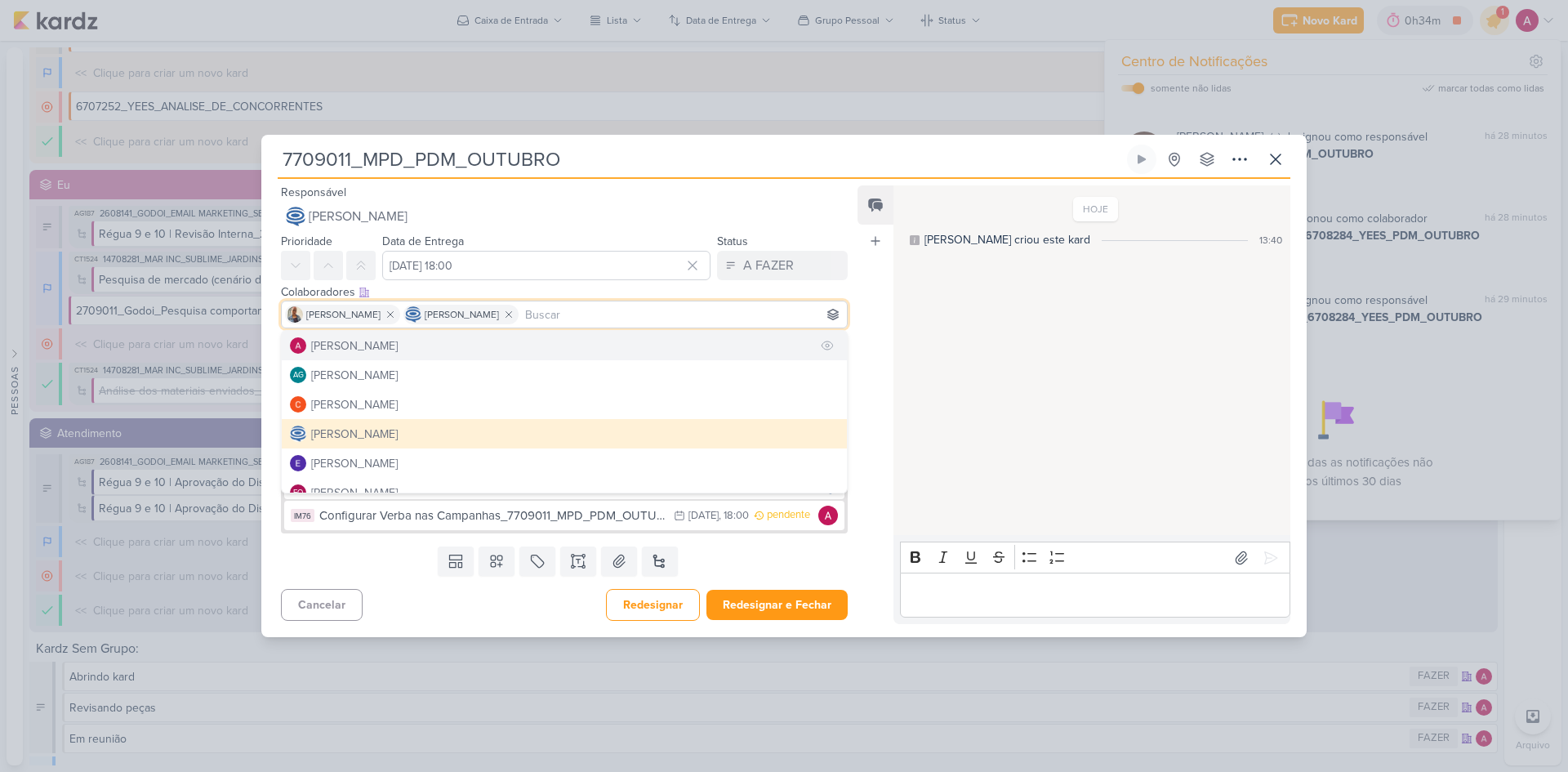
click at [446, 347] on button "[PERSON_NAME]" at bounding box center [565, 346] width 565 height 30
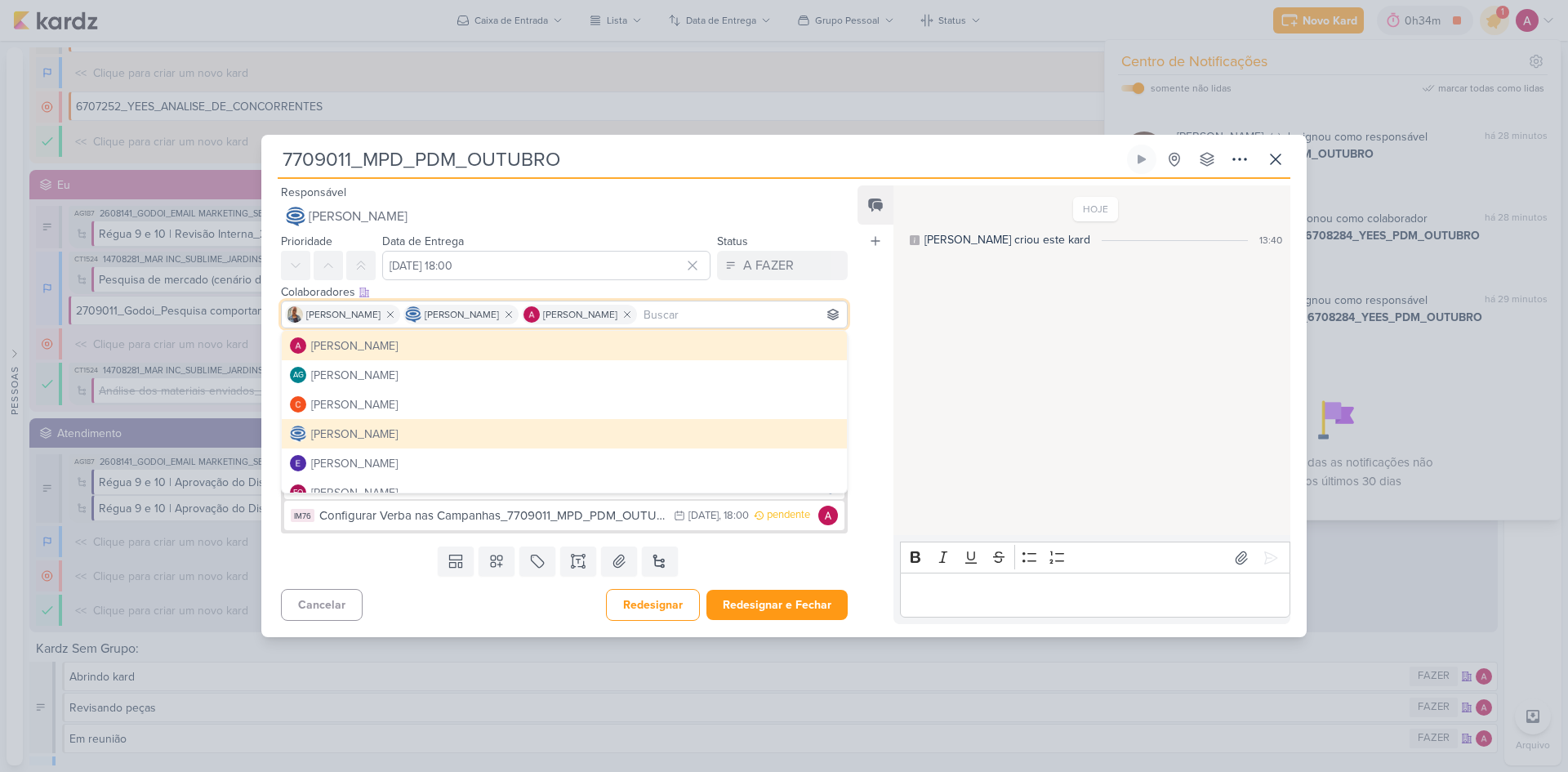
click at [869, 318] on div "Feed Atrelar email Solte o email para atrelar ao kard" at bounding box center [875, 405] width 36 height 439
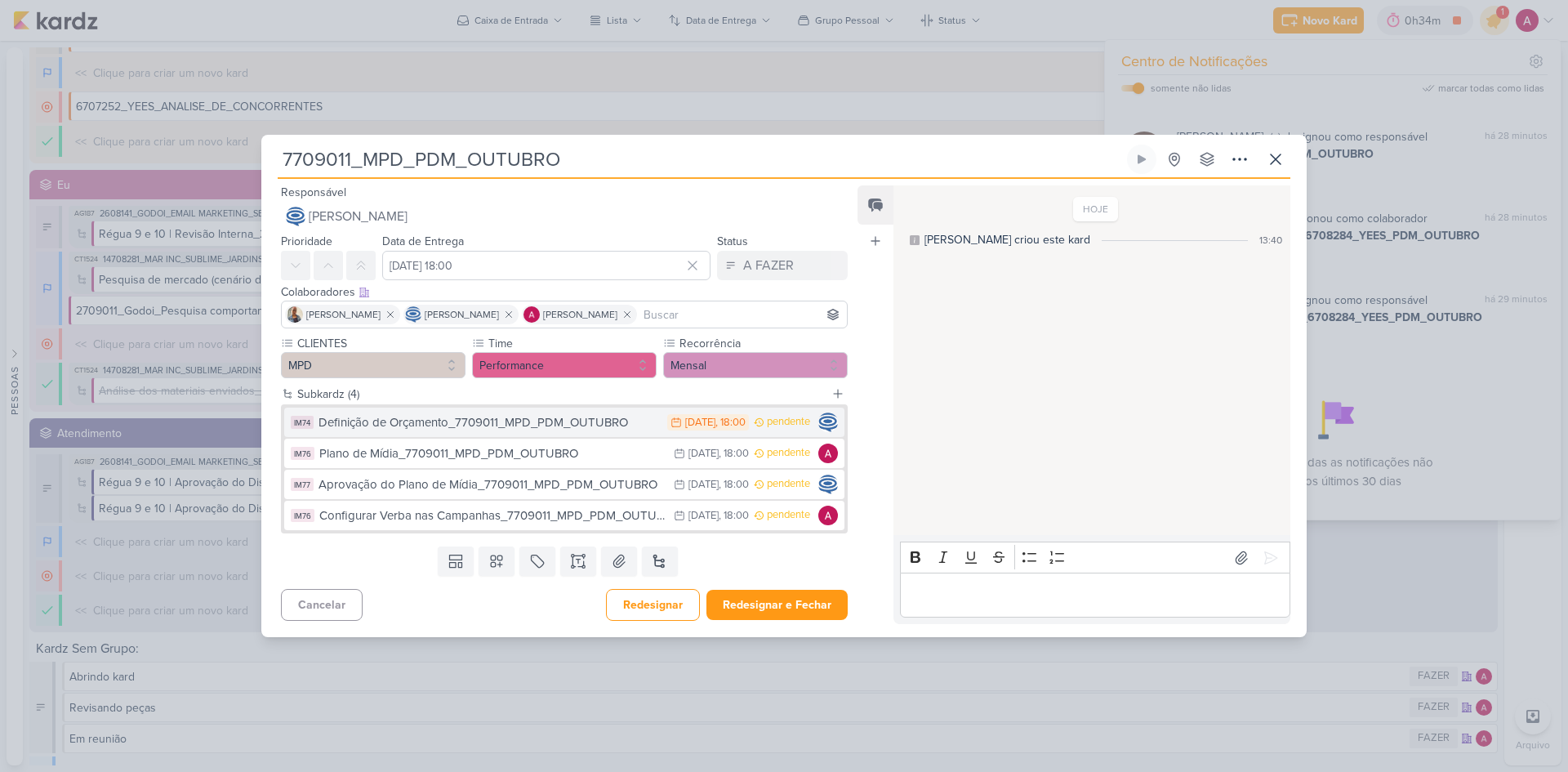
click at [525, 428] on div "Definição de Orçamento_7709011_MPD_PDM_OUTUBRO" at bounding box center [489, 423] width 341 height 18
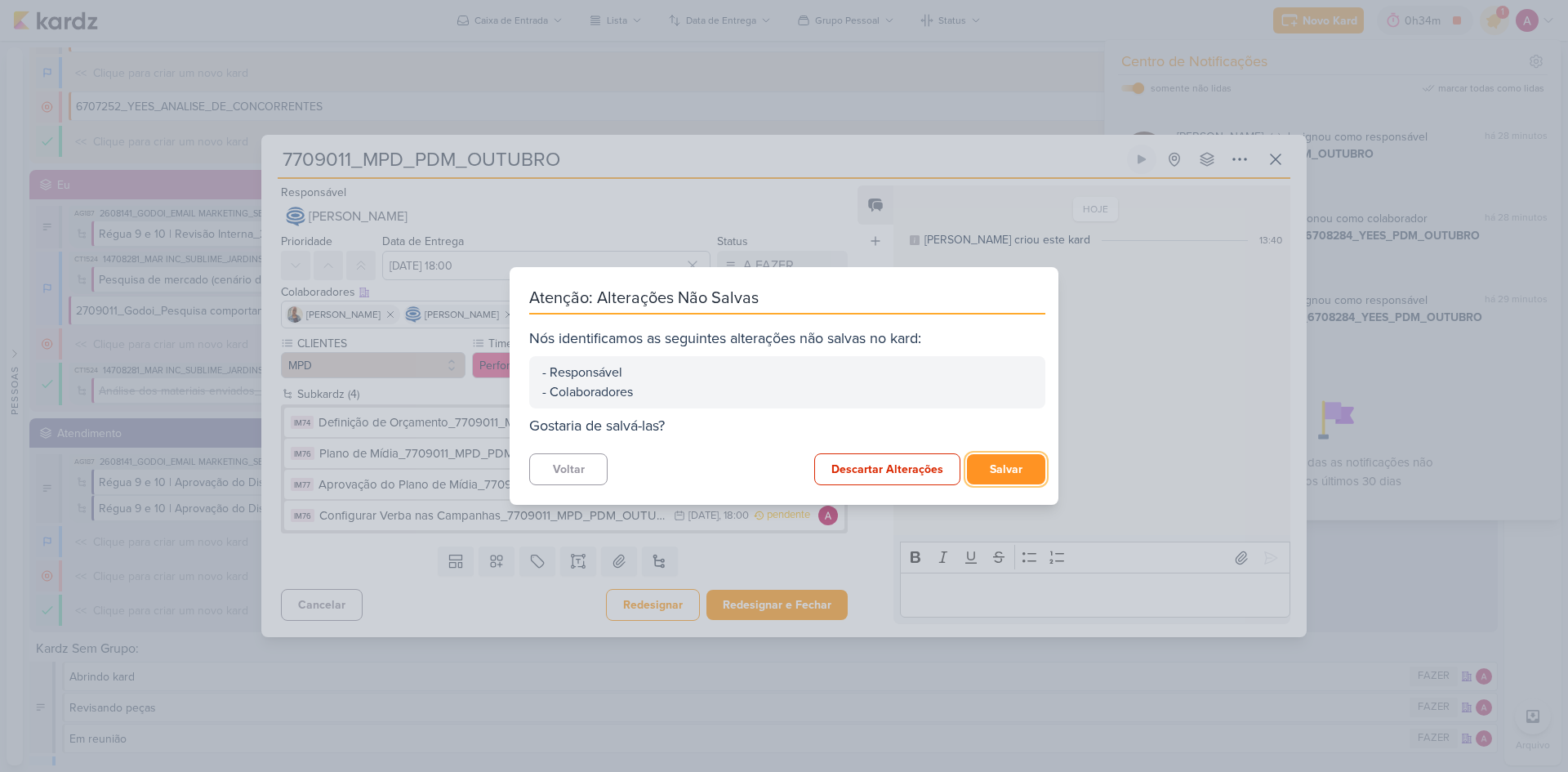
click at [982, 459] on button "Salvar" at bounding box center [1006, 469] width 79 height 31
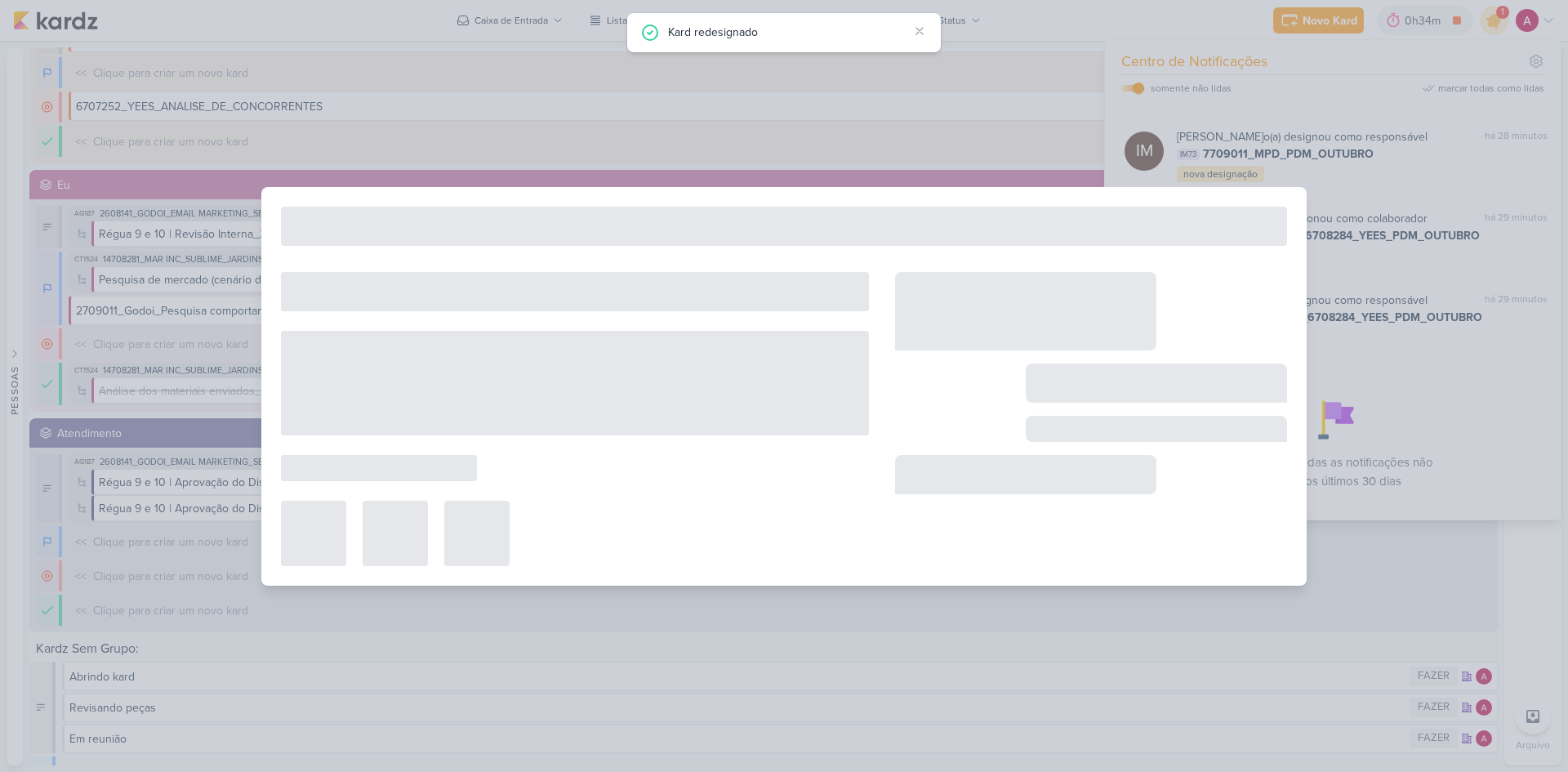
type input "Definição de Orçamento_7709011_MPD_PDM_OUTUBRO"
type input "[DATE] 18:00"
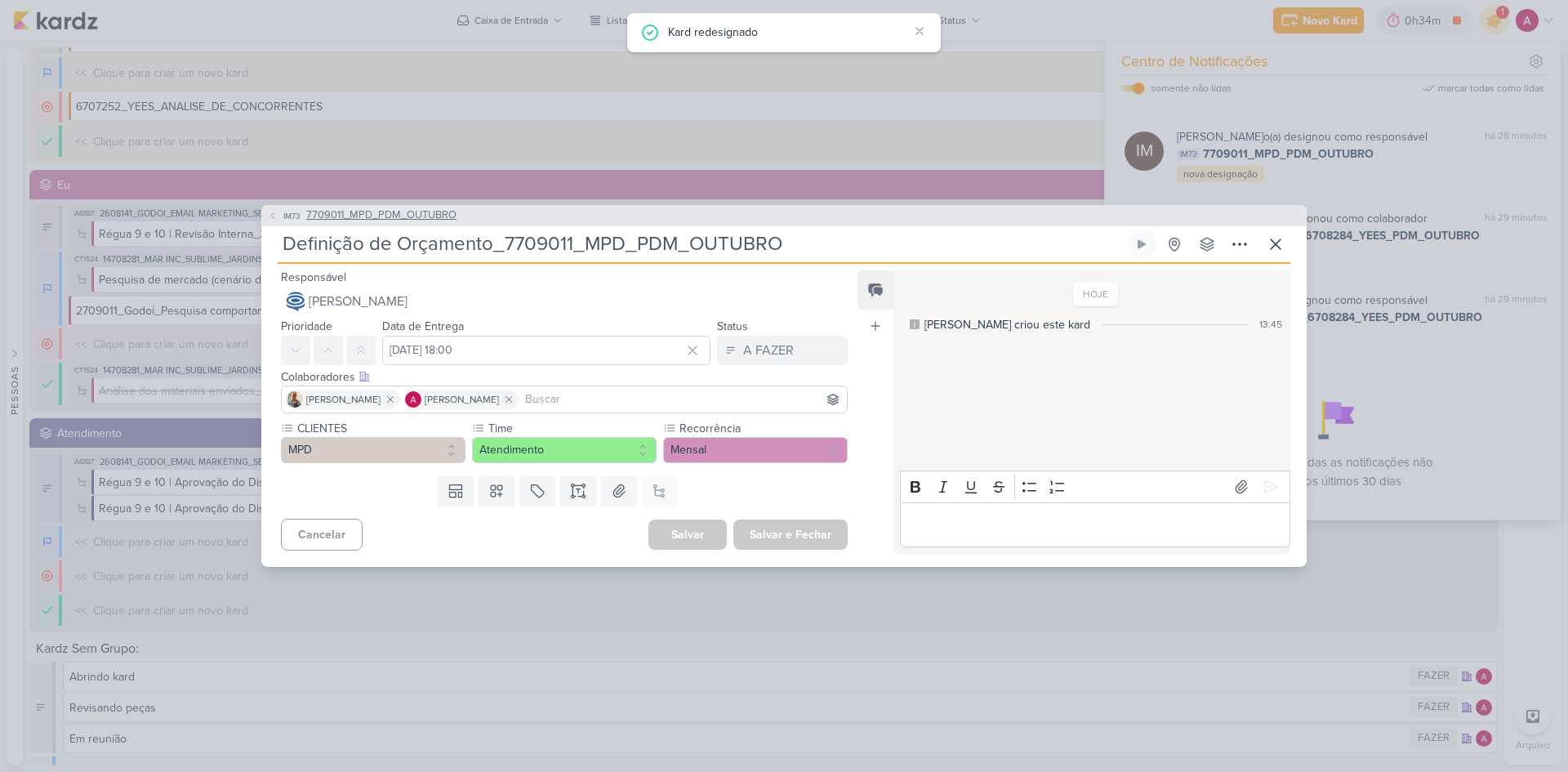
click at [278, 218] on button "IM73 7709011_MPD_PDM_OUTUBRO" at bounding box center [362, 216] width 188 height 17
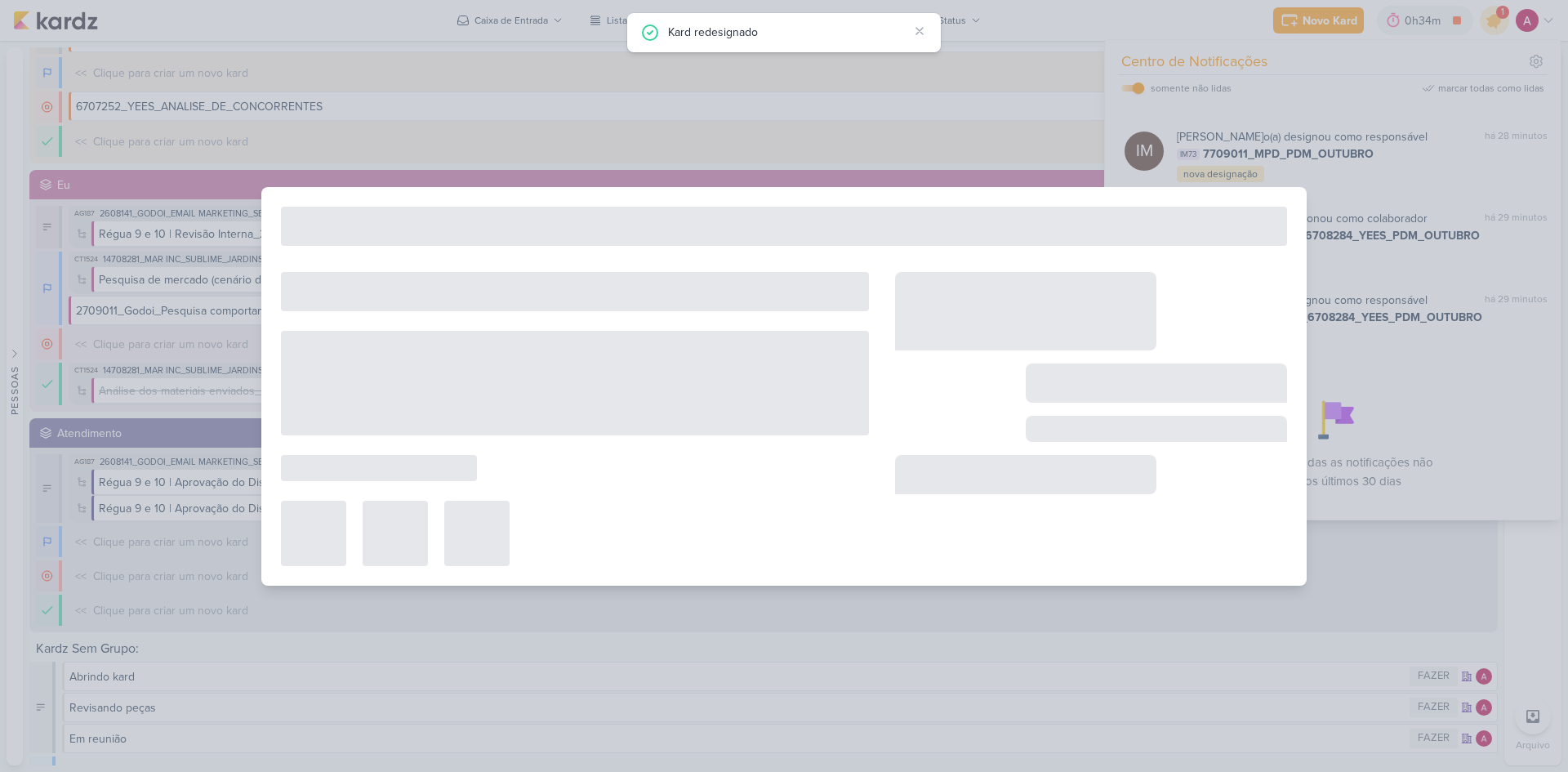
type input "7709011_MPD_PDM_OUTUBRO"
type input "[DATE] 18:00"
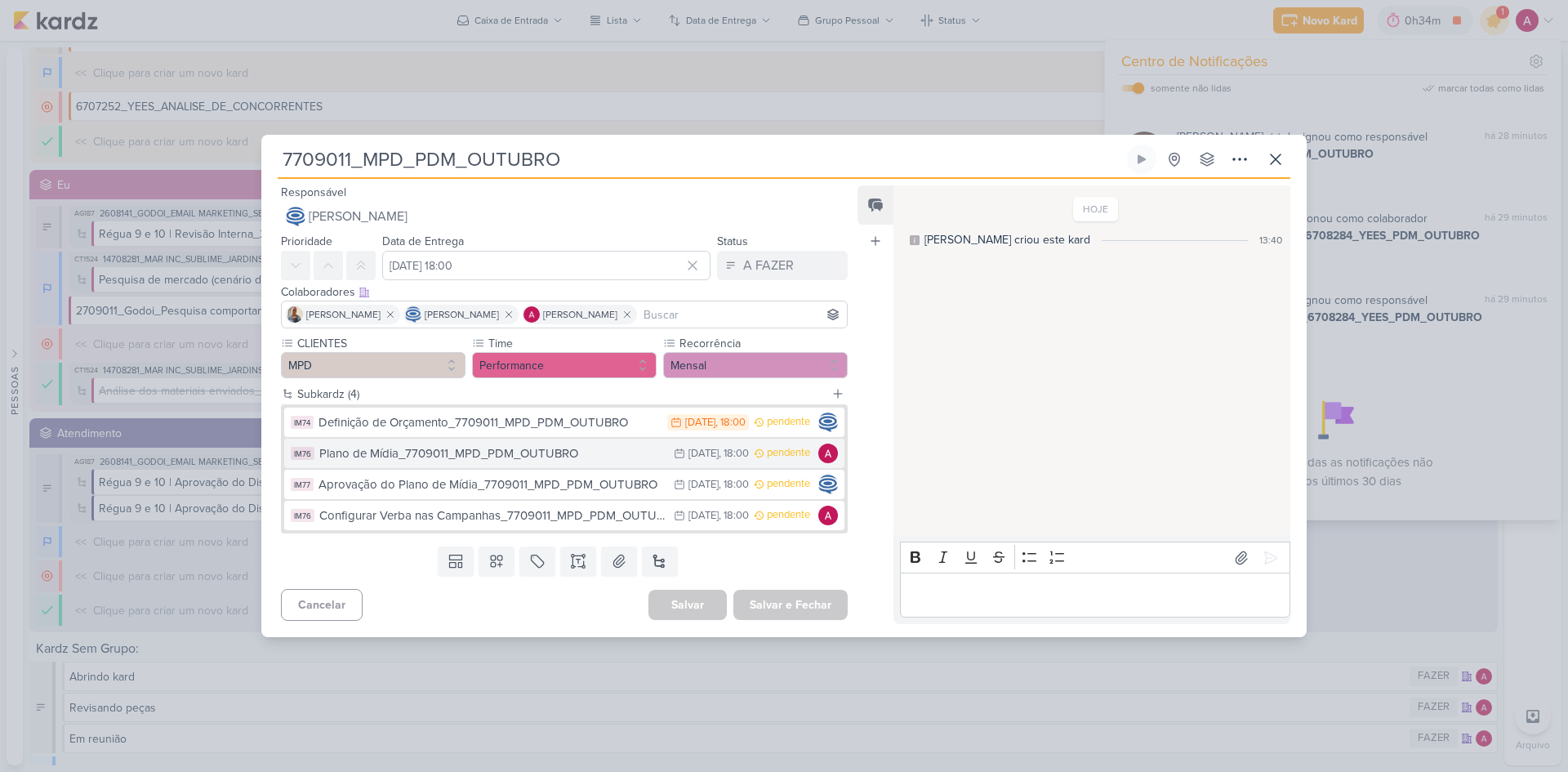
click at [582, 460] on div "Plano de Mídia_7709011_MPD_PDM_OUTUBRO" at bounding box center [492, 454] width 346 height 18
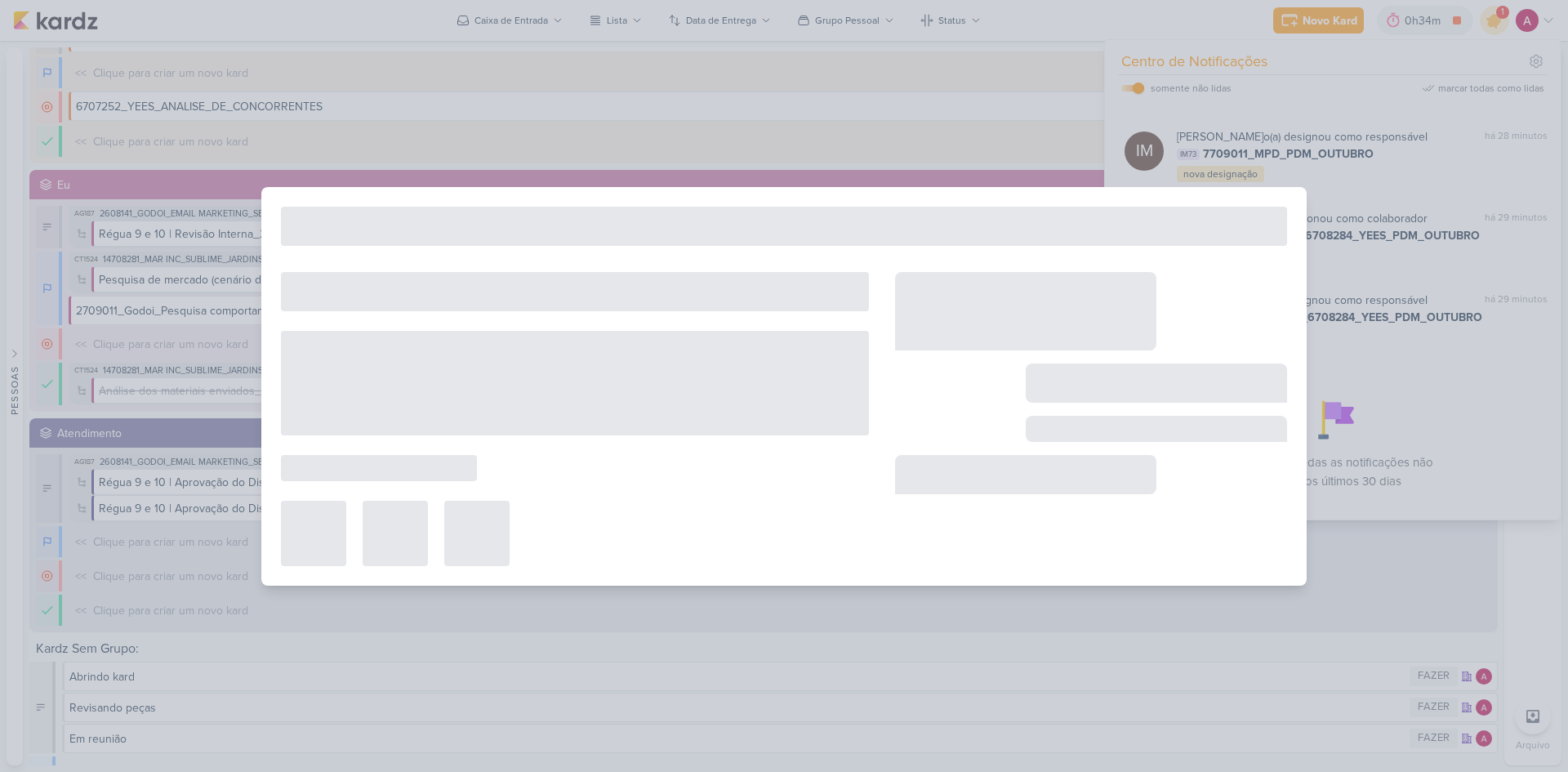
type input "Plano de Mídia_7709011_MPD_PDM_OUTUBRO"
type input "[DATE] 18:00"
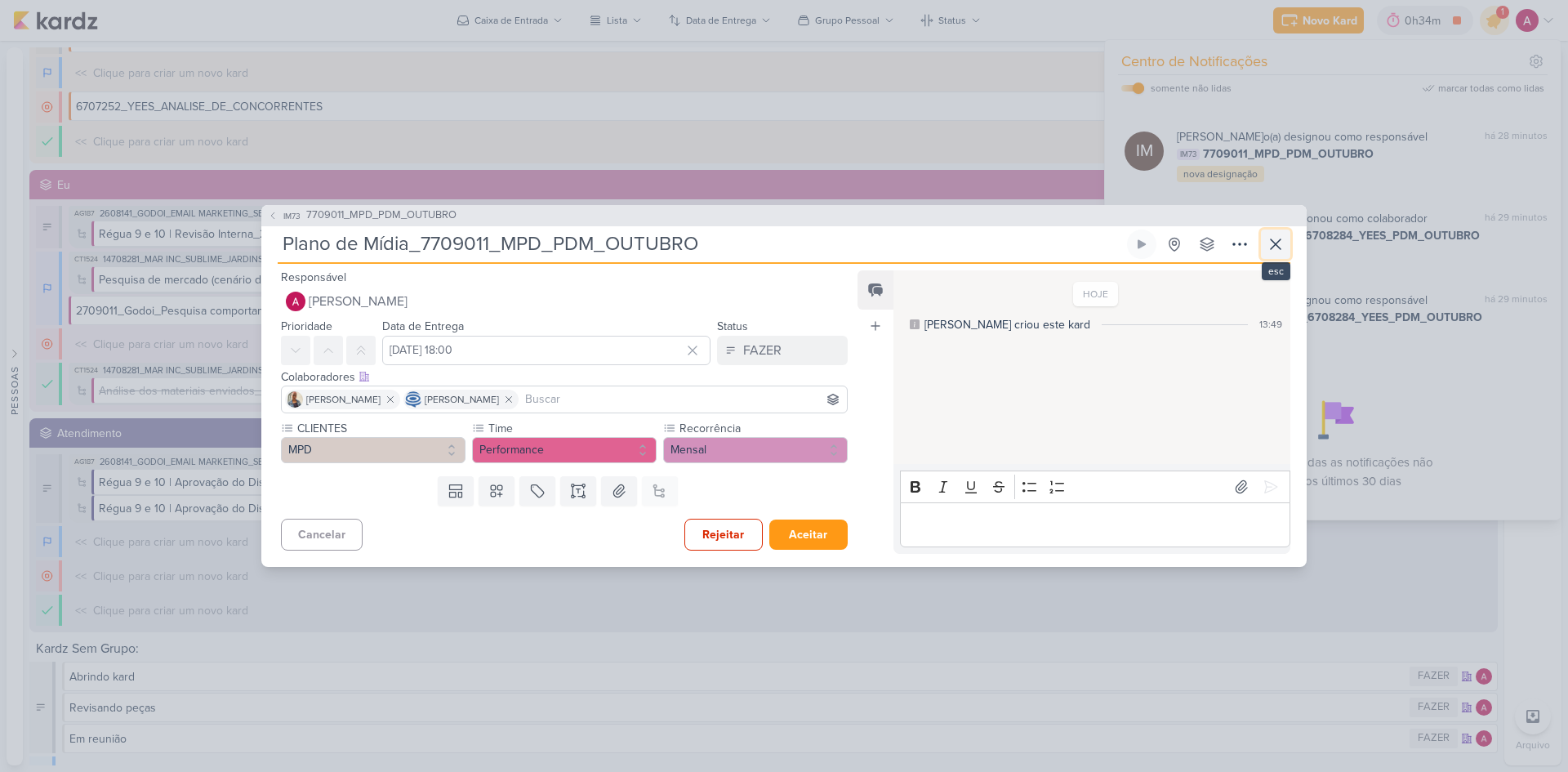
click at [1282, 237] on icon at bounding box center [1275, 244] width 19 height 19
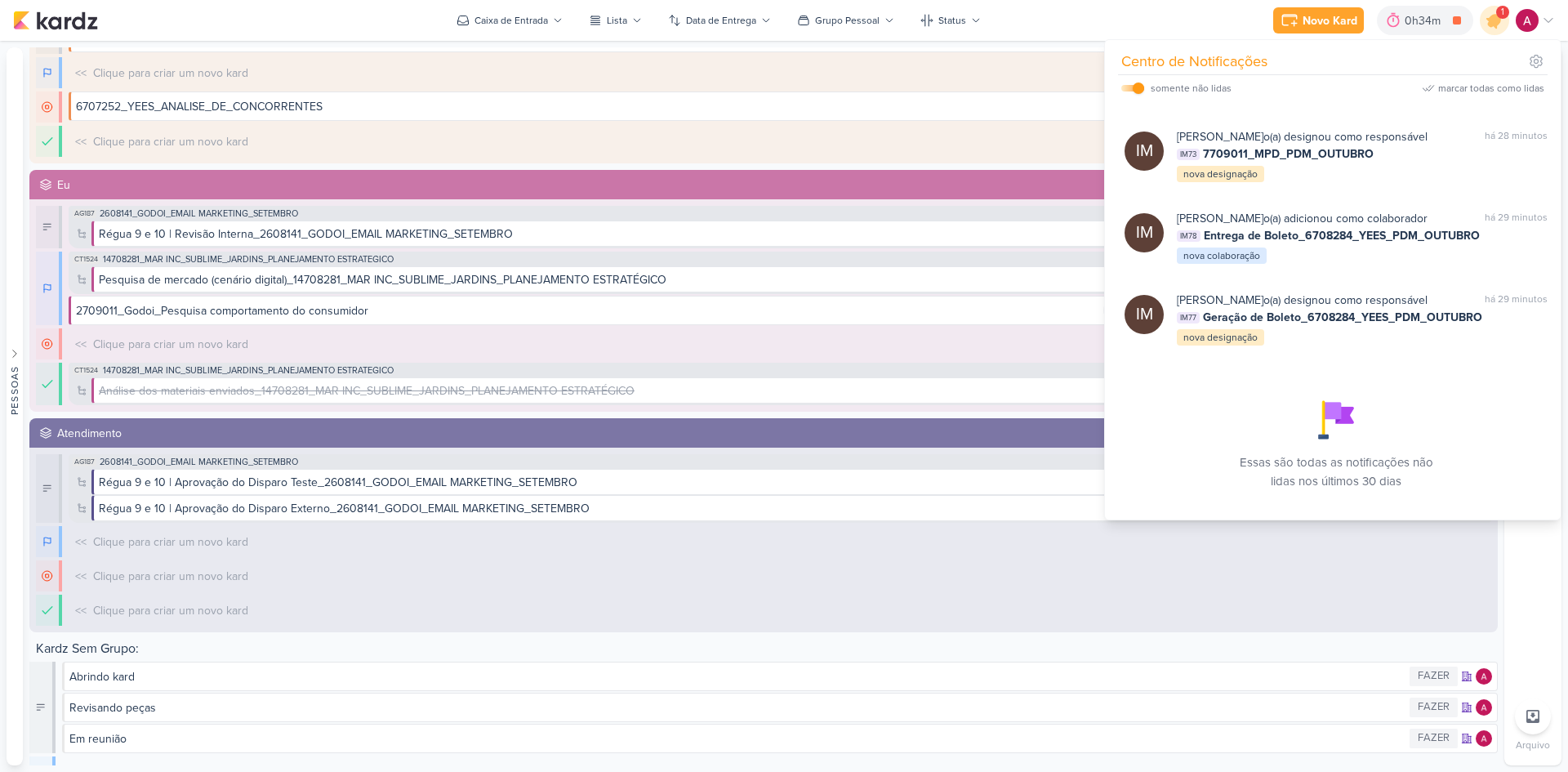
click at [1080, 138] on div "<< Clique para criar um novo kard O título do kard deve ter menos que 100 carac…" at bounding box center [780, 141] width 1423 height 31
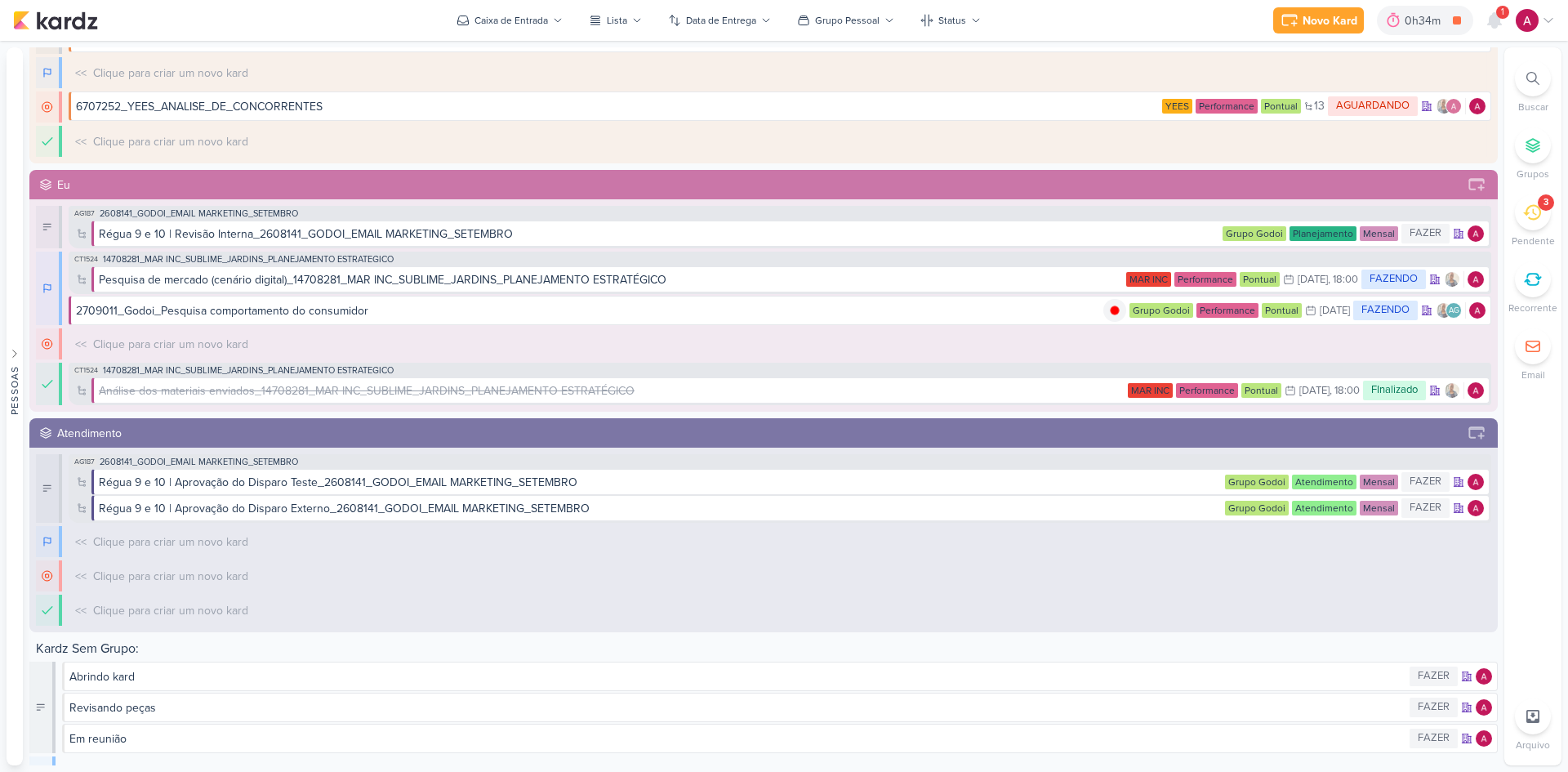
click at [1519, 219] on div "3" at bounding box center [1533, 212] width 36 height 36
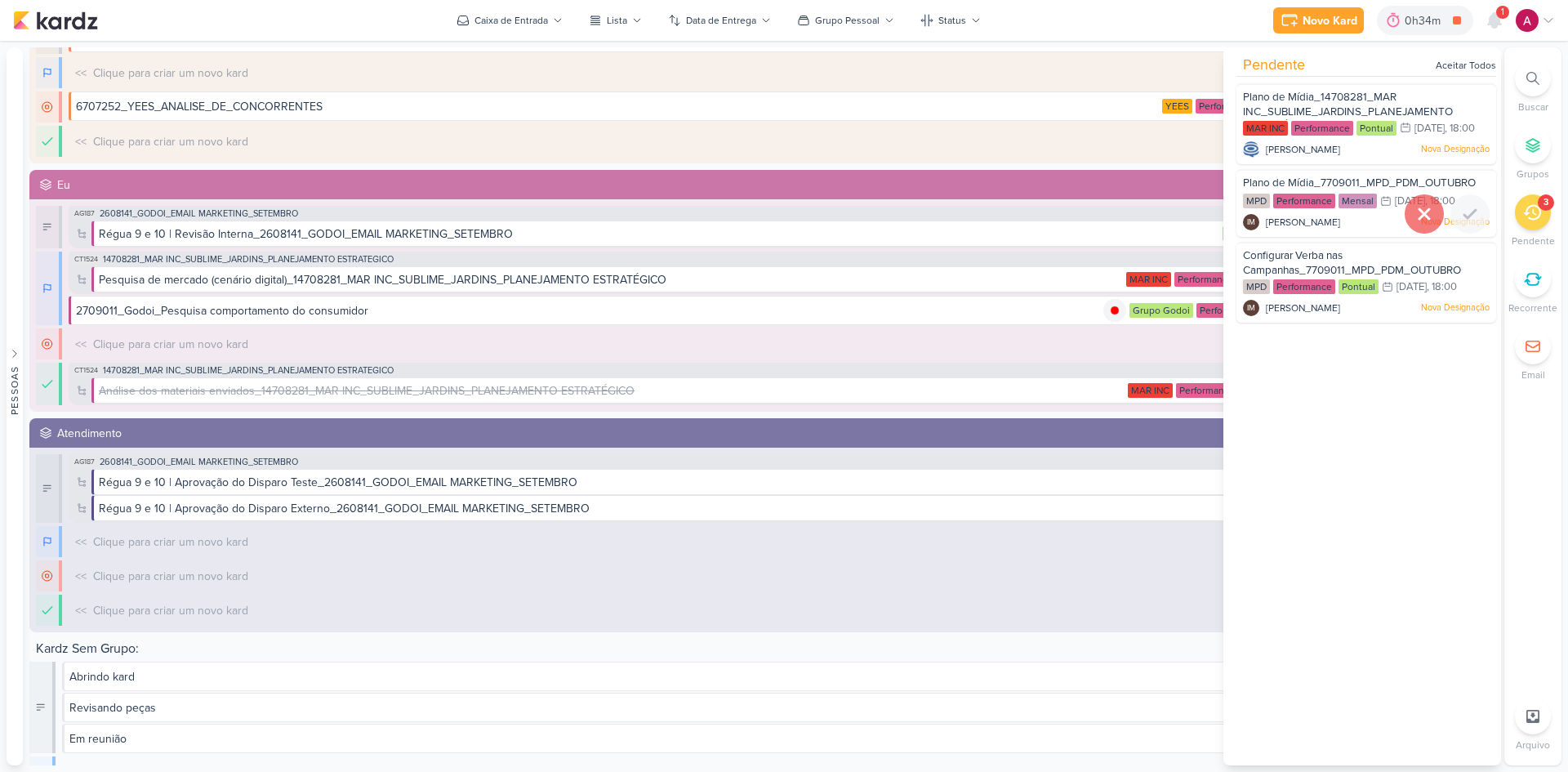
click at [1420, 224] on icon at bounding box center [1424, 214] width 19 height 19
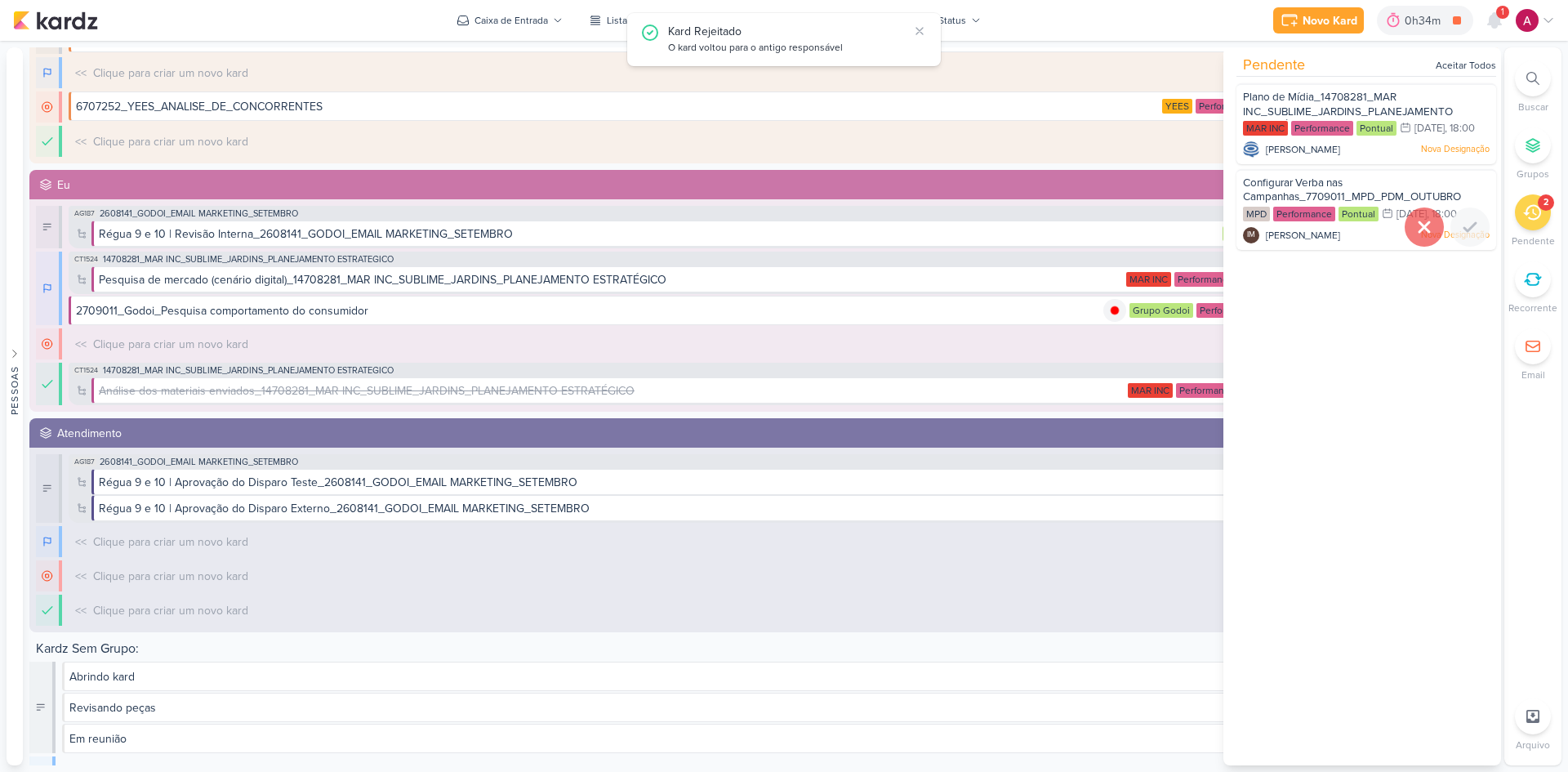
click at [1419, 232] on icon at bounding box center [1424, 227] width 10 height 10
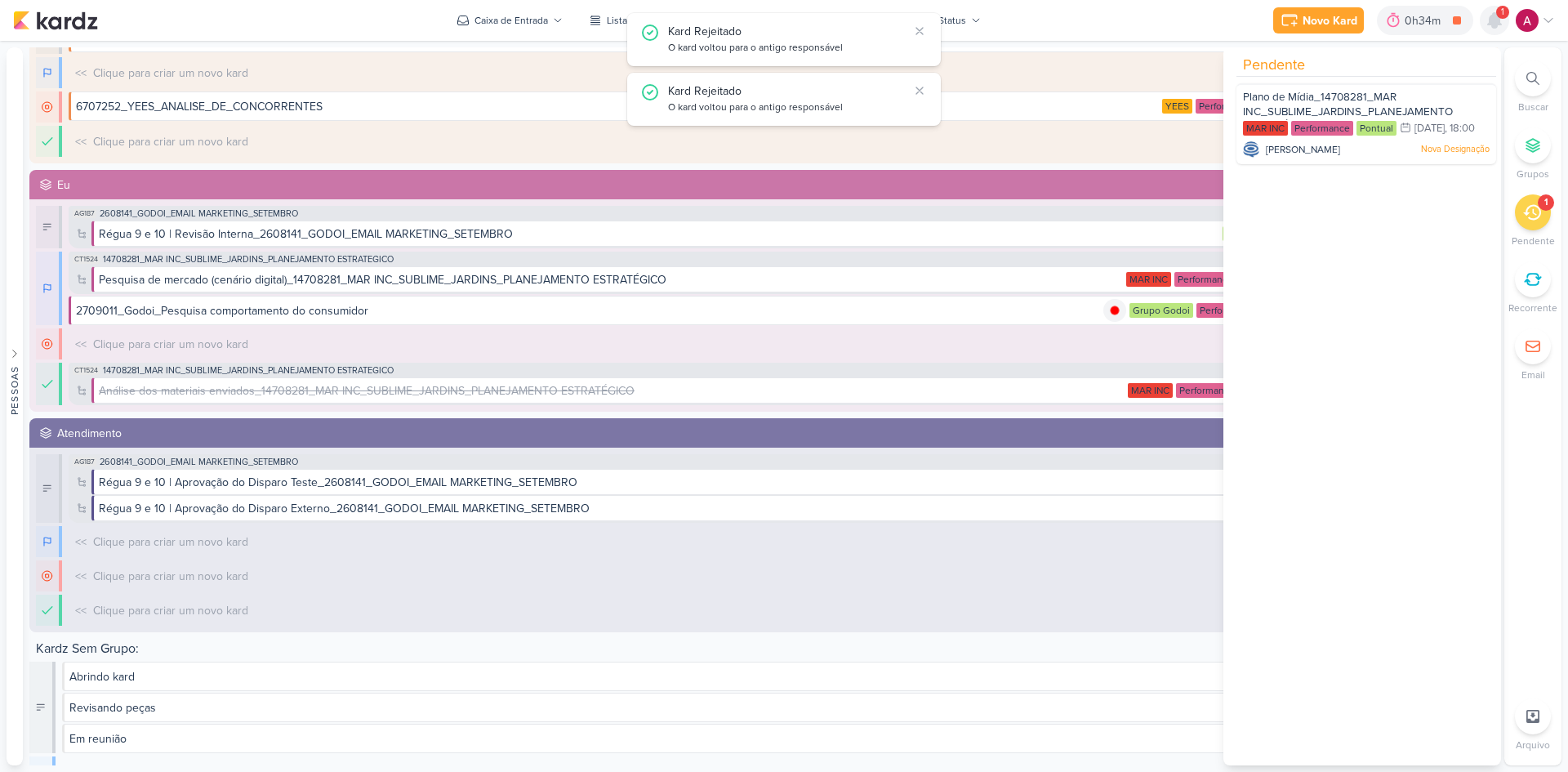
click at [1492, 22] on icon at bounding box center [1495, 20] width 13 height 15
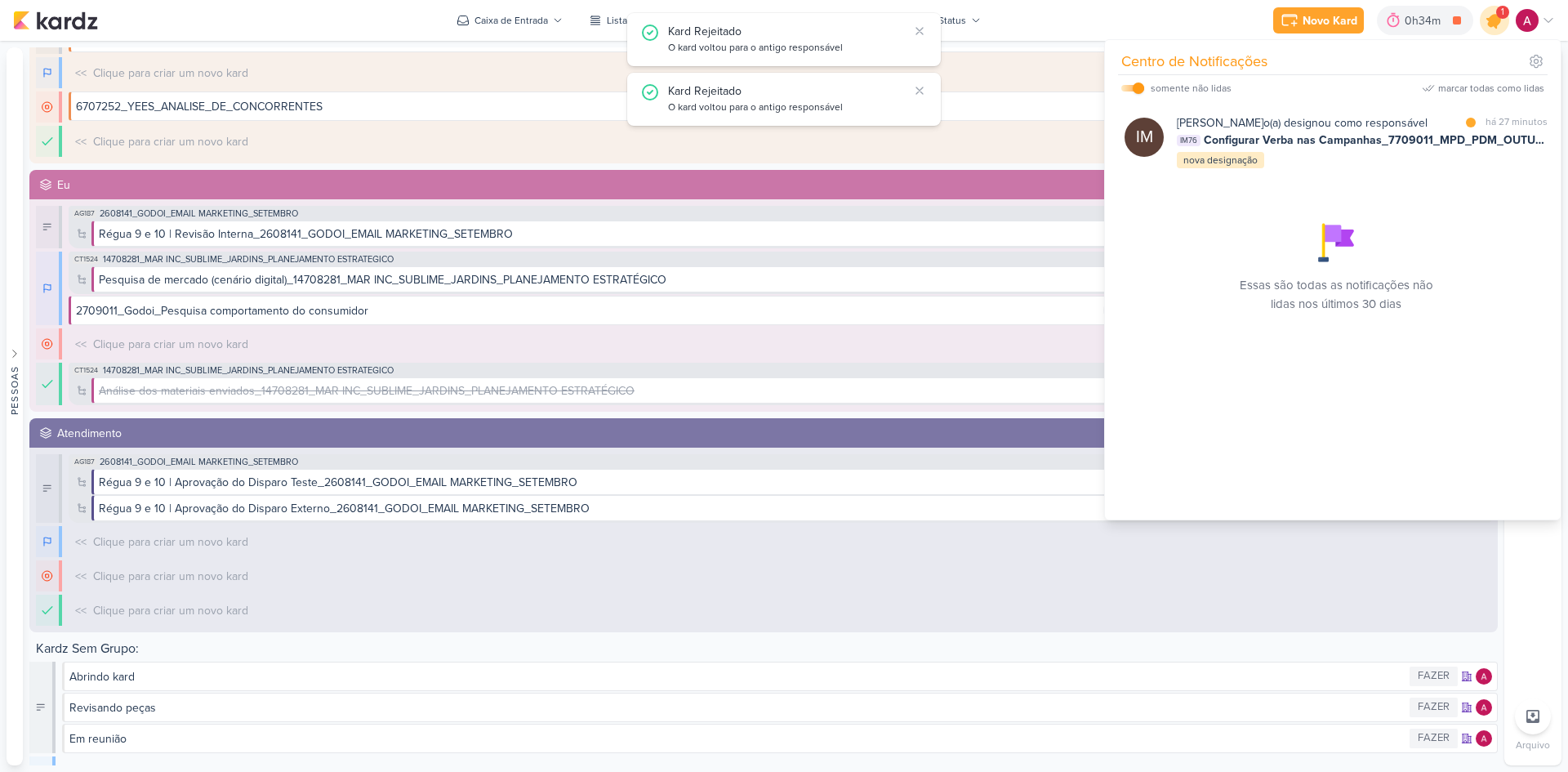
scroll to position [0, 0]
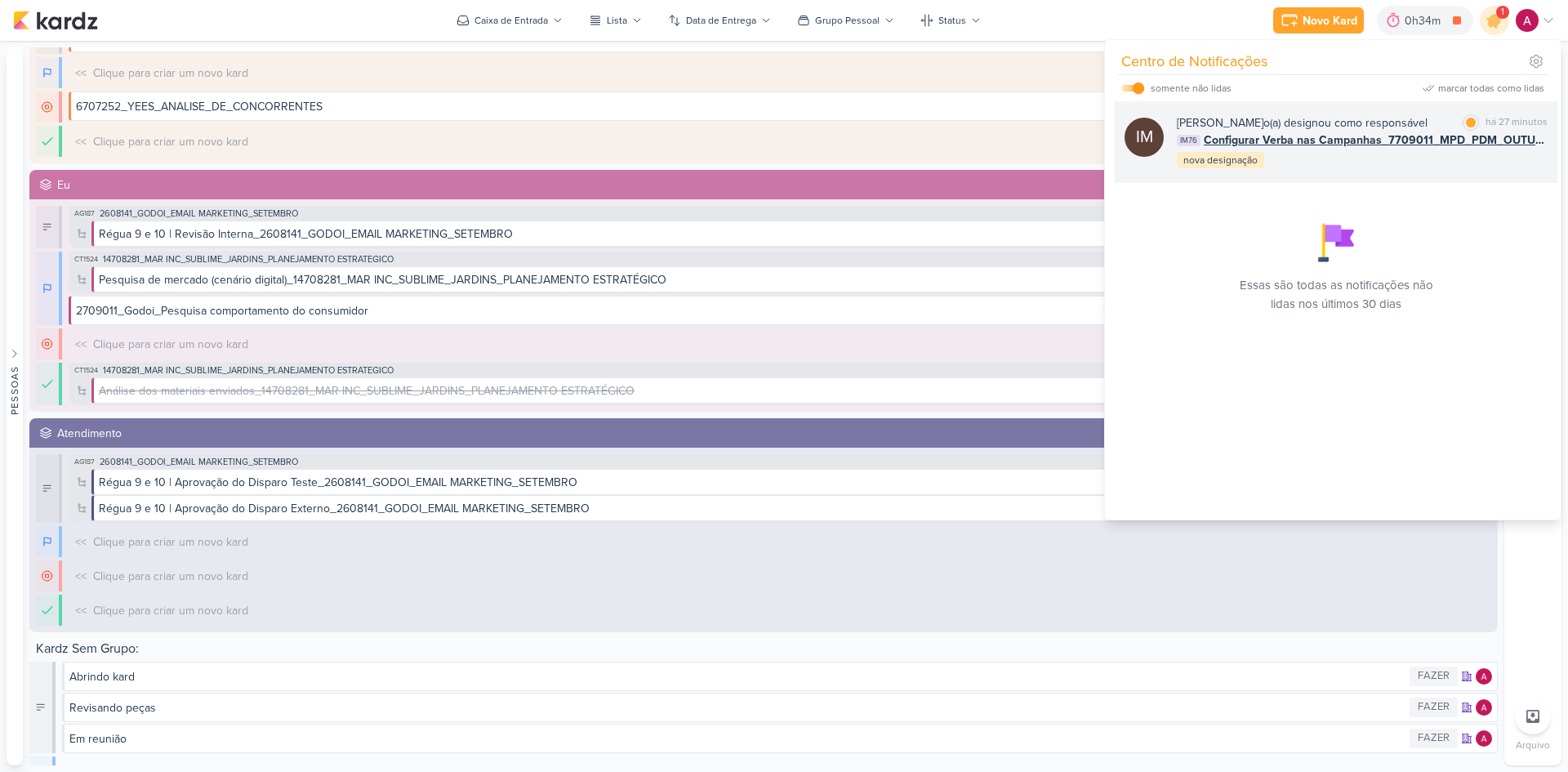
click at [1300, 183] on div "IM [PERSON_NAME] o(a) designou como responsável marcar como lida há 27 minutos …" at bounding box center [1336, 142] width 443 height 81
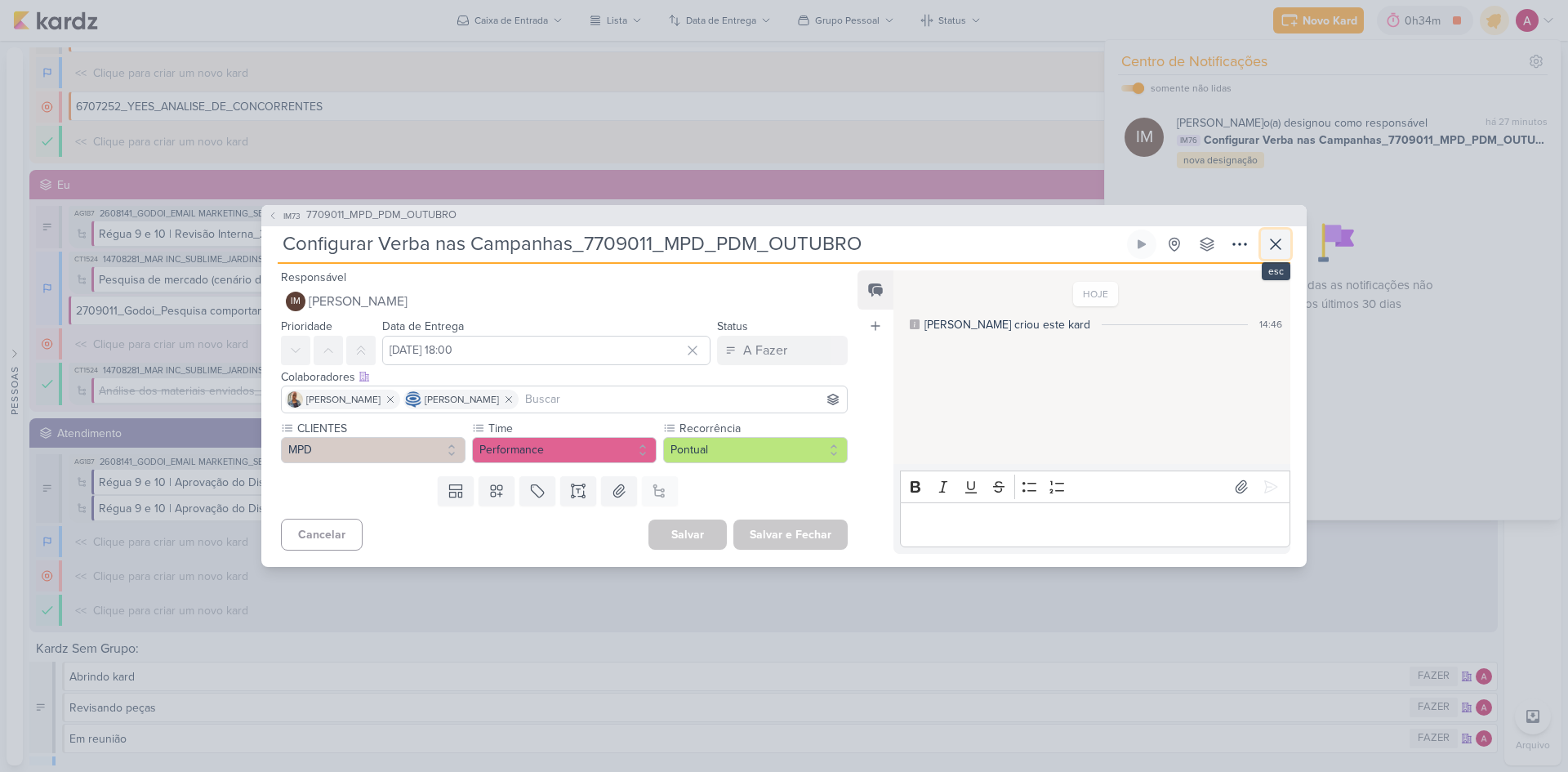
click at [1274, 243] on icon at bounding box center [1275, 244] width 10 height 10
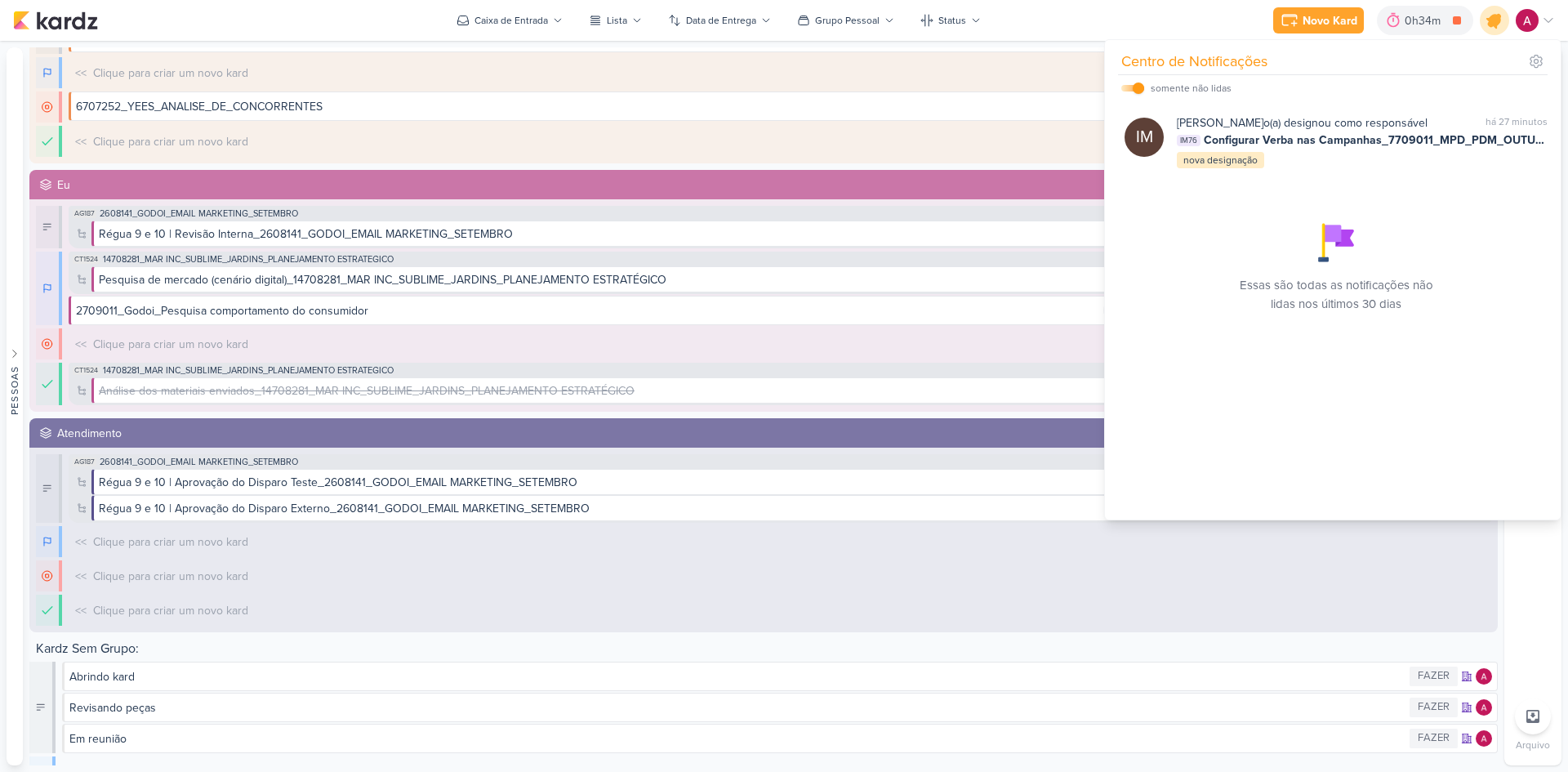
click at [1489, 25] on icon at bounding box center [1494, 19] width 19 height 19
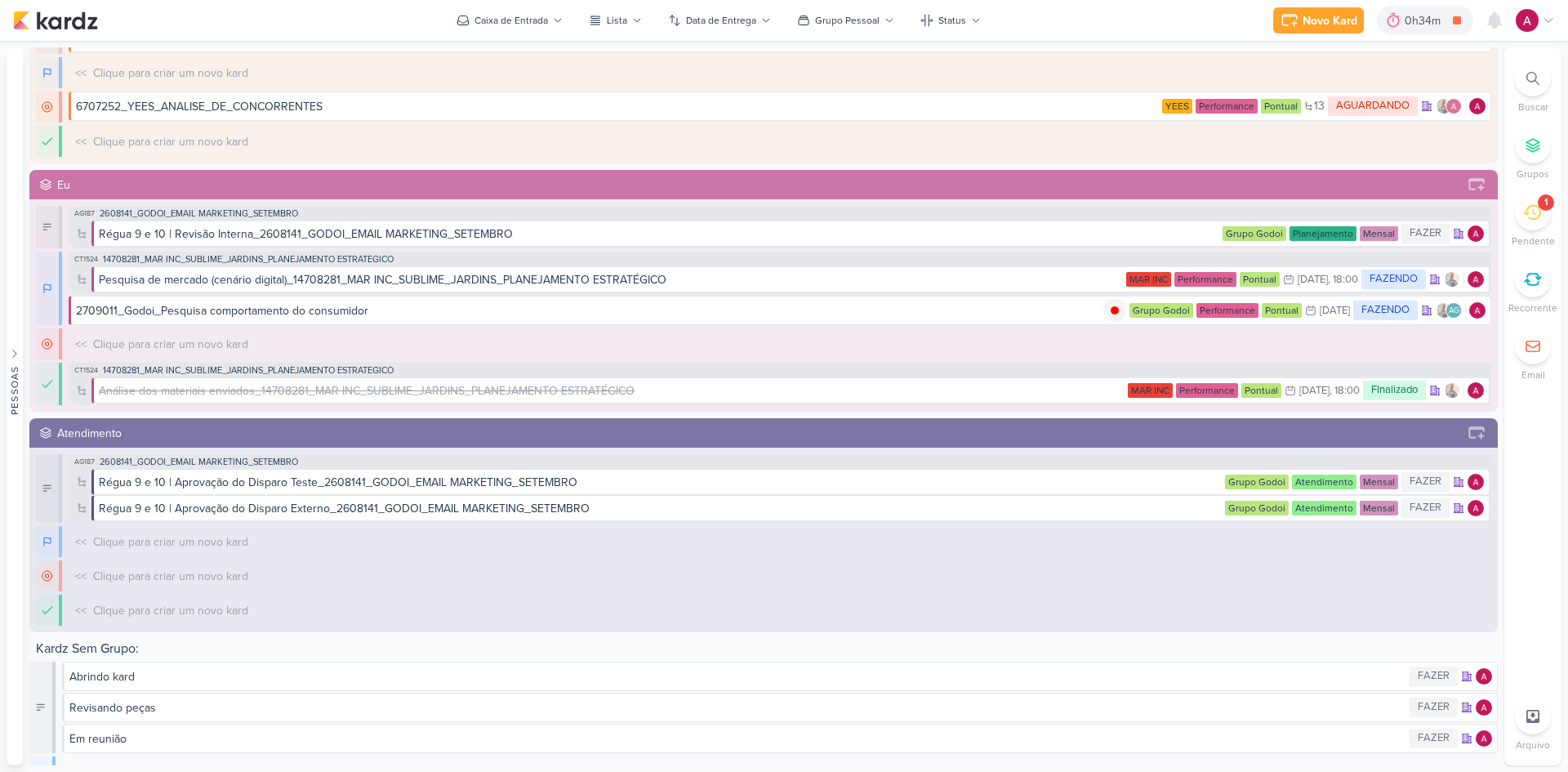
click at [1536, 219] on icon at bounding box center [1532, 213] width 18 height 16
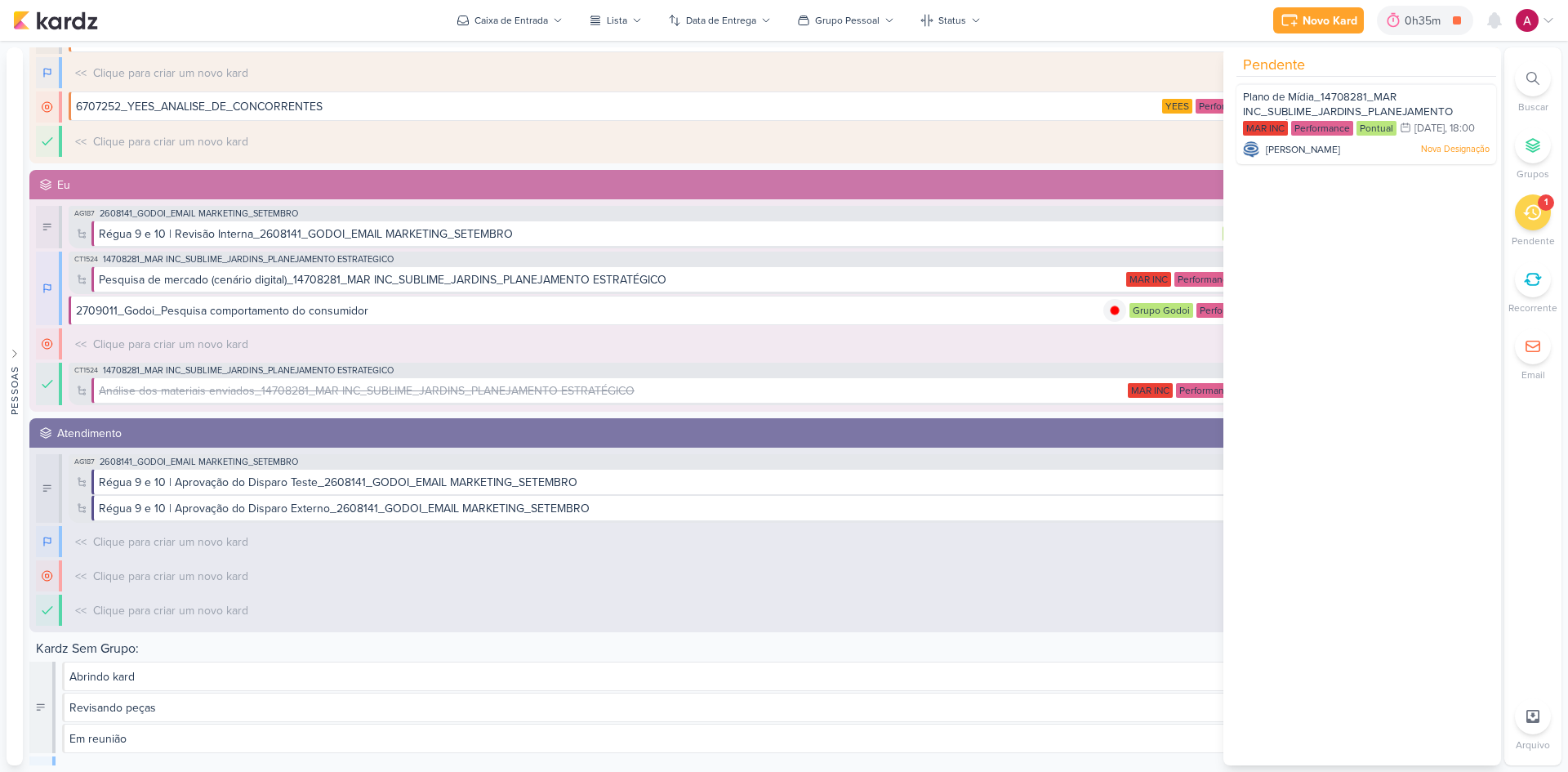
click at [1536, 219] on icon at bounding box center [1532, 213] width 18 height 16
